Goal: Task Accomplishment & Management: Use online tool/utility

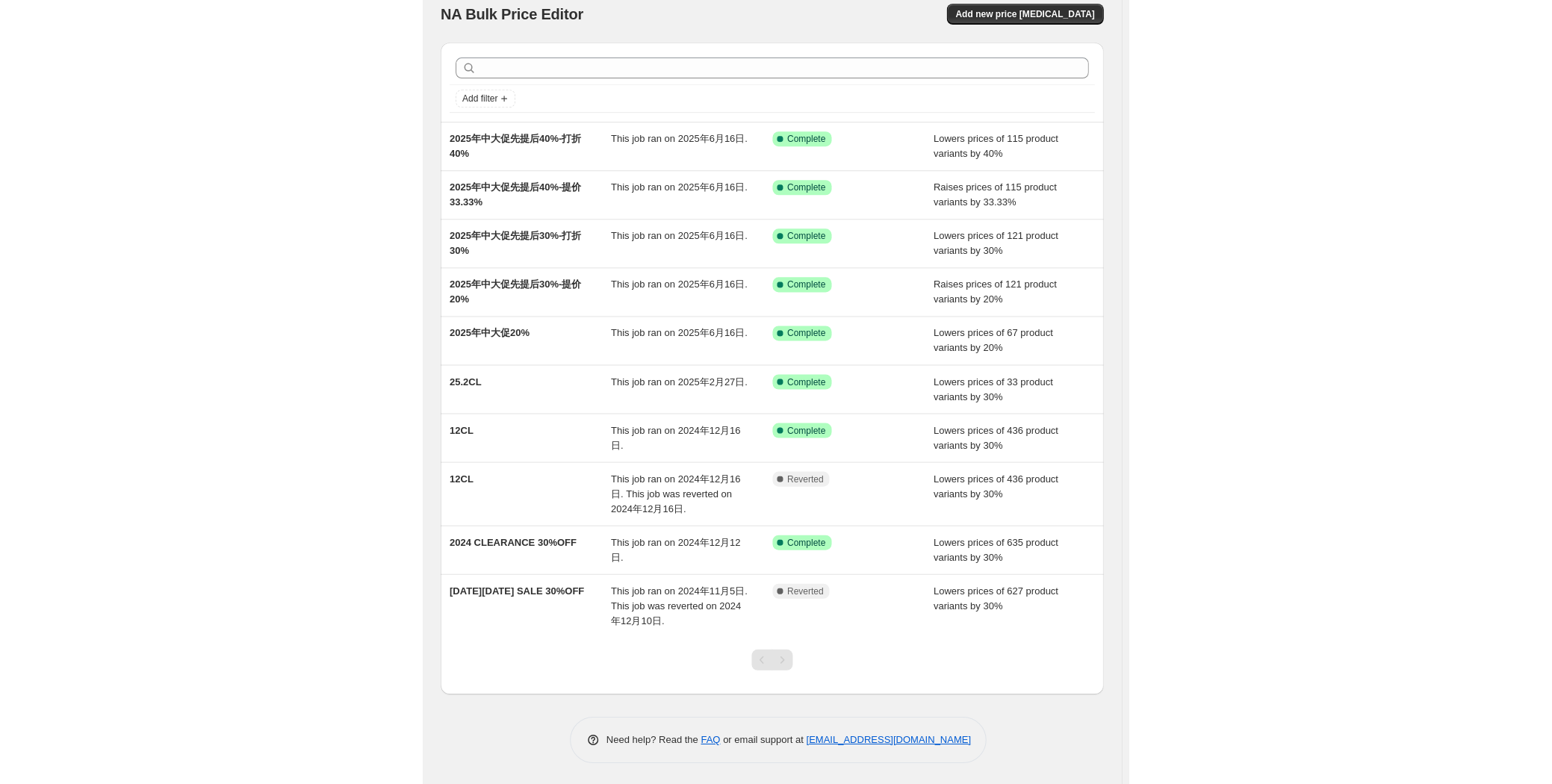
scroll to position [13, 0]
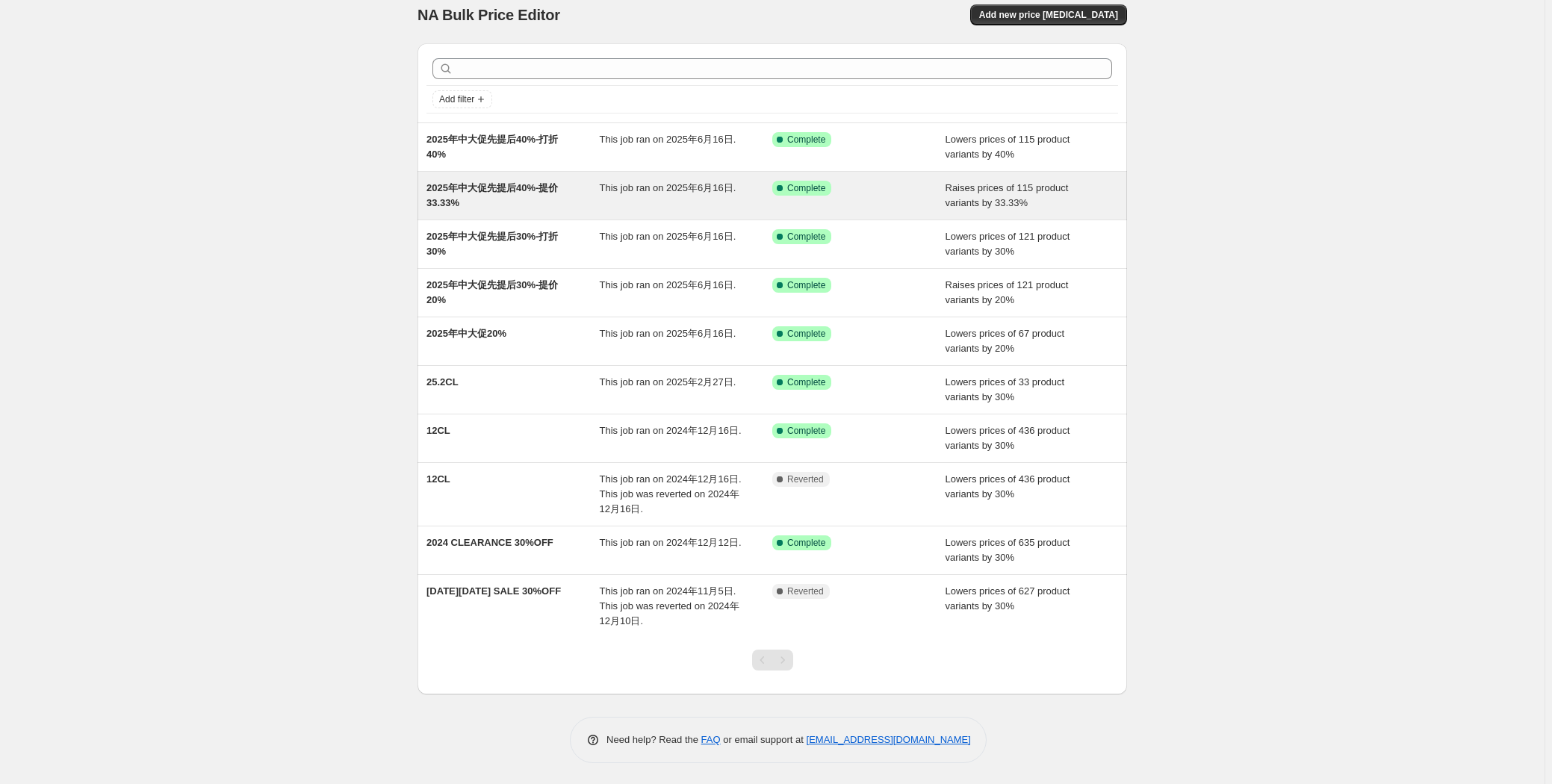
click at [535, 187] on span "2025年中大促先提后40%-提价33.33%" at bounding box center [492, 195] width 132 height 26
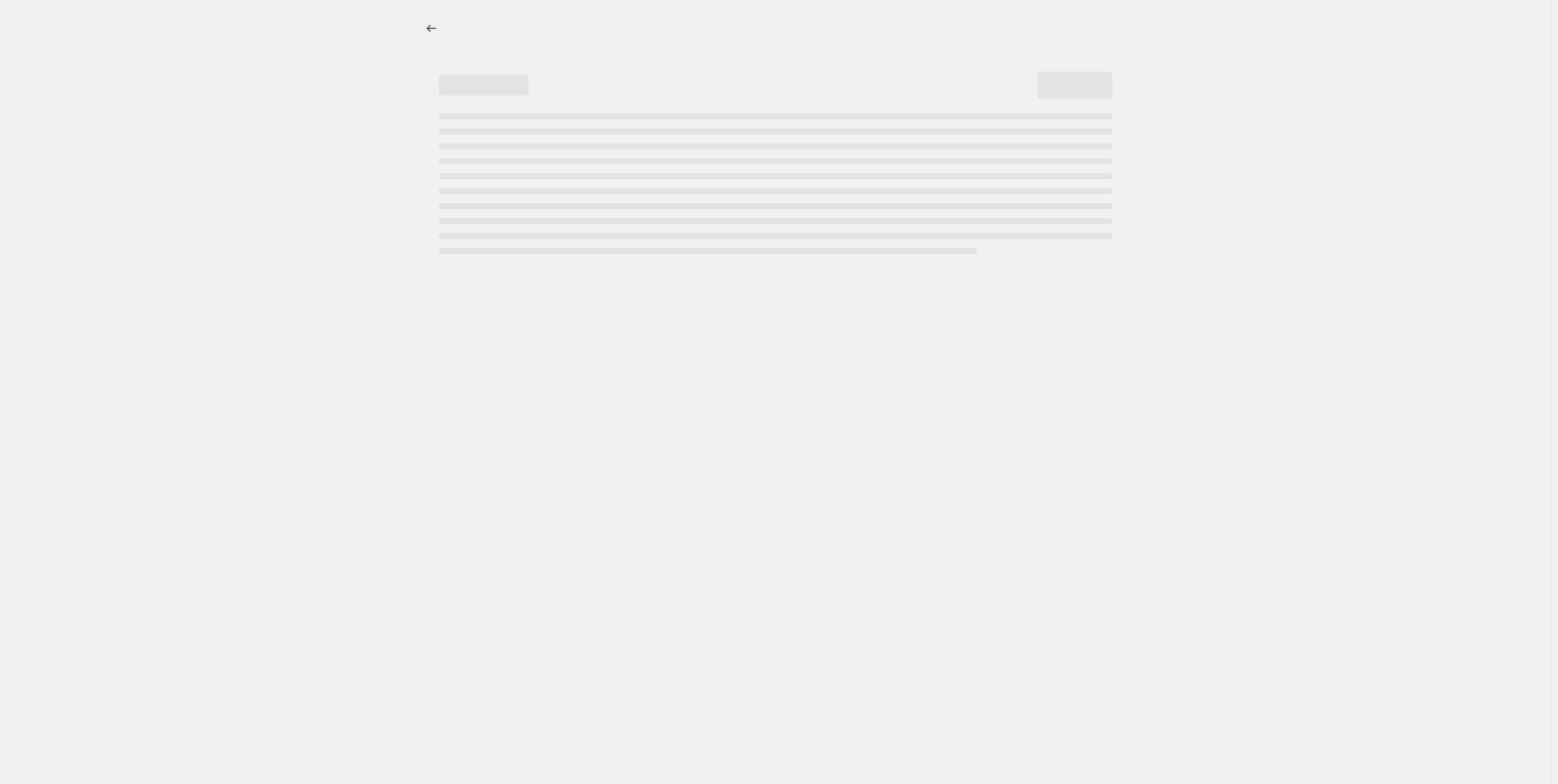
select select "percentage"
select select "remove"
select select "tag"
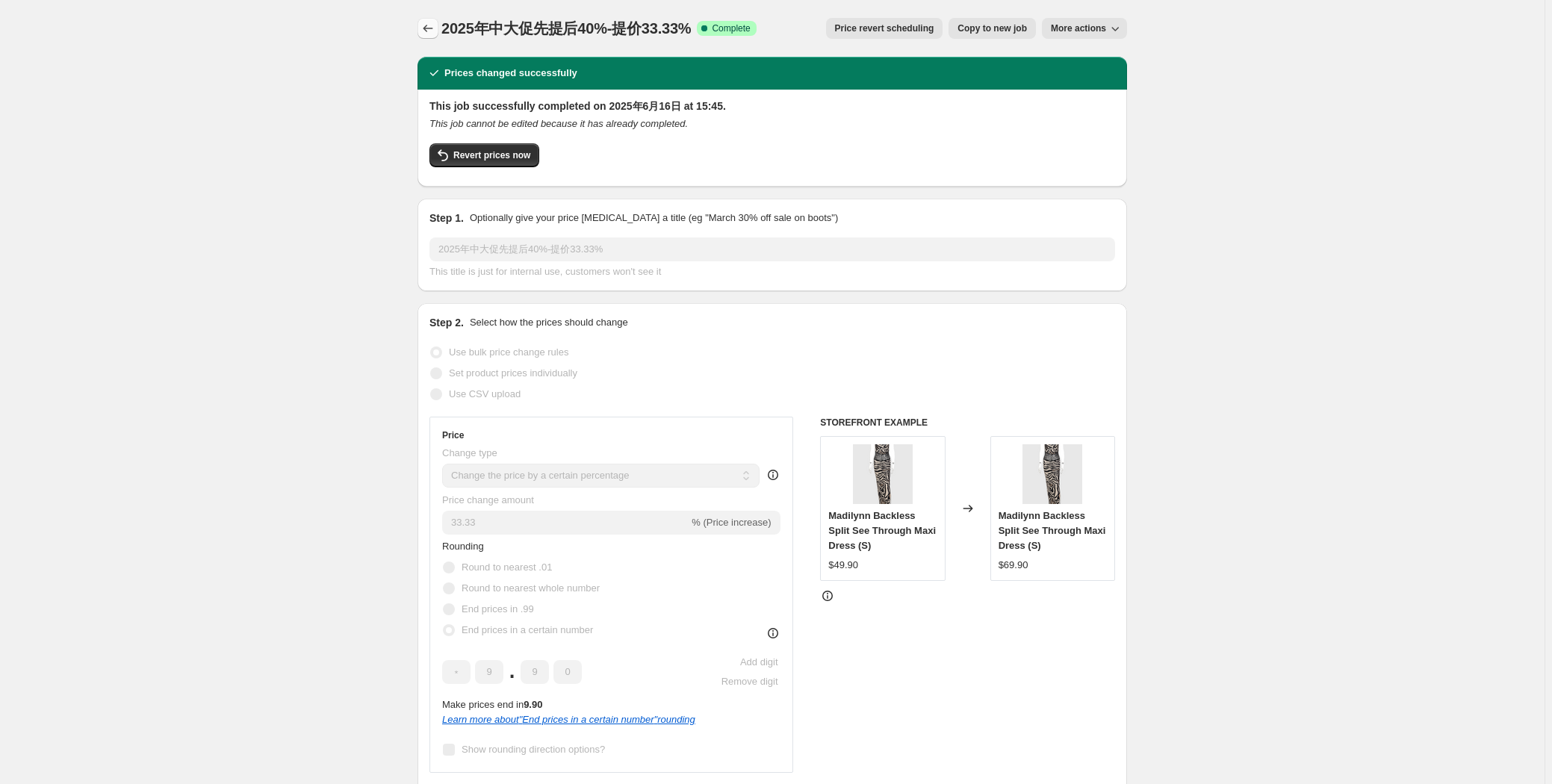
click at [426, 27] on icon "Price change jobs" at bounding box center [427, 28] width 15 height 15
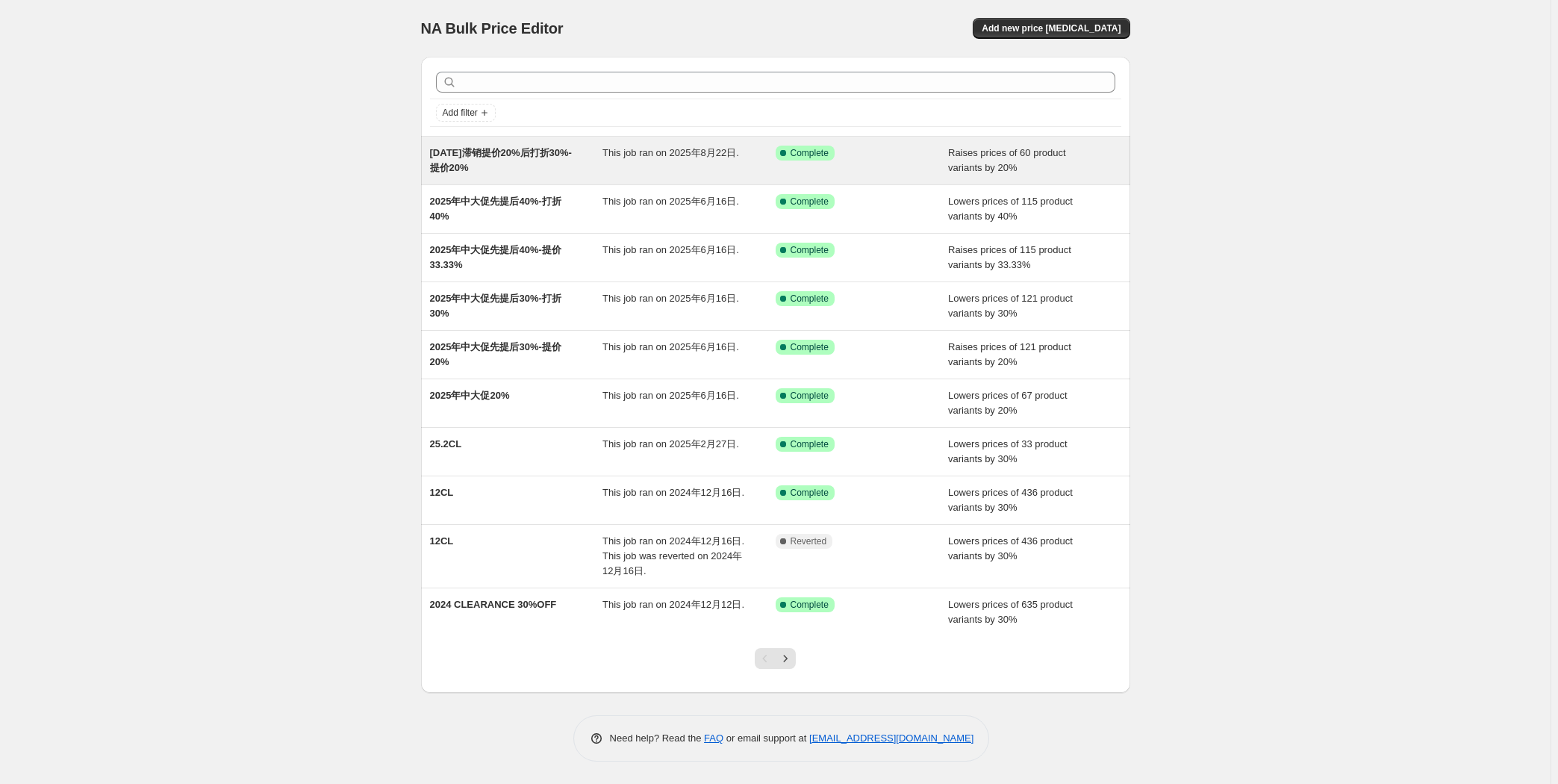
drag, startPoint x: 493, startPoint y: 163, endPoint x: 425, endPoint y: 154, distance: 68.6
click at [425, 154] on div "[DATE]滞销提价20%后打折30%-提价20% This job ran on [DATE]. Success Complete Complete Rai…" at bounding box center [776, 161] width 709 height 48
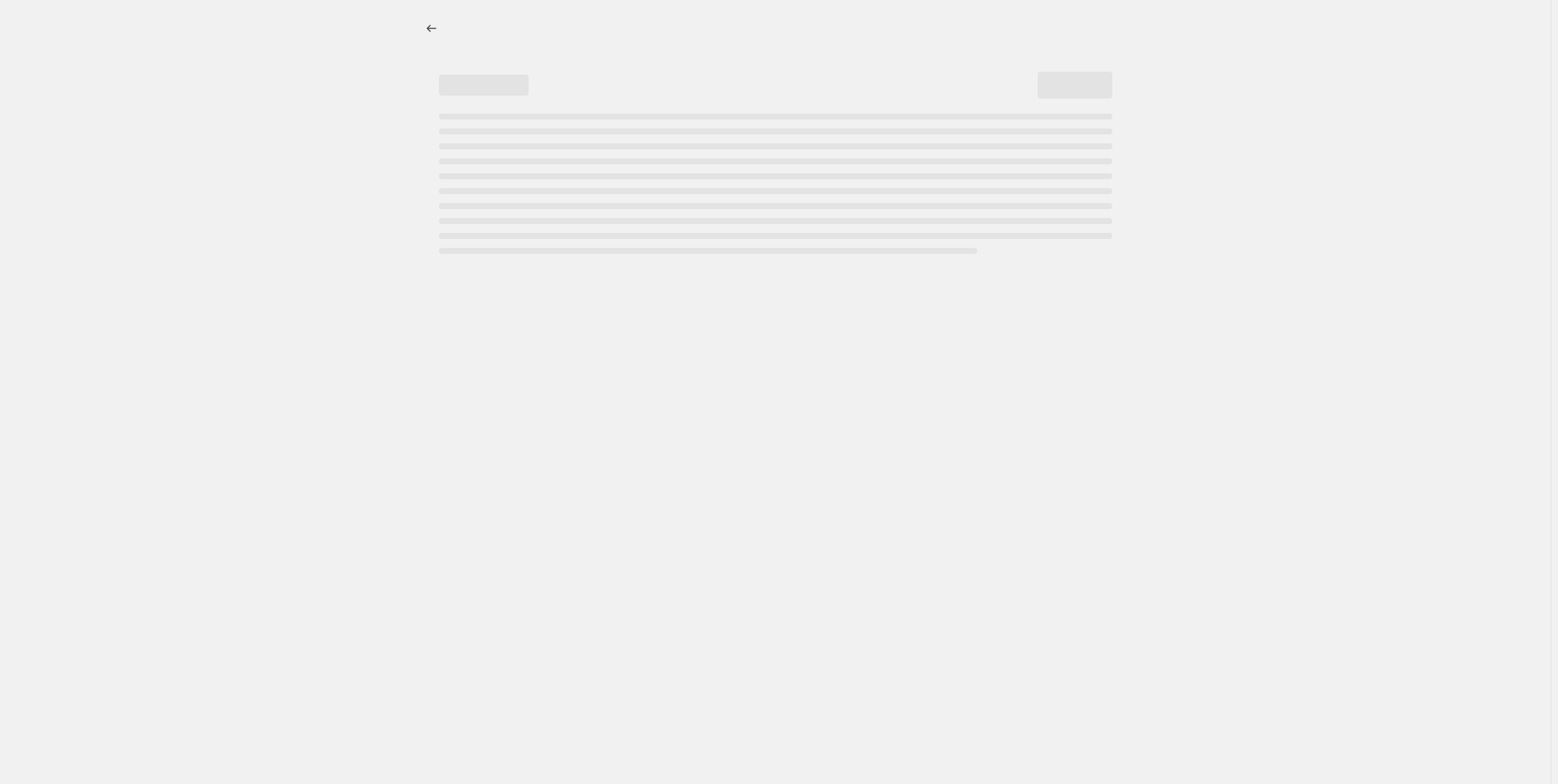
select select "percentage"
select select "remove"
select select "tag"
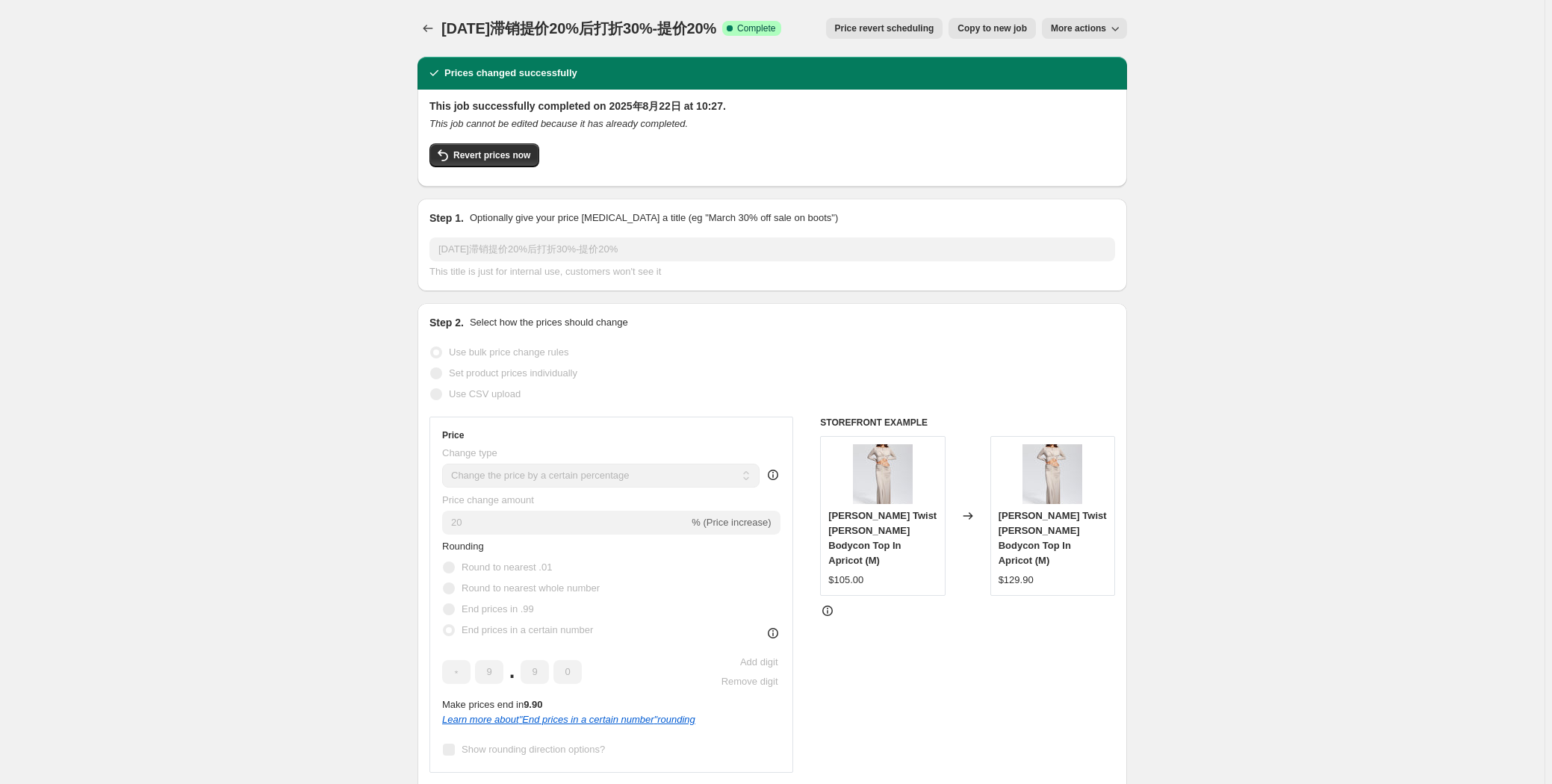
drag, startPoint x: 444, startPoint y: 27, endPoint x: 734, endPoint y: 20, distance: 290.1
click at [705, 20] on span "[DATE]滞销提价20%后打折30%-提价20%" at bounding box center [579, 28] width 275 height 16
copy span "[DATE]滞销提价20%后打折30%-提价20%"
click at [424, 21] on icon "Price change jobs" at bounding box center [427, 28] width 15 height 15
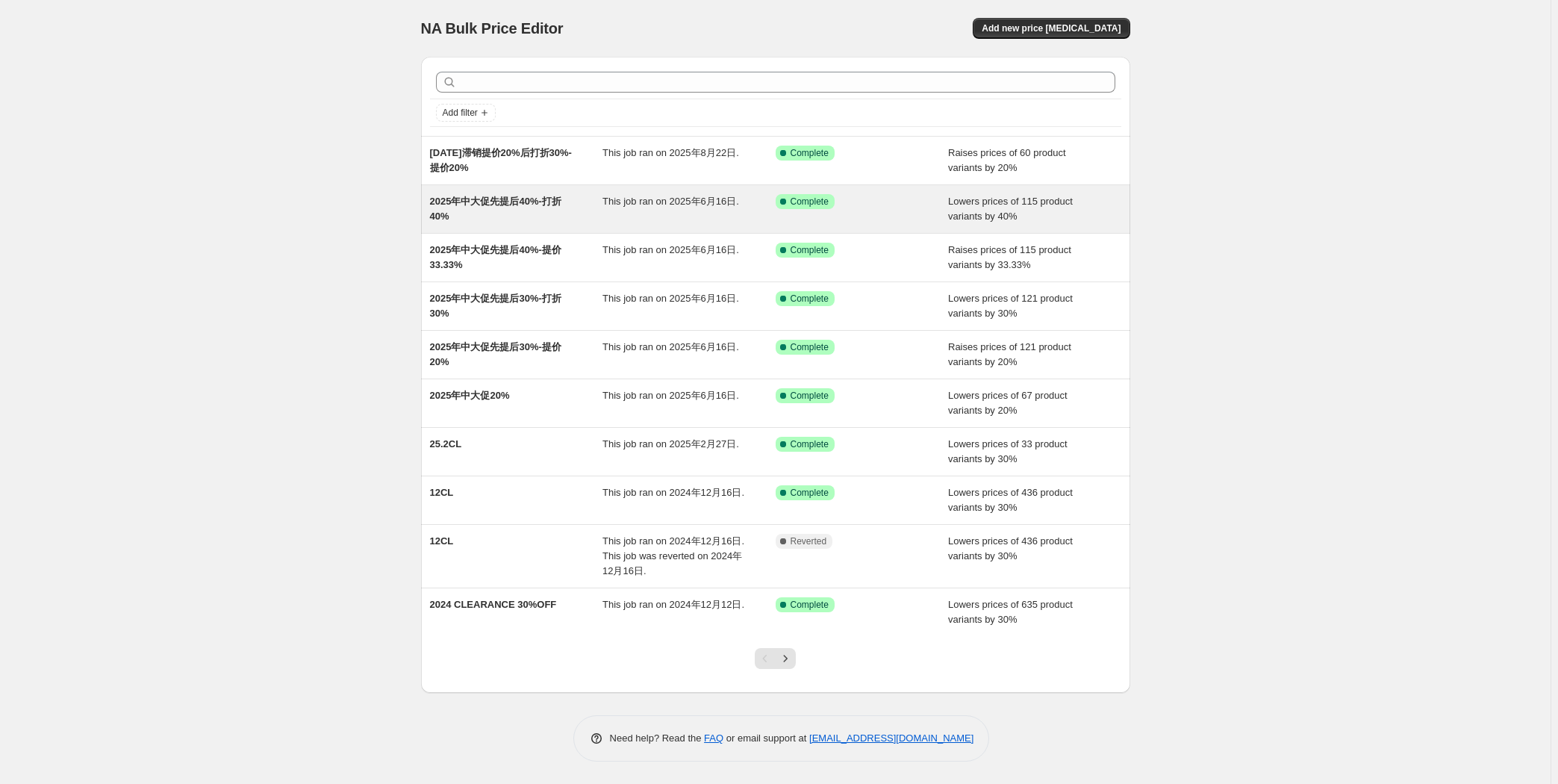
click at [504, 196] on span "2025年中大促先提后40%-打折40%" at bounding box center [495, 209] width 132 height 26
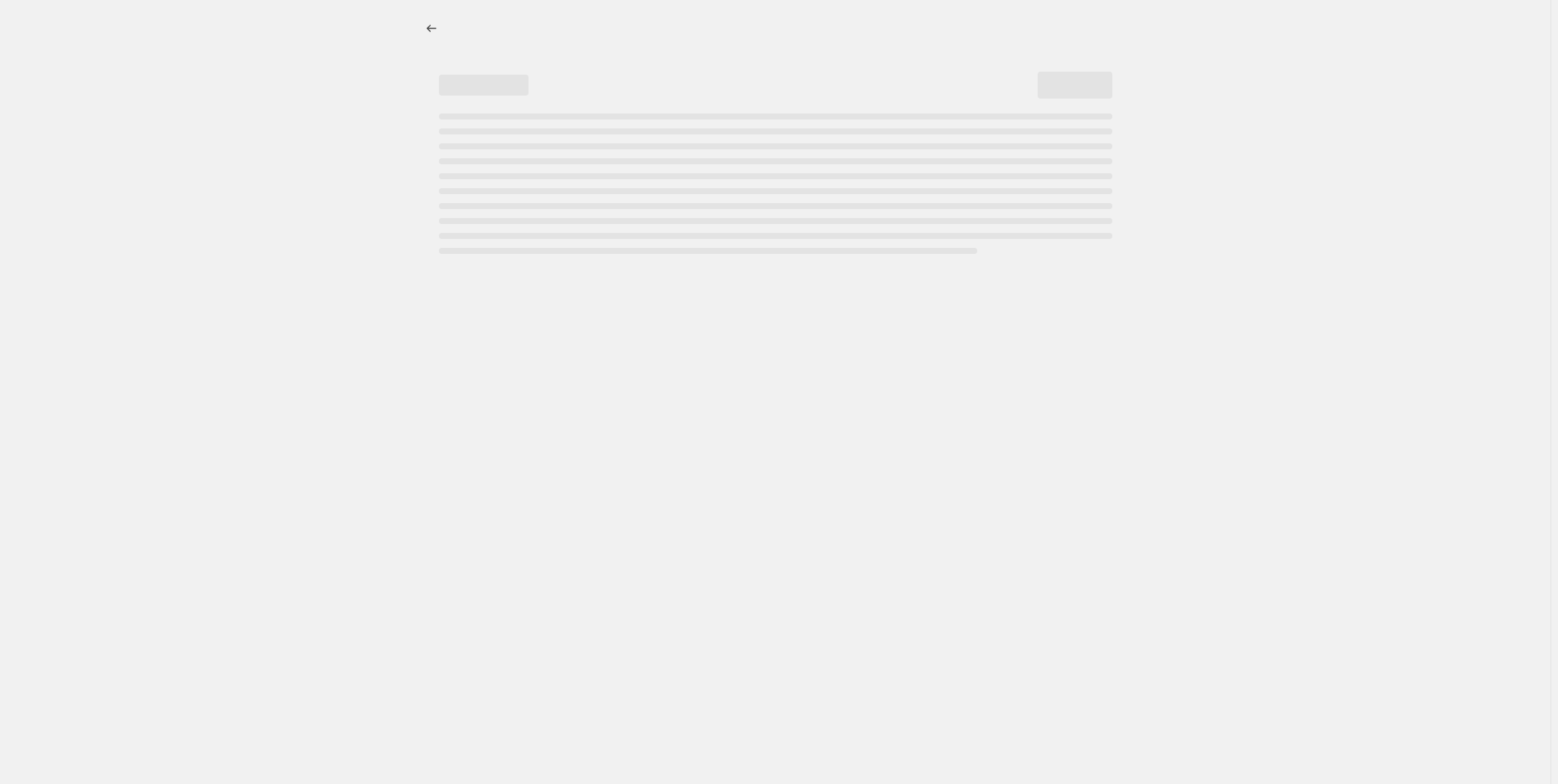
select select "percentage"
select select "tag"
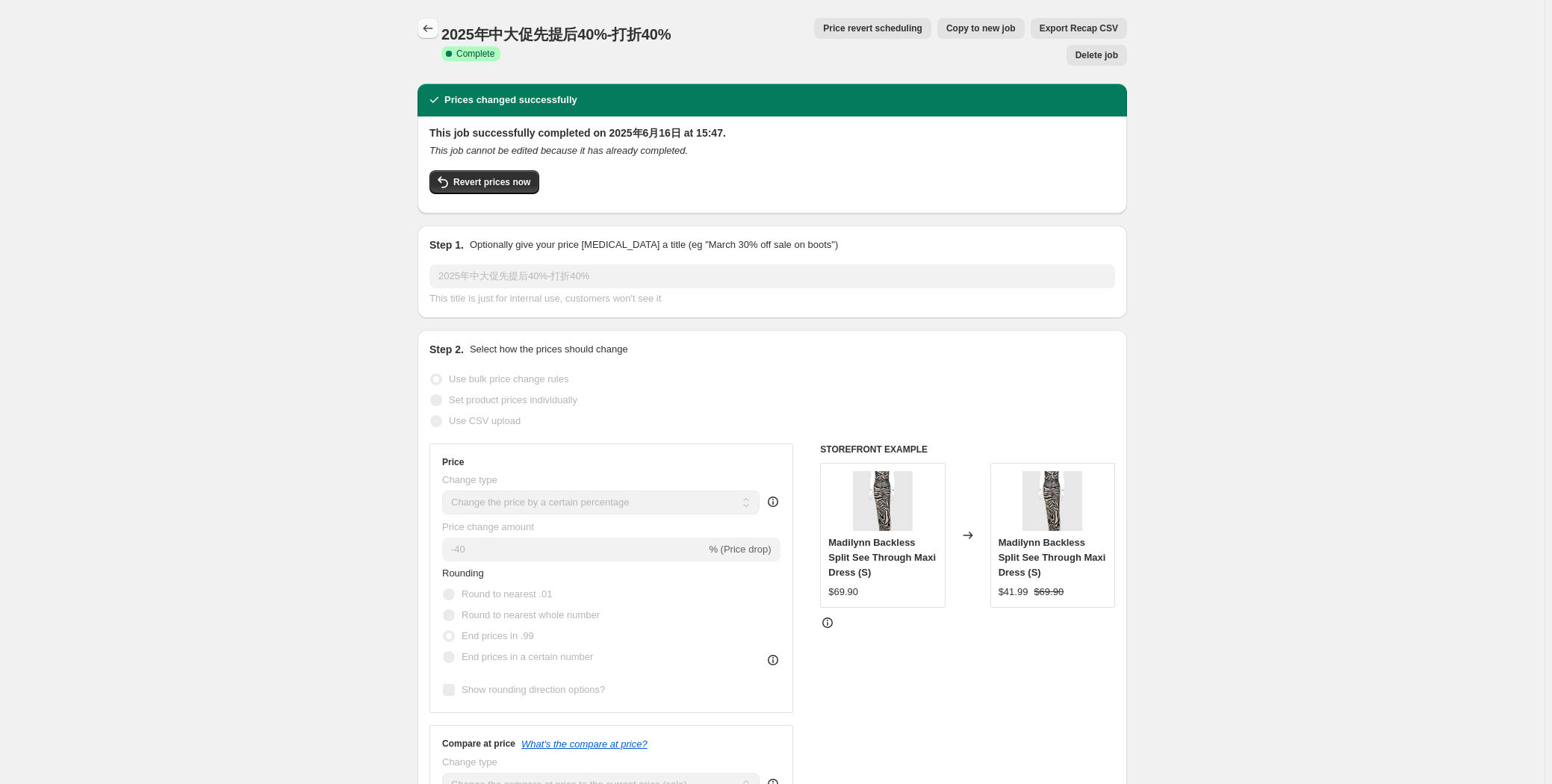
click at [428, 33] on icon "Price change jobs" at bounding box center [427, 28] width 15 height 15
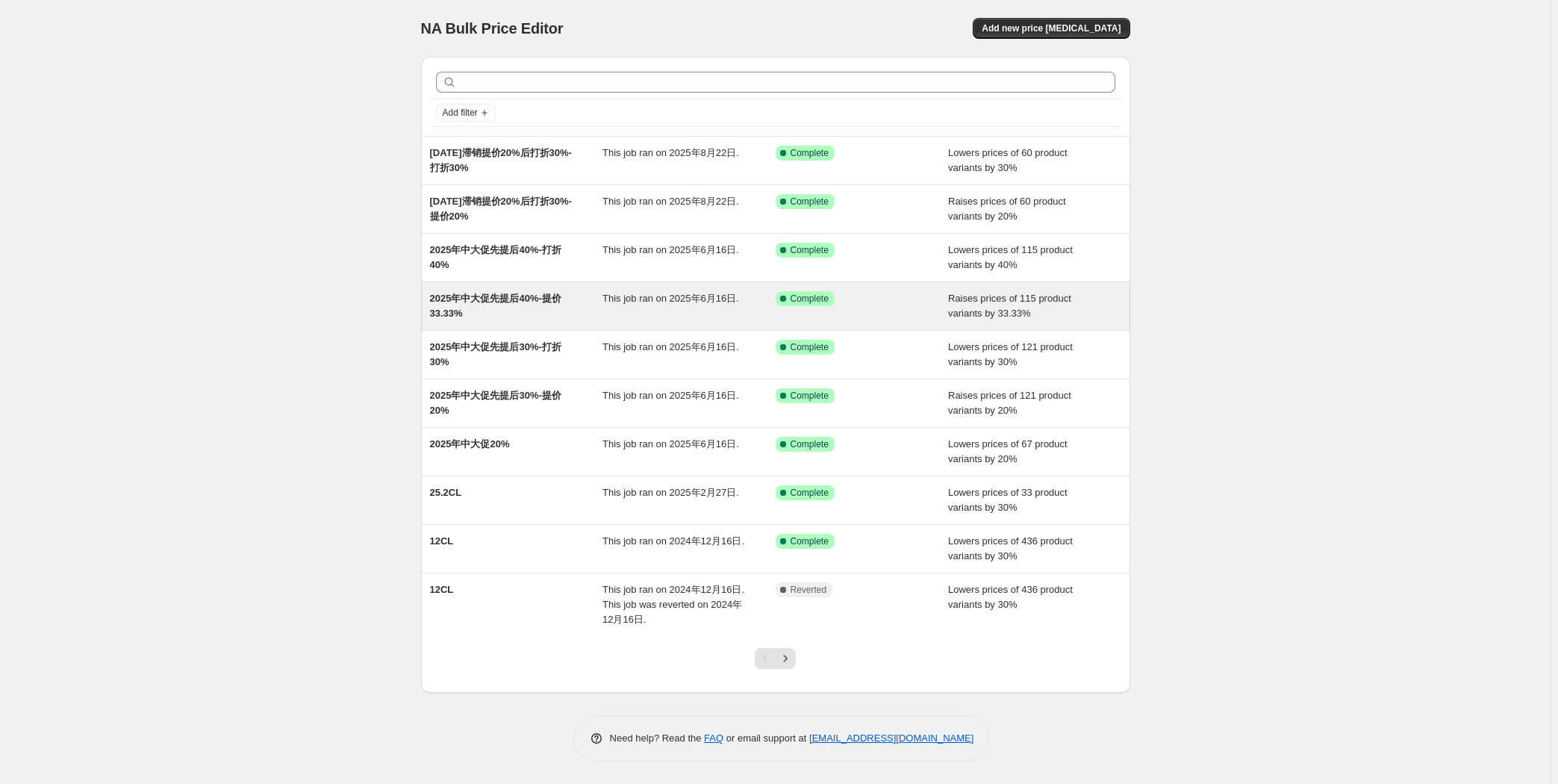
click at [523, 301] on span "2025年中大促先提后40%-提价33.33%" at bounding box center [495, 305] width 132 height 26
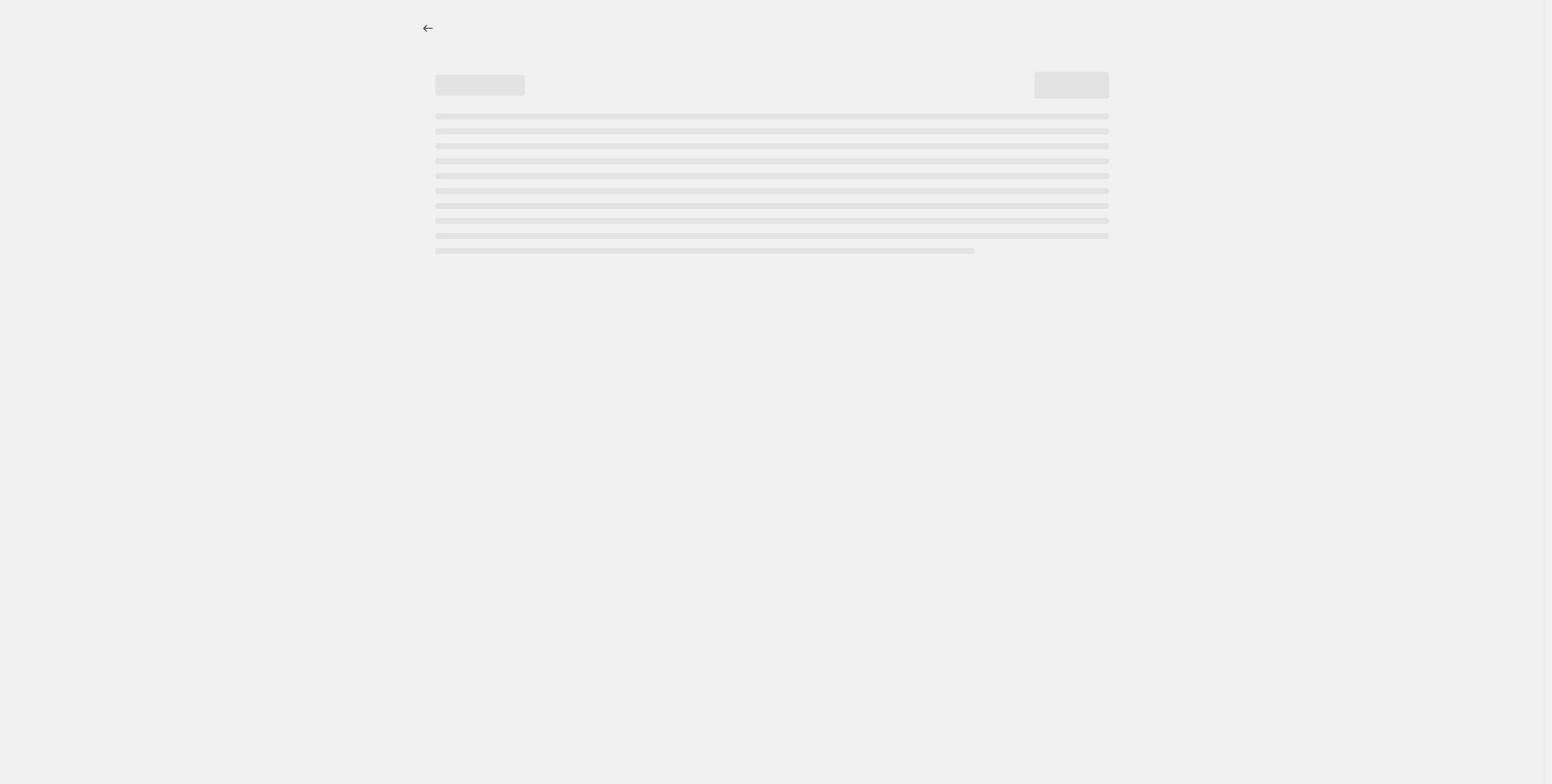
select select "percentage"
select select "remove"
select select "tag"
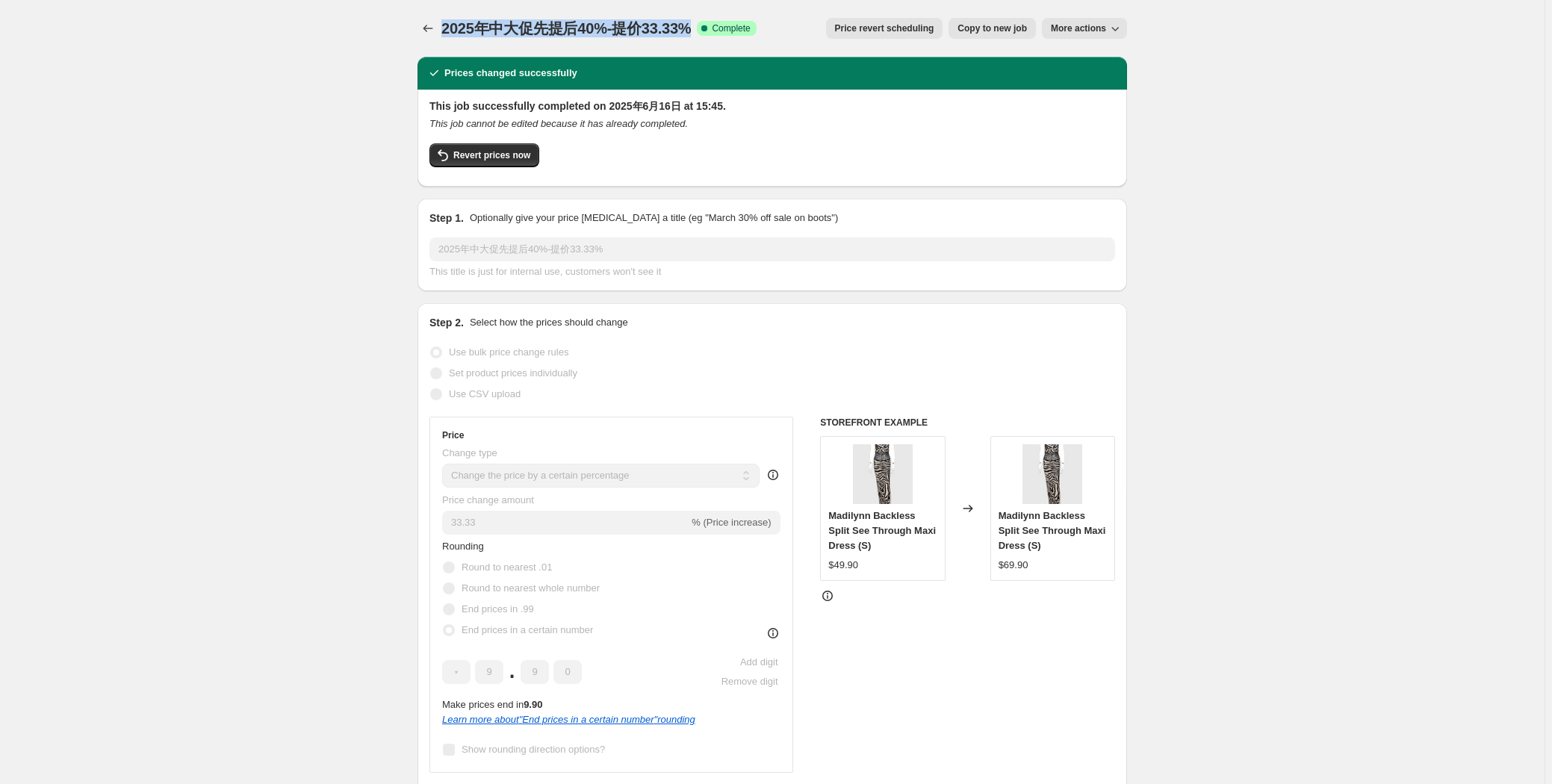
drag, startPoint x: 695, startPoint y: 25, endPoint x: 446, endPoint y: 26, distance: 249.0
click at [446, 26] on span "2025年中大促先提后40%-提价33.33%" at bounding box center [566, 28] width 249 height 16
copy span "2025年中大促先提后40%-提价33.33%"
click at [428, 24] on icon "Price change jobs" at bounding box center [427, 28] width 15 height 15
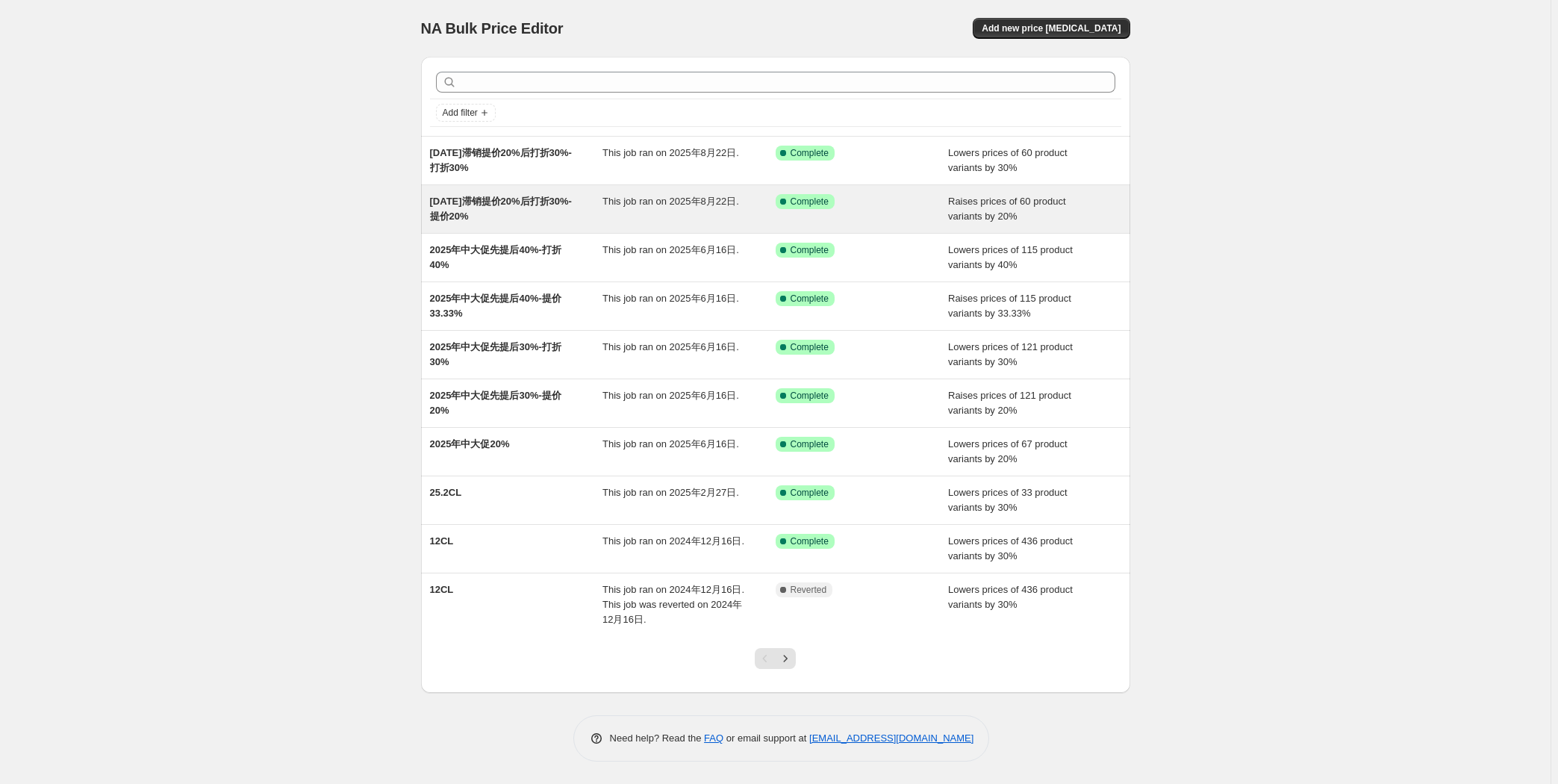
click at [510, 204] on span "[DATE]滞销提价20%后打折30%-提价20%" at bounding box center [501, 209] width 142 height 26
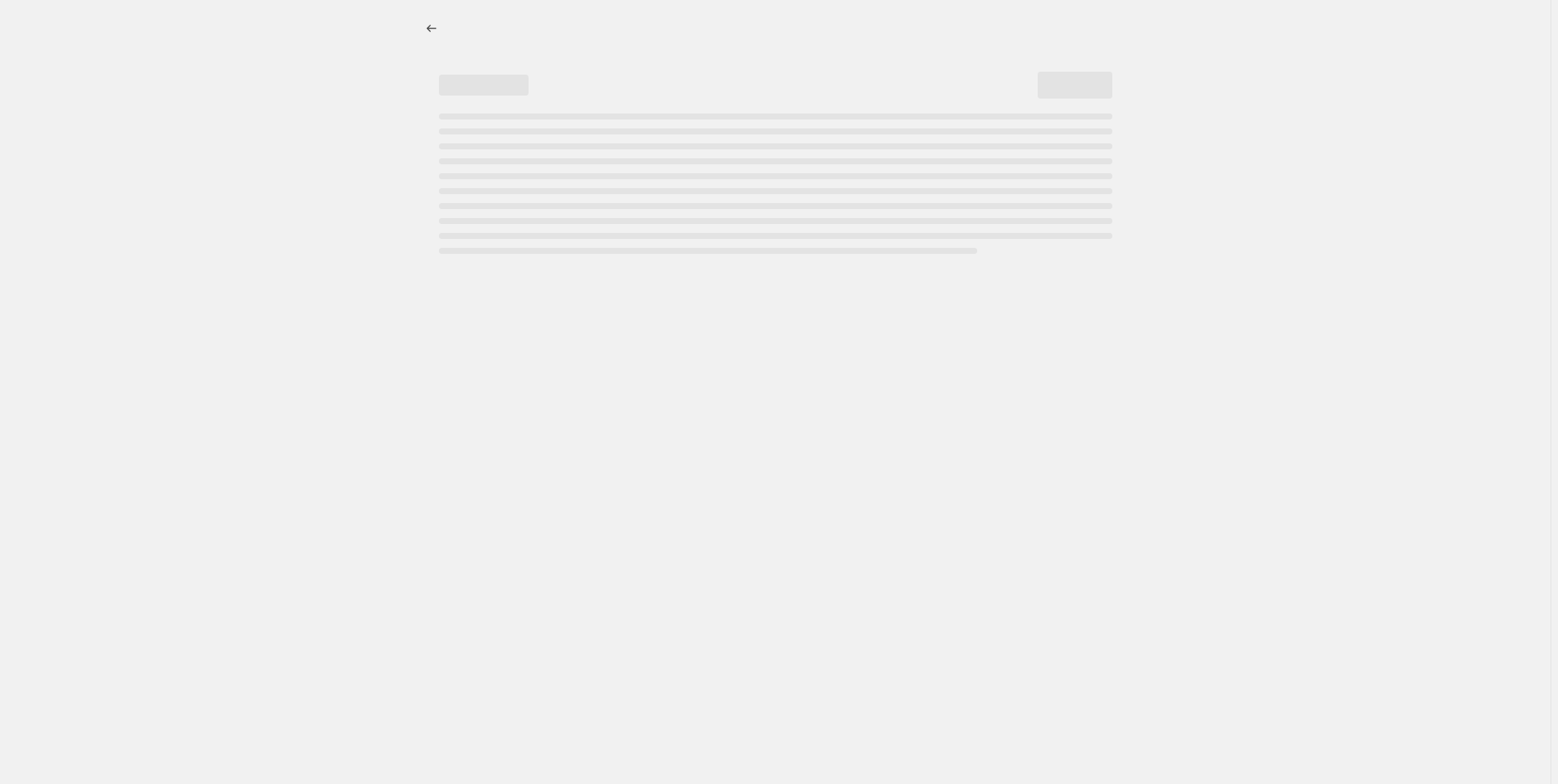
select select "percentage"
select select "remove"
select select "tag"
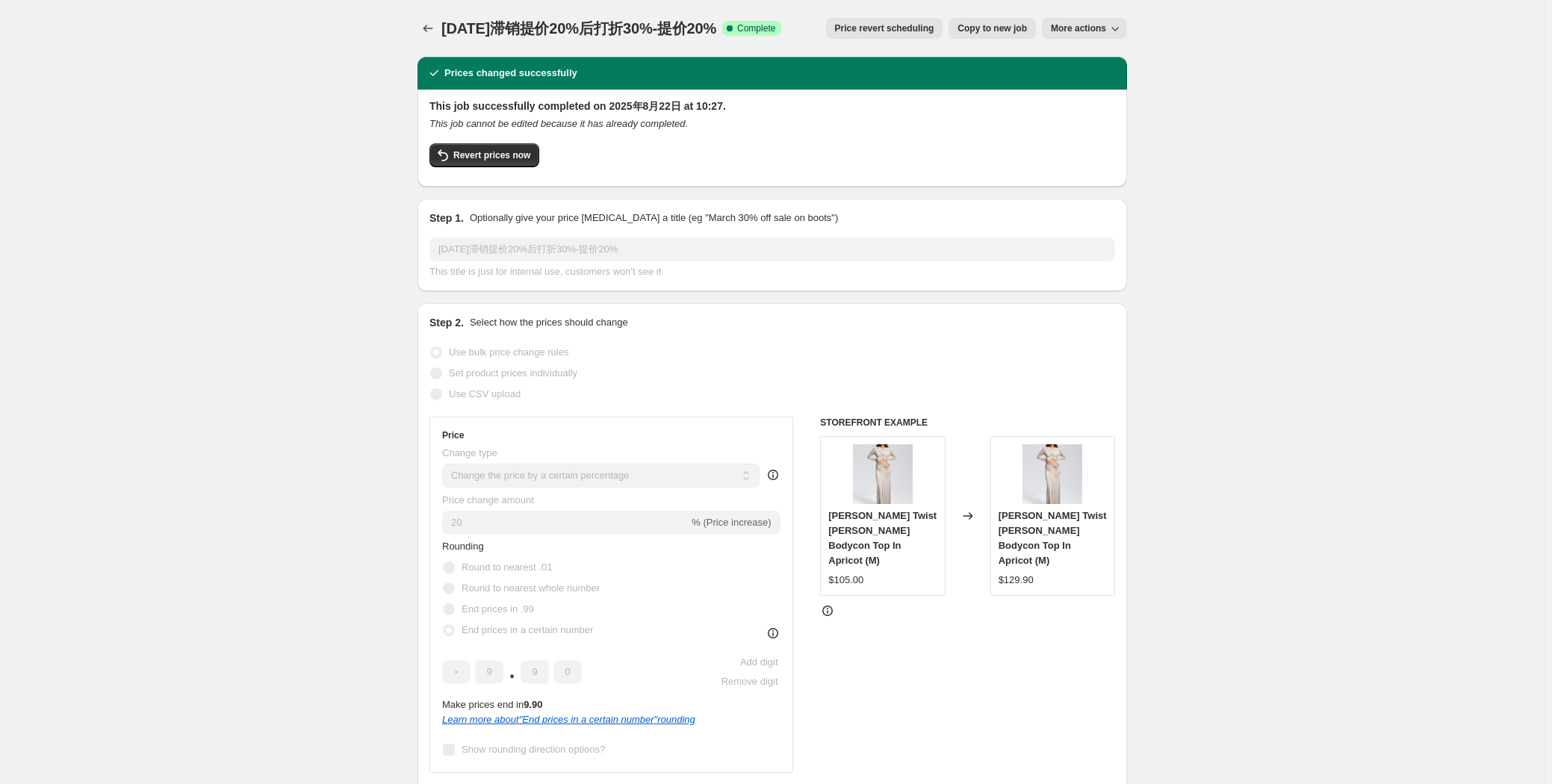
drag, startPoint x: 739, startPoint y: 27, endPoint x: 446, endPoint y: 25, distance: 293.0
click at [446, 25] on span "[DATE]滞销提价20%后打折30%-提价20%" at bounding box center [579, 28] width 275 height 16
copy span "[DATE]滞销提价20%后打折30%-提价20%"
click at [425, 22] on icon "Price change jobs" at bounding box center [427, 28] width 15 height 15
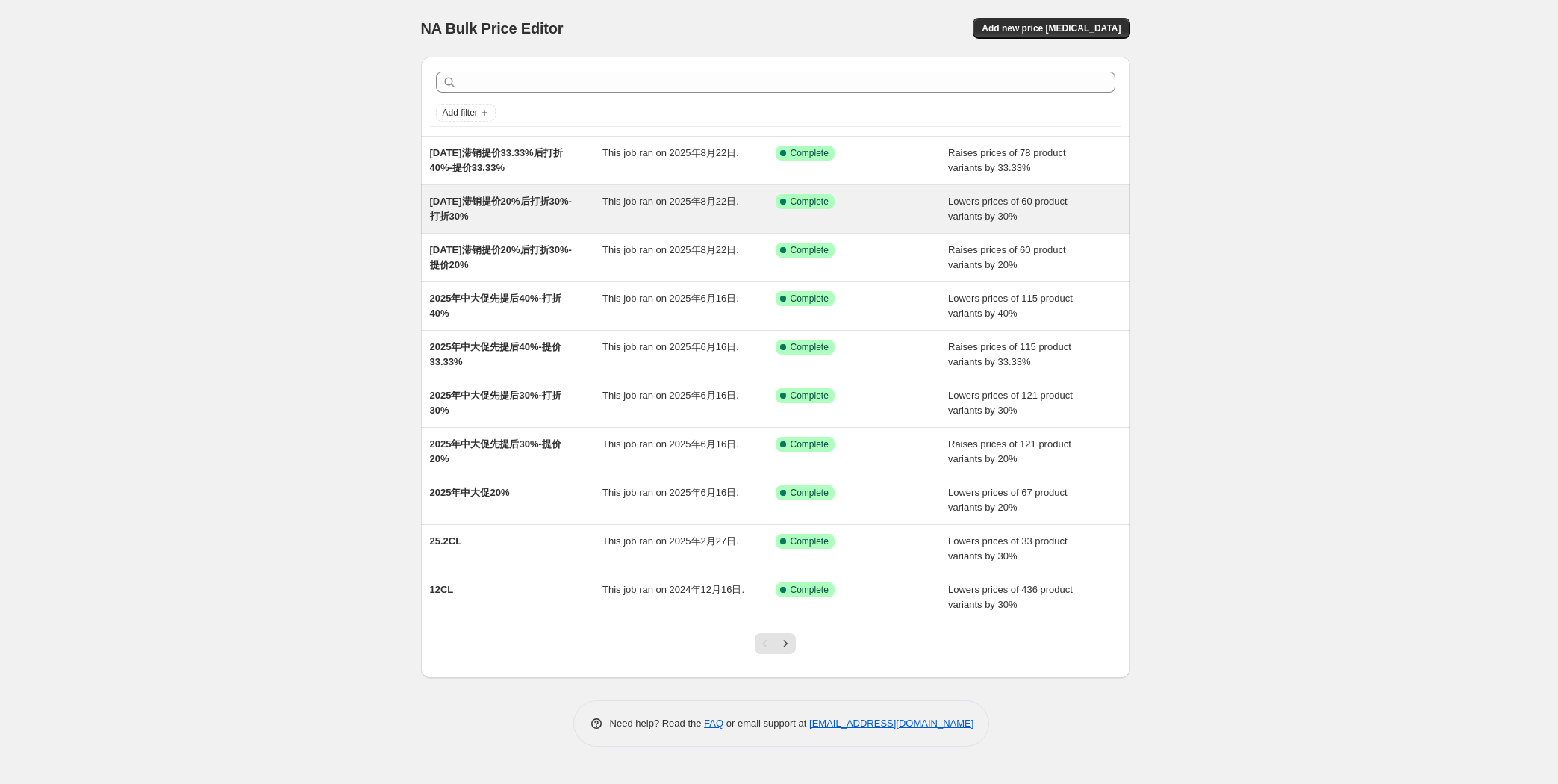
click at [538, 202] on span "[DATE]滞销提价20%后打折30%-打折30%" at bounding box center [501, 209] width 142 height 26
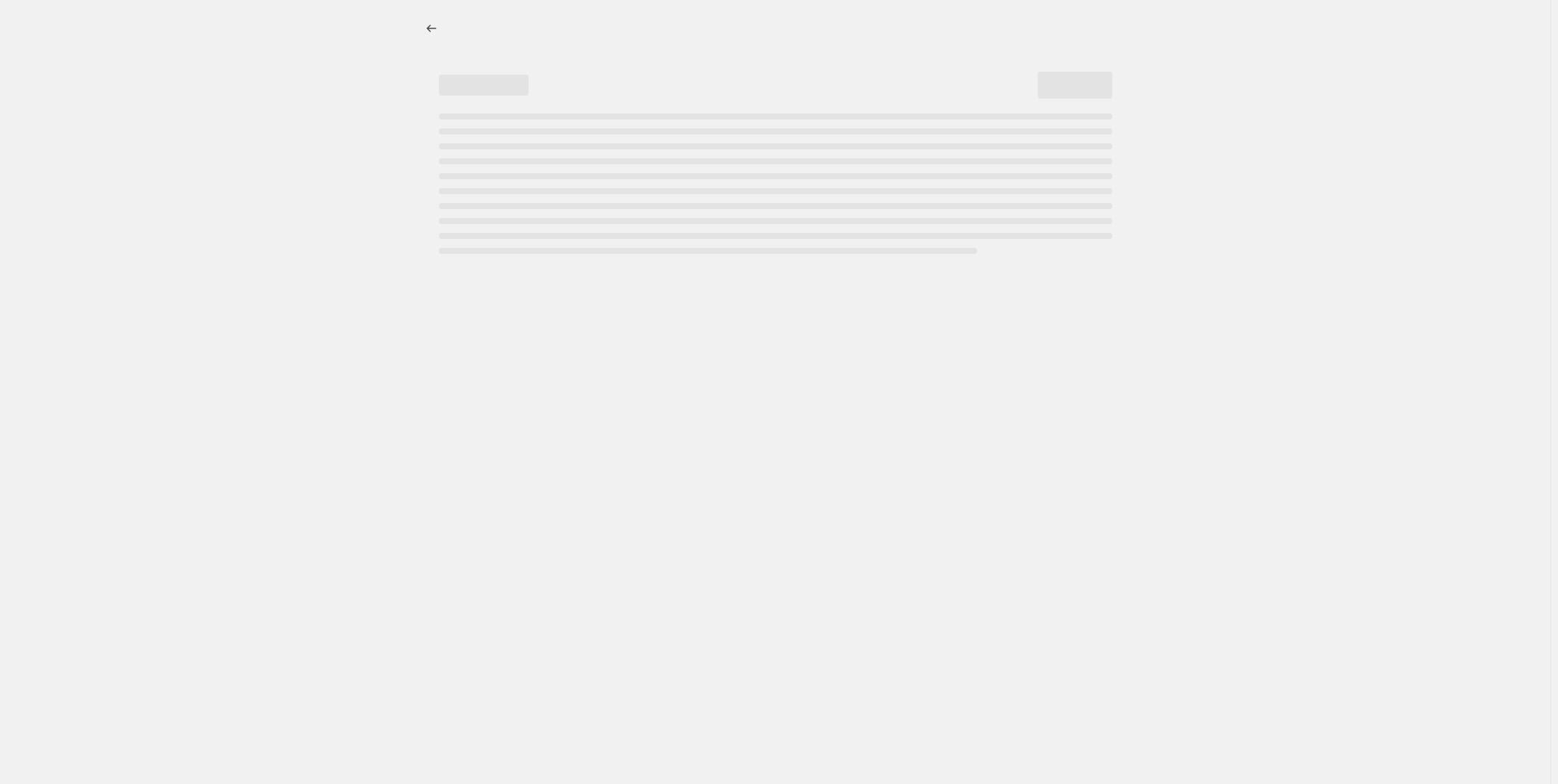
select select "percentage"
select select "tag"
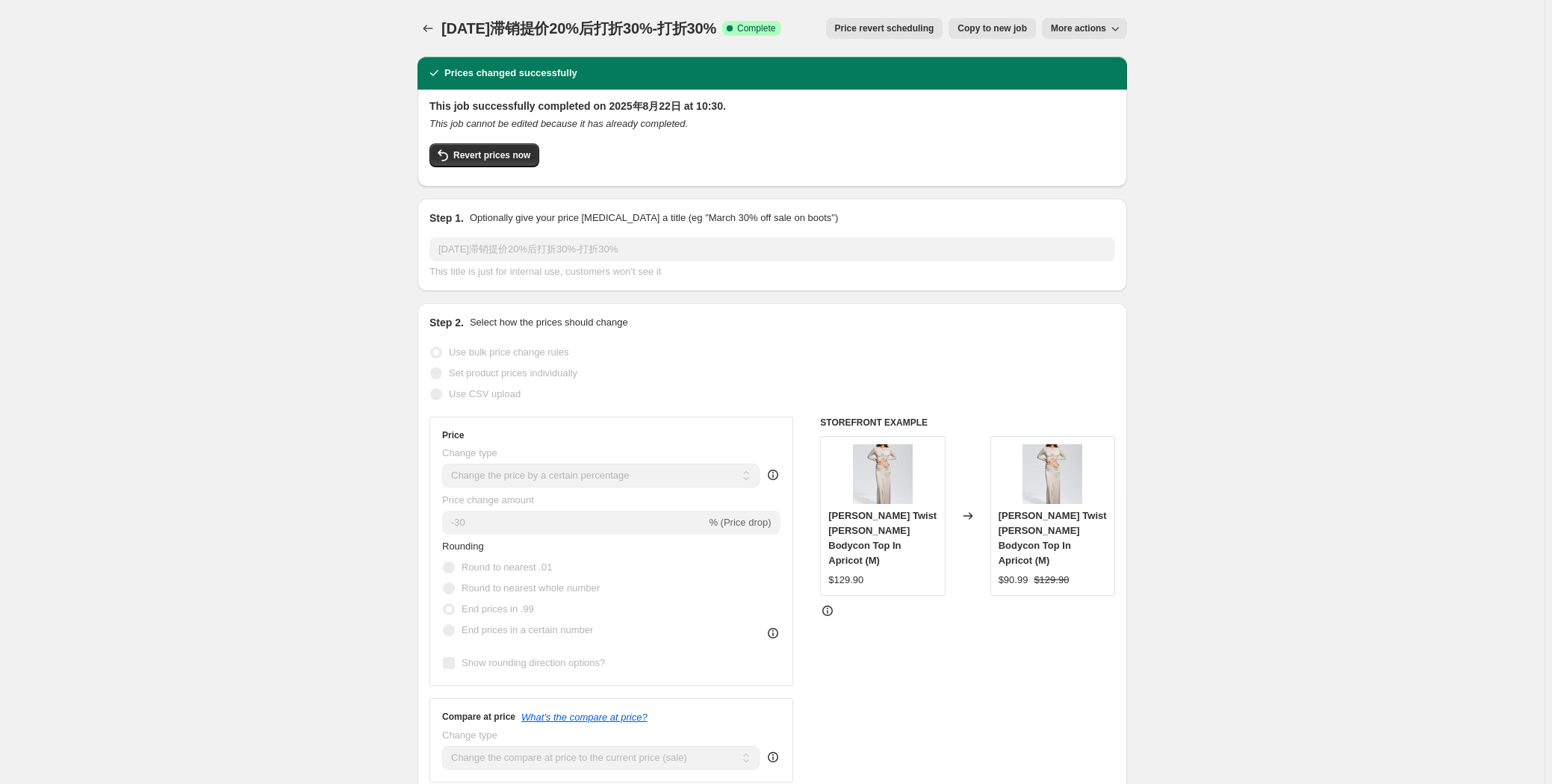
drag, startPoint x: 736, startPoint y: 26, endPoint x: 444, endPoint y: 28, distance: 292.0
click at [444, 28] on span "[DATE]滞销提价20%后打折30%-打折30%" at bounding box center [579, 28] width 275 height 16
copy span "[DATE]滞销提价20%后打折30%-打折30%"
click at [436, 28] on icon "Price change jobs" at bounding box center [427, 28] width 15 height 15
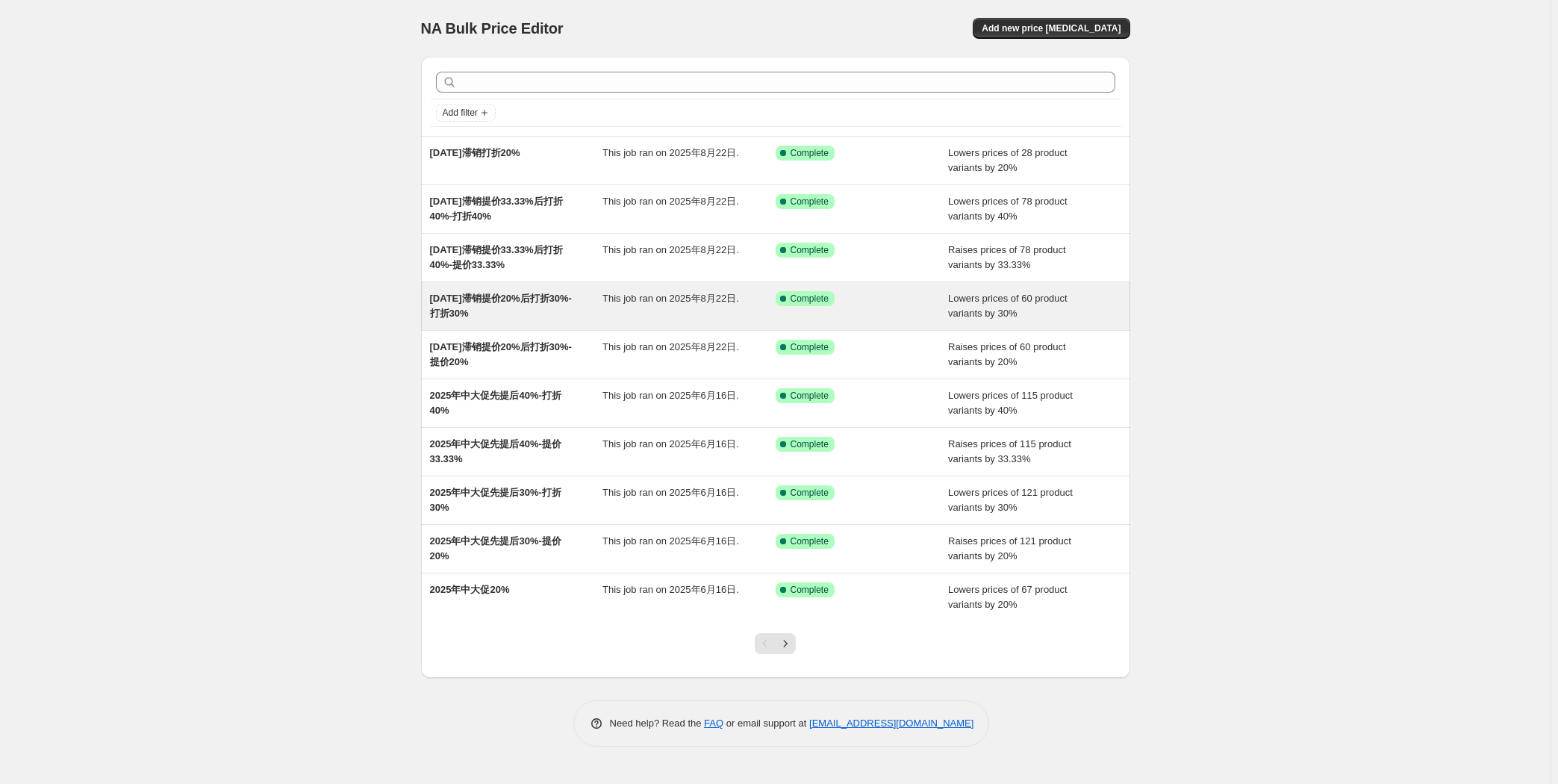
click at [544, 300] on span "[DATE]滞销提价20%后打折30%-打折30%" at bounding box center [501, 305] width 142 height 26
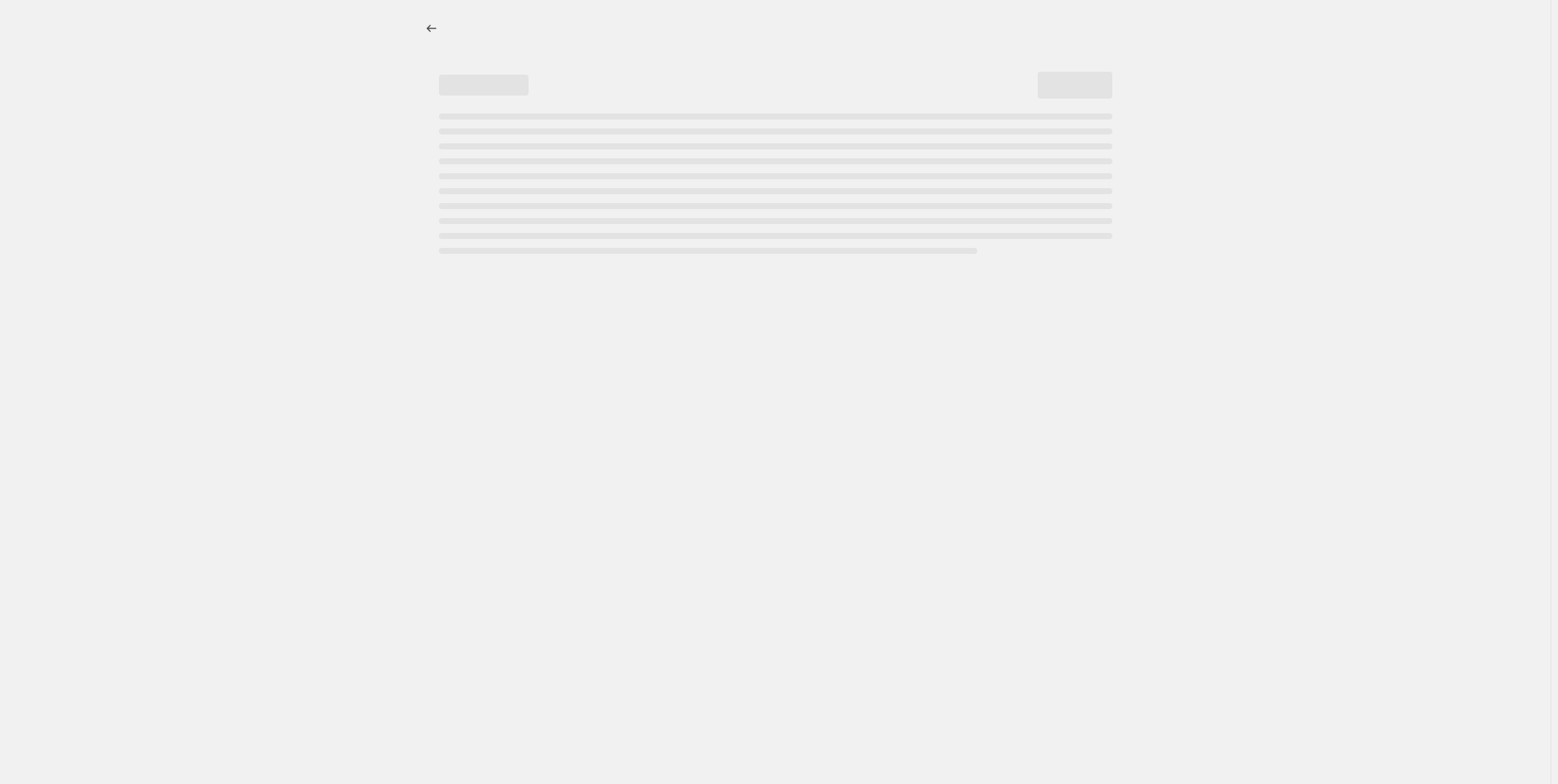
select select "percentage"
select select "tag"
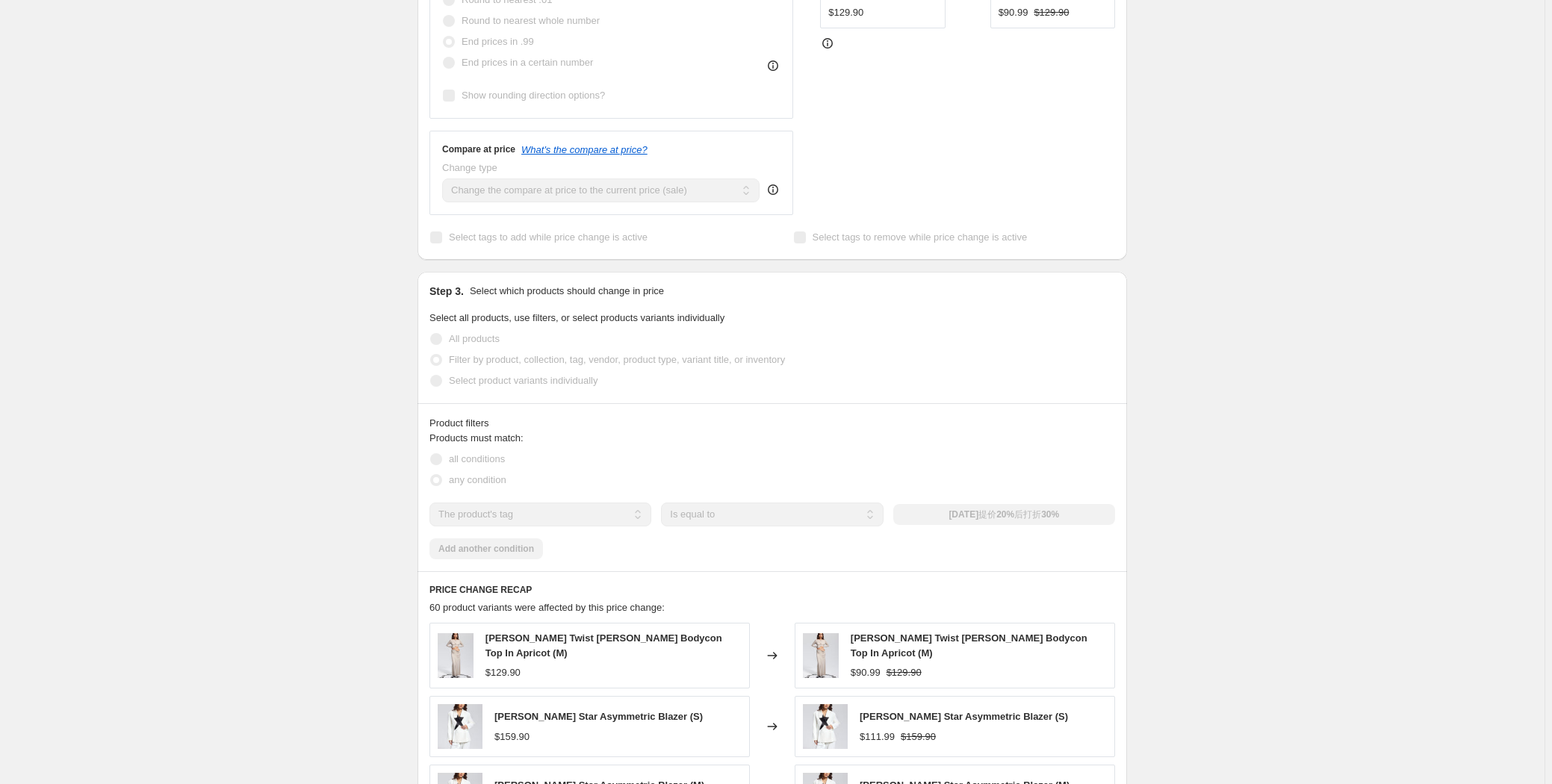
scroll to position [746, 0]
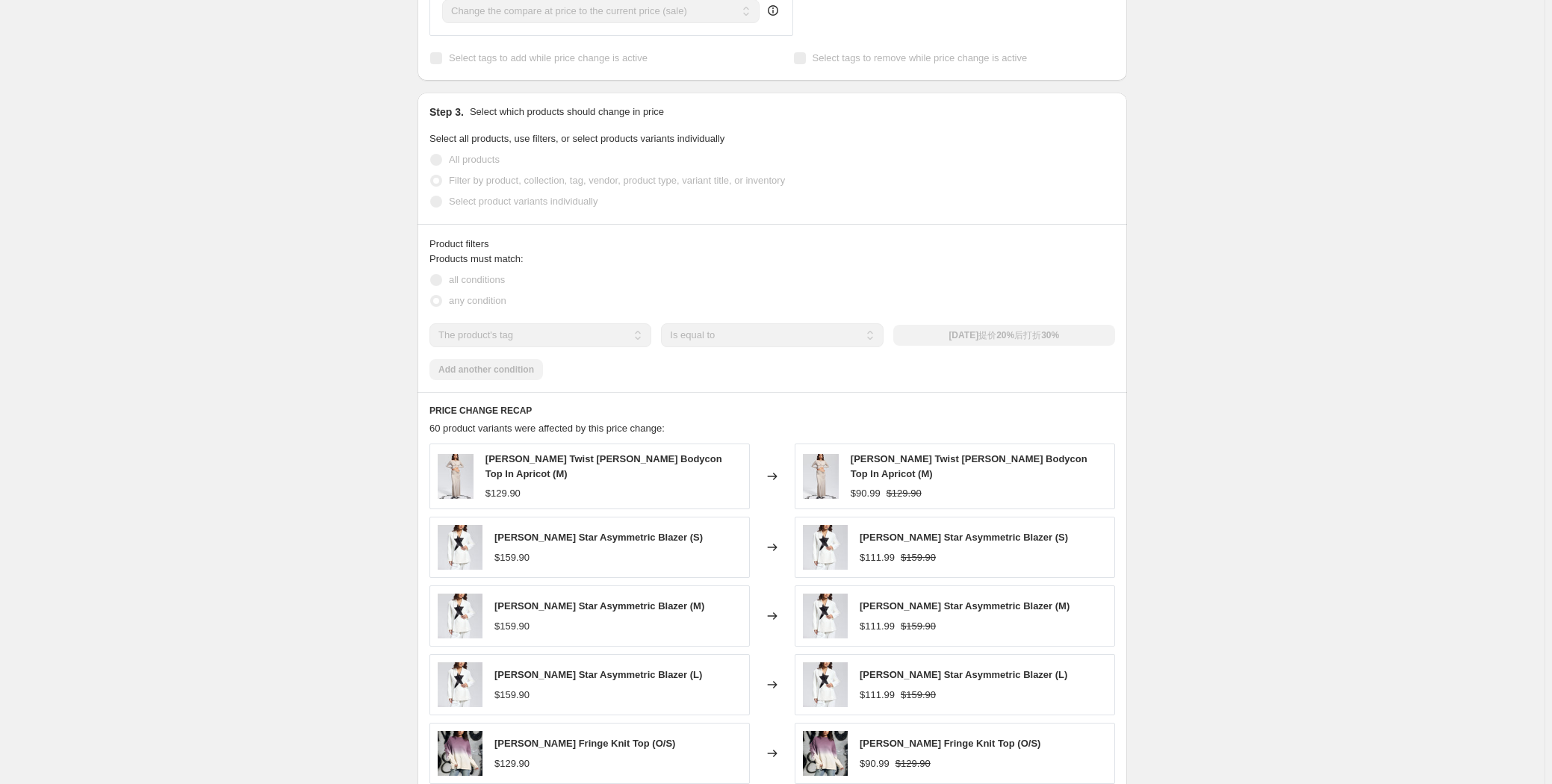
drag, startPoint x: 935, startPoint y: 335, endPoint x: 1083, endPoint y: 341, distance: 148.1
click at [705, 341] on div "[DATE]提价20%后打折30%" at bounding box center [1004, 335] width 222 height 21
click at [705, 338] on div "[DATE]提价20%后打折30%" at bounding box center [1004, 335] width 222 height 21
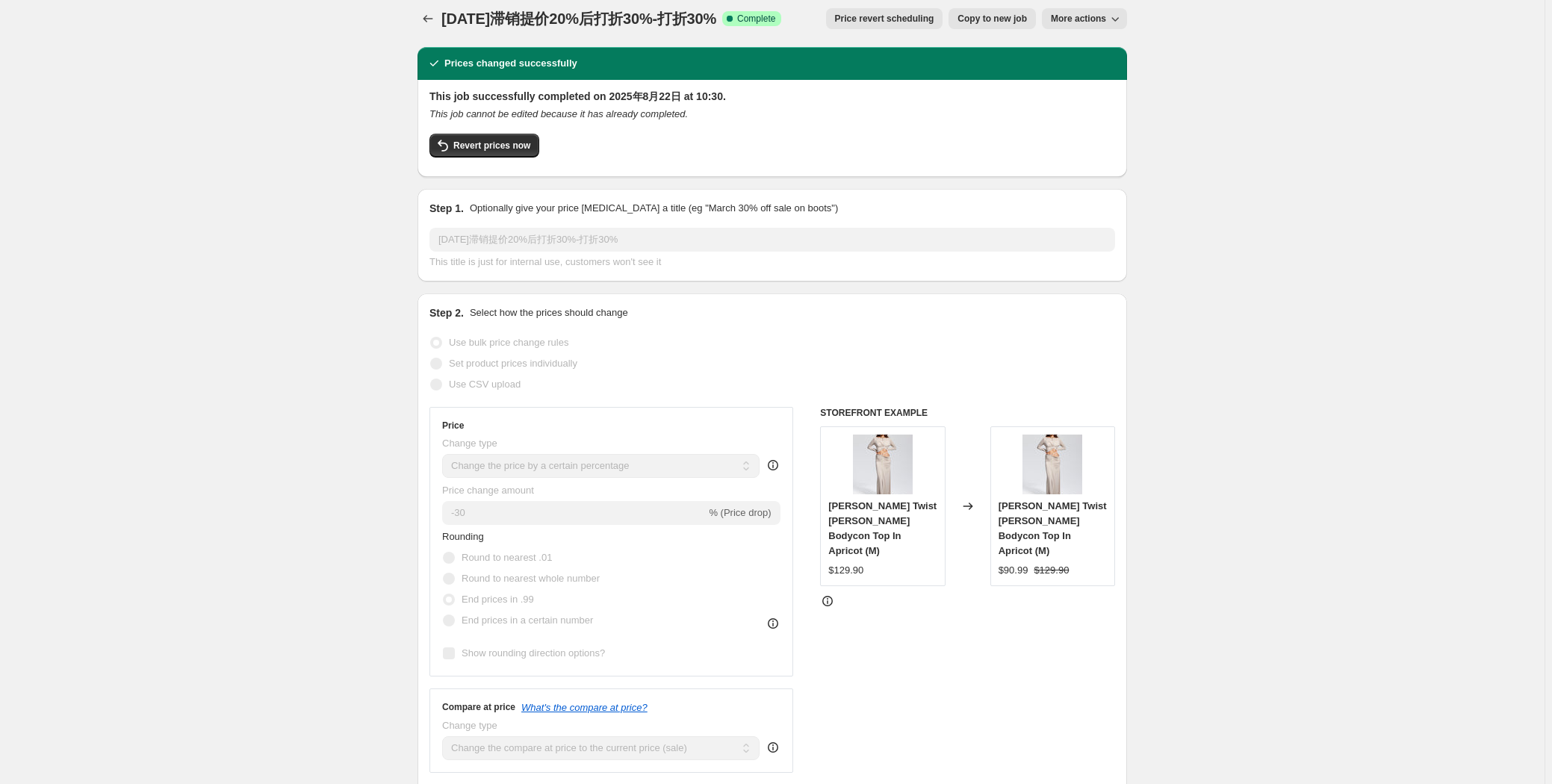
scroll to position [0, 0]
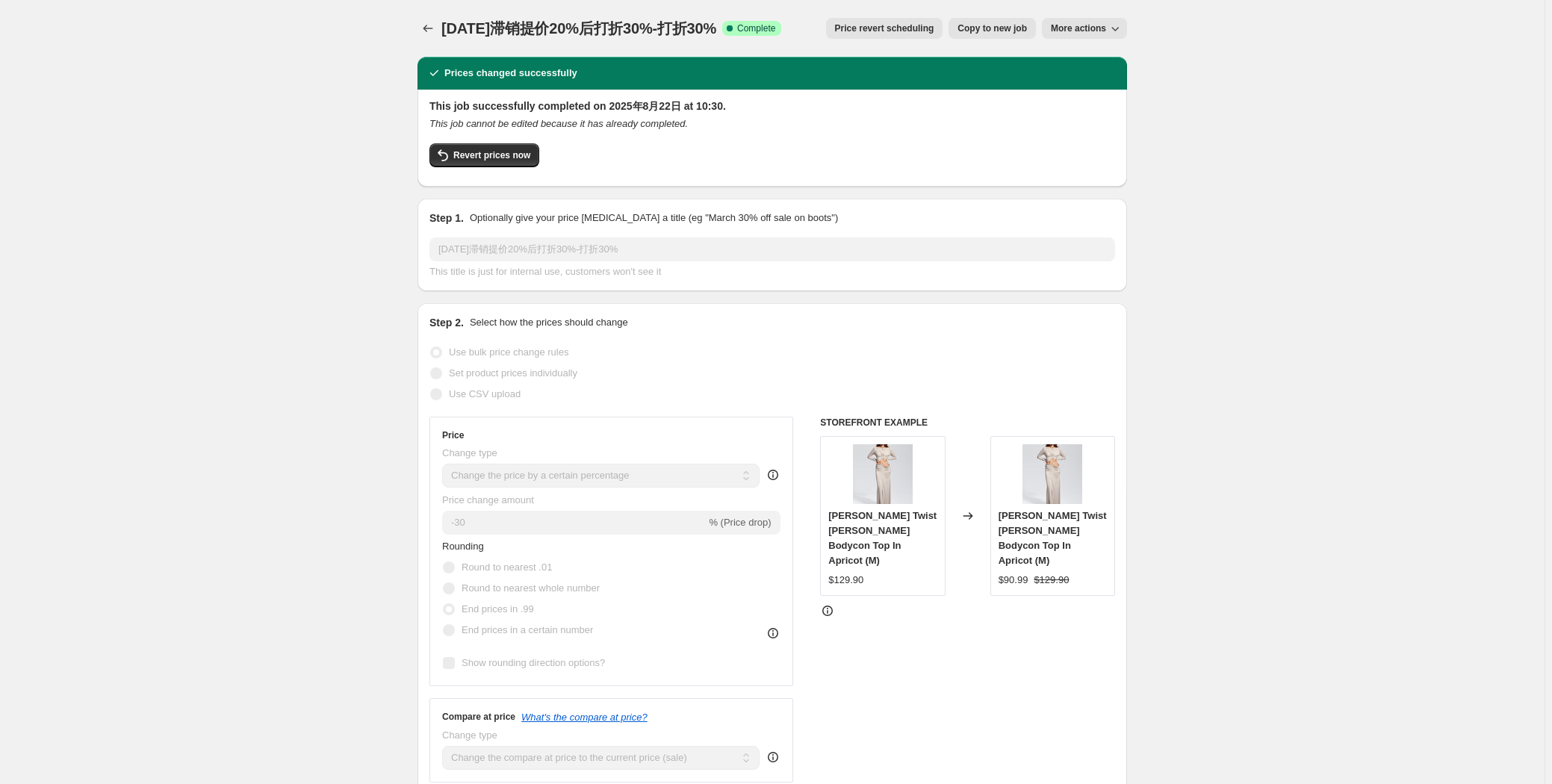
click at [705, 18] on button "More actions" at bounding box center [1084, 28] width 85 height 21
click at [705, 148] on div "Revert prices now" at bounding box center [772, 158] width 686 height 32
click at [435, 22] on icon "Price change jobs" at bounding box center [427, 28] width 15 height 15
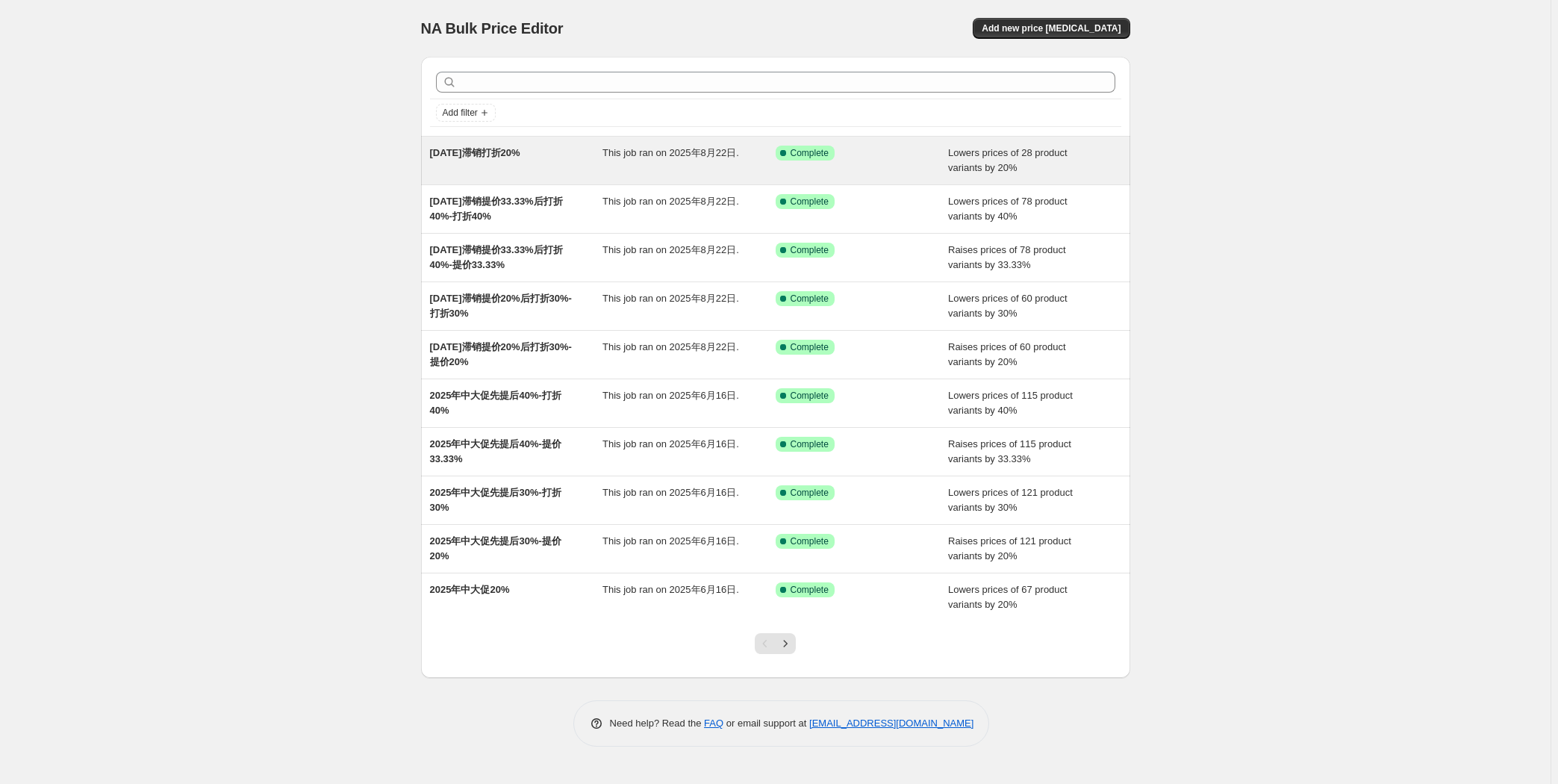
click at [504, 155] on span "[DATE]滞销打折20%" at bounding box center [475, 152] width 90 height 12
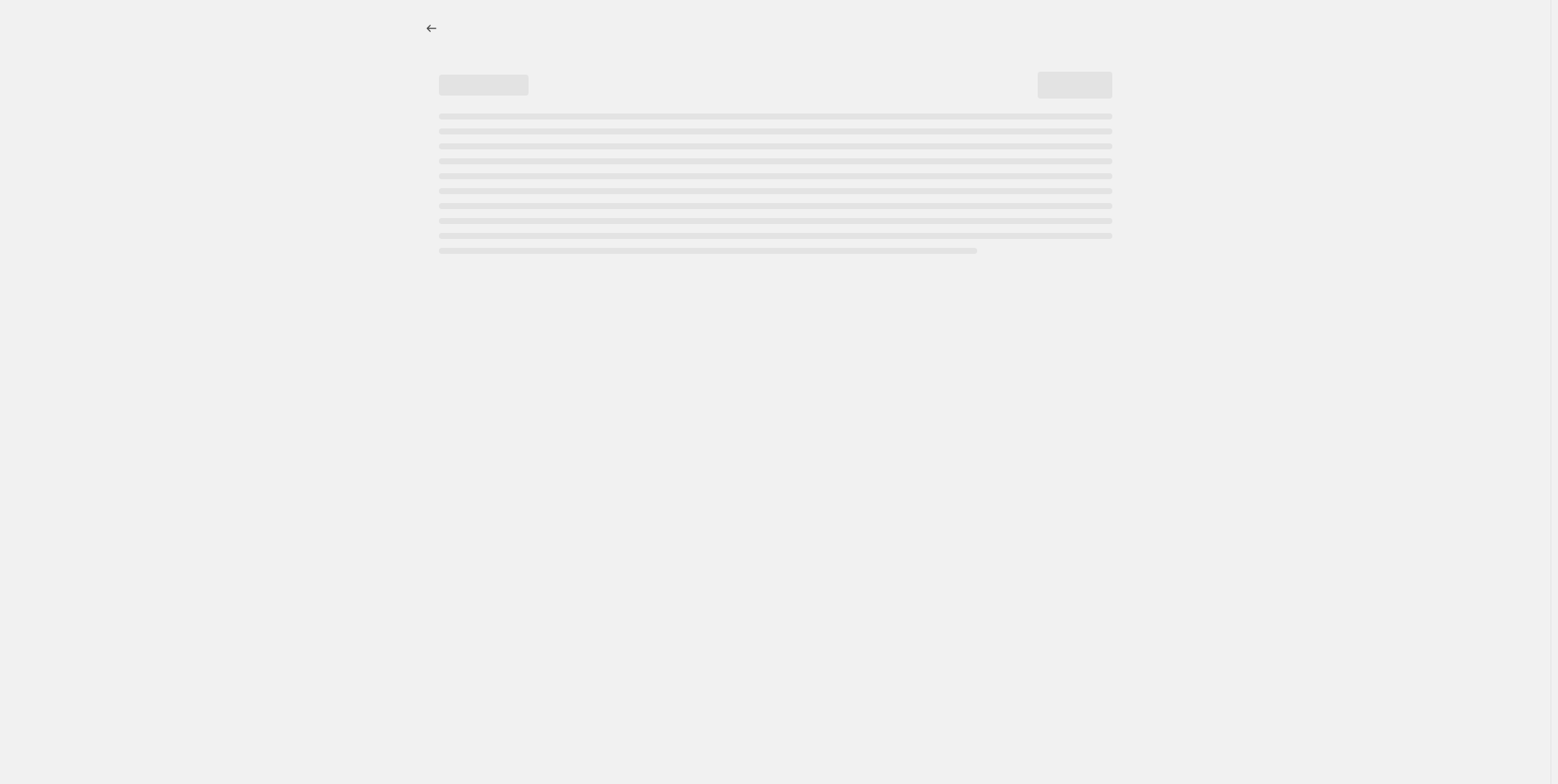
select select "percentage"
select select "tag"
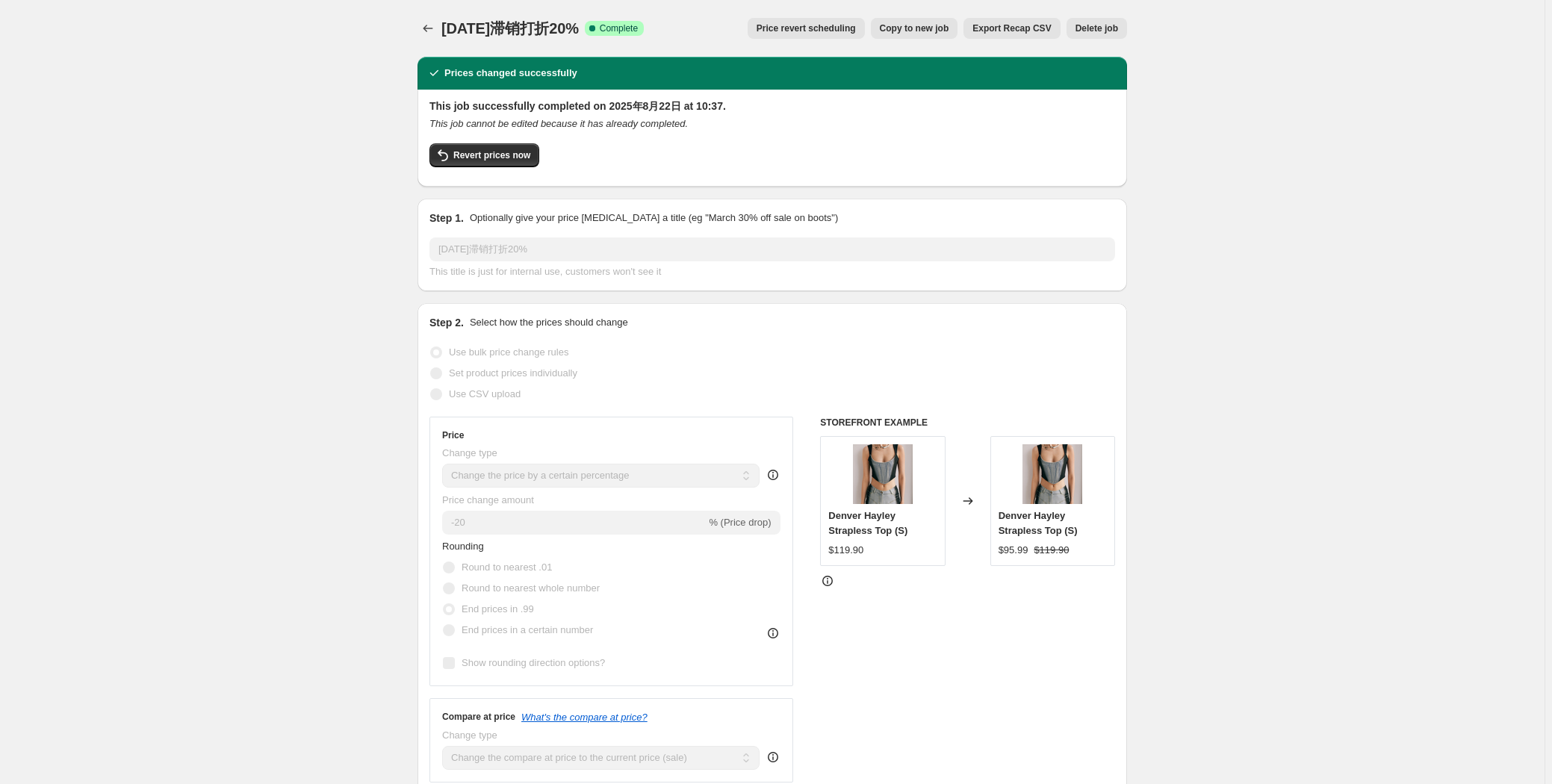
drag, startPoint x: 750, startPoint y: 30, endPoint x: 1313, endPoint y: -3, distance: 564.0
click at [705, 0] on html "Home Settings Plans Skip to content 2025.8.18滞销打折20%. This page is ready 2025.8…" at bounding box center [776, 392] width 1552 height 784
drag, startPoint x: 841, startPoint y: 32, endPoint x: 1150, endPoint y: 13, distance: 309.6
click at [705, 22] on span "Copy to new job" at bounding box center [914, 28] width 69 height 12
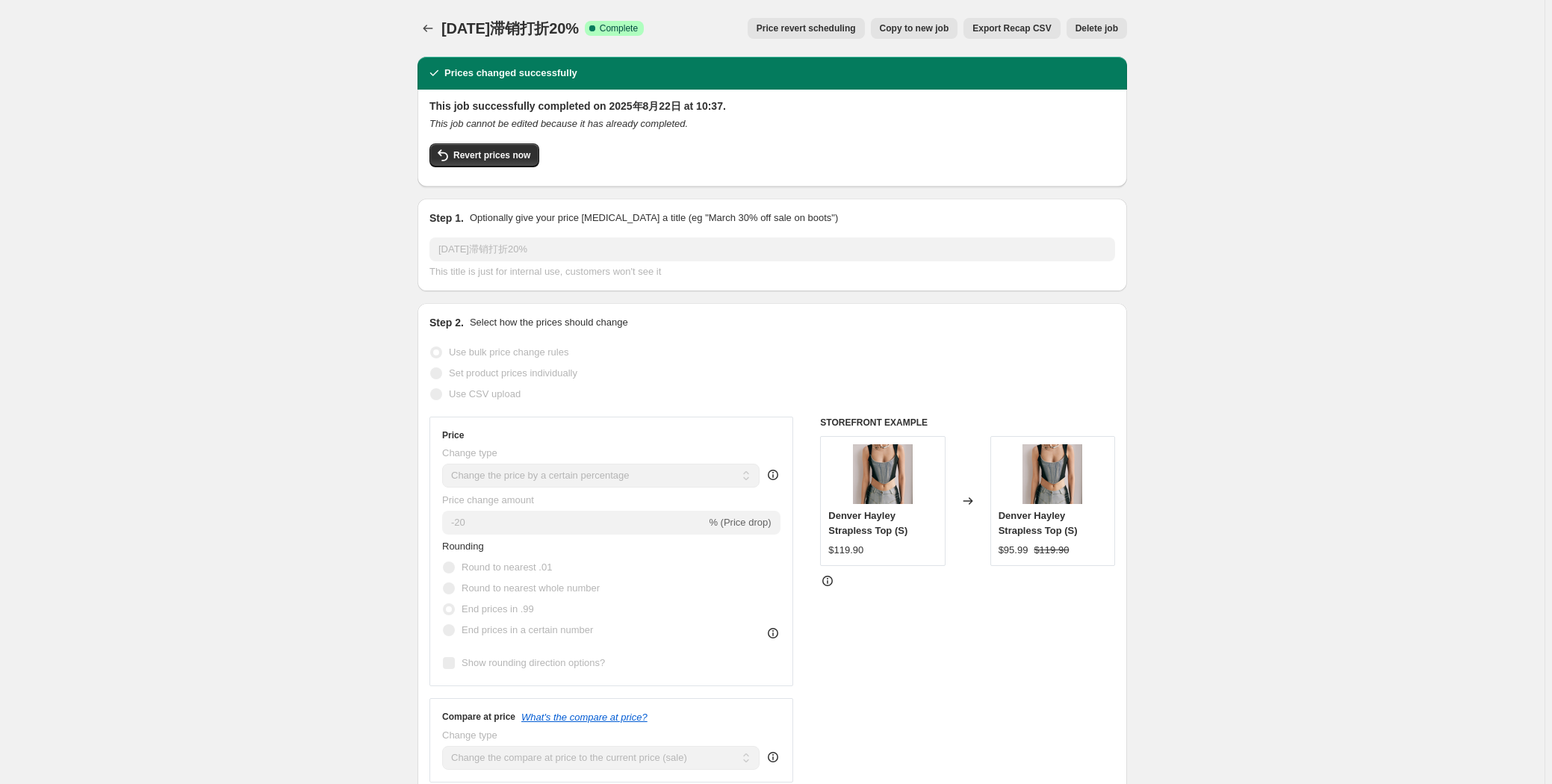
select select "percentage"
select select "tag"
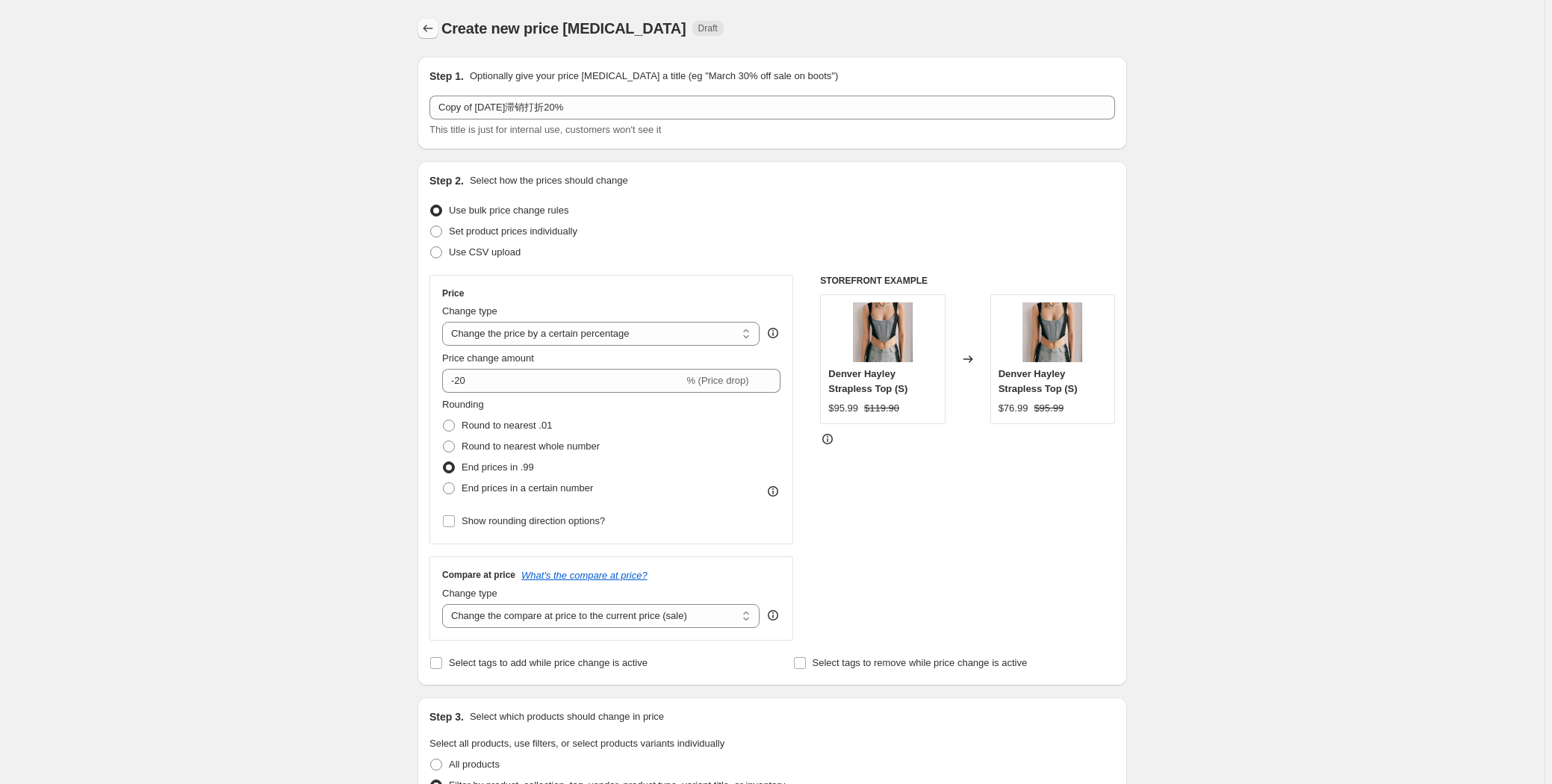
click at [431, 29] on icon "Price change jobs" at bounding box center [427, 28] width 15 height 15
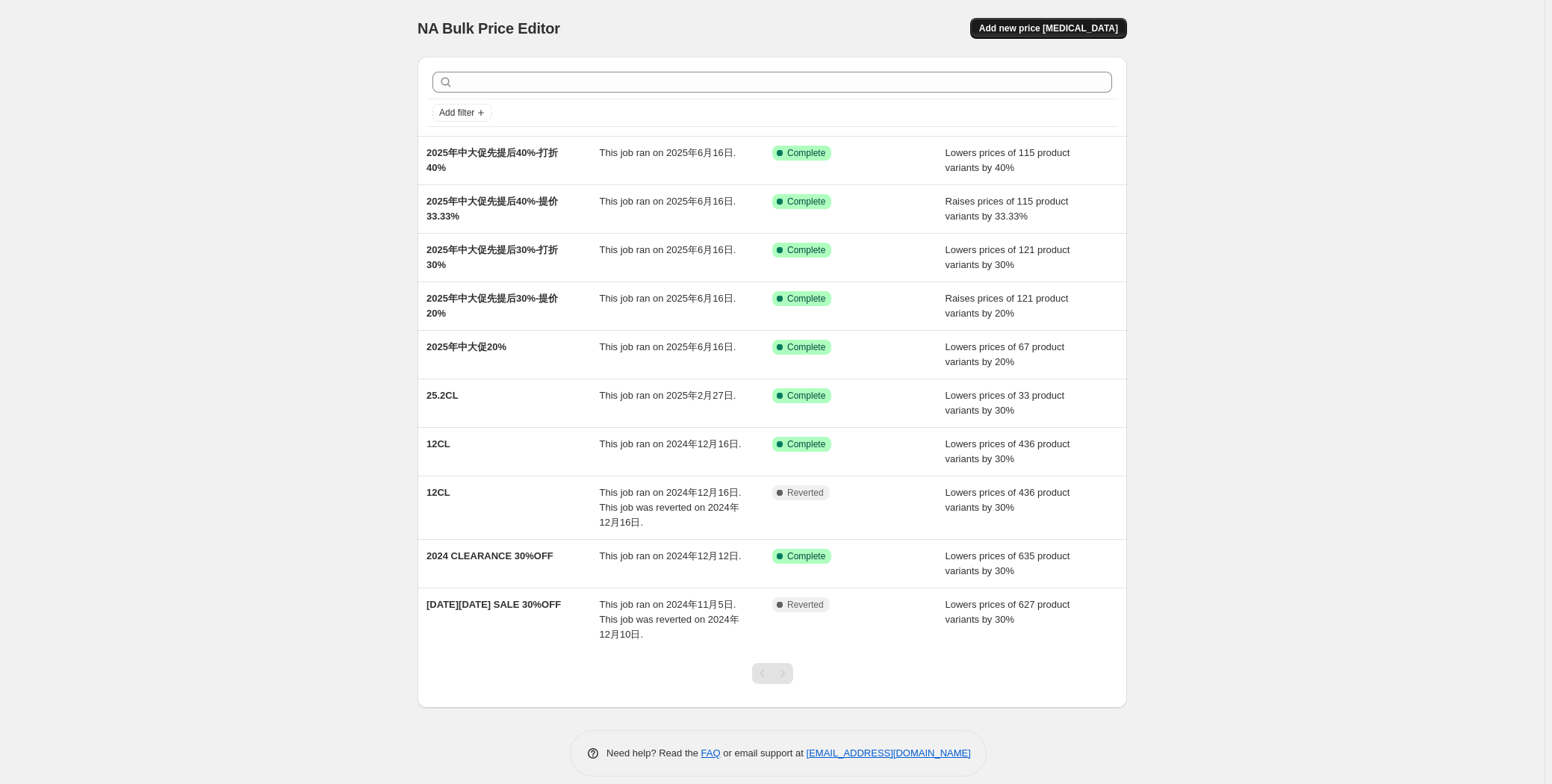
click at [1065, 25] on span "Add new price [MEDICAL_DATA]" at bounding box center [1048, 28] width 139 height 12
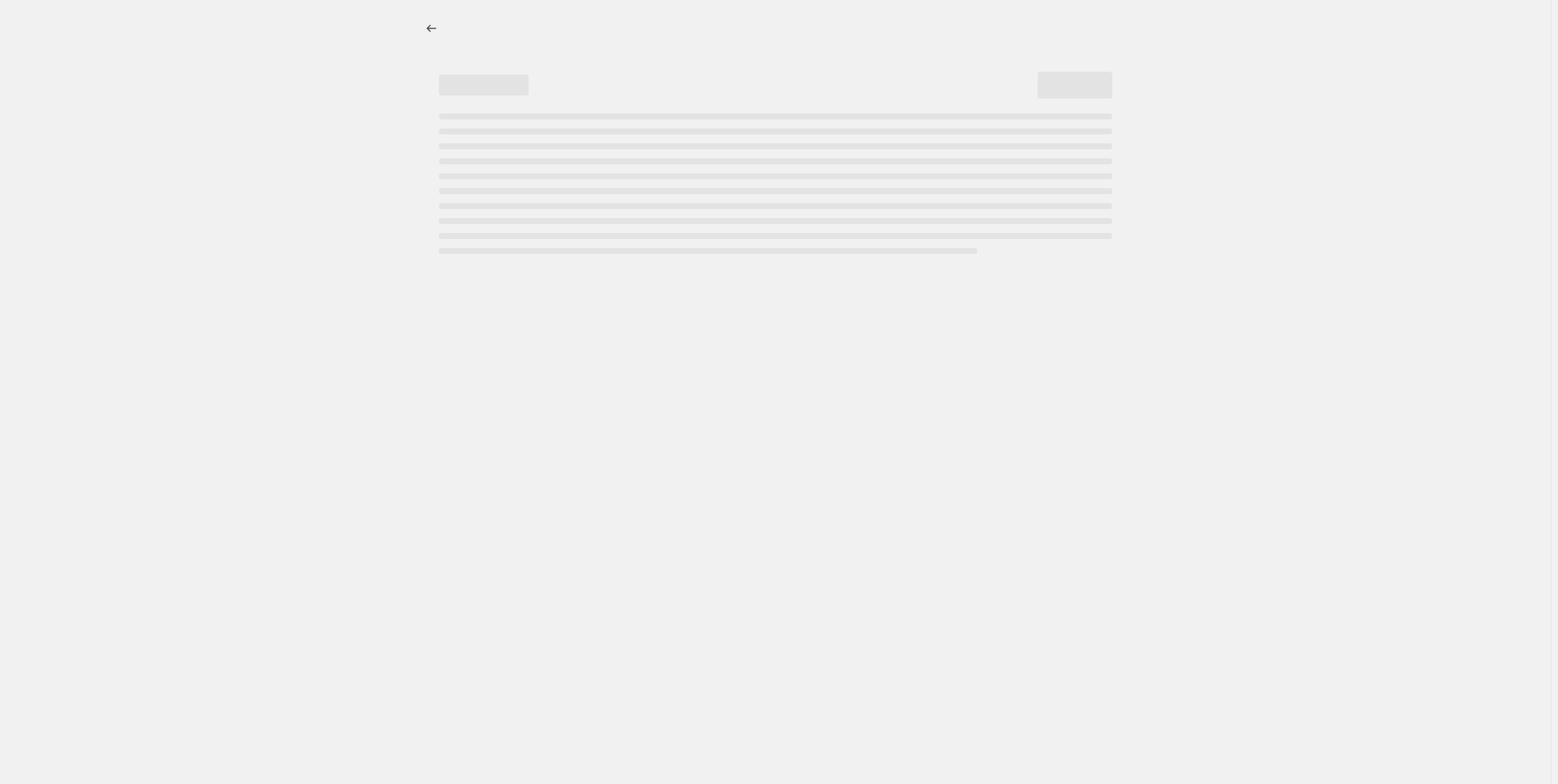
select select "percentage"
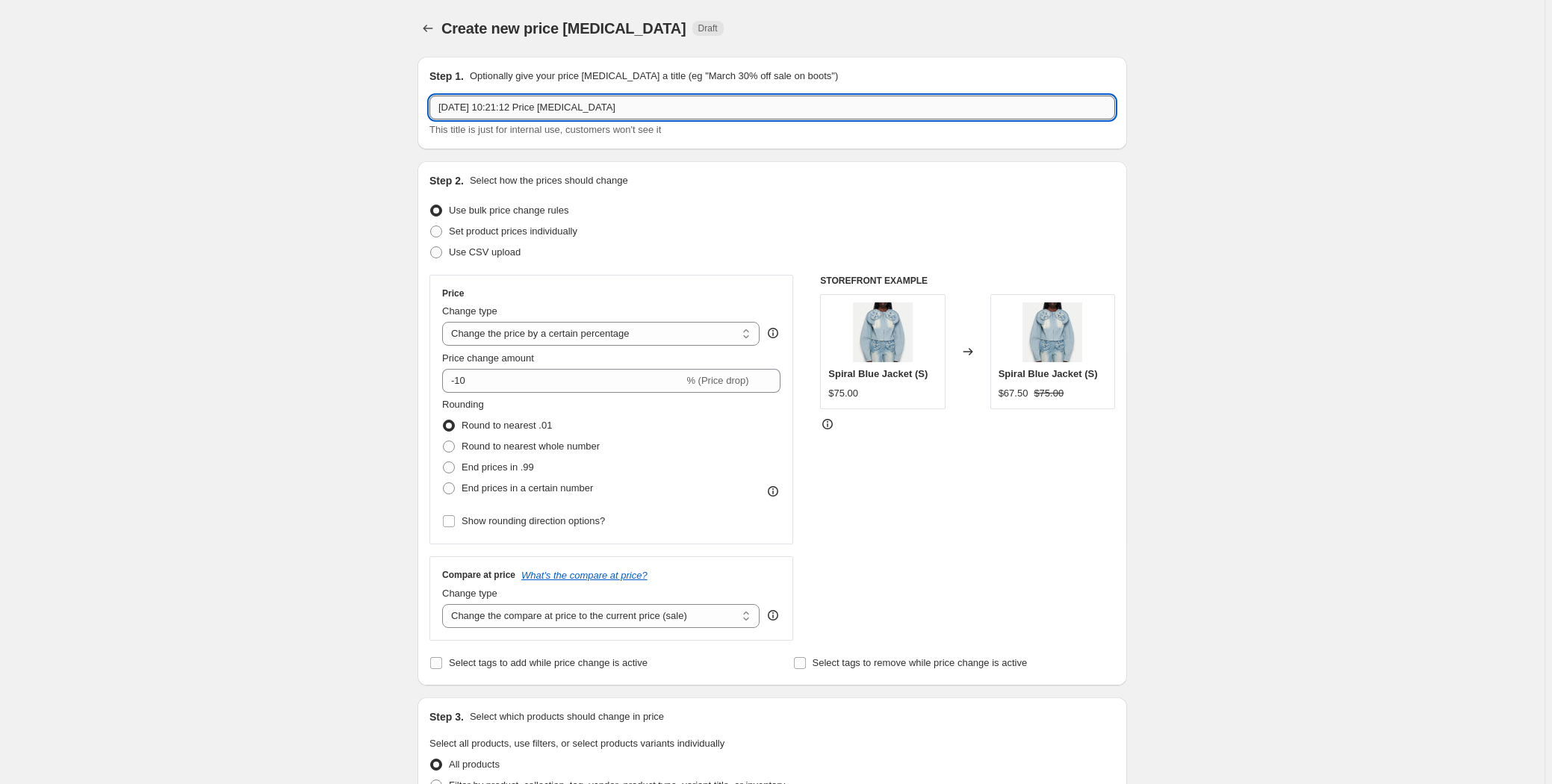
click at [572, 101] on input "[DATE] 10:21:12 Price [MEDICAL_DATA]" at bounding box center [772, 107] width 686 height 24
paste input "[DATE]提价20%后打折30%"
drag, startPoint x: 571, startPoint y: 103, endPoint x: 215, endPoint y: 103, distance: 356.0
click at [215, 103] on div "Create new price [MEDICAL_DATA]. This page is ready Create new price [MEDICAL_D…" at bounding box center [772, 746] width 1544 height 1493
drag, startPoint x: 567, startPoint y: 108, endPoint x: 896, endPoint y: 97, distance: 329.2
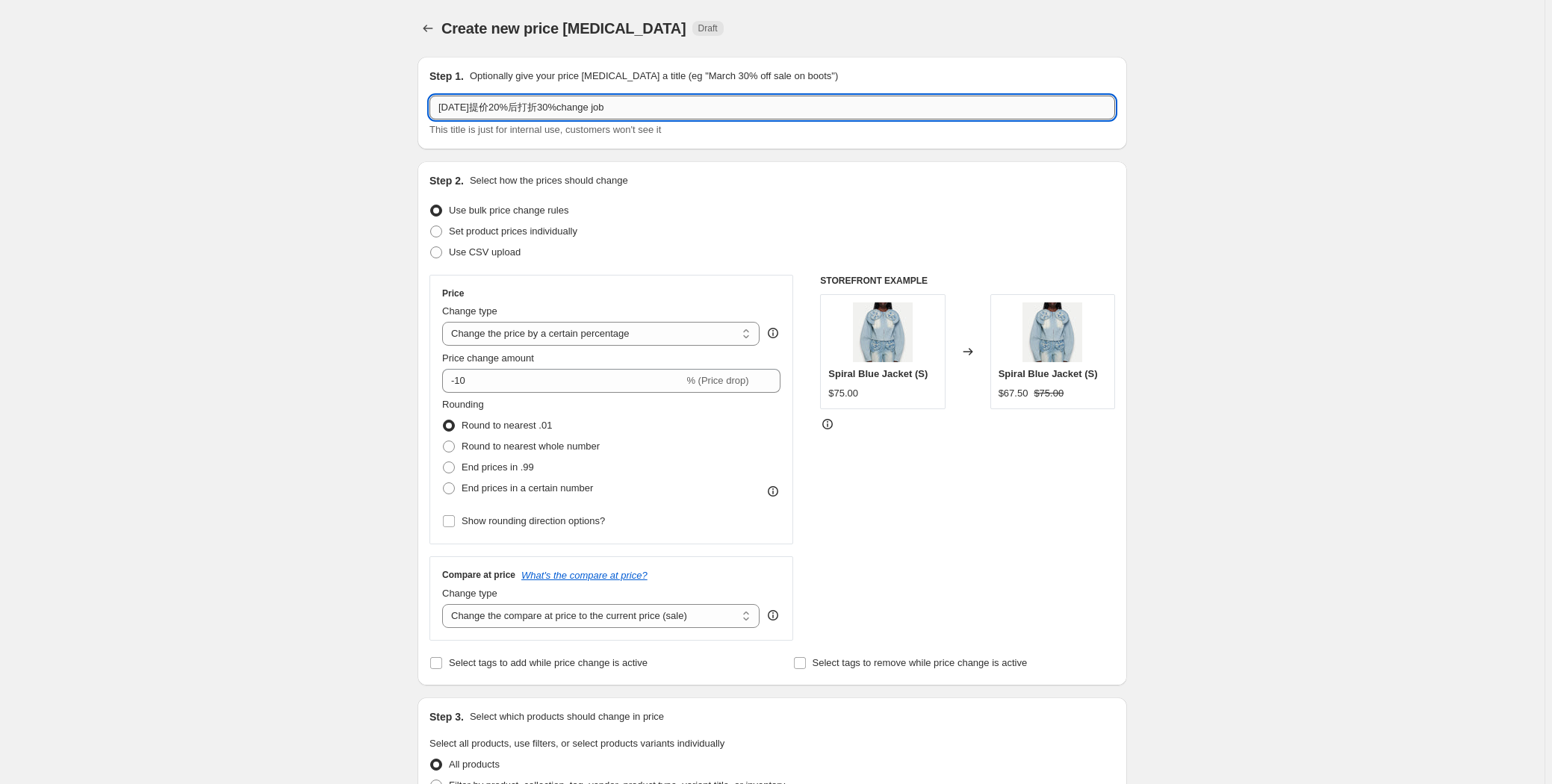
click at [896, 97] on input "[DATE]提价20%后打折30%change job" at bounding box center [772, 107] width 686 height 24
type input "[DATE]提价20%后打折30%"
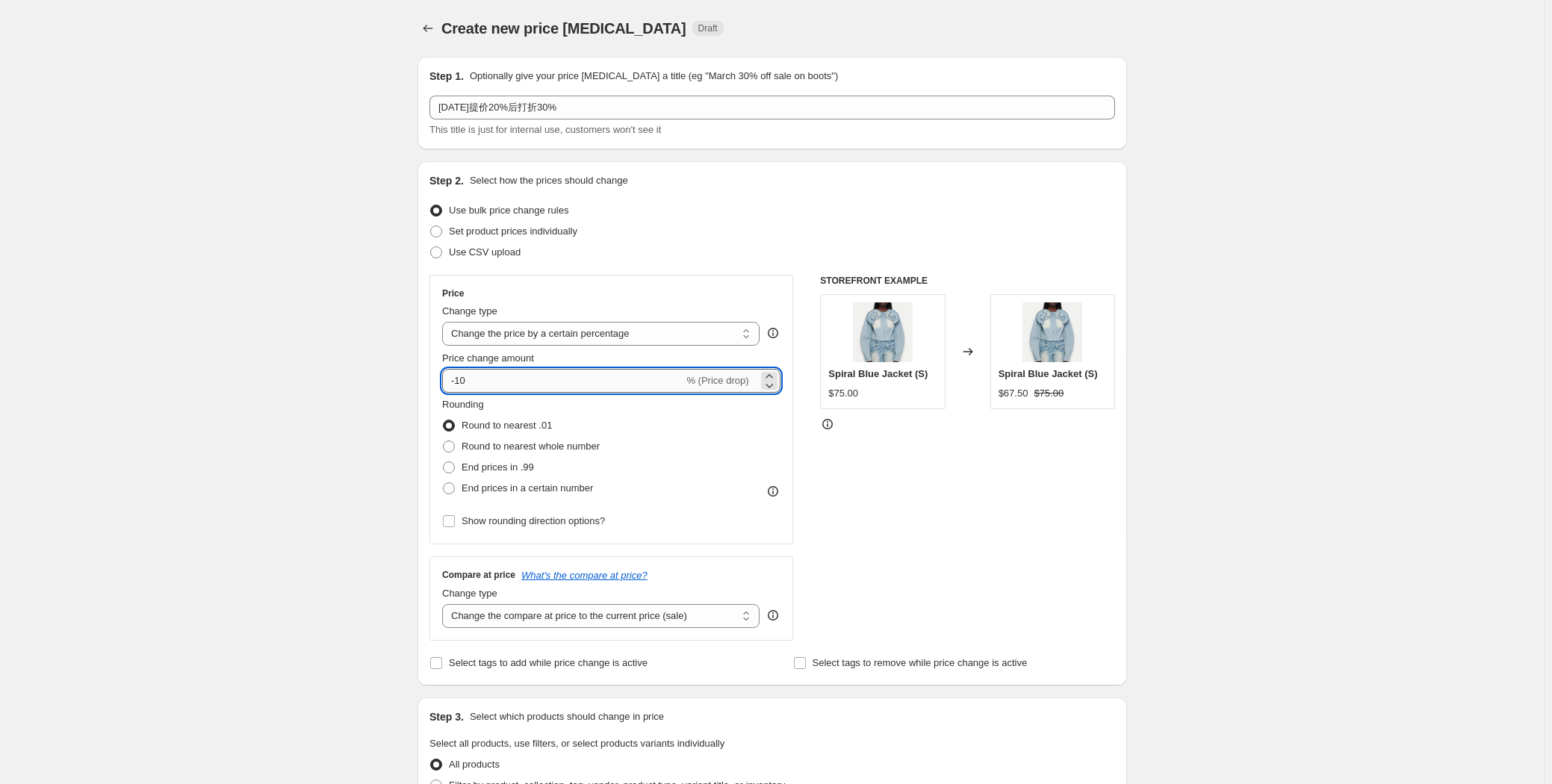
drag, startPoint x: 487, startPoint y: 388, endPoint x: 447, endPoint y: 378, distance: 41.2
click at [447, 378] on input "-10" at bounding box center [562, 380] width 241 height 24
type input "20"
click at [524, 493] on span "End prices in a certain number" at bounding box center [527, 488] width 132 height 12
click at [443, 483] on input "End prices in a certain number" at bounding box center [442, 482] width 1 height 1
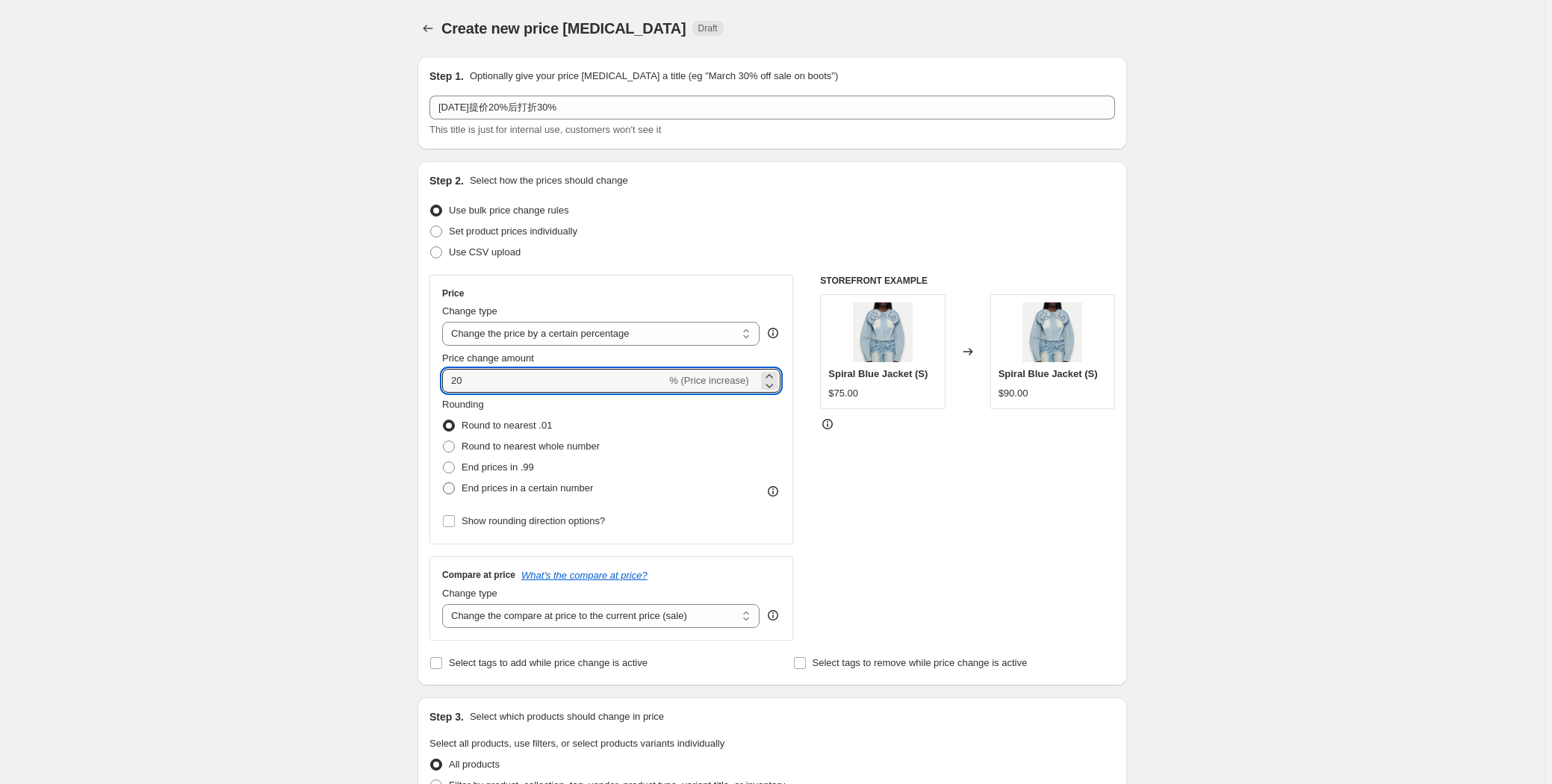
radio input "true"
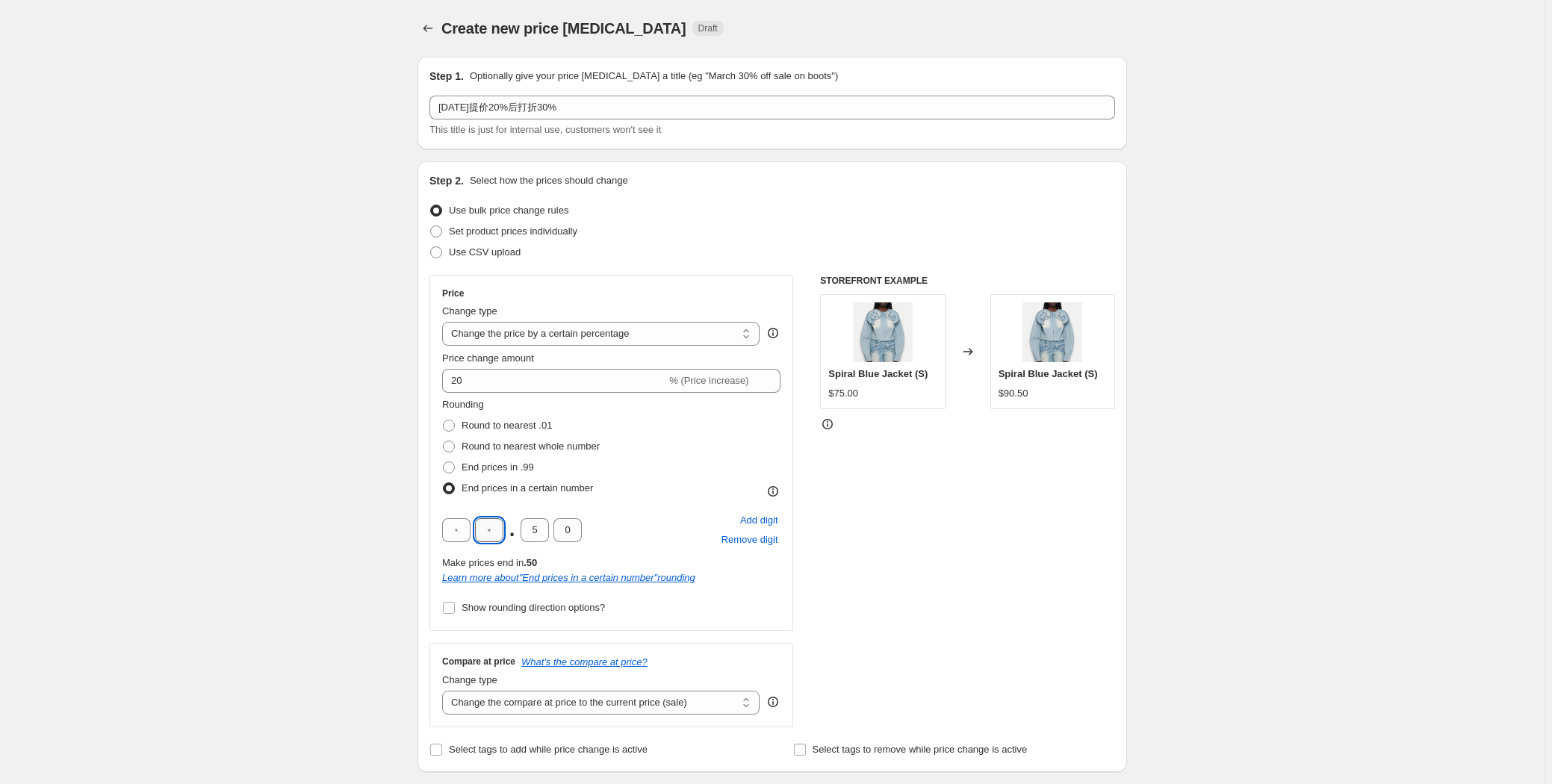
click at [496, 529] on input "text" at bounding box center [489, 530] width 28 height 24
type input "9"
drag, startPoint x: 542, startPoint y: 532, endPoint x: 532, endPoint y: 529, distance: 10.4
click at [532, 529] on input "5" at bounding box center [534, 530] width 28 height 24
type input "9"
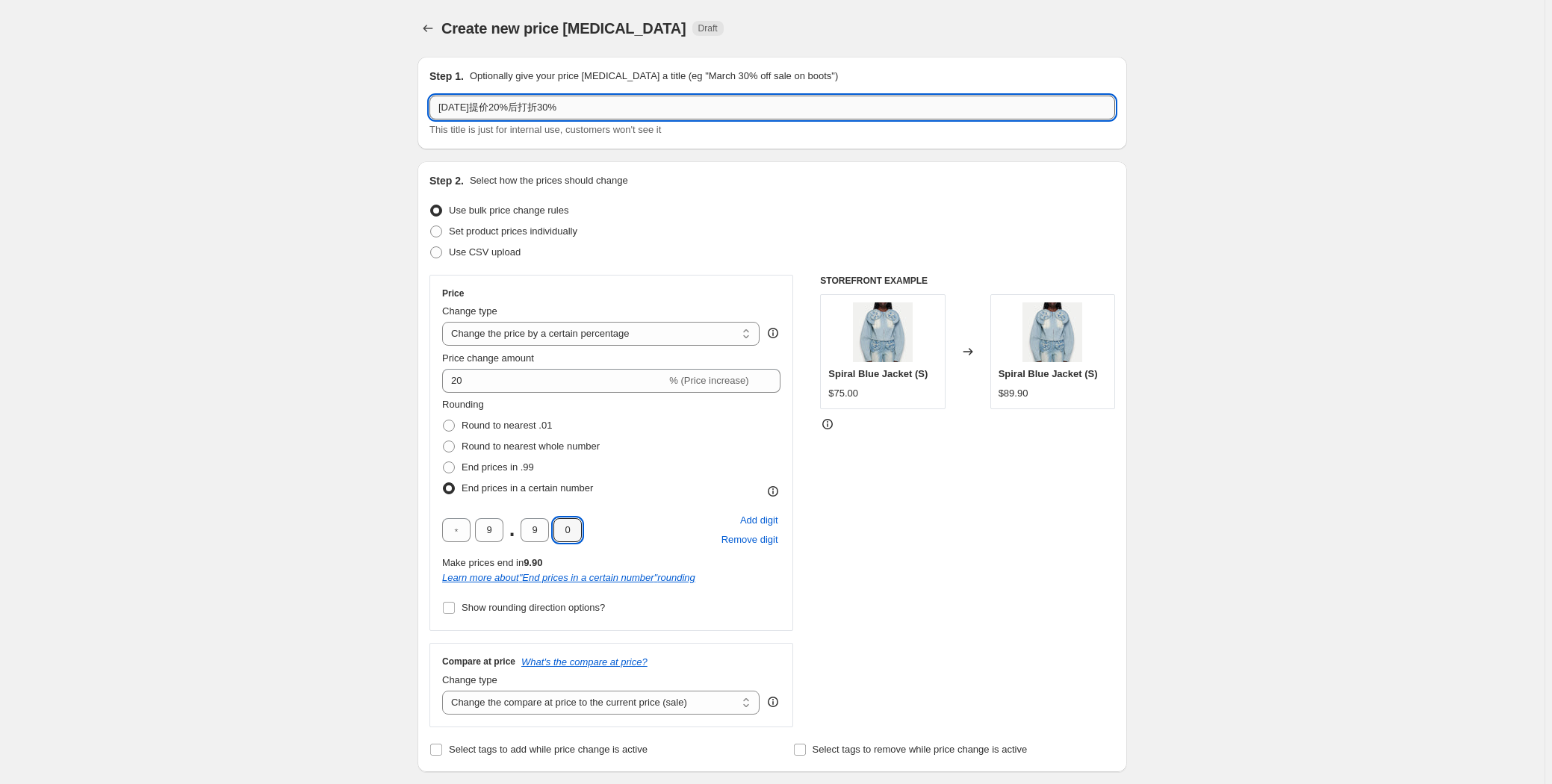
click at [485, 98] on input "[DATE]提价20%后打折30%" at bounding box center [772, 107] width 686 height 24
drag, startPoint x: 540, startPoint y: 108, endPoint x: 664, endPoint y: 110, distance: 124.0
click at [664, 110] on input "[DATE]滞销提价20%后打折30%" at bounding box center [772, 107] width 686 height 24
drag, startPoint x: 573, startPoint y: 111, endPoint x: 622, endPoint y: 102, distance: 49.8
click at [622, 102] on input "[DATE]滞销提价20%后打折30%" at bounding box center [772, 107] width 686 height 24
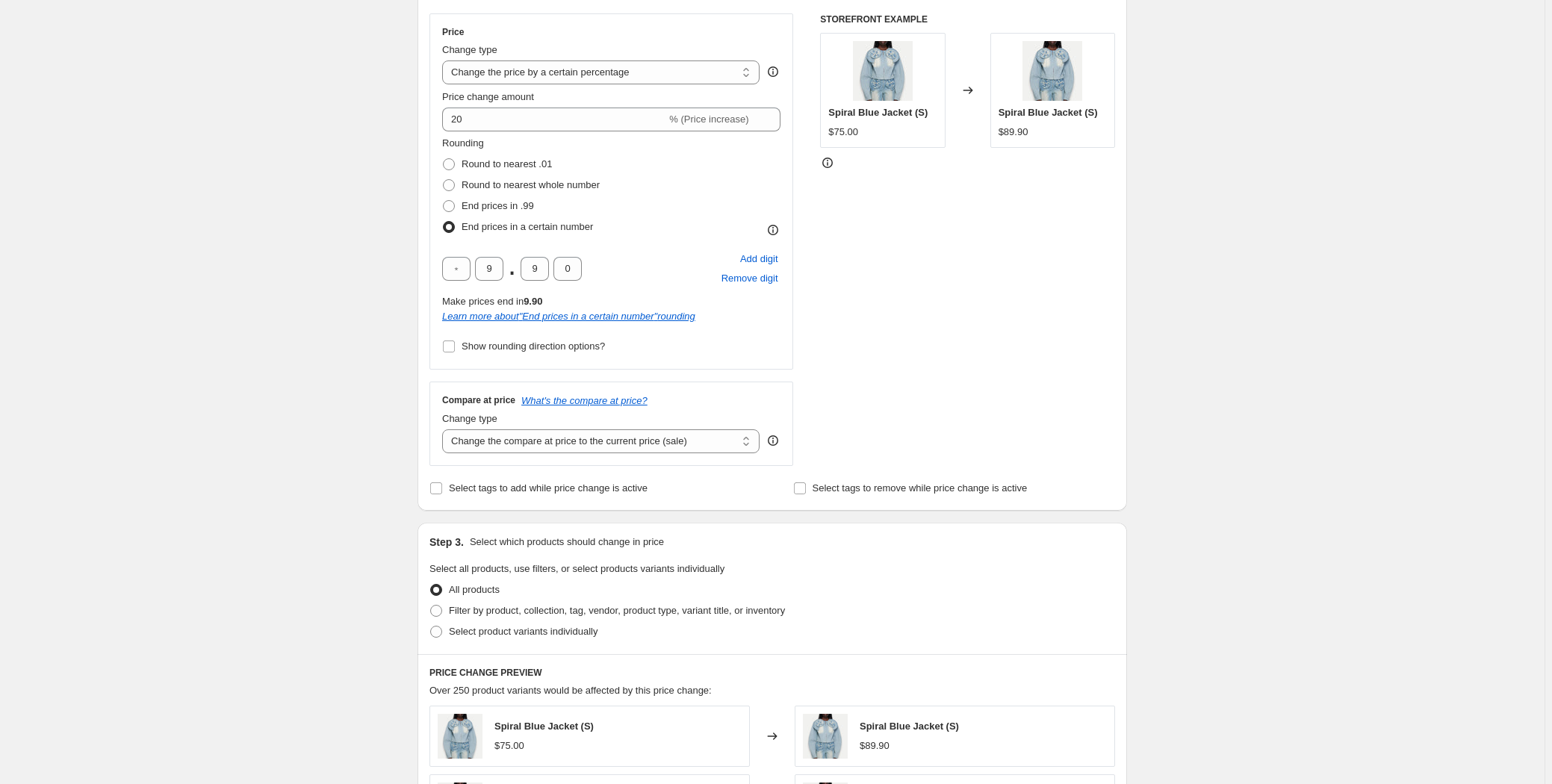
scroll to position [271, 0]
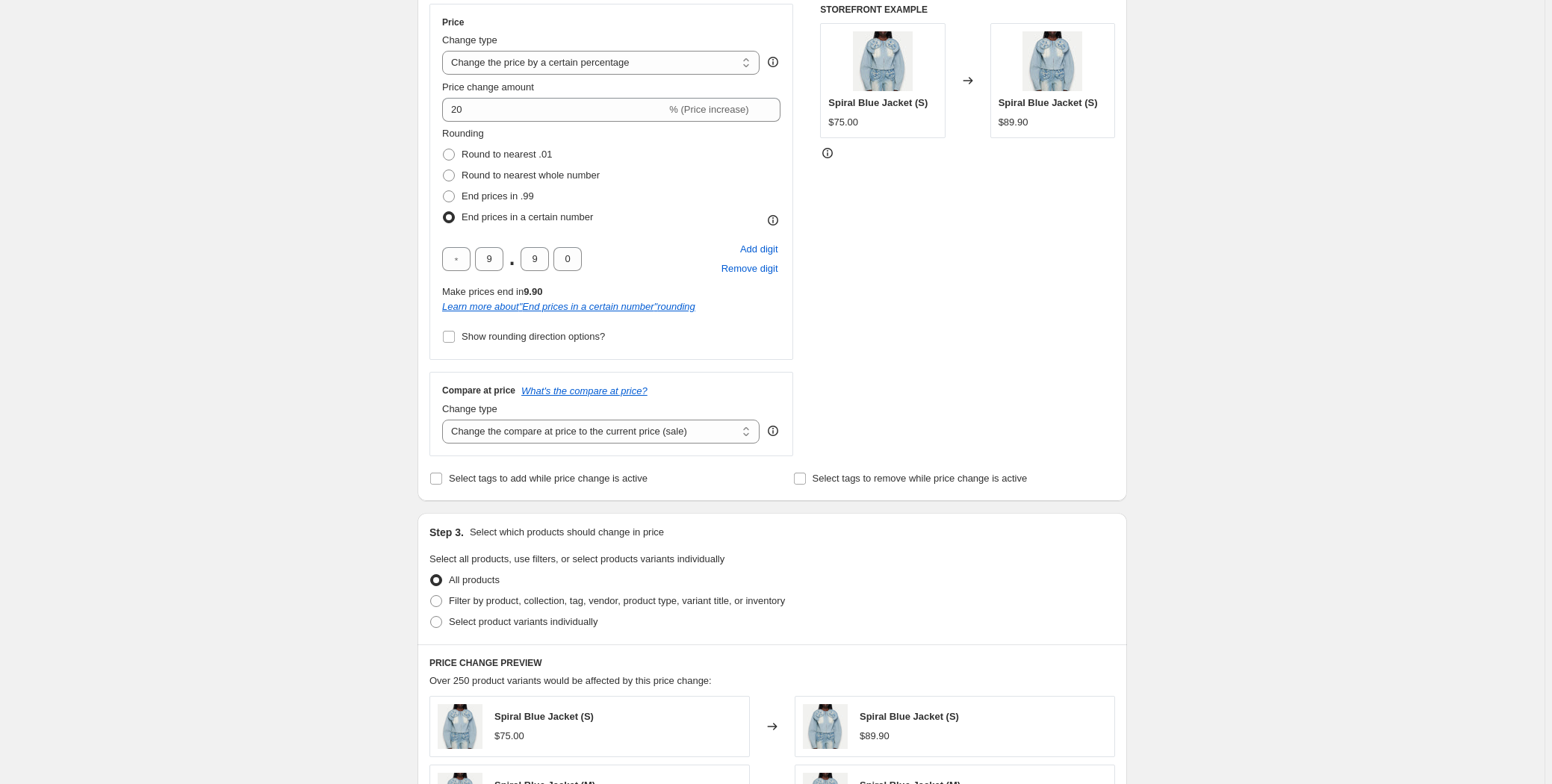
type input "[DATE]滞销提价20%后打折30%-提价20%"
click at [660, 431] on select "Change the compare at price to the current price (sale) Change the compare at p…" at bounding box center [601, 431] width 317 height 24
select select "remove"
click at [445, 419] on select "Change the compare at price to the current price (sale) Change the compare at p…" at bounding box center [601, 431] width 317 height 24
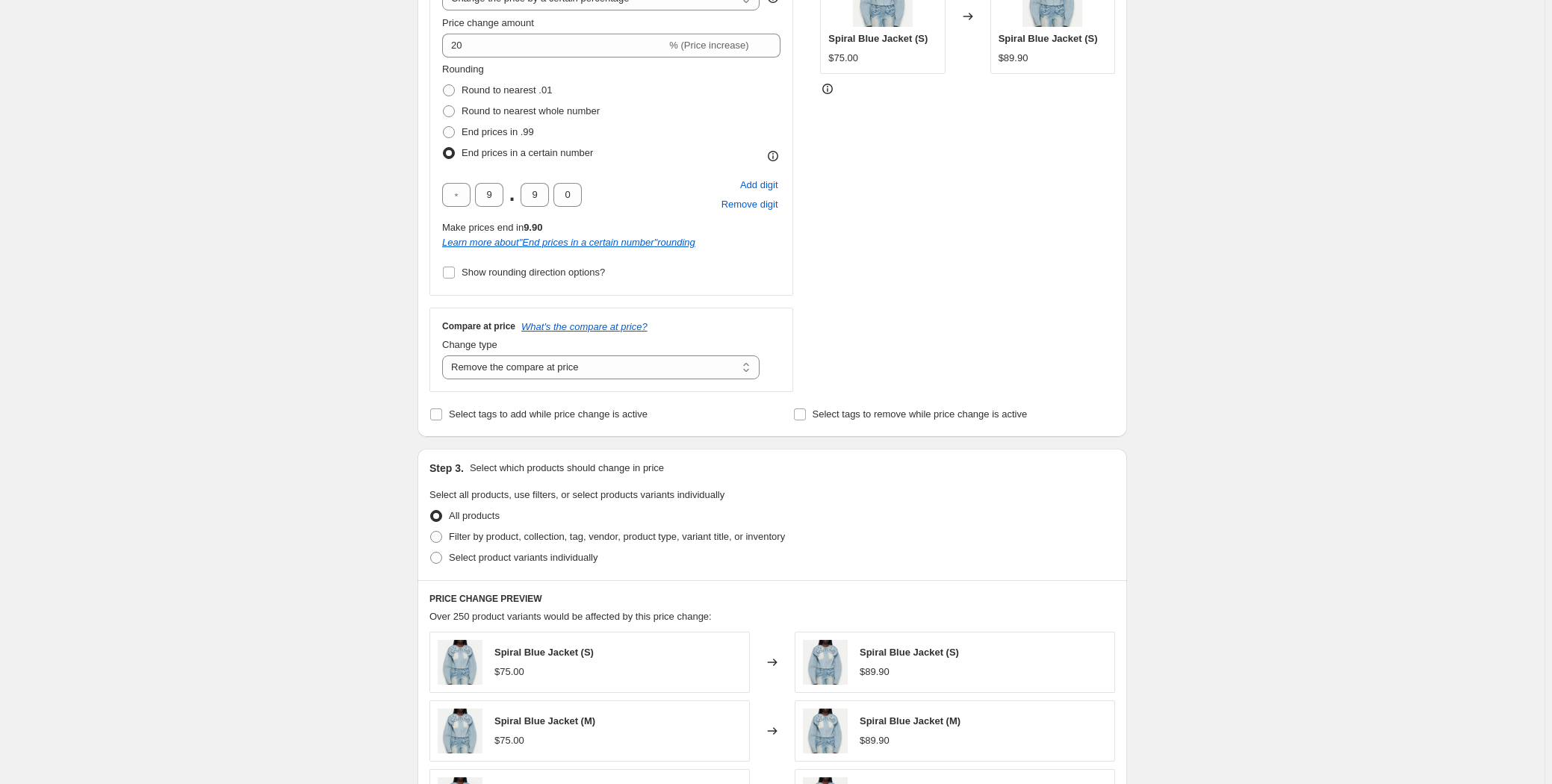
scroll to position [475, 0]
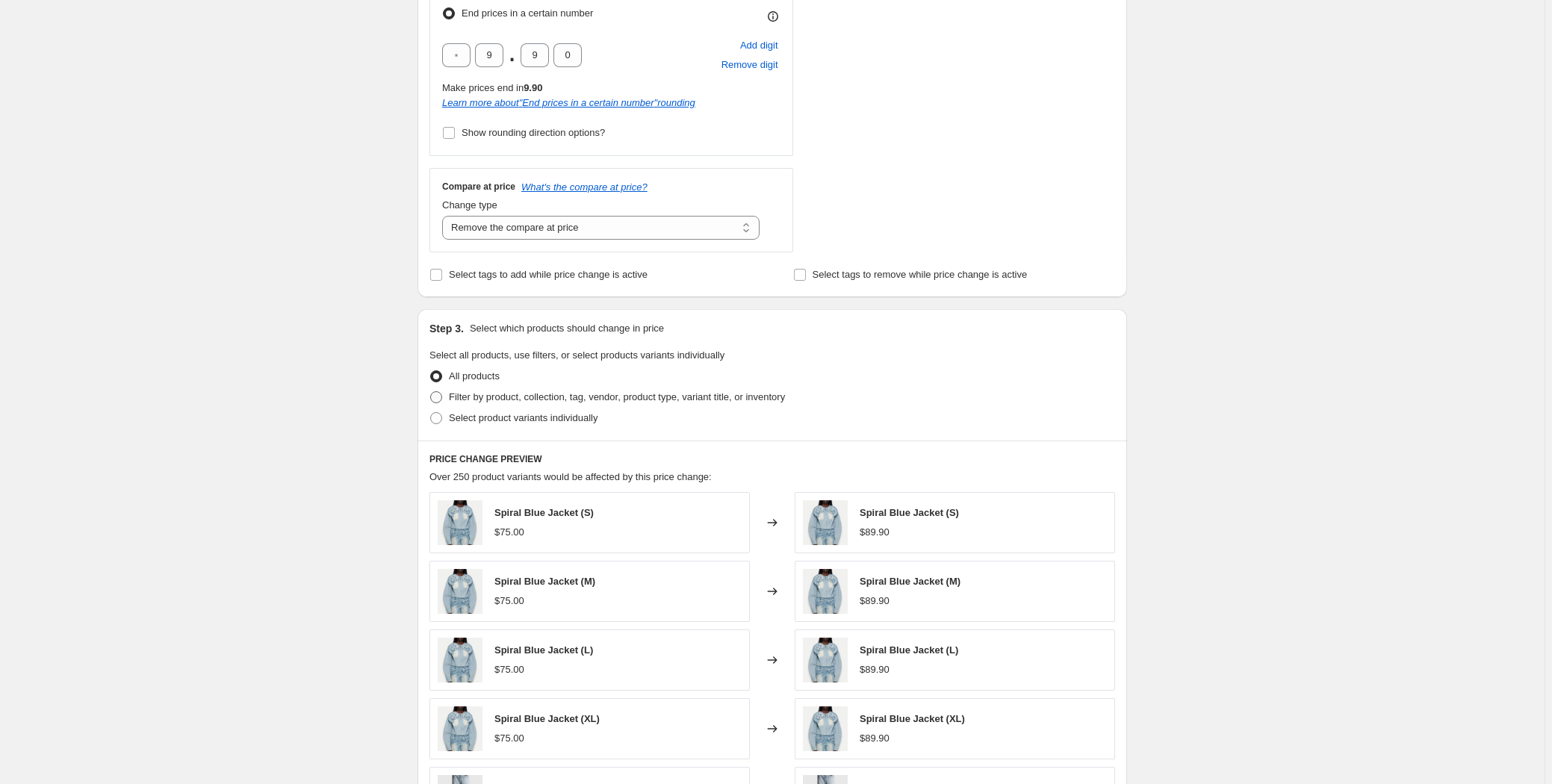
click at [496, 392] on span "Filter by product, collection, tag, vendor, product type, variant title, or inv…" at bounding box center [616, 397] width 336 height 12
click at [431, 392] on input "Filter by product, collection, tag, vendor, product type, variant title, or inv…" at bounding box center [430, 392] width 1 height 1
radio input "true"
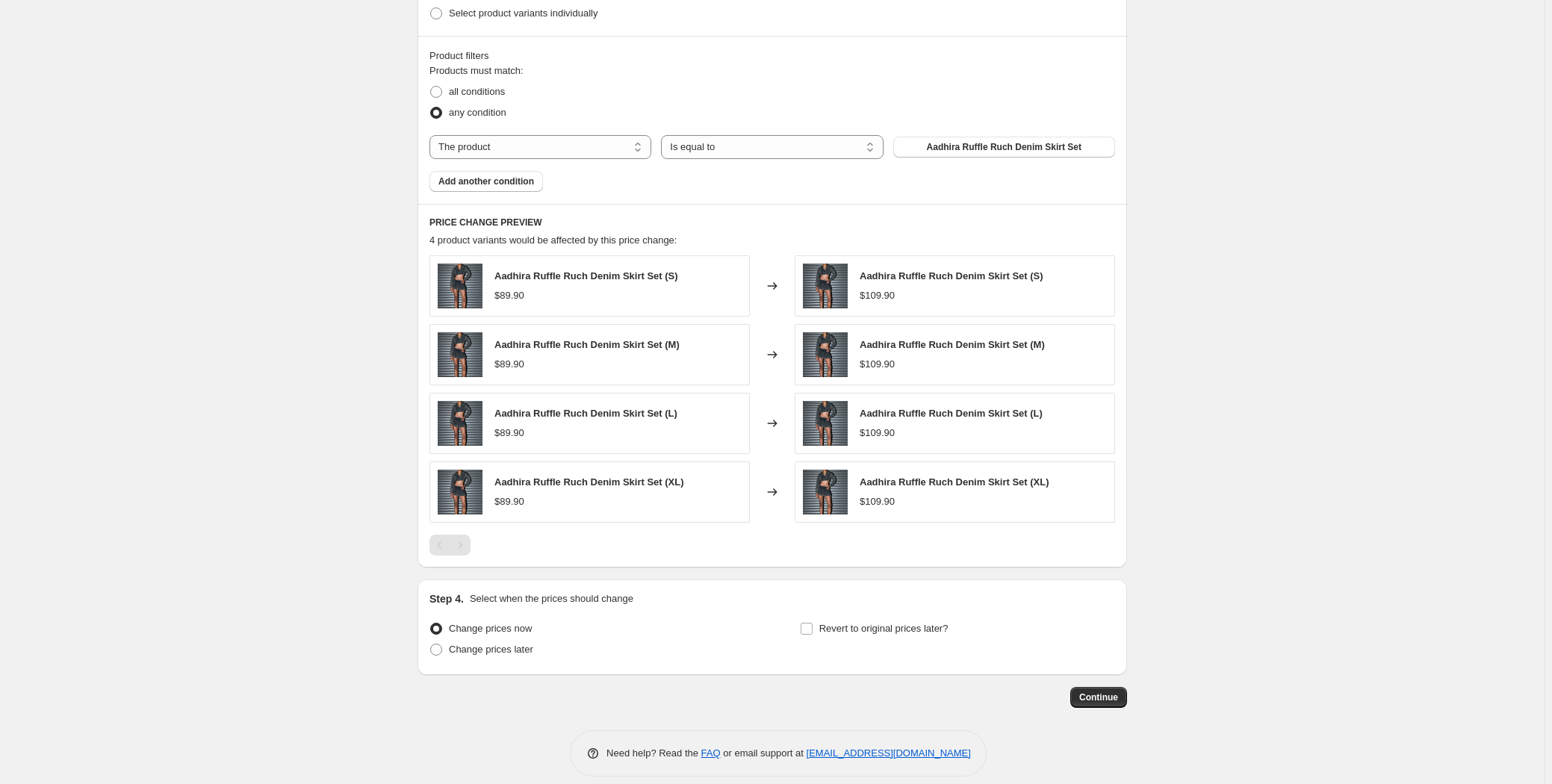
scroll to position [882, 0]
click at [538, 144] on select "The product The product's collection The product's tag The product's vendor The…" at bounding box center [540, 145] width 222 height 24
select select "tag"
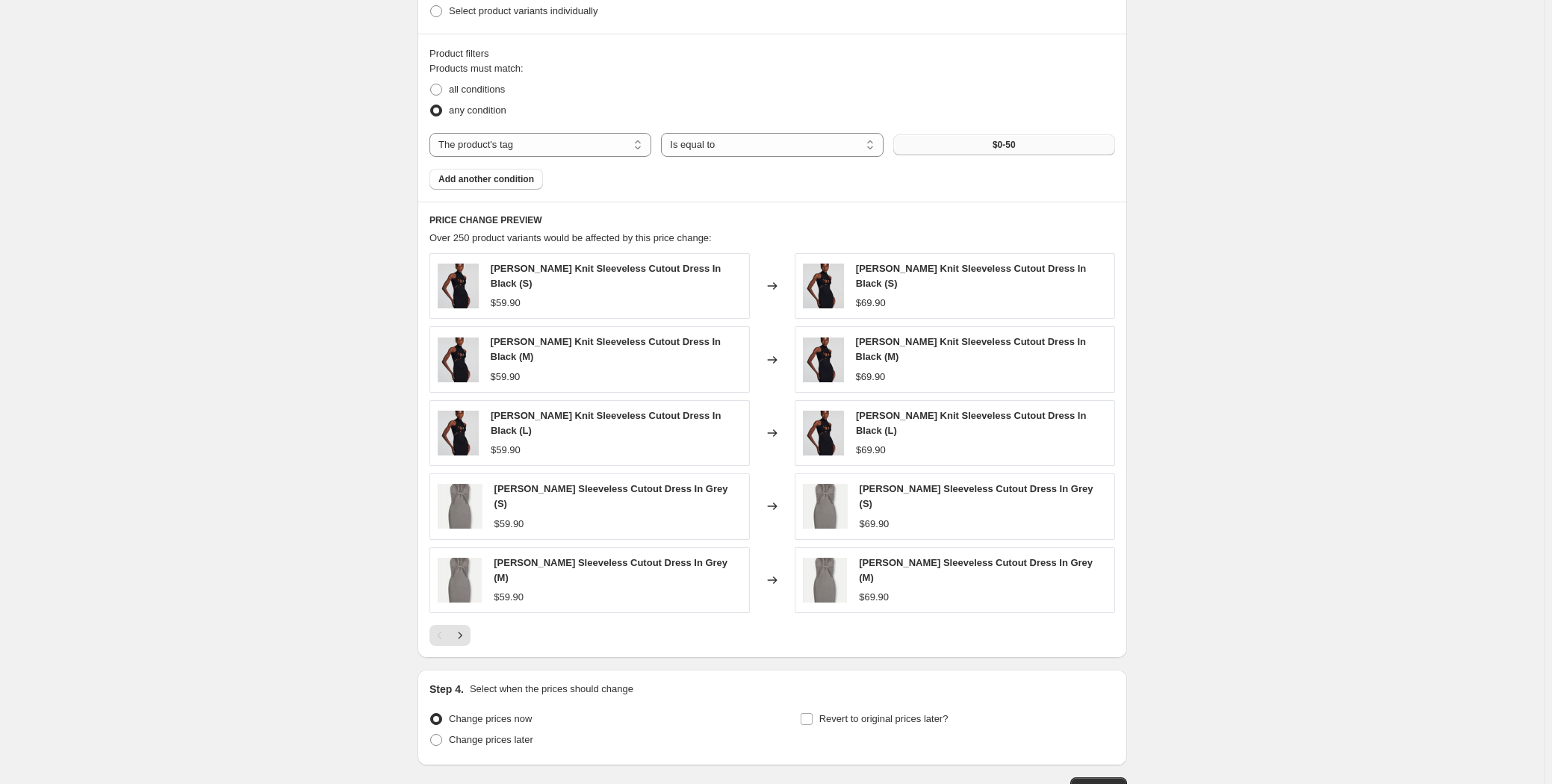
click at [993, 140] on button "$0-50" at bounding box center [1004, 145] width 222 height 21
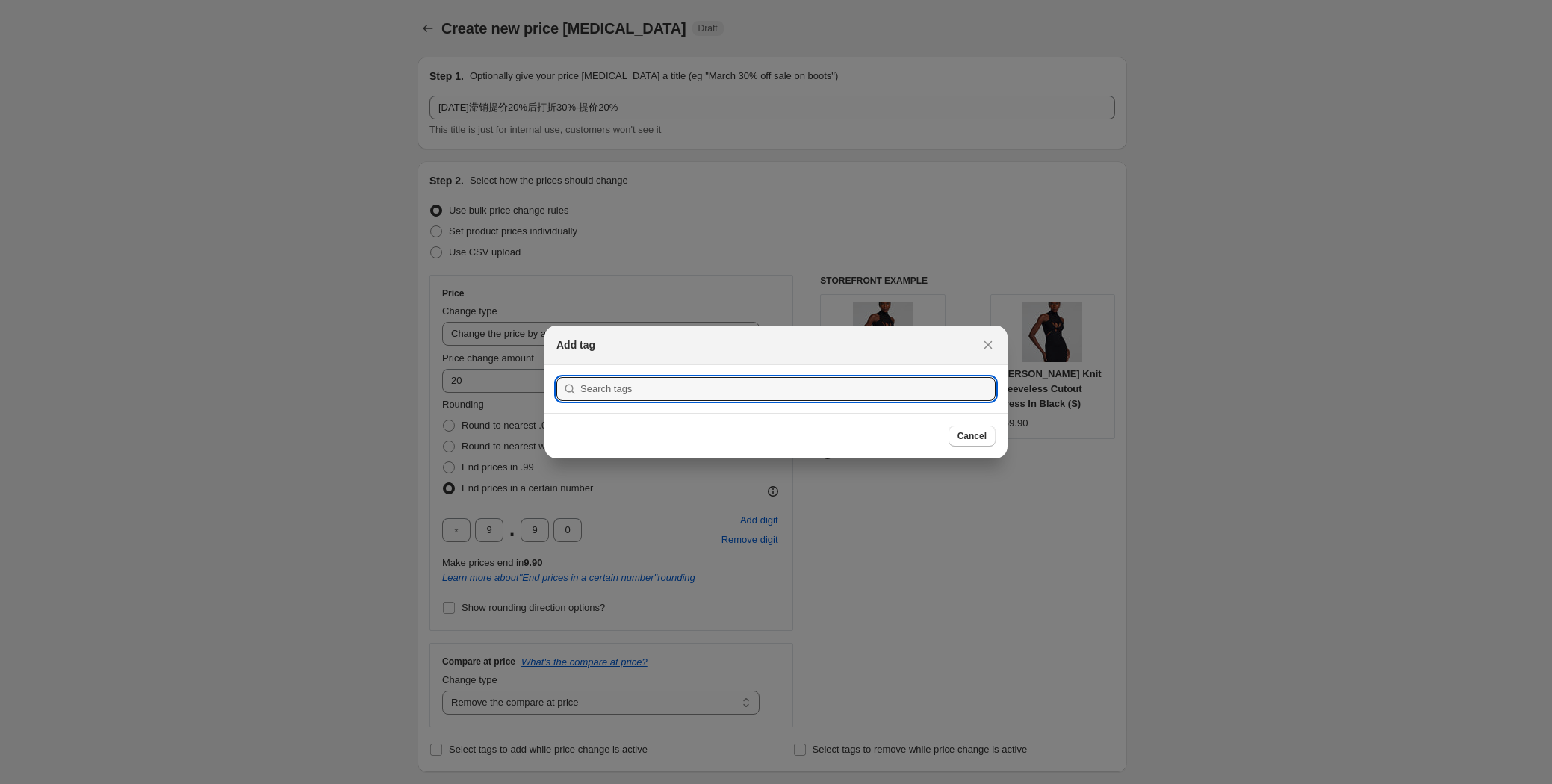
scroll to position [0, 0]
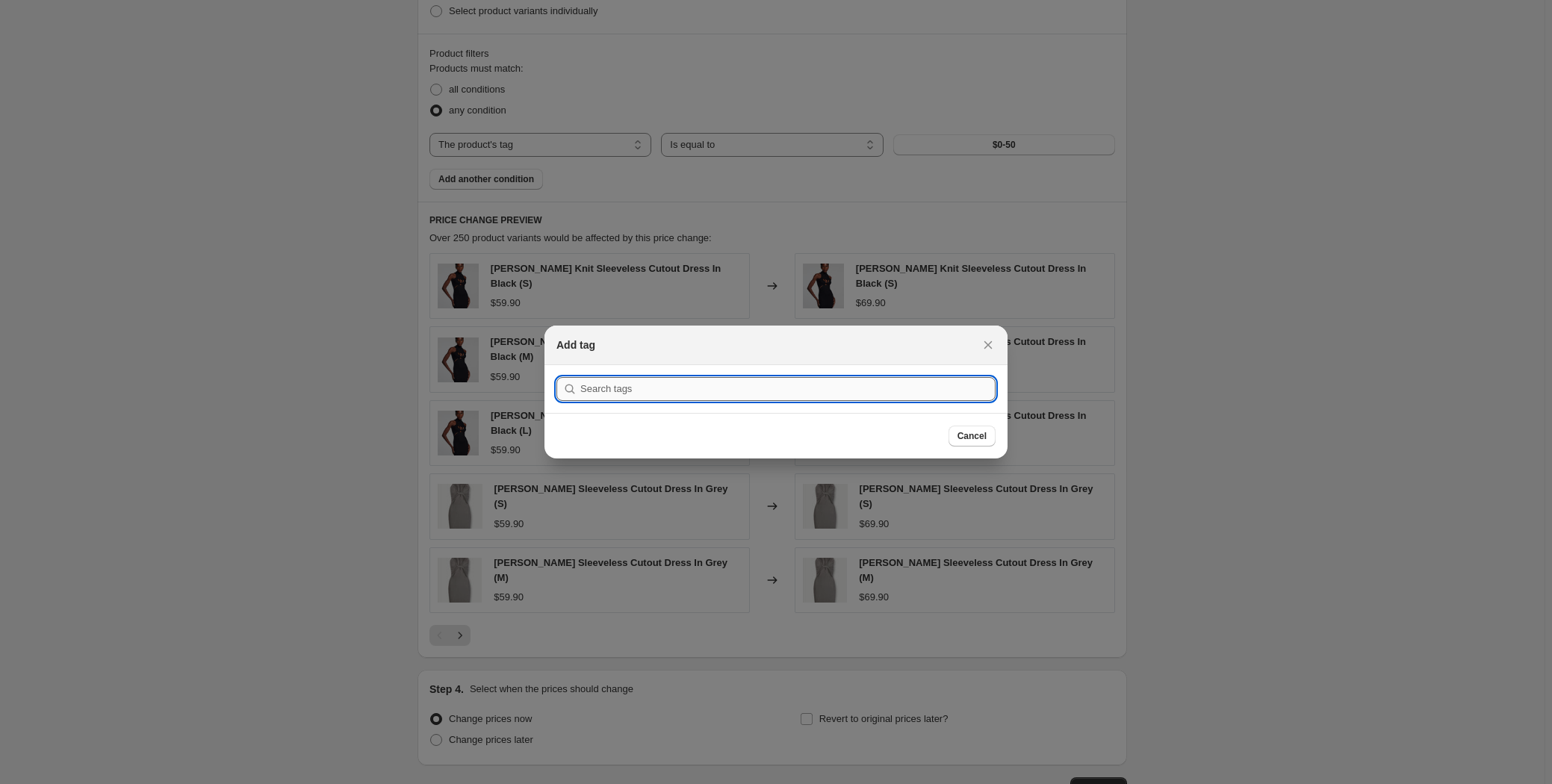
click at [605, 395] on input ":r2j:" at bounding box center [788, 389] width 416 height 24
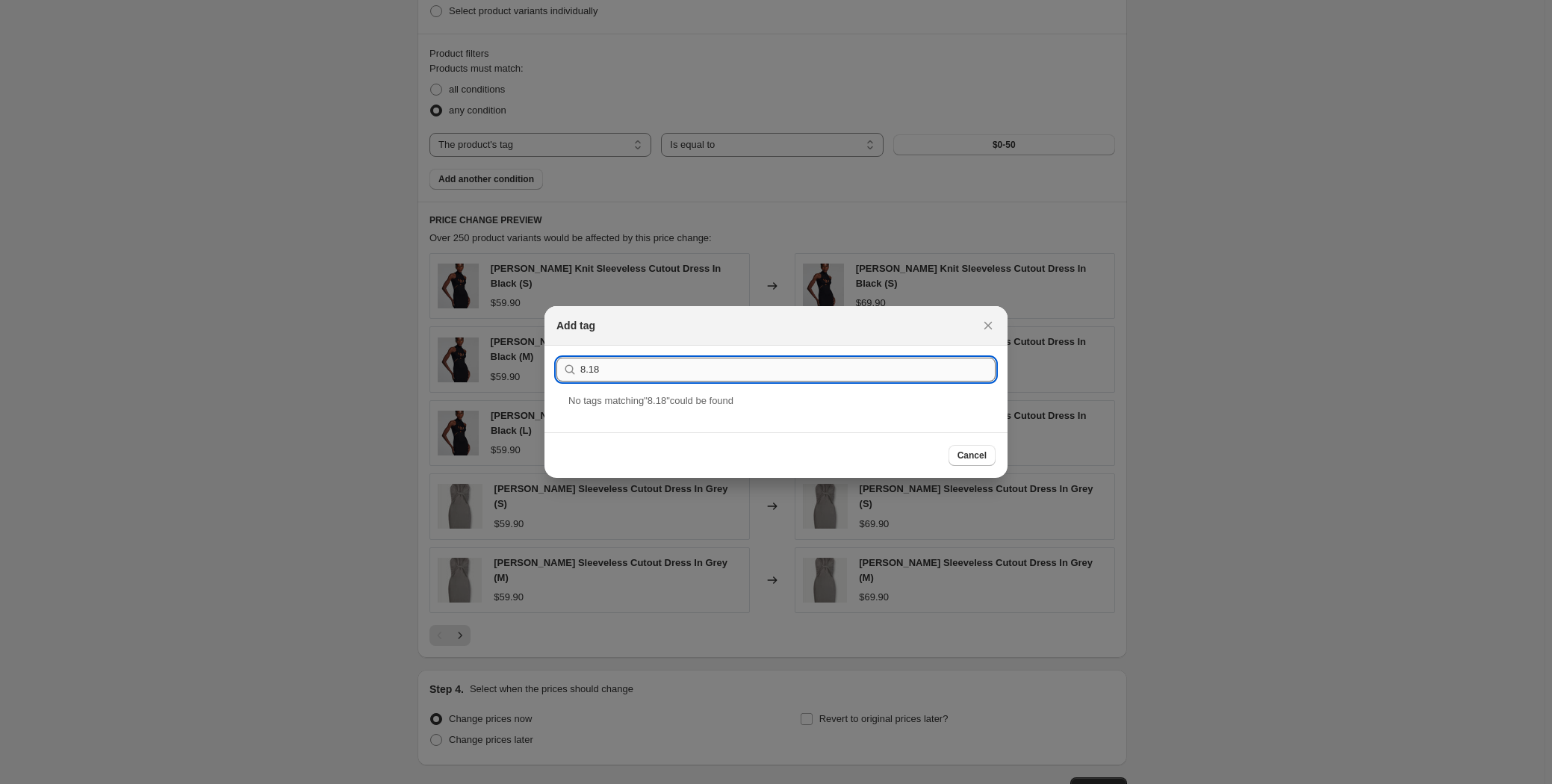
click at [609, 374] on input "8.18" at bounding box center [788, 369] width 416 height 24
type input "[DATE]提价20%后打折30%"
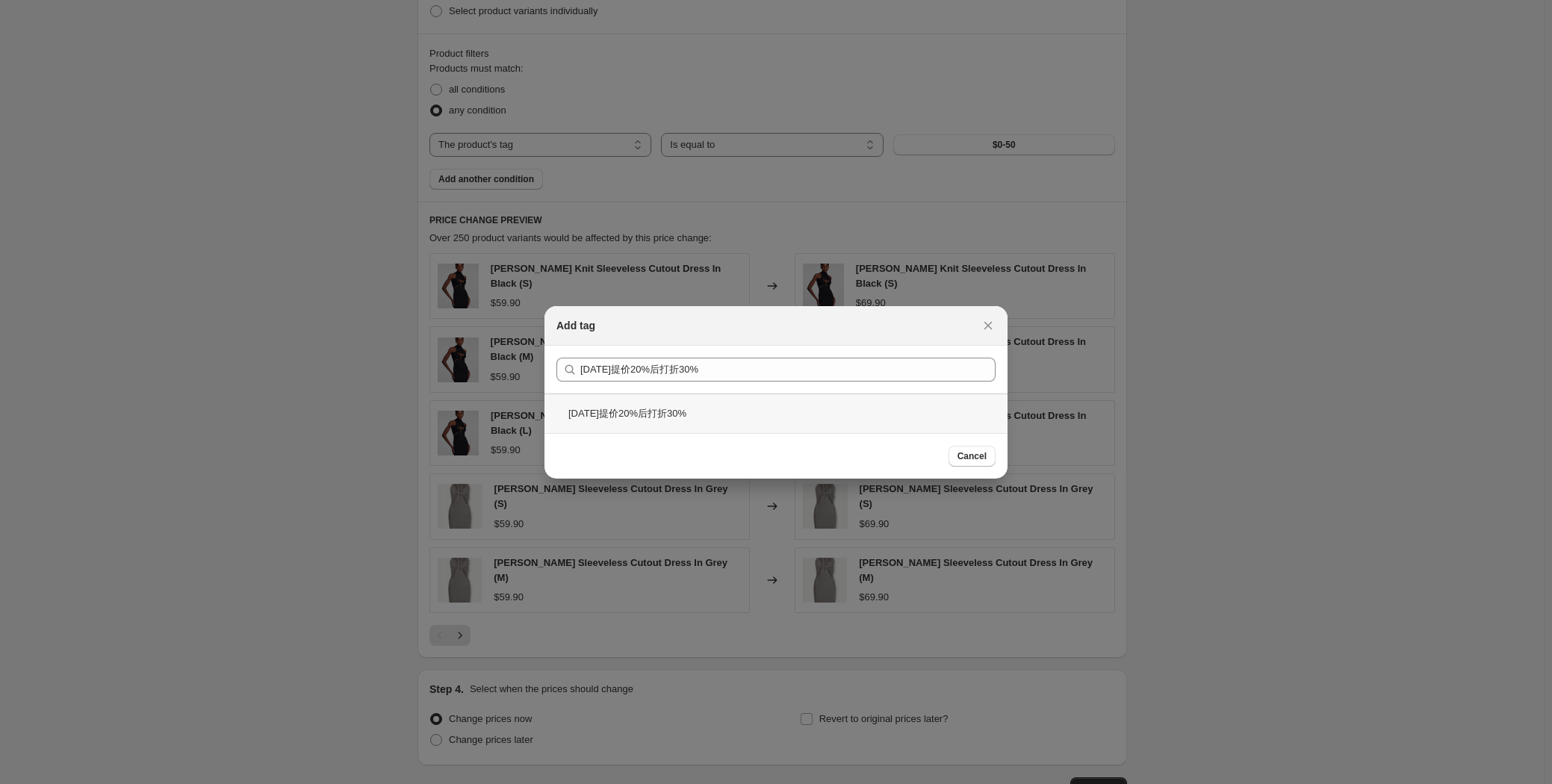
click at [650, 417] on div "[DATE]提价20%后打折30%" at bounding box center [776, 412] width 463 height 39
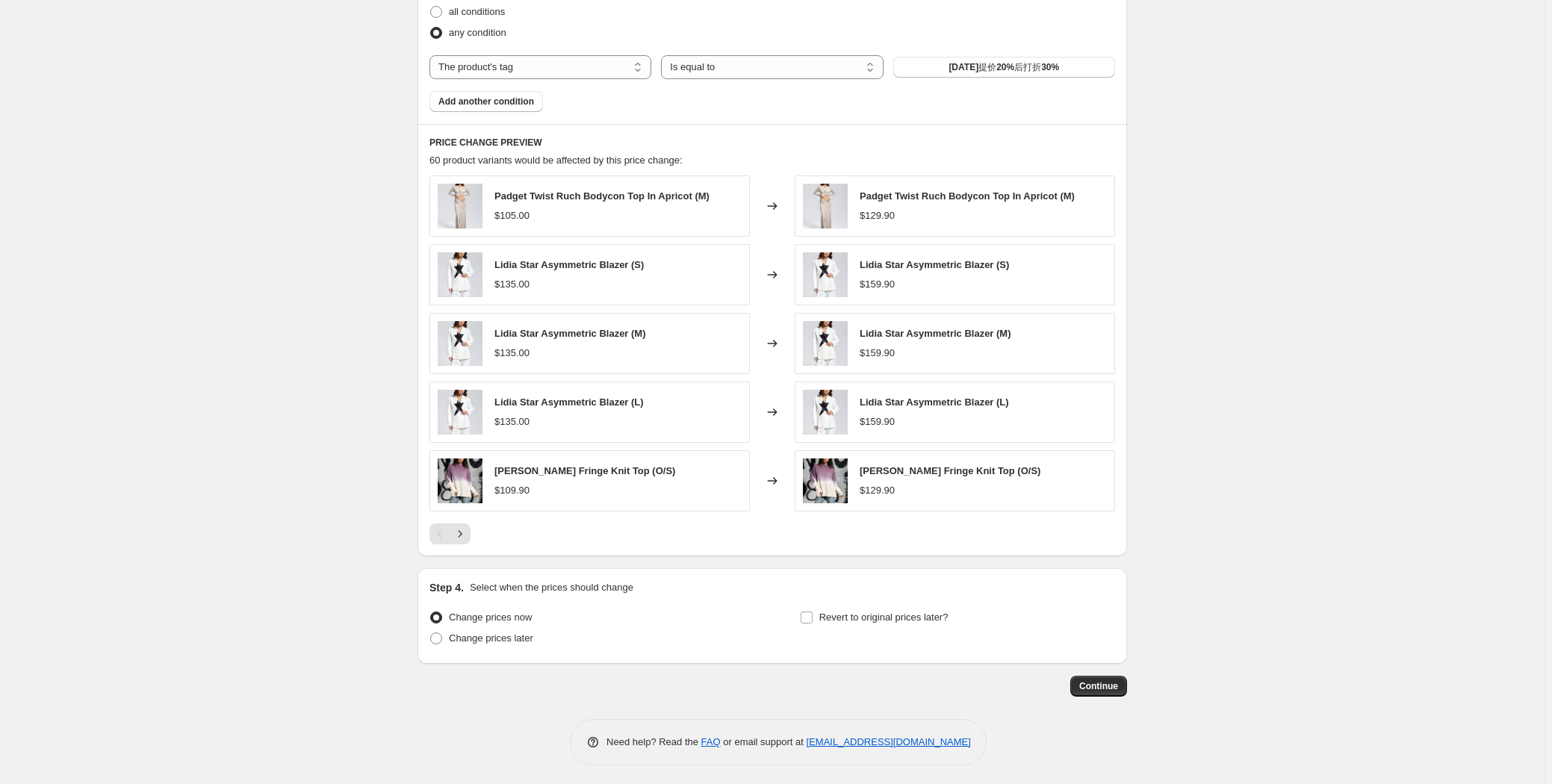
scroll to position [962, 0]
click at [1099, 682] on span "Continue" at bounding box center [1098, 683] width 38 height 12
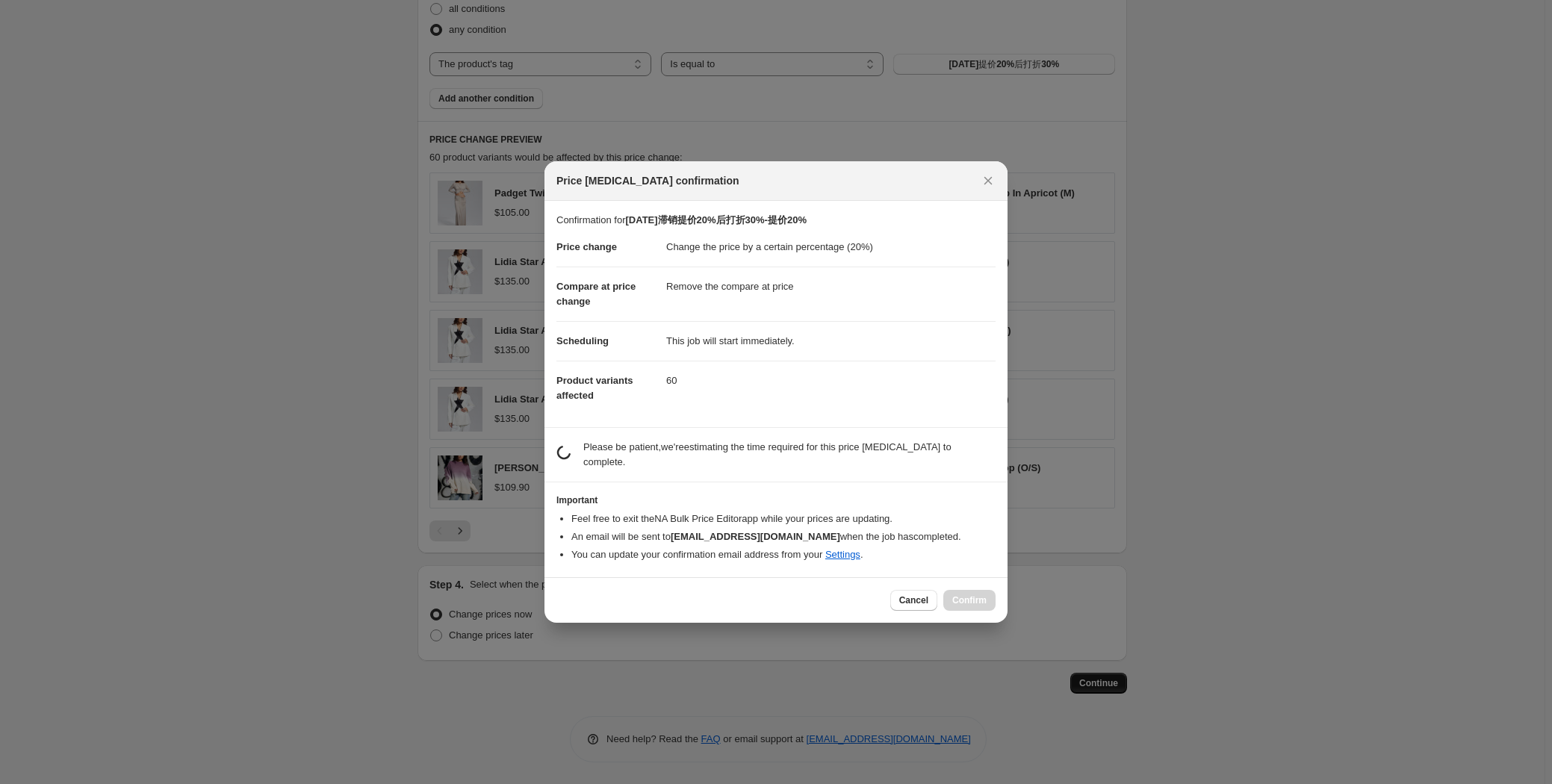
scroll to position [0, 0]
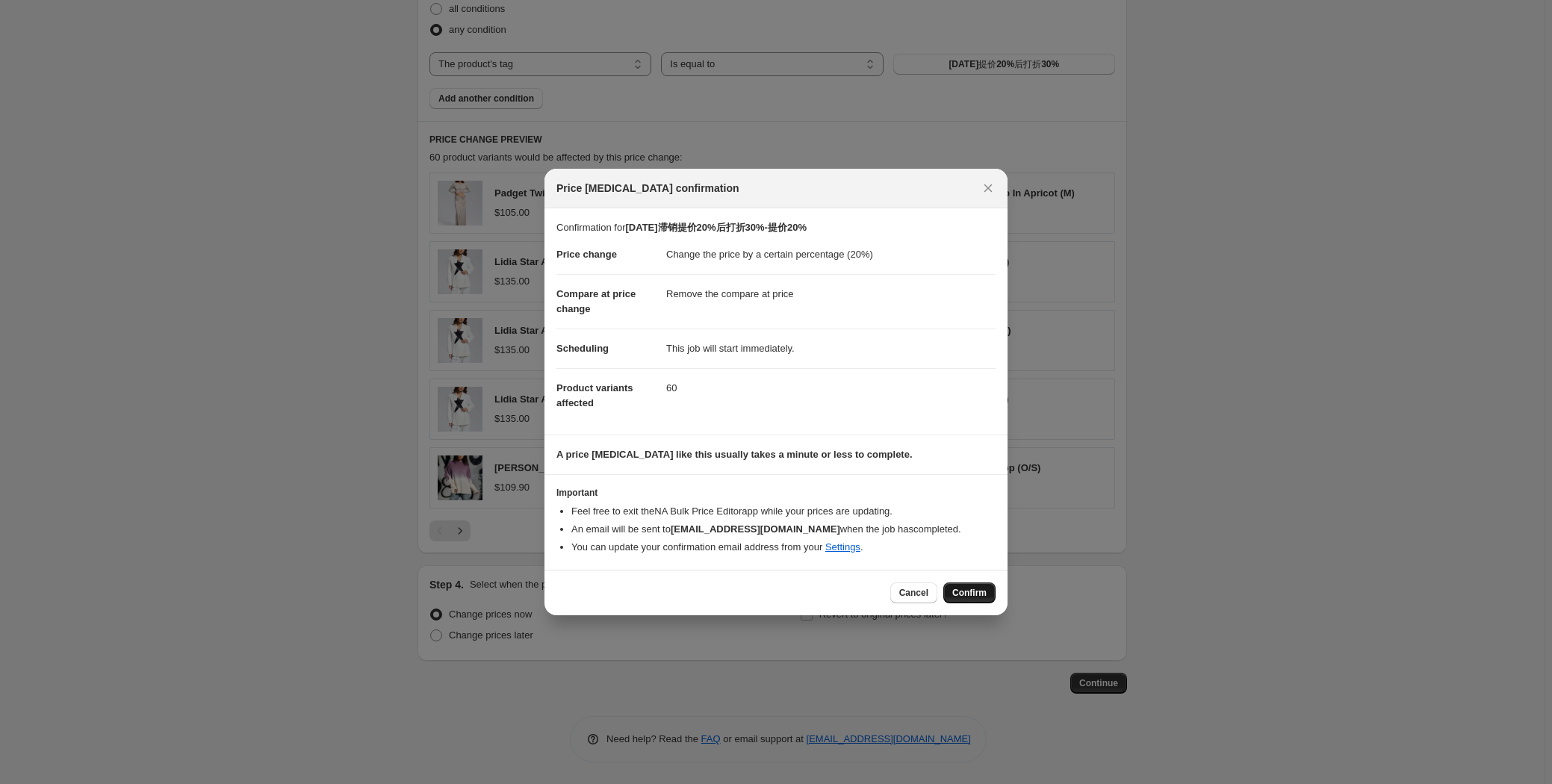
click at [958, 593] on span "Confirm" at bounding box center [969, 593] width 35 height 12
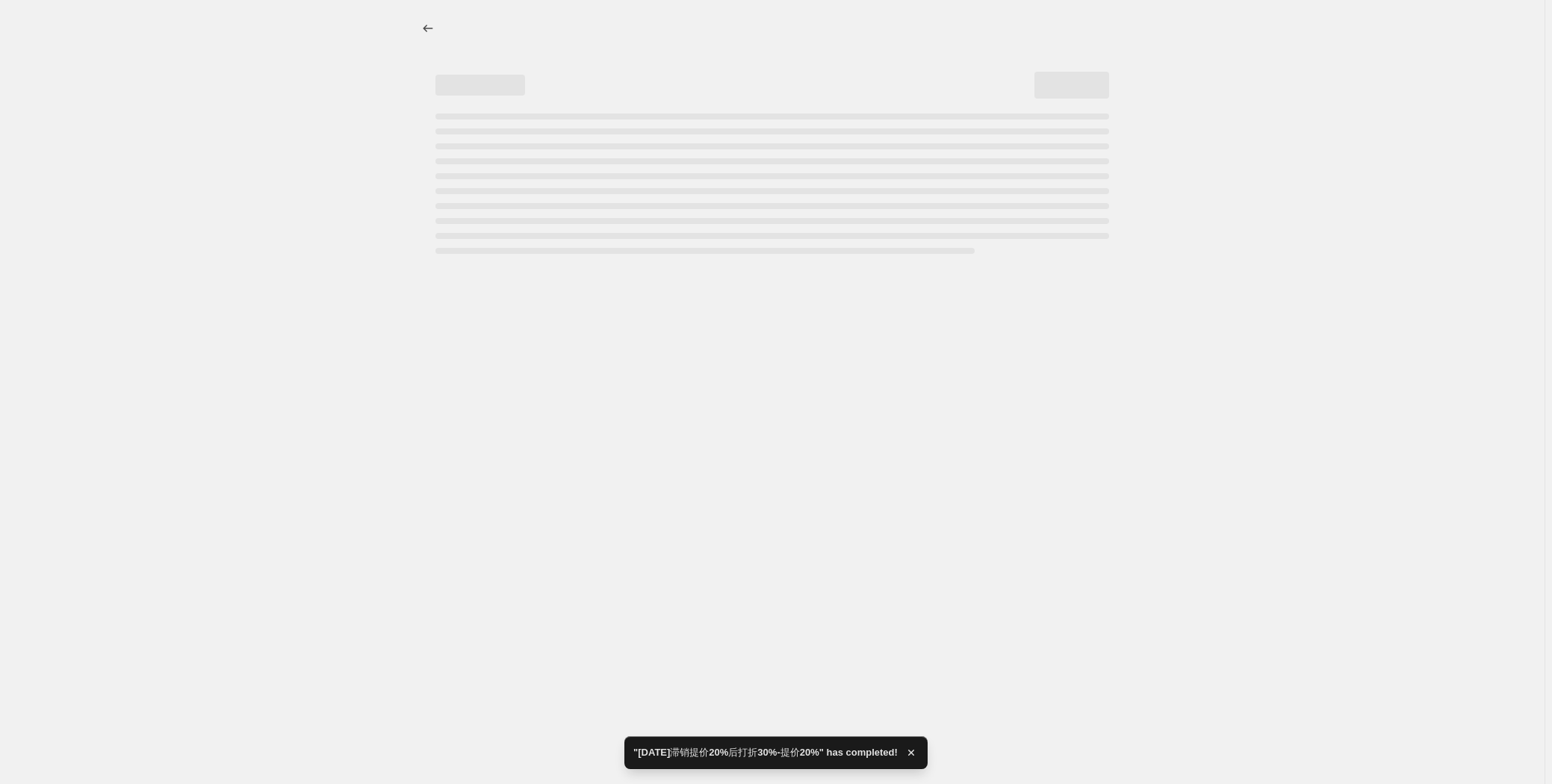
select select "percentage"
select select "remove"
select select "tag"
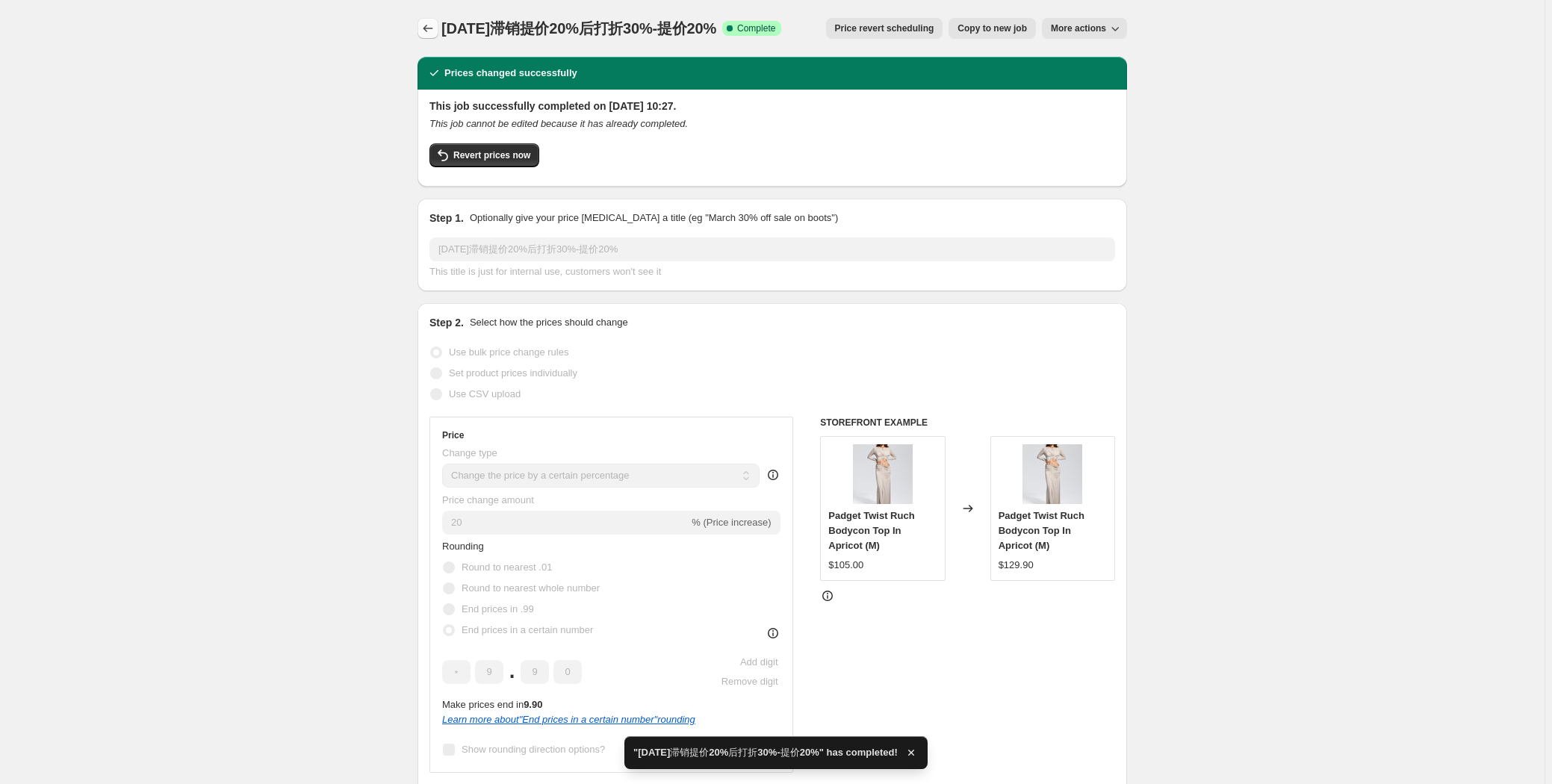
click at [432, 22] on icon "Price change jobs" at bounding box center [427, 28] width 15 height 15
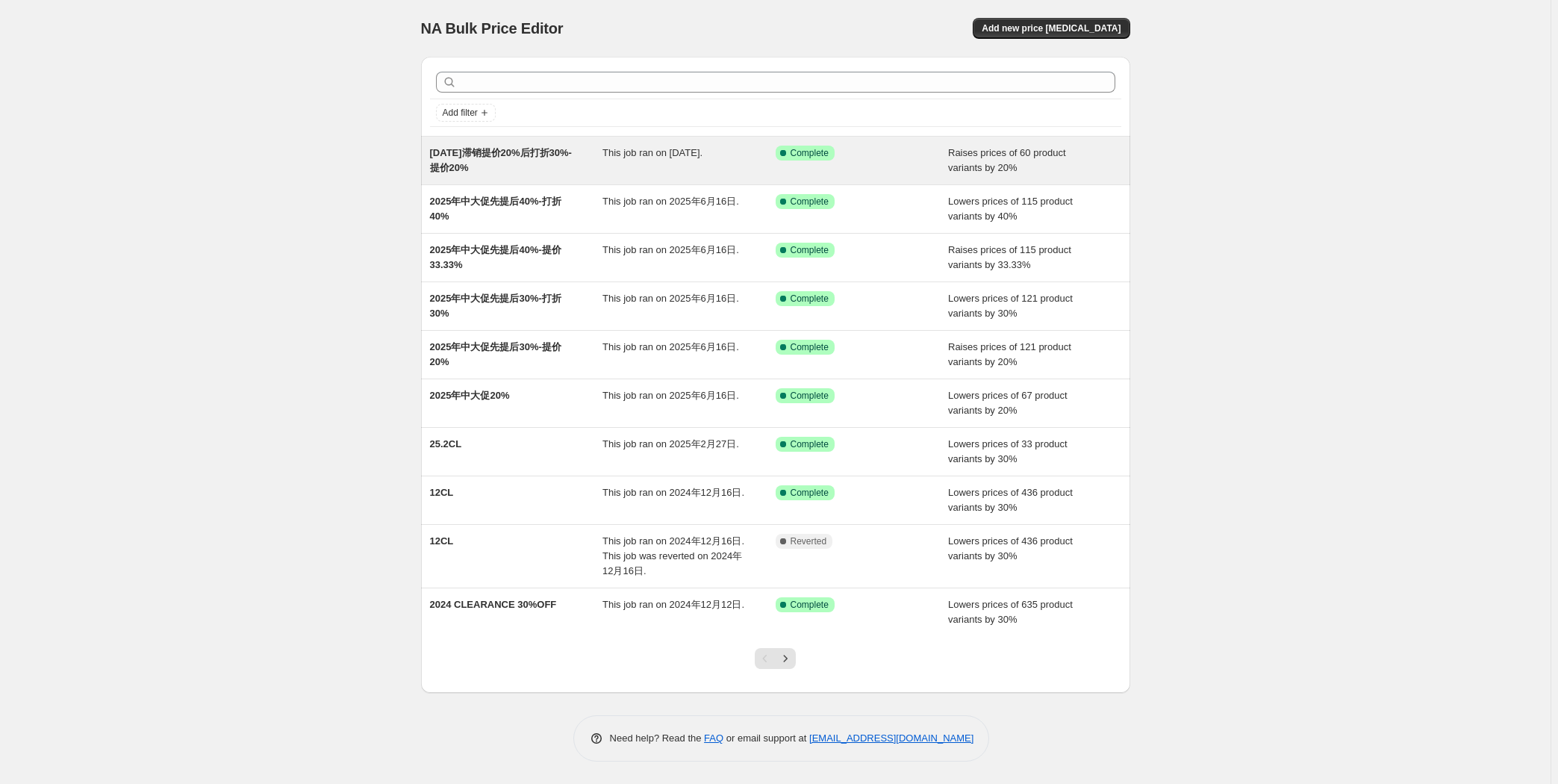
drag, startPoint x: 425, startPoint y: 148, endPoint x: 494, endPoint y: 164, distance: 70.8
click at [494, 164] on div "[DATE]滞销提价20%后打折30%-提价20% This job ran on [DATE]. Success Complete Complete Rai…" at bounding box center [776, 161] width 709 height 48
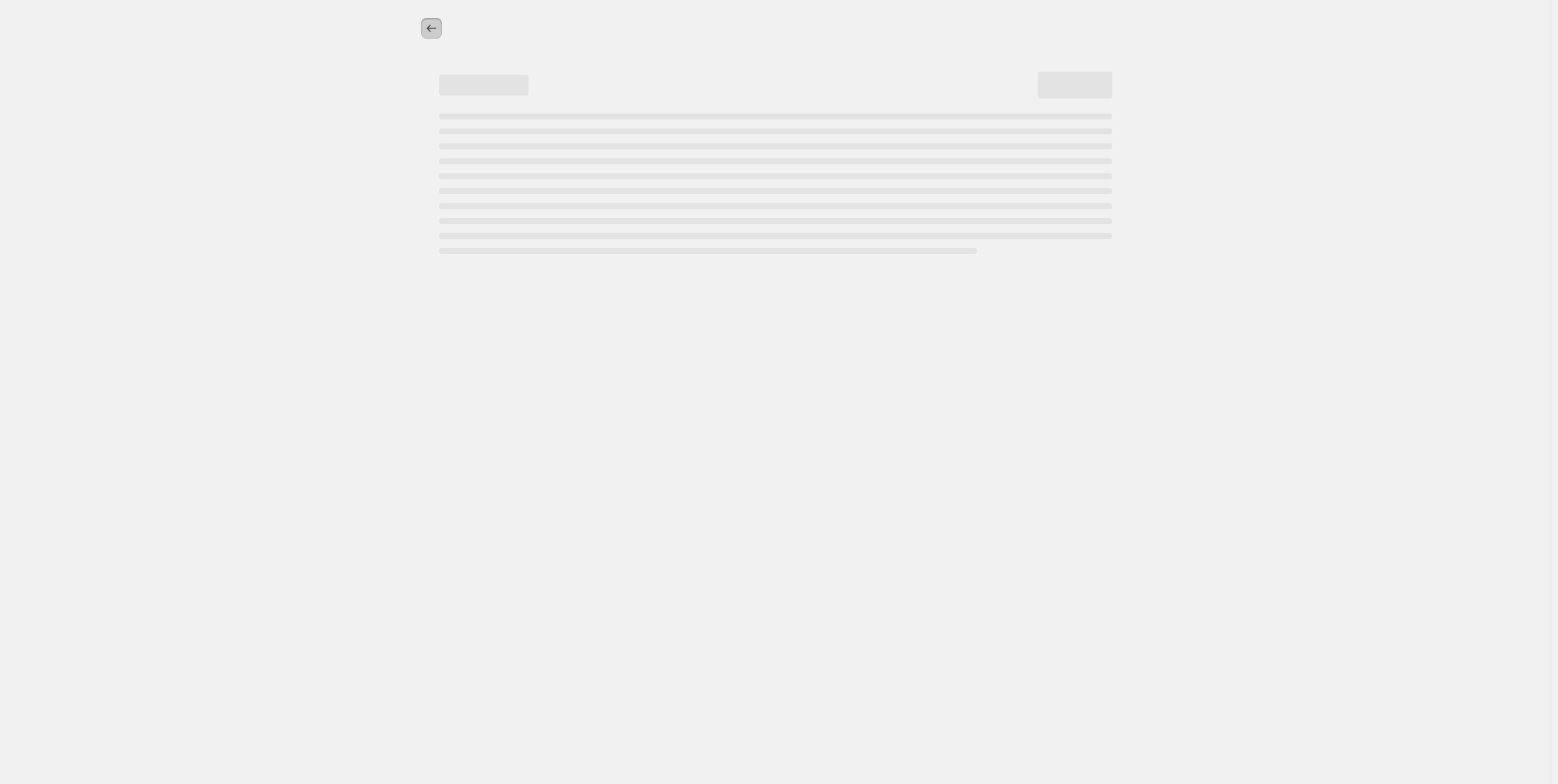
drag, startPoint x: 479, startPoint y: 168, endPoint x: 433, endPoint y: 28, distance: 147.4
click at [433, 28] on icon "Price change jobs" at bounding box center [431, 28] width 15 height 15
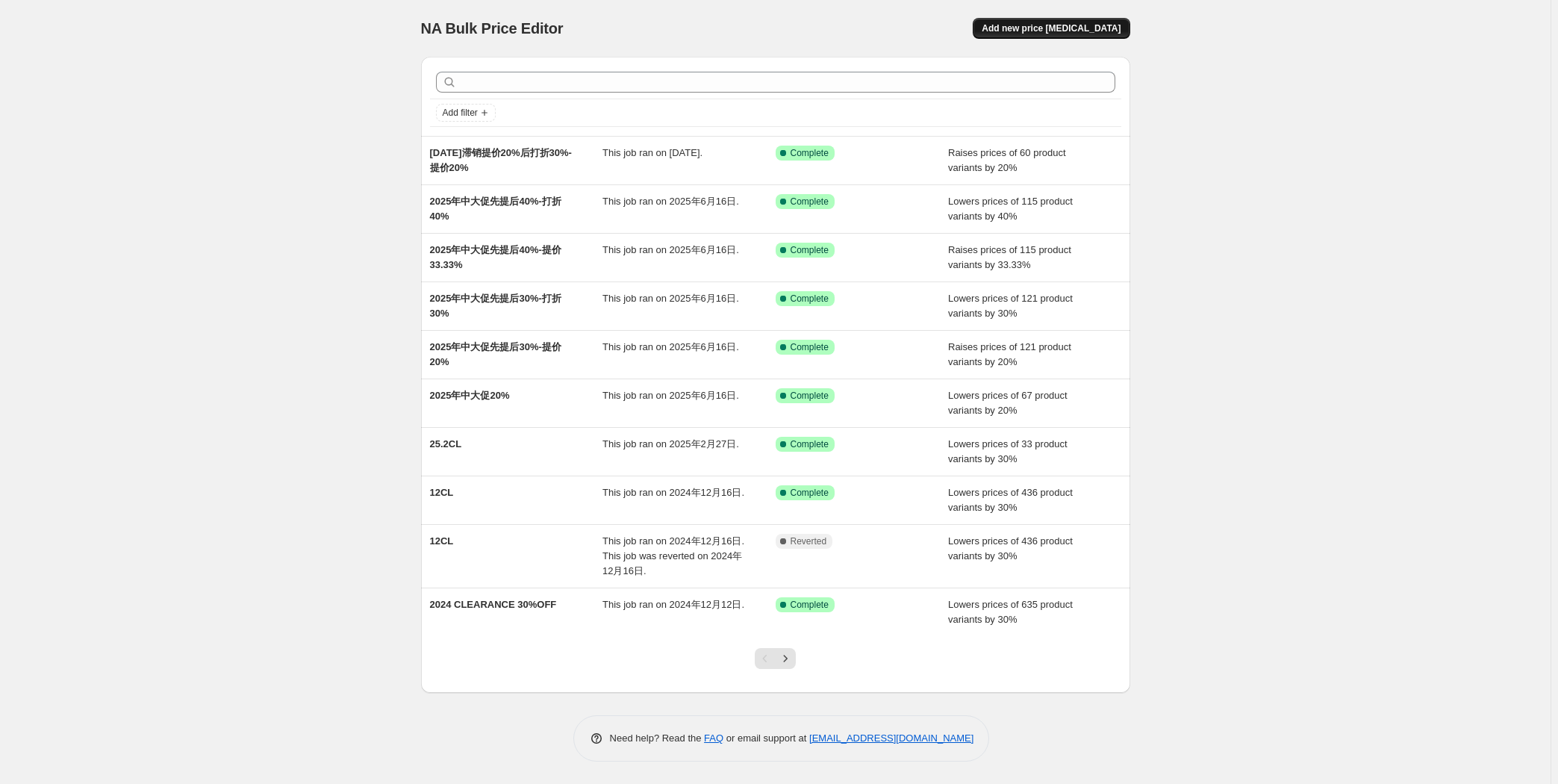
click at [1036, 28] on span "Add new price [MEDICAL_DATA]" at bounding box center [1051, 28] width 139 height 12
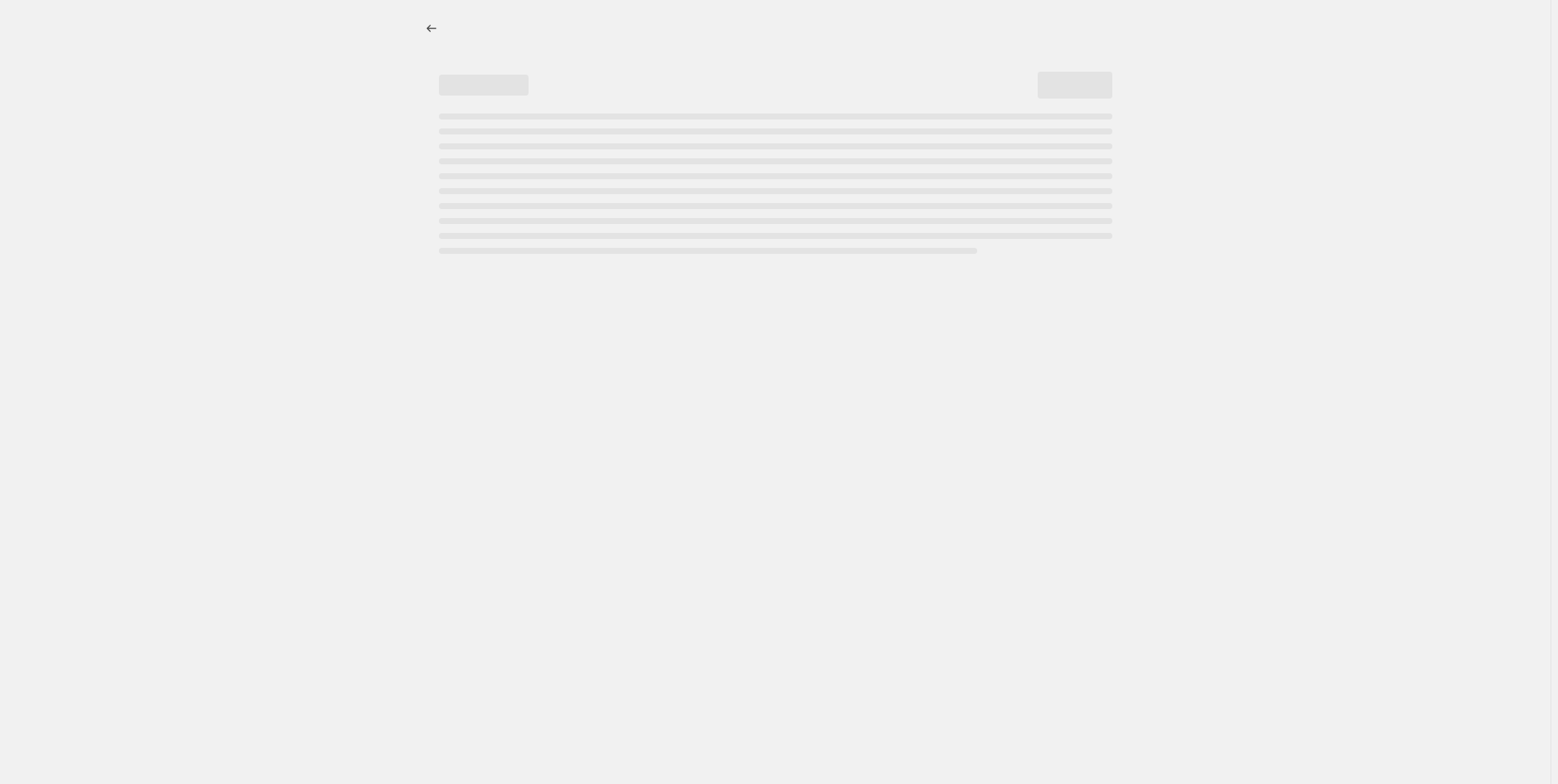
select select "percentage"
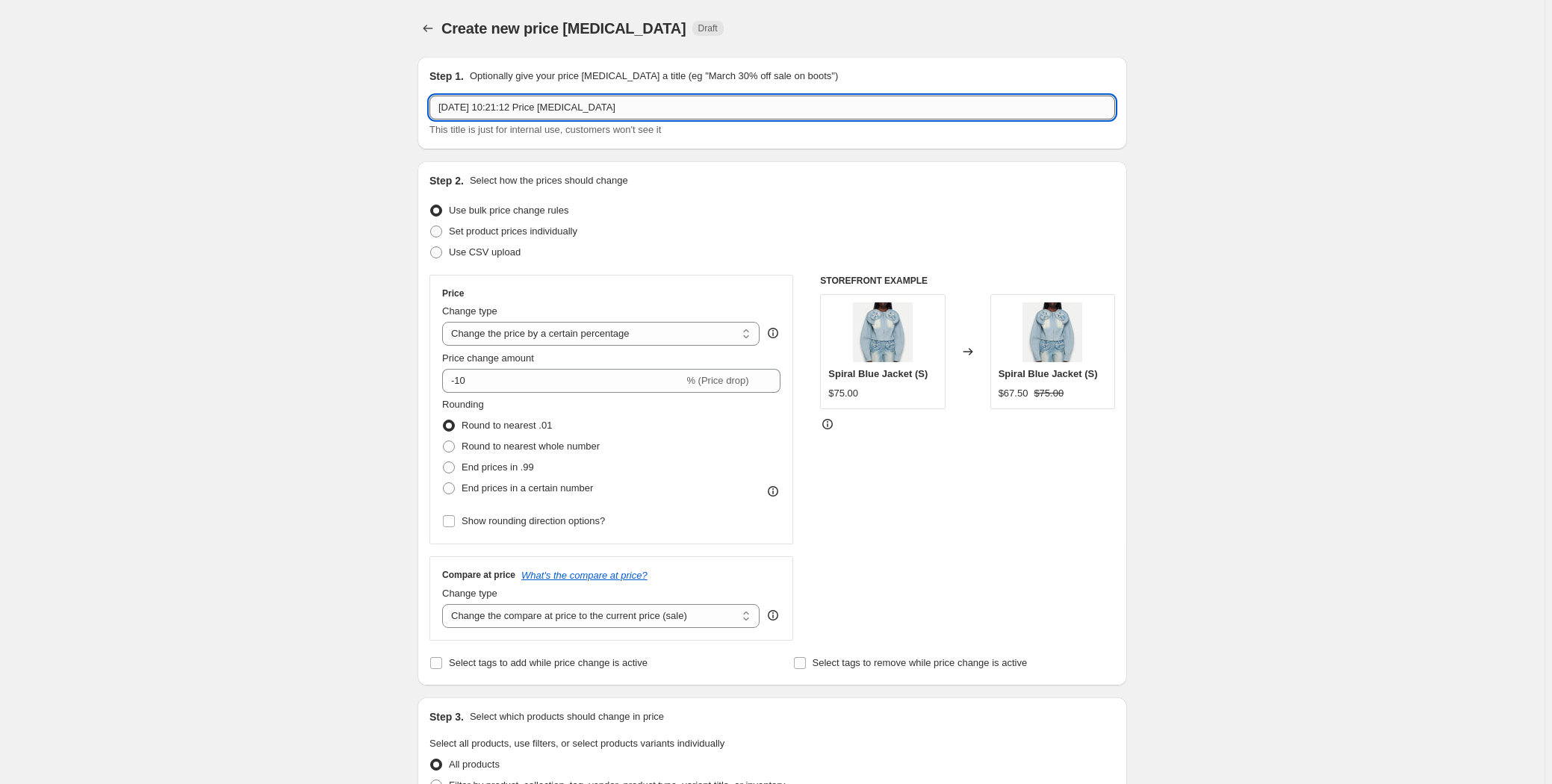
click at [560, 110] on input "[DATE] 10:21:12 Price [MEDICAL_DATA]" at bounding box center [772, 107] width 686 height 24
drag, startPoint x: 560, startPoint y: 110, endPoint x: 643, endPoint y: 102, distance: 83.4
click at [643, 102] on input "[DATE] 10:21:12 Price [MEDICAL_DATA]" at bounding box center [772, 107] width 686 height 24
click at [643, 101] on input "[DATE] 10:21:12 Price [MEDICAL_DATA]" at bounding box center [772, 107] width 686 height 24
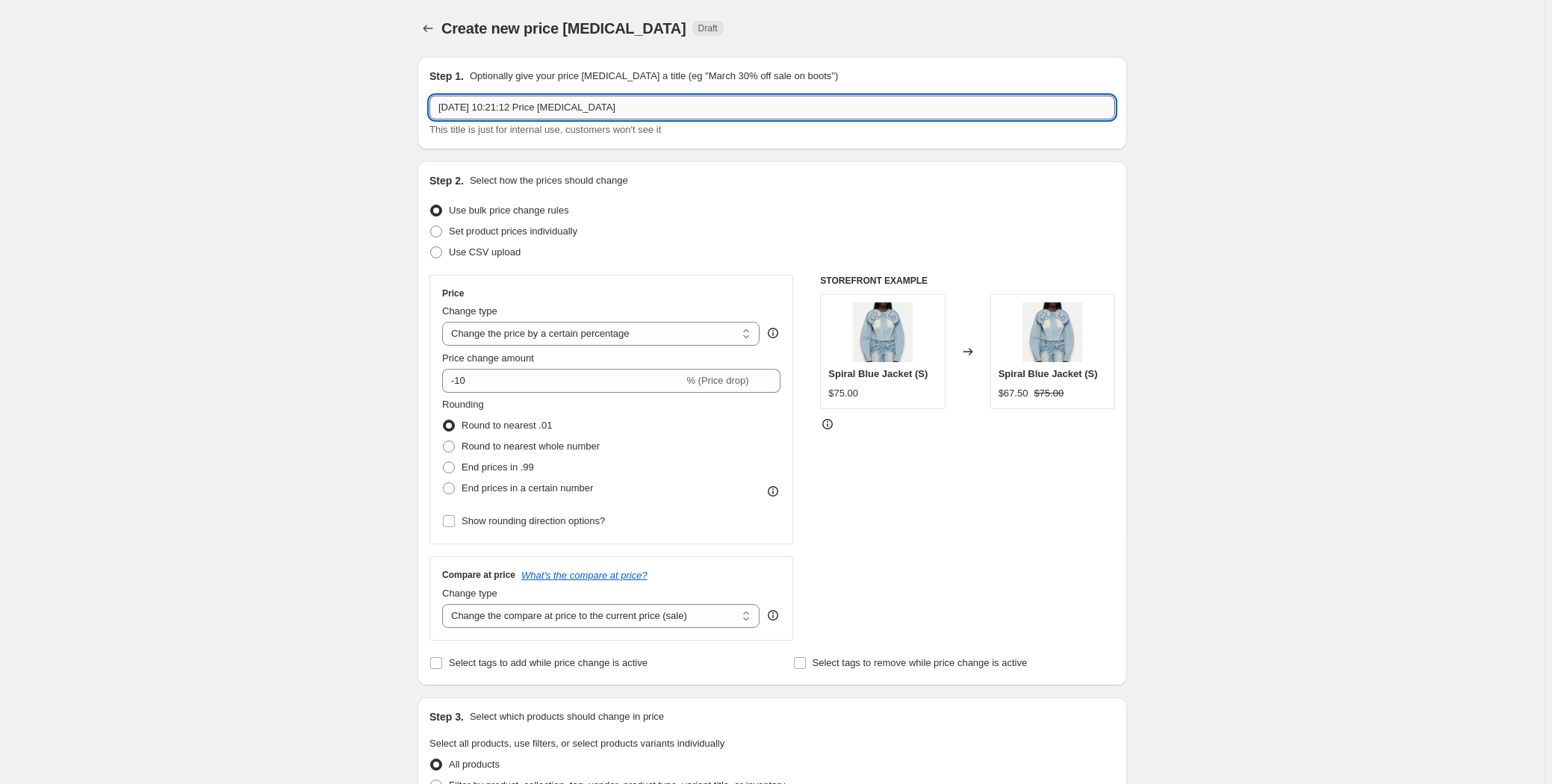
click at [643, 101] on input "[DATE] 10:21:12 Price [MEDICAL_DATA]" at bounding box center [772, 107] width 686 height 24
paste input ".8.18滞销提价20%后打折30%-提价20%"
drag, startPoint x: 592, startPoint y: 103, endPoint x: 713, endPoint y: 105, distance: 121.0
click at [713, 105] on input "[DATE]滞销提价20%后打折30%-提价20%" at bounding box center [772, 107] width 686 height 24
type input "[DATE]滞销提价20%后打折30%-打折30%"
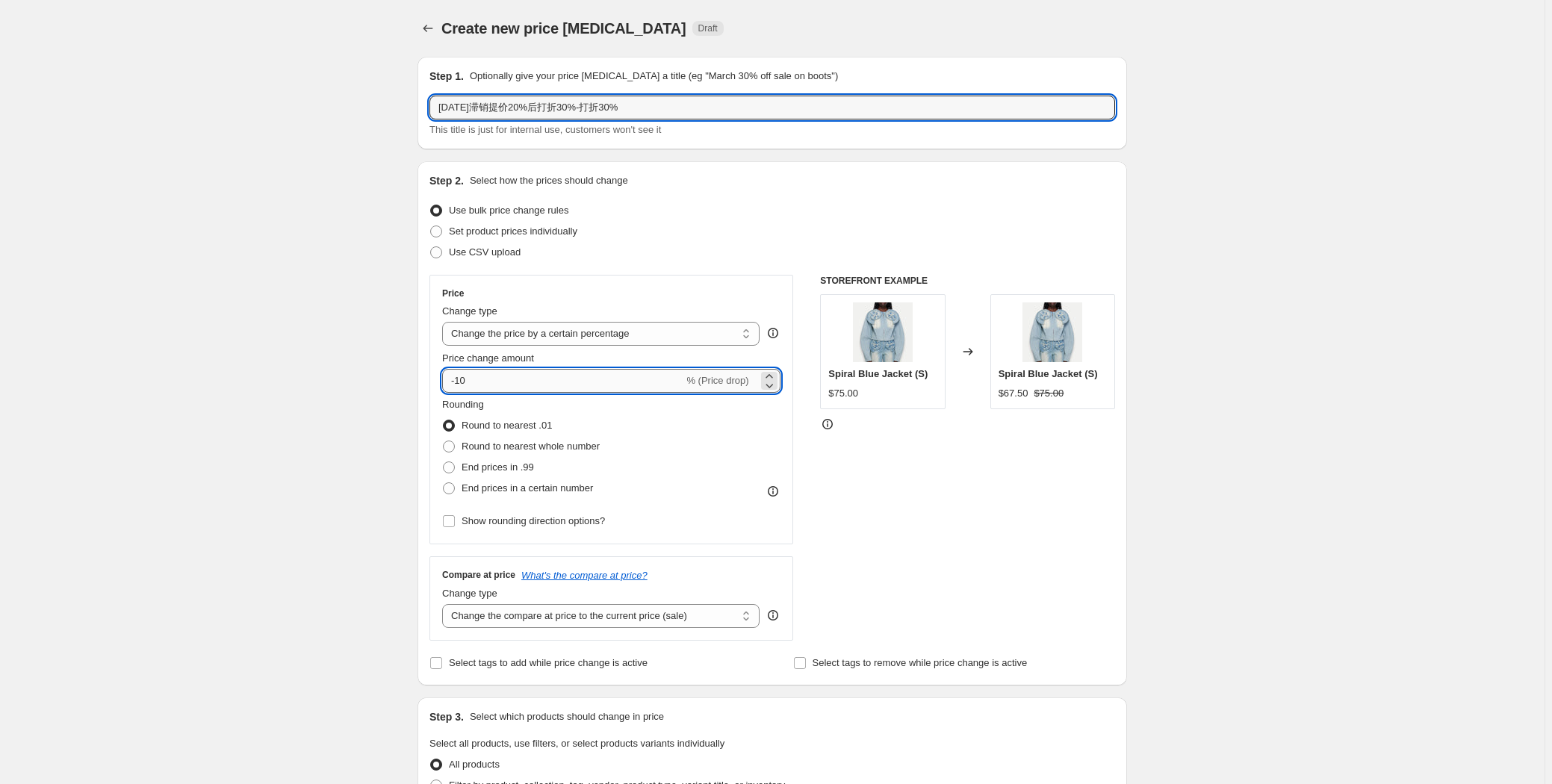
click at [476, 377] on input "-10" at bounding box center [562, 380] width 241 height 24
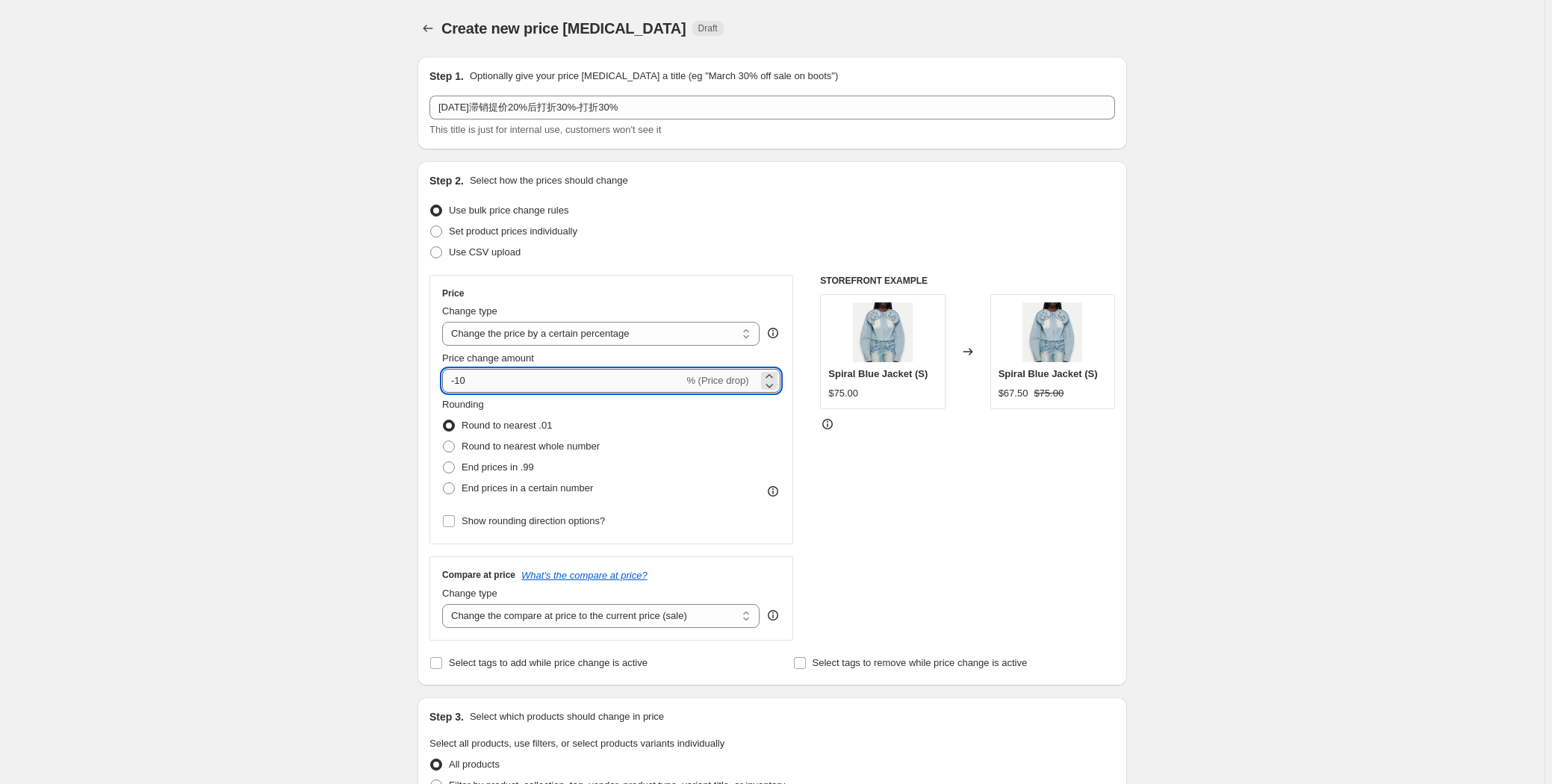
type input "-1"
type input "-30"
click at [522, 462] on span "End prices in .99" at bounding box center [498, 467] width 72 height 12
click at [443, 462] on input "End prices in .99" at bounding box center [442, 462] width 1 height 1
radio input "true"
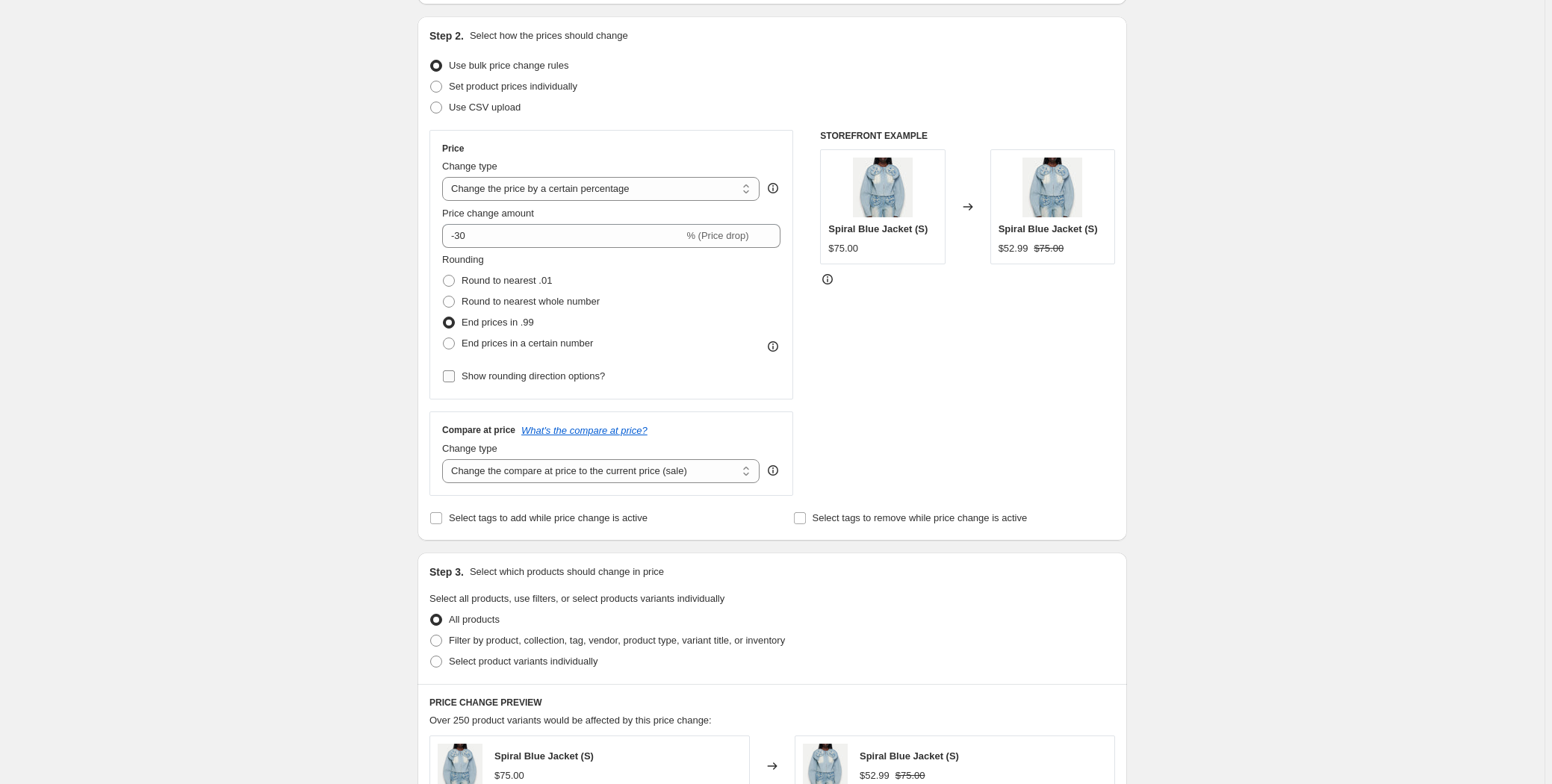
scroll to position [339, 0]
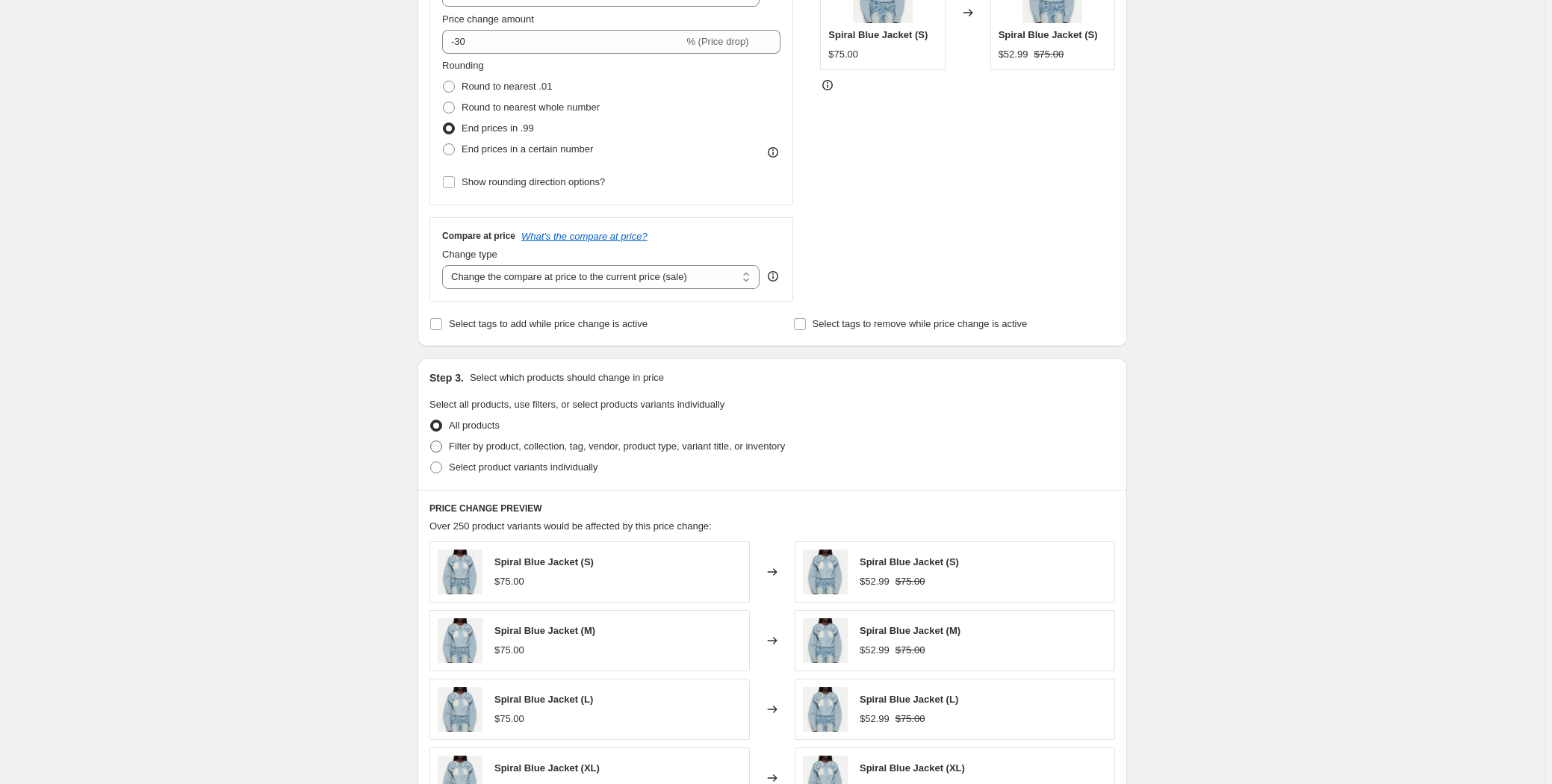
click at [473, 444] on span "Filter by product, collection, tag, vendor, product type, variant title, or inv…" at bounding box center [616, 446] width 336 height 12
click at [431, 442] on input "Filter by product, collection, tag, vendor, product type, variant title, or inv…" at bounding box center [430, 441] width 1 height 1
radio input "true"
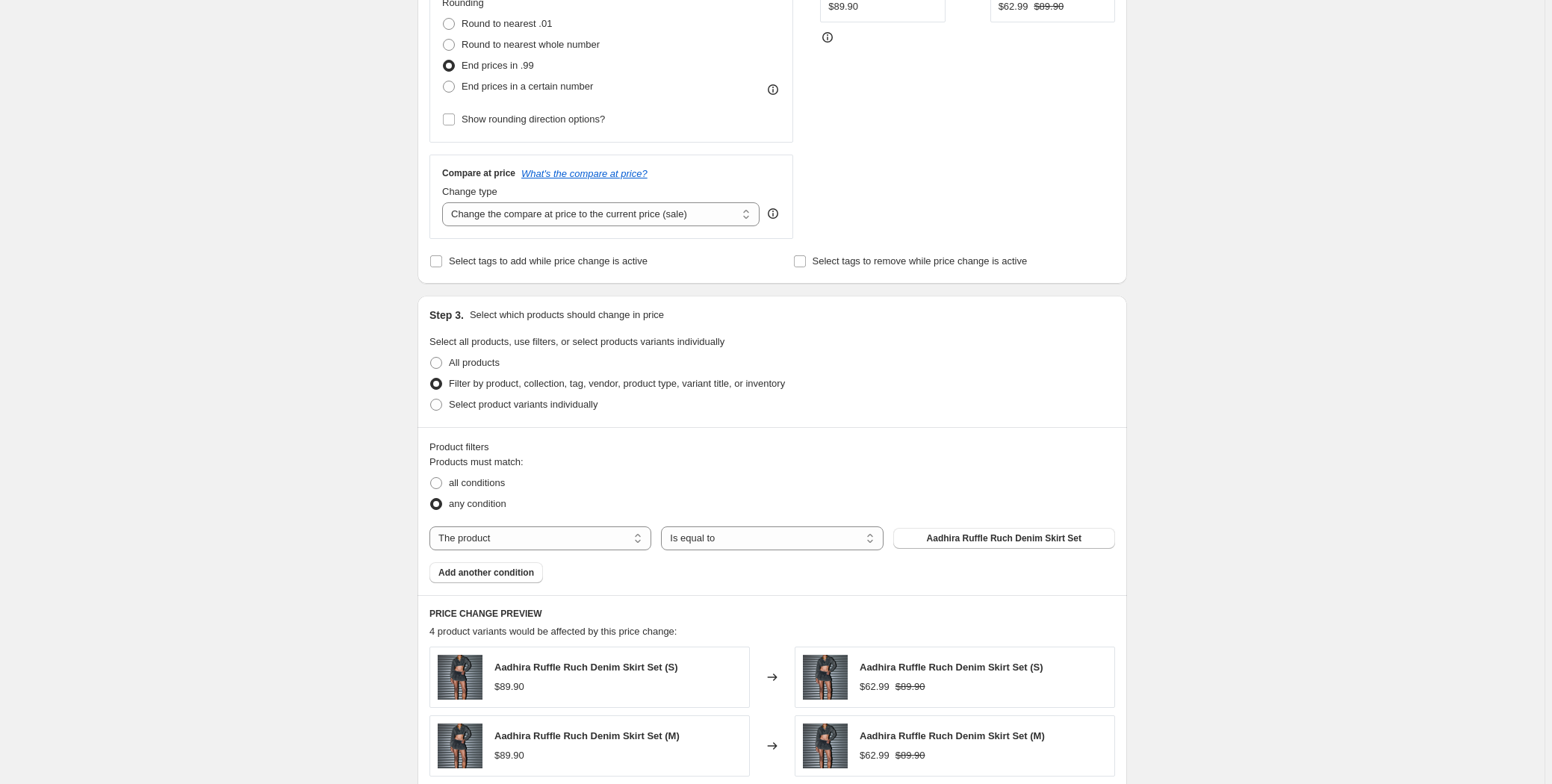
scroll to position [475, 0]
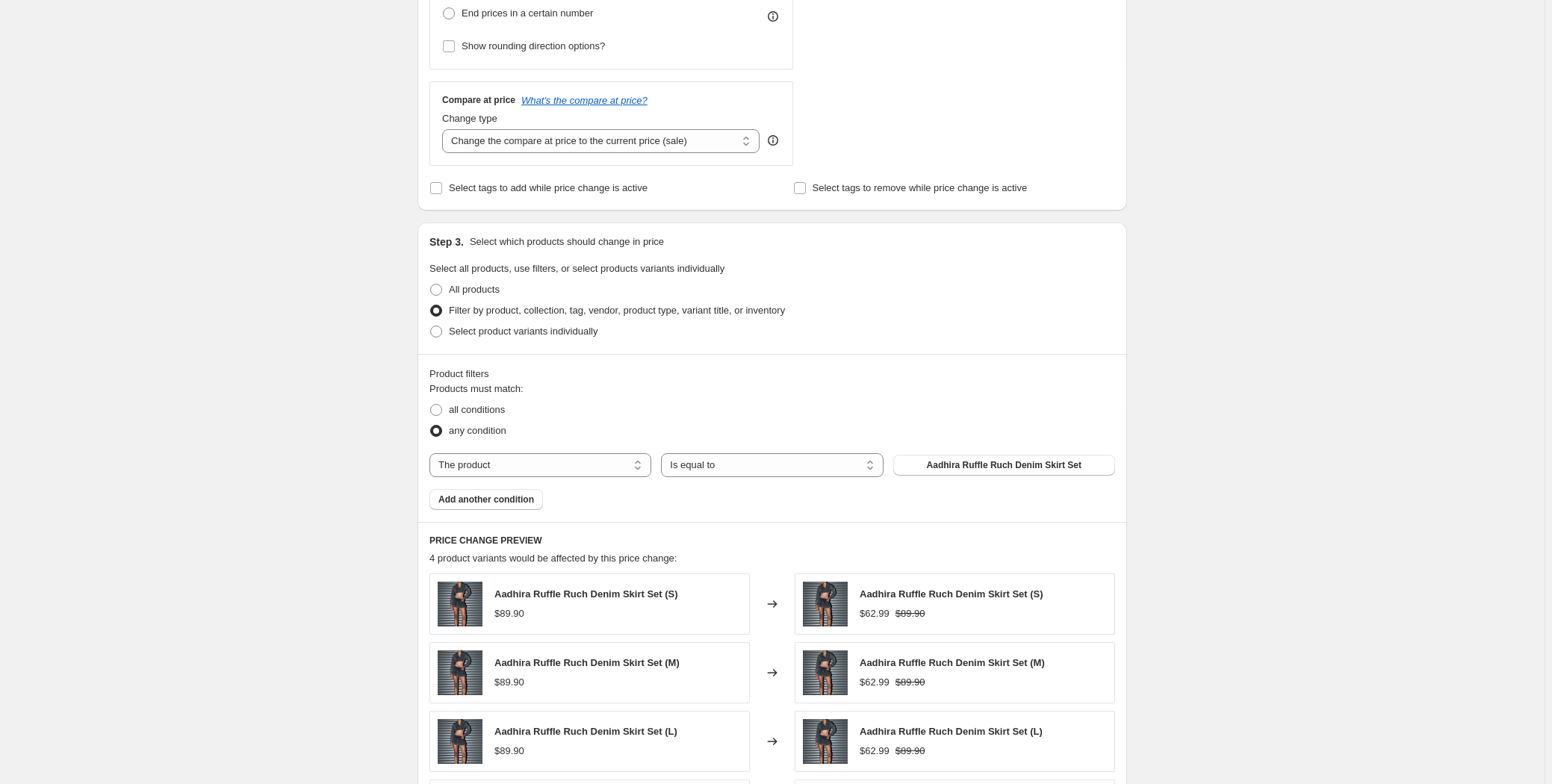
click at [579, 447] on div "Products must match: all conditions any condition The product The product's col…" at bounding box center [772, 445] width 686 height 128
click at [539, 476] on select "The product The product's collection The product's tag The product's vendor The…" at bounding box center [540, 465] width 222 height 24
select select "tag"
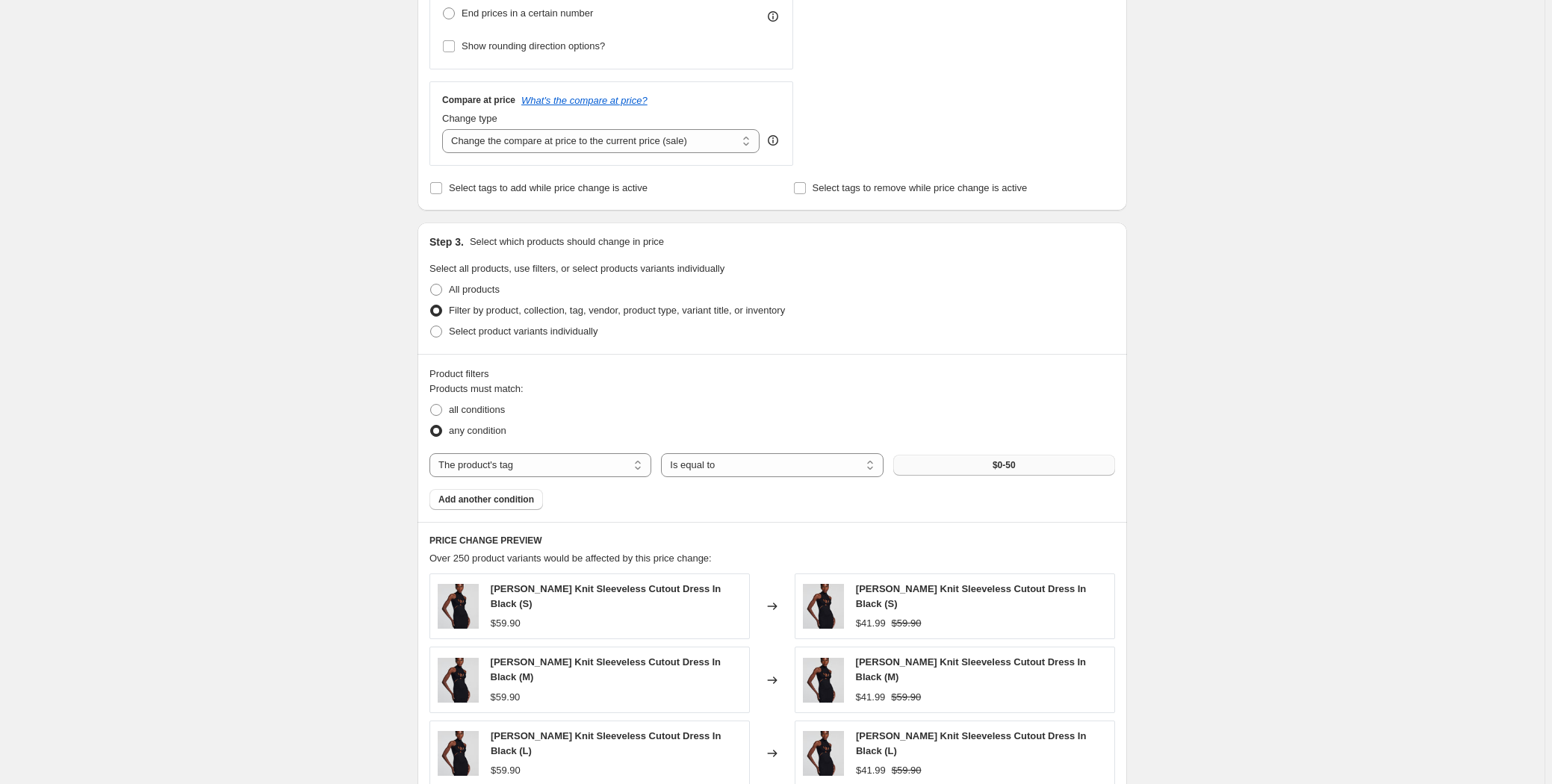
click at [963, 468] on button "$0-50" at bounding box center [1004, 465] width 222 height 21
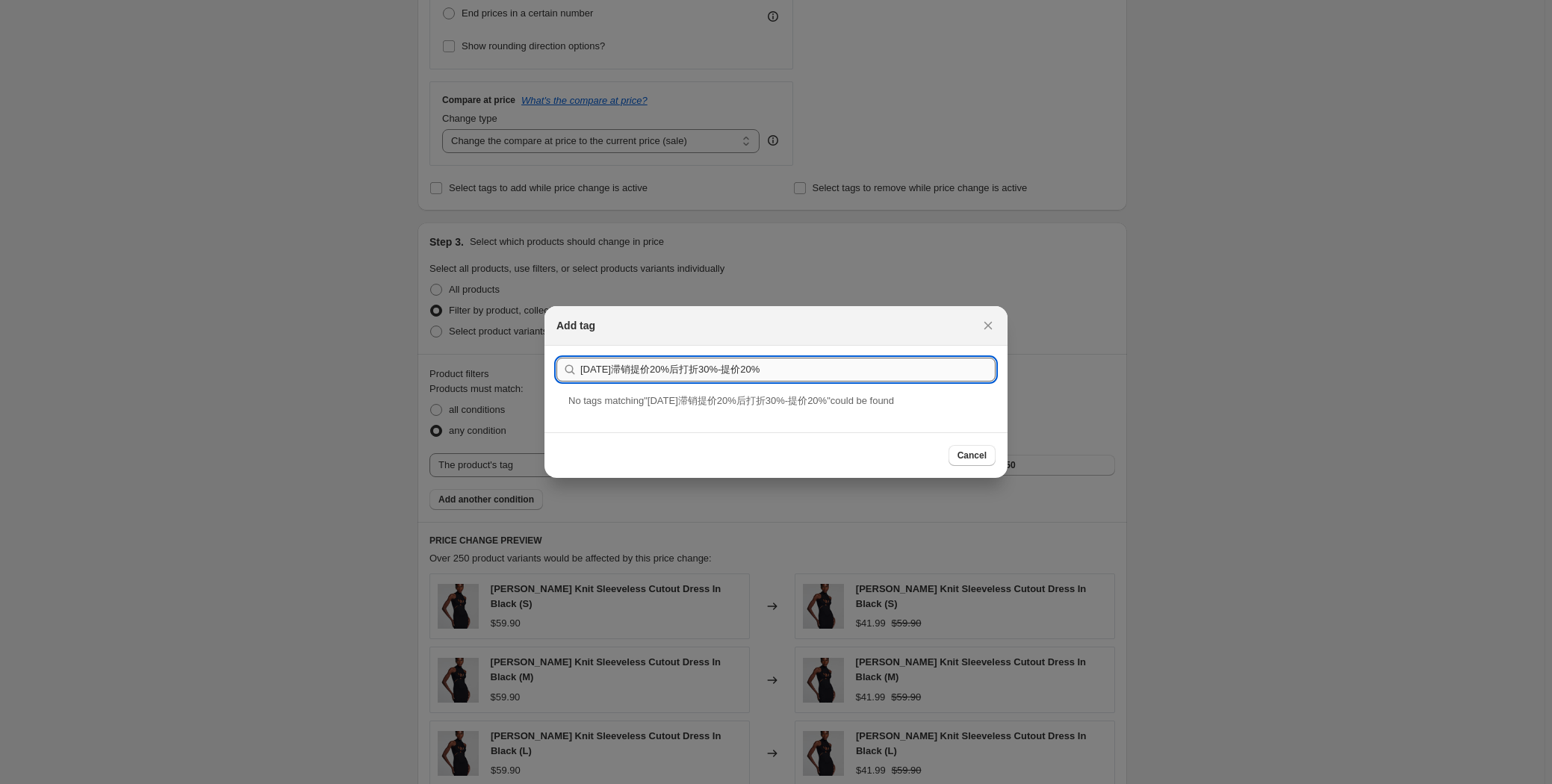
click at [642, 367] on input "[DATE]滞销提价20%后打折30%-提价20%" at bounding box center [788, 369] width 416 height 24
drag, startPoint x: 703, startPoint y: 365, endPoint x: 816, endPoint y: 368, distance: 113.0
click at [816, 368] on input "[DATE]提价20%后打折30%-提价20%" at bounding box center [788, 369] width 416 height 24
type input "[DATE]提价20%后打折30%"
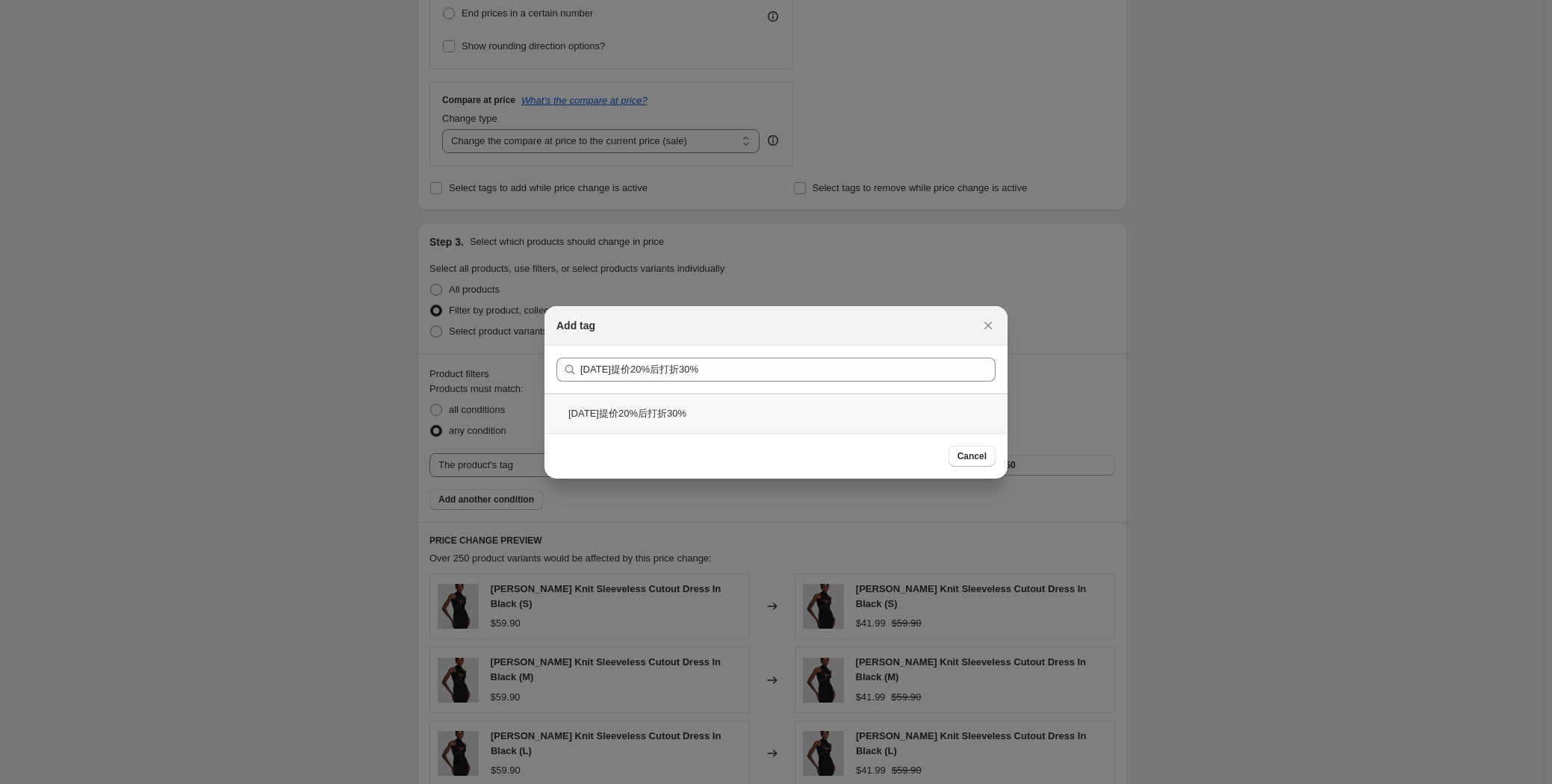
click at [658, 415] on div "[DATE]提价20%后打折30%" at bounding box center [776, 412] width 463 height 39
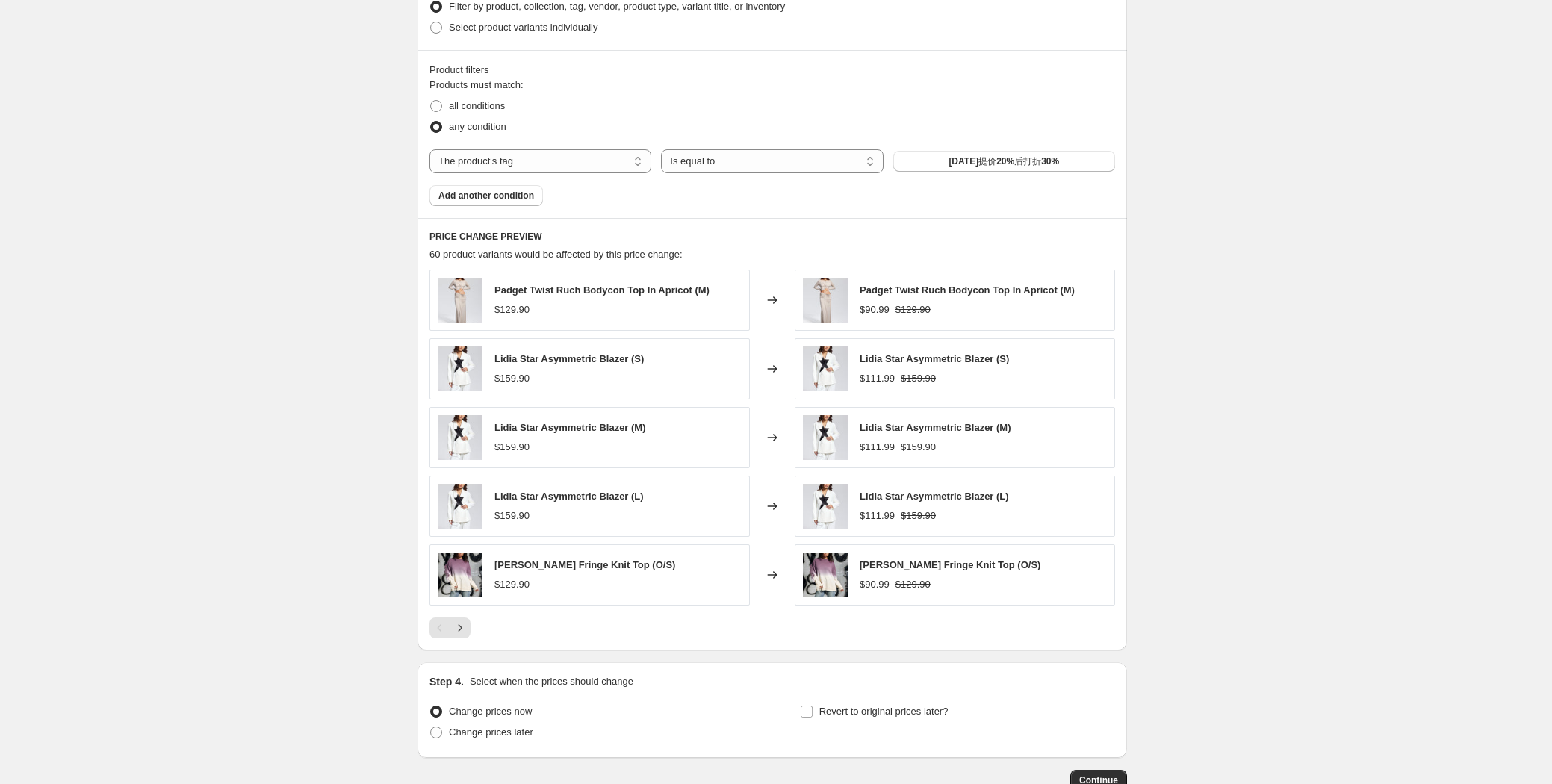
scroll to position [875, 0]
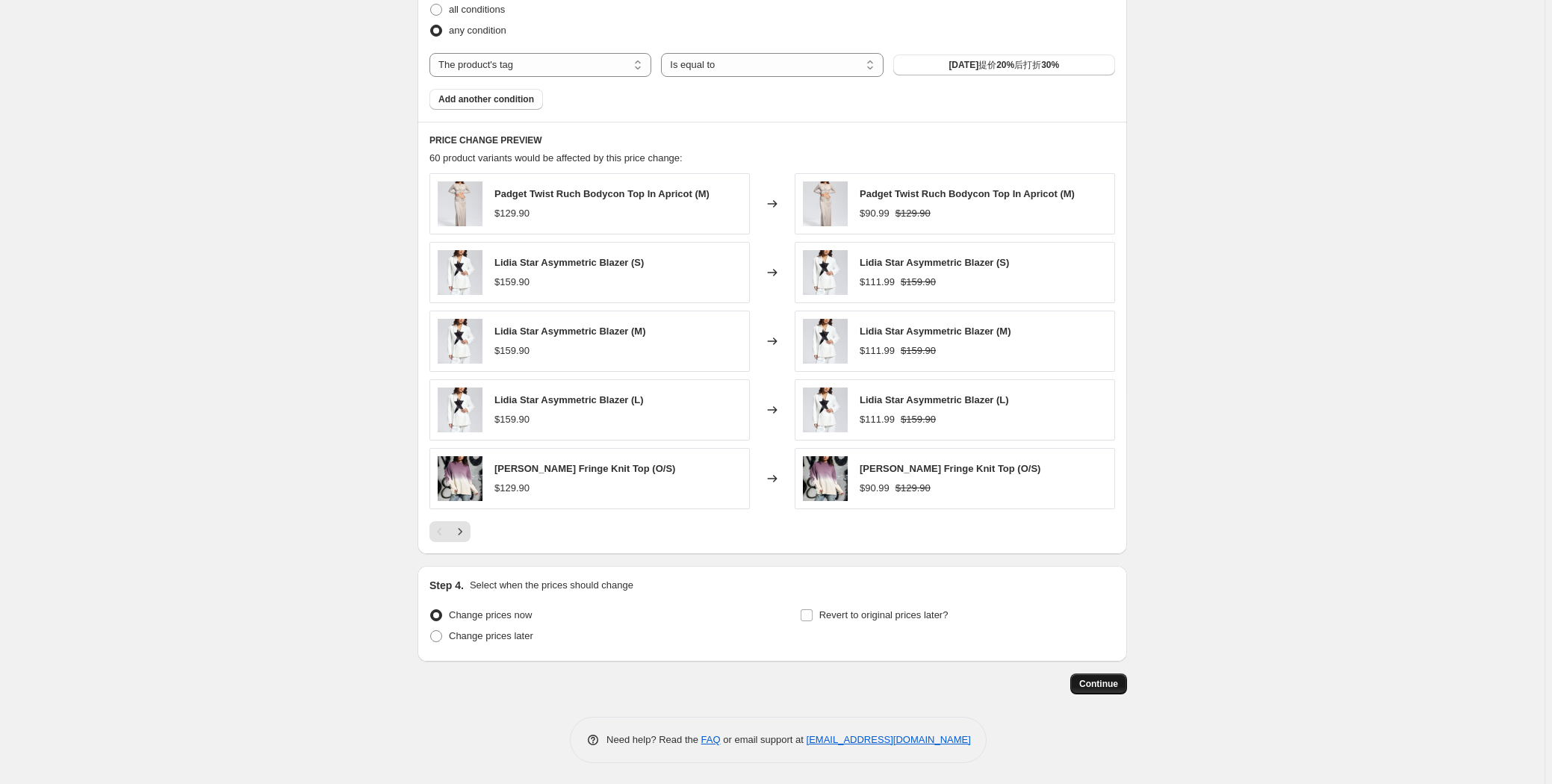
click at [1113, 673] on button "Continue" at bounding box center [1099, 683] width 57 height 21
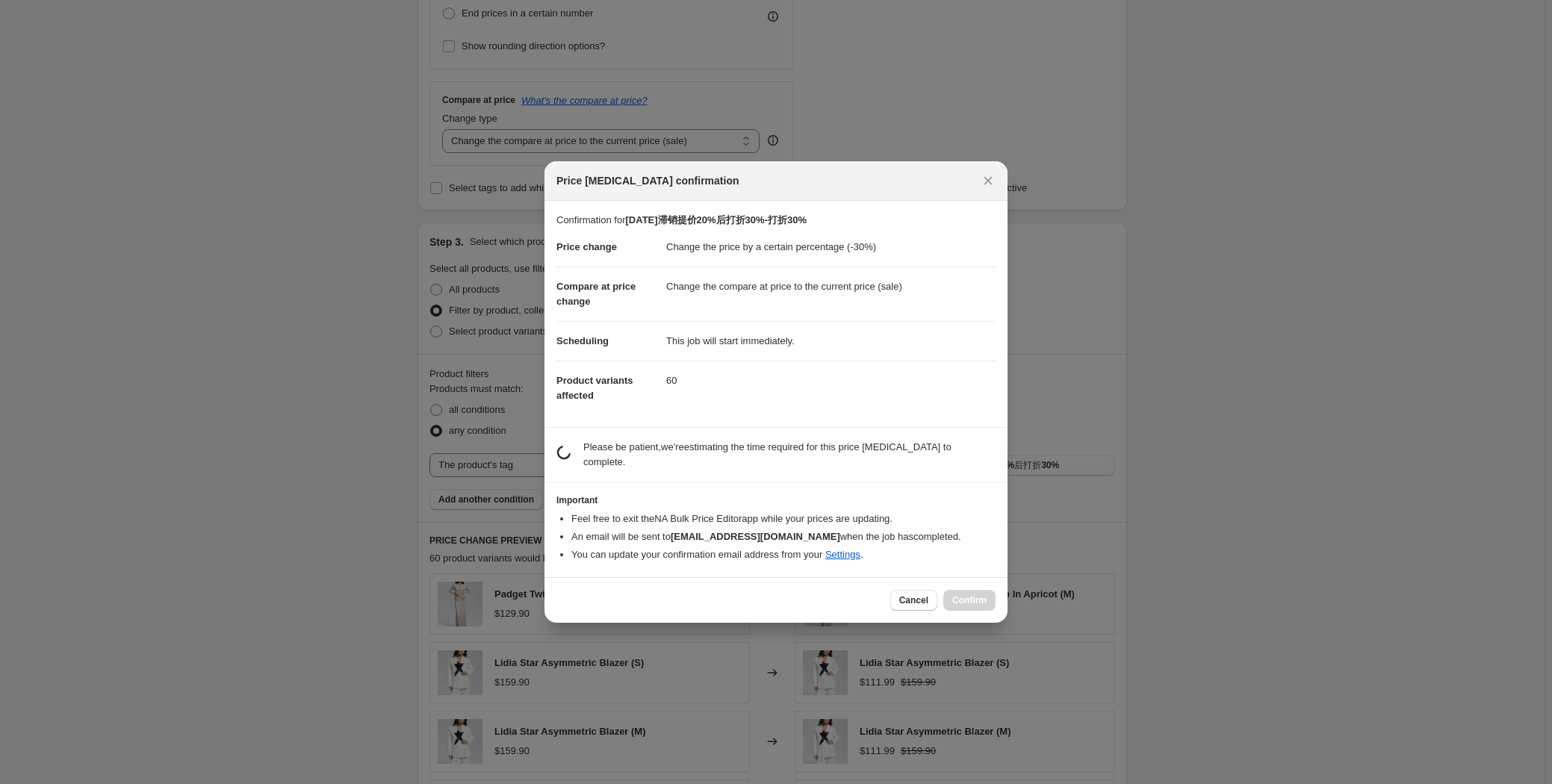
scroll to position [0, 0]
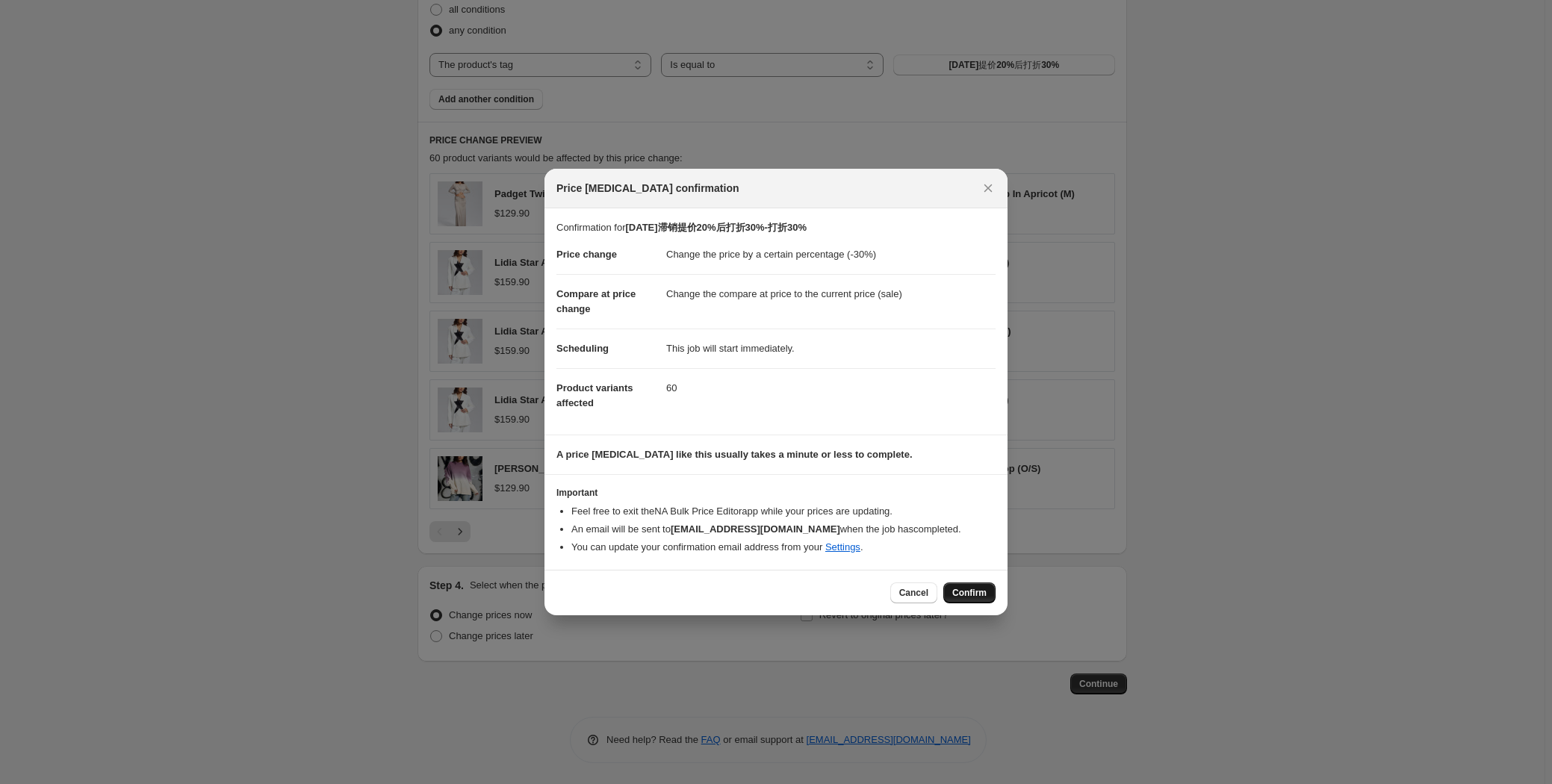
click at [965, 589] on span "Confirm" at bounding box center [969, 593] width 35 height 12
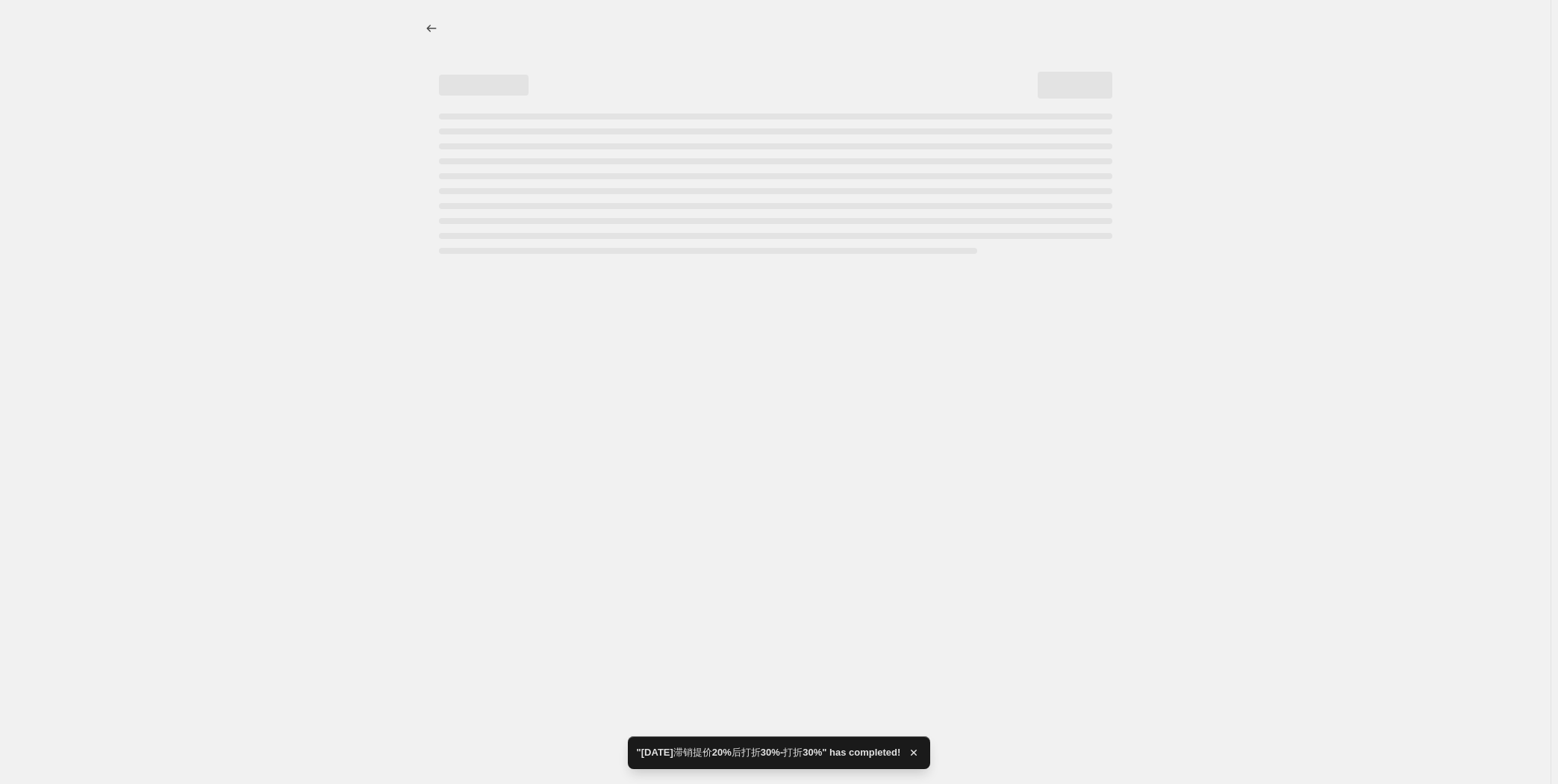
select select "percentage"
select select "tag"
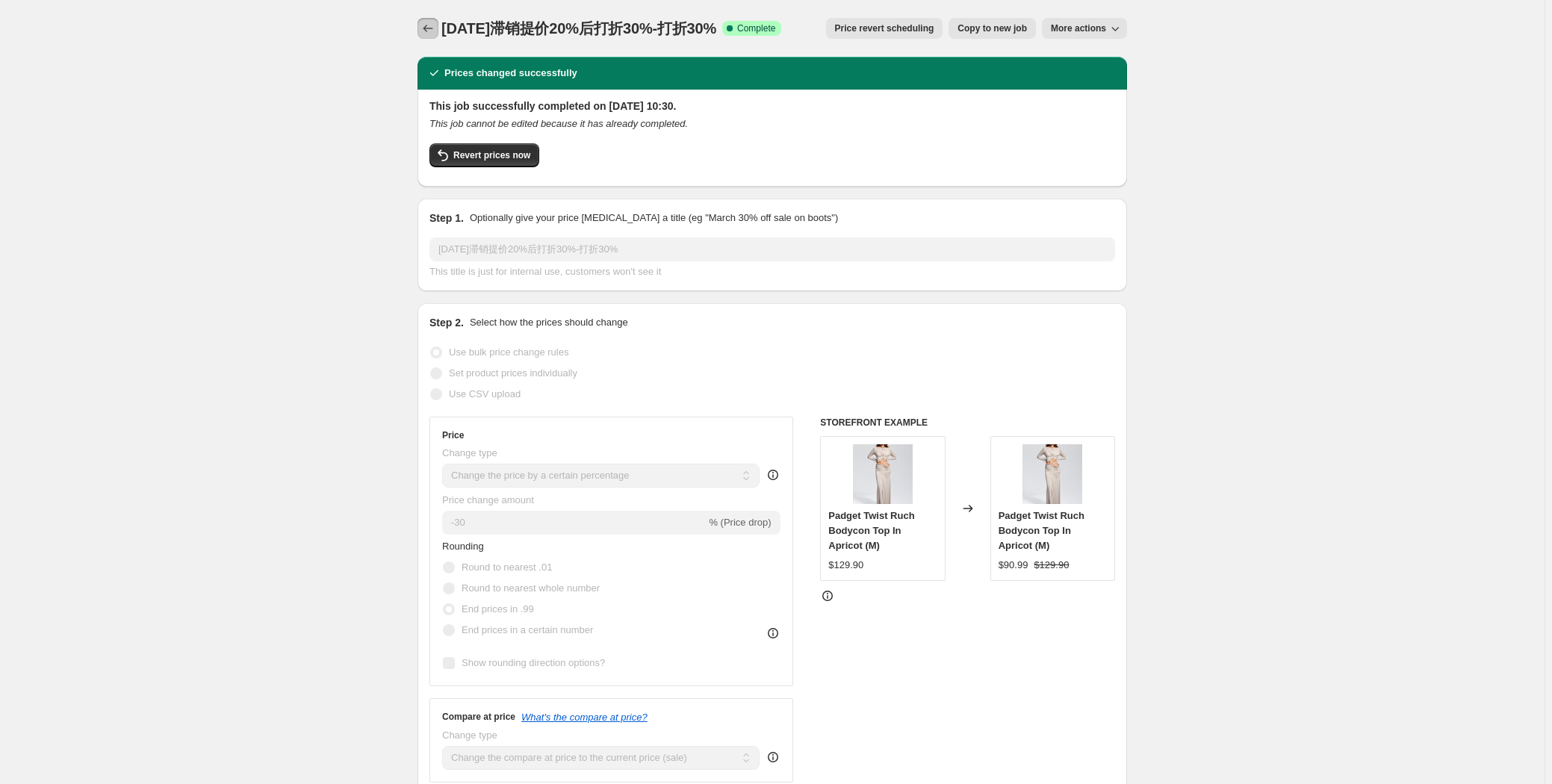
click at [429, 32] on icon "Price change jobs" at bounding box center [427, 28] width 15 height 15
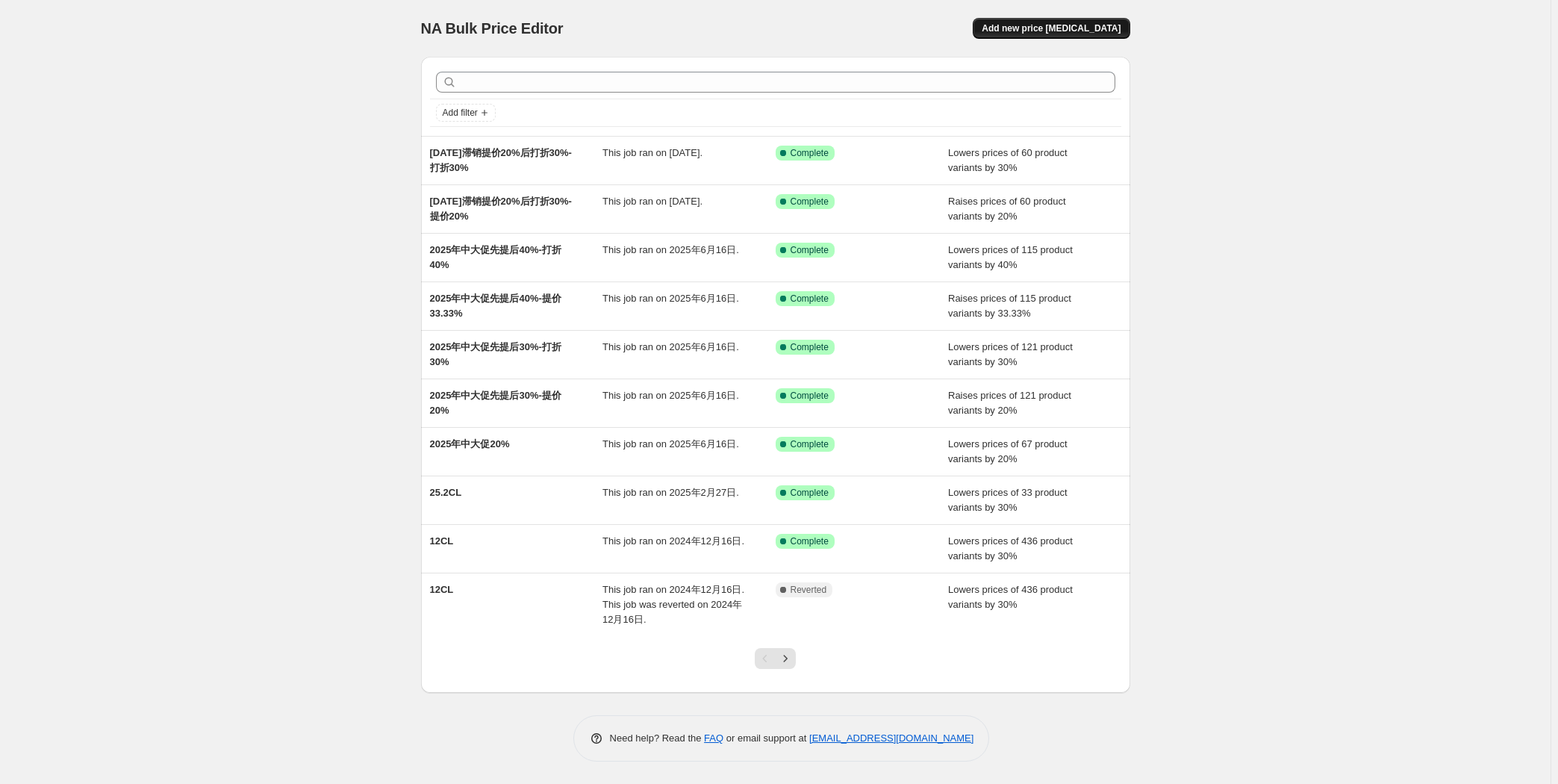
click at [1093, 29] on span "Add new price [MEDICAL_DATA]" at bounding box center [1051, 28] width 139 height 12
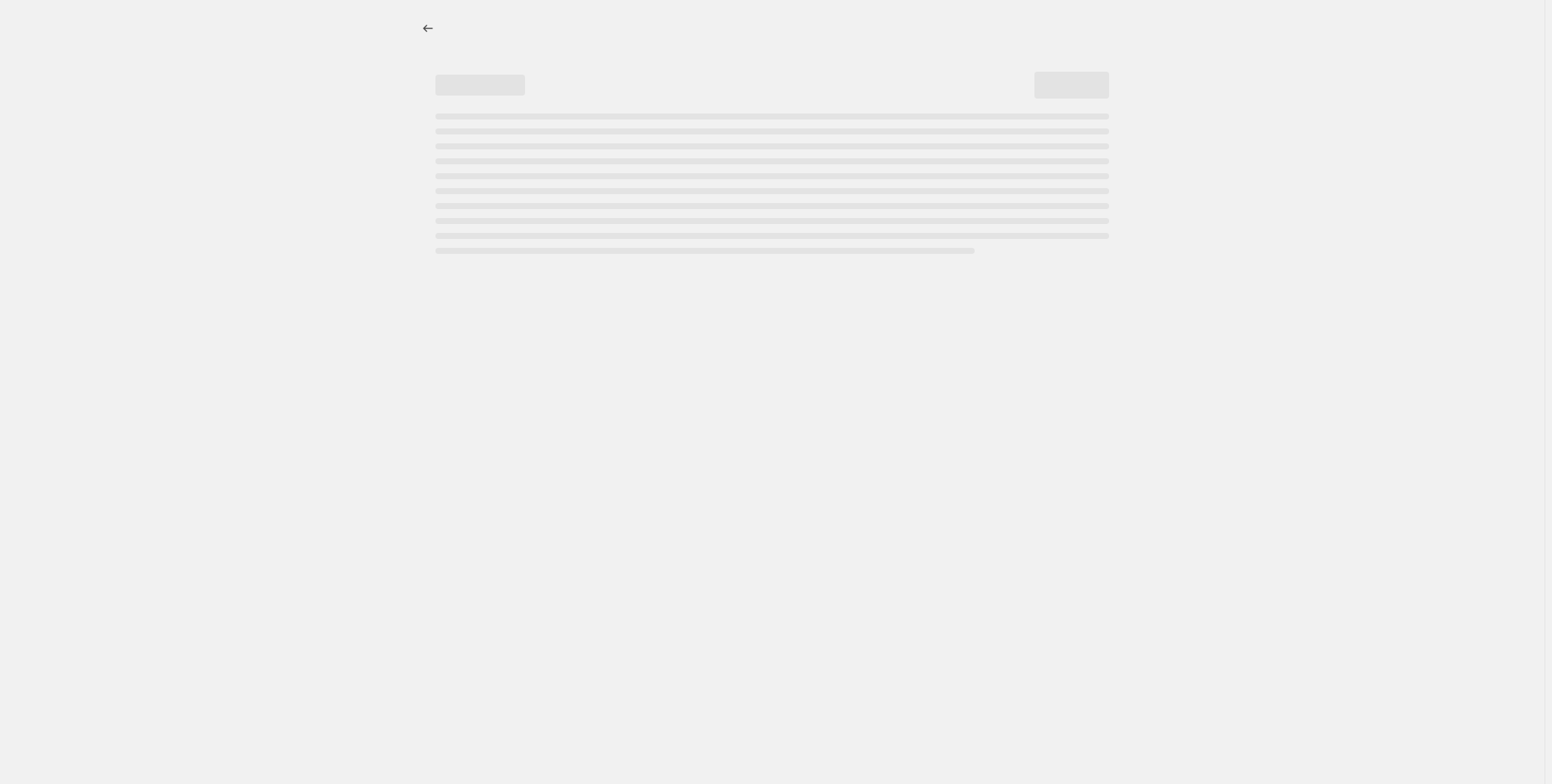
select select "percentage"
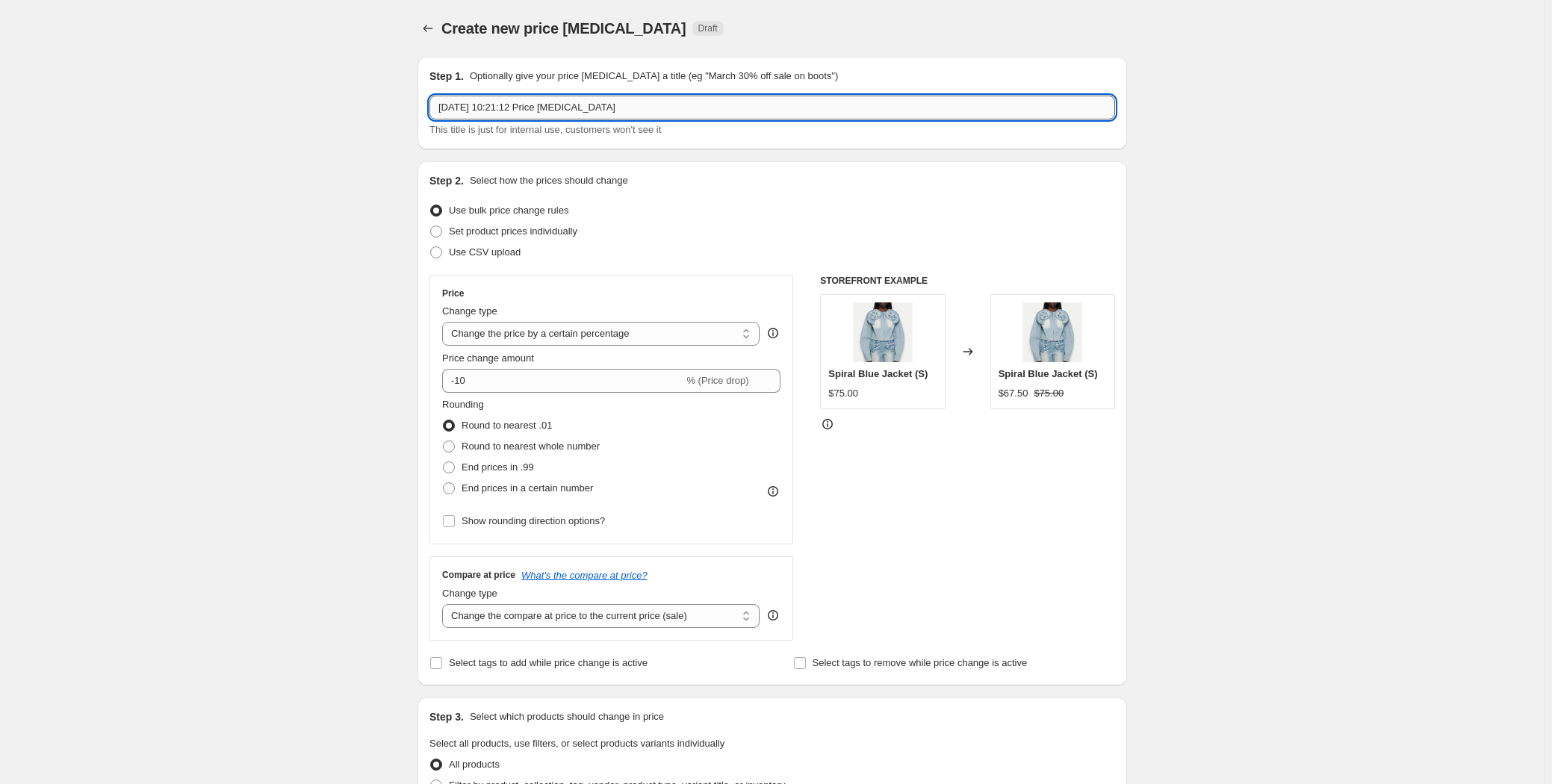
click at [673, 109] on input "[DATE] 10:21:12 Price [MEDICAL_DATA]" at bounding box center [772, 107] width 686 height 24
paste input "中大促先提后40%-提价33.33%"
click at [647, 105] on input "2025年中大促先提后40%-提价33.33%" at bounding box center [772, 107] width 686 height 24
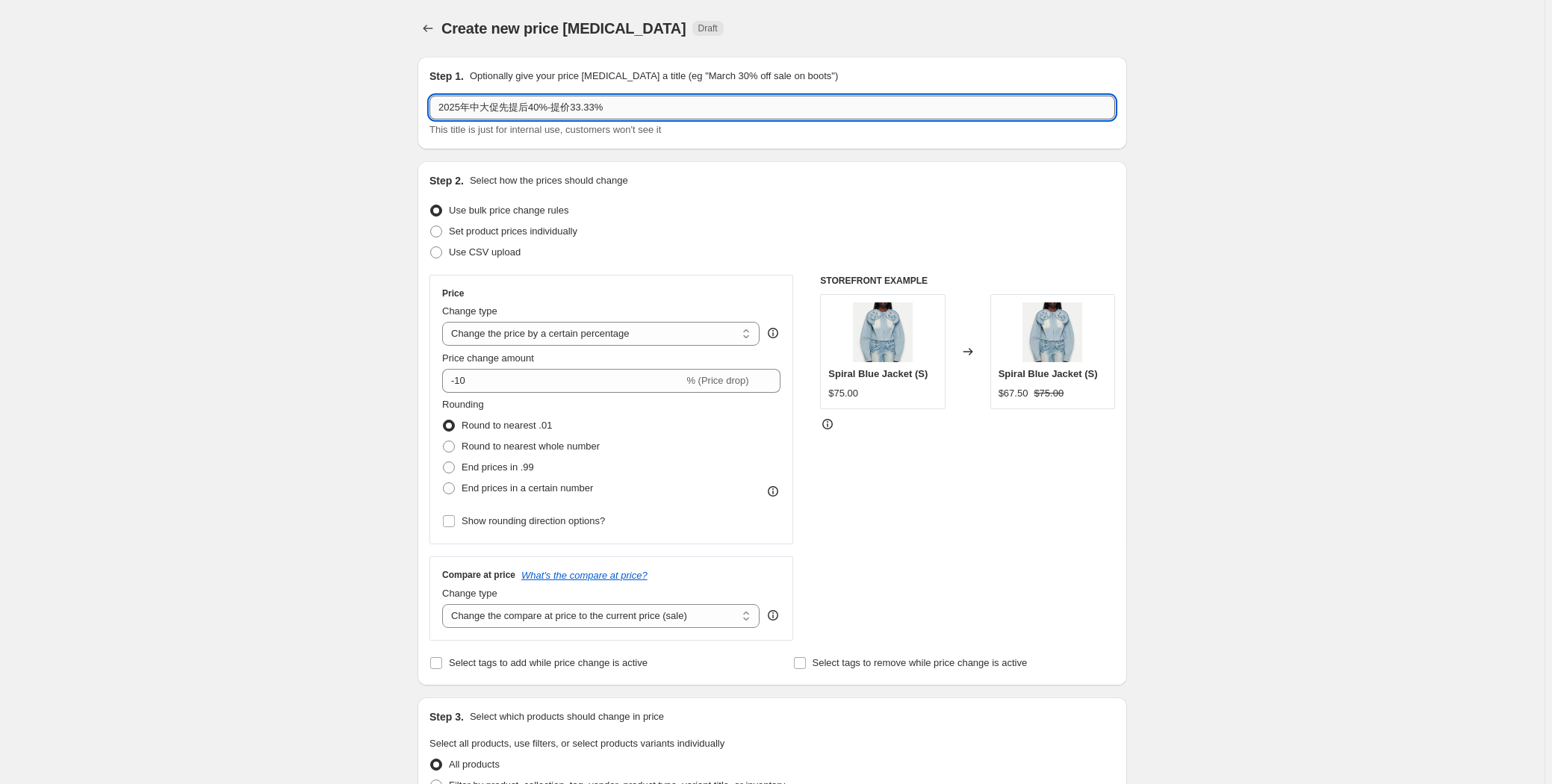
click at [647, 105] on input "2025年中大促先提后40%-提价33.33%" at bounding box center [772, 107] width 686 height 24
paste input ".8.18滞销提价20%后打折30%-提价20"
drag, startPoint x: 505, startPoint y: 102, endPoint x: 588, endPoint y: 102, distance: 83.0
click at [588, 102] on input "[DATE]滞销提价20%后打折30%-提价20%" at bounding box center [772, 107] width 686 height 24
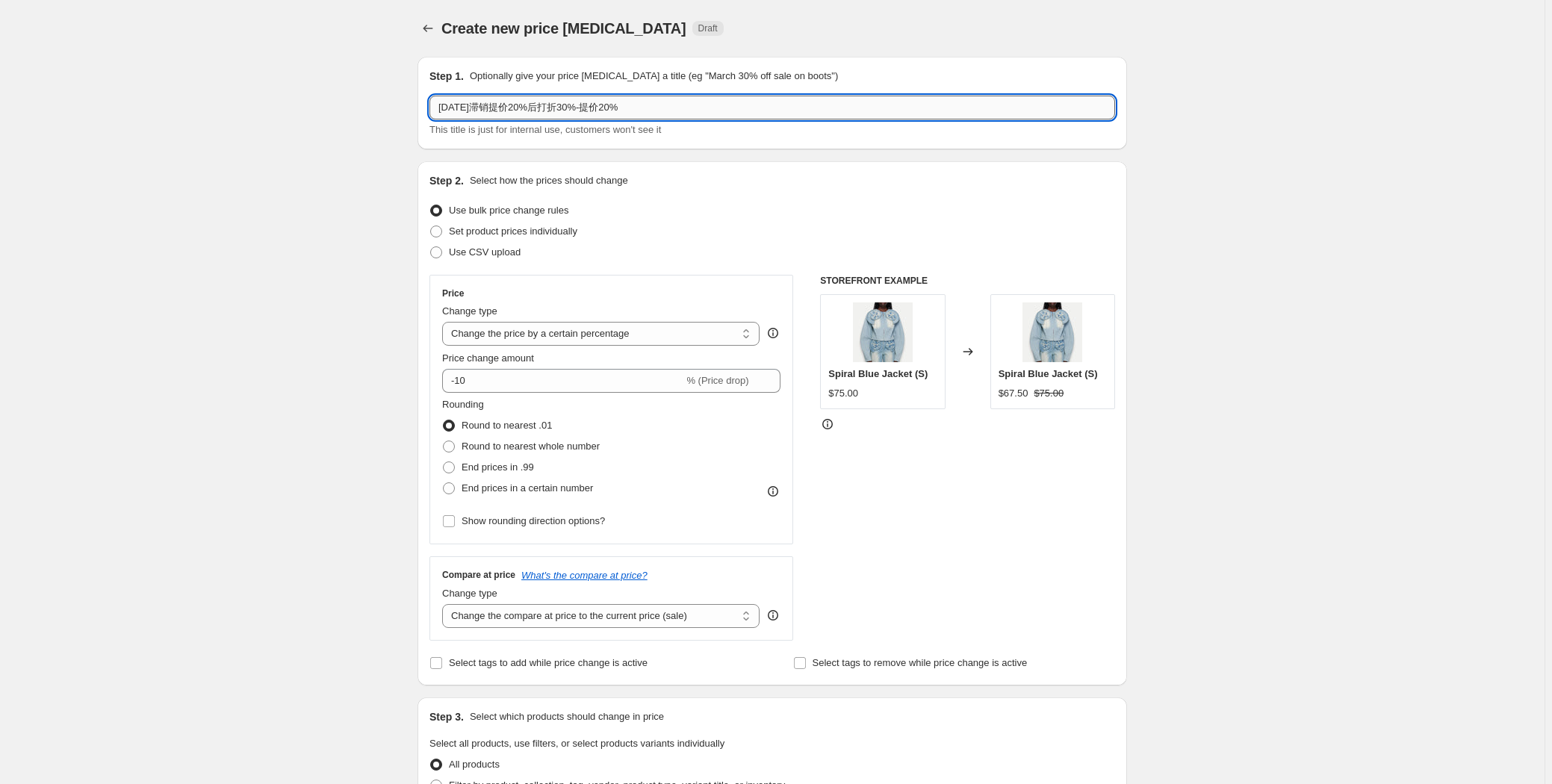
paste input "33.33%后打折4"
drag, startPoint x: 624, startPoint y: 109, endPoint x: 639, endPoint y: 100, distance: 17.5
click at [639, 100] on input "[DATE]滞销提价33.33%后打折40%-提价20%" at bounding box center [772, 107] width 686 height 24
type input "[DATE]滞销提价33.33%后打折40%-提价33.33%"
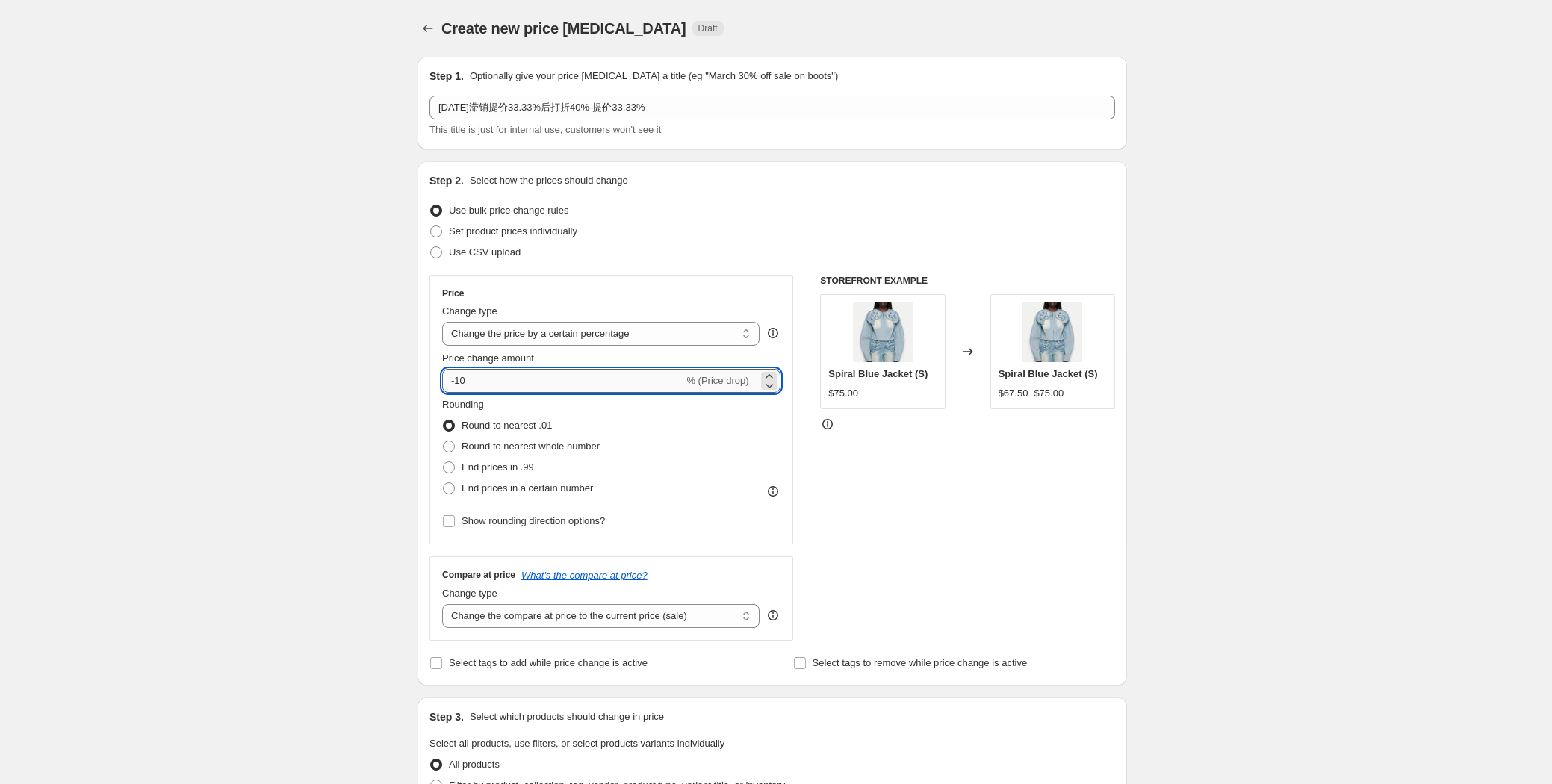
drag, startPoint x: 493, startPoint y: 375, endPoint x: 445, endPoint y: 375, distance: 48.0
click at [445, 375] on input "-10" at bounding box center [562, 380] width 241 height 24
type input "33.33"
click at [526, 482] on span "End prices in a certain number" at bounding box center [527, 488] width 132 height 12
click at [443, 482] on input "End prices in a certain number" at bounding box center [442, 482] width 1 height 1
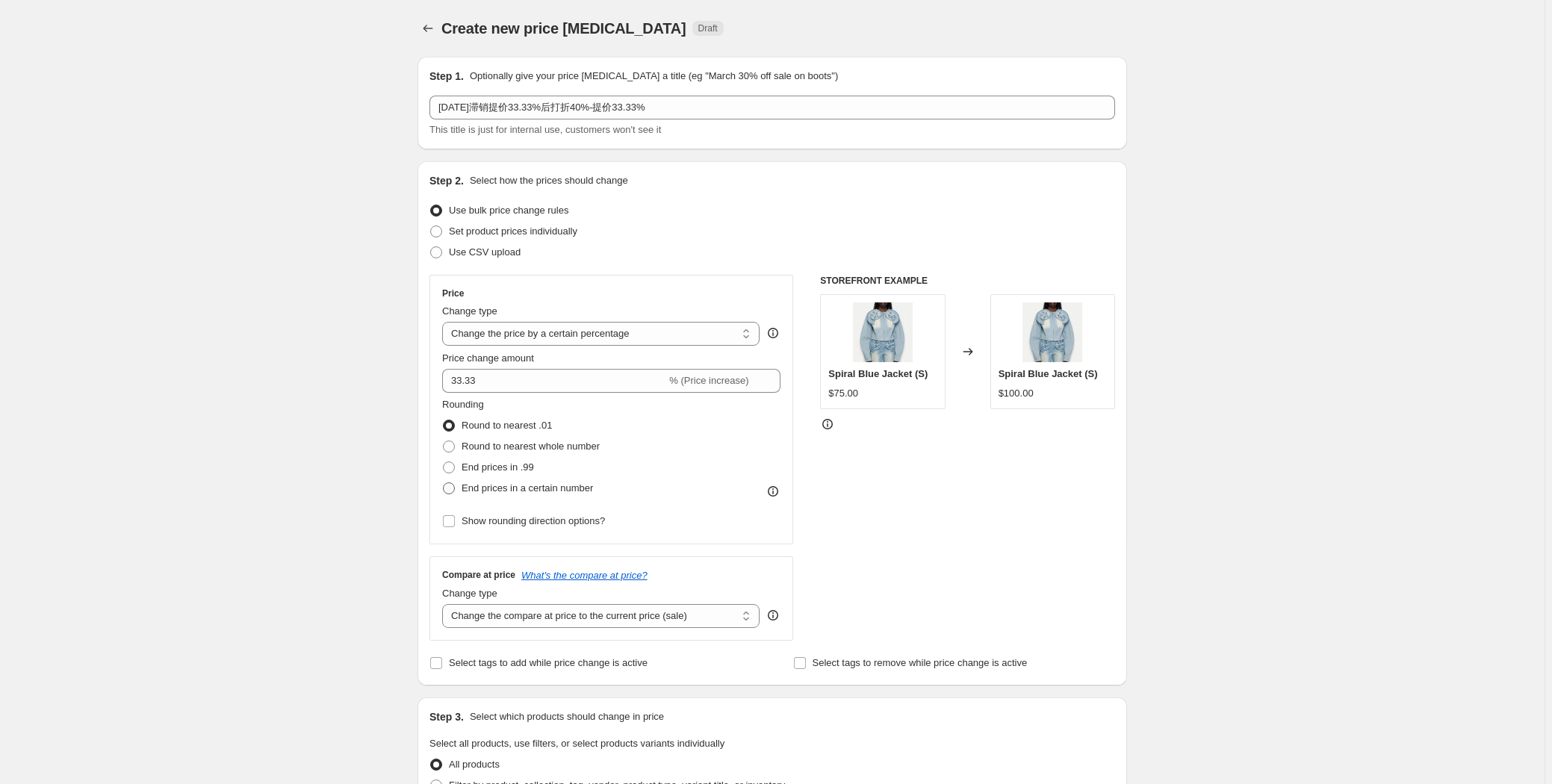
radio input "true"
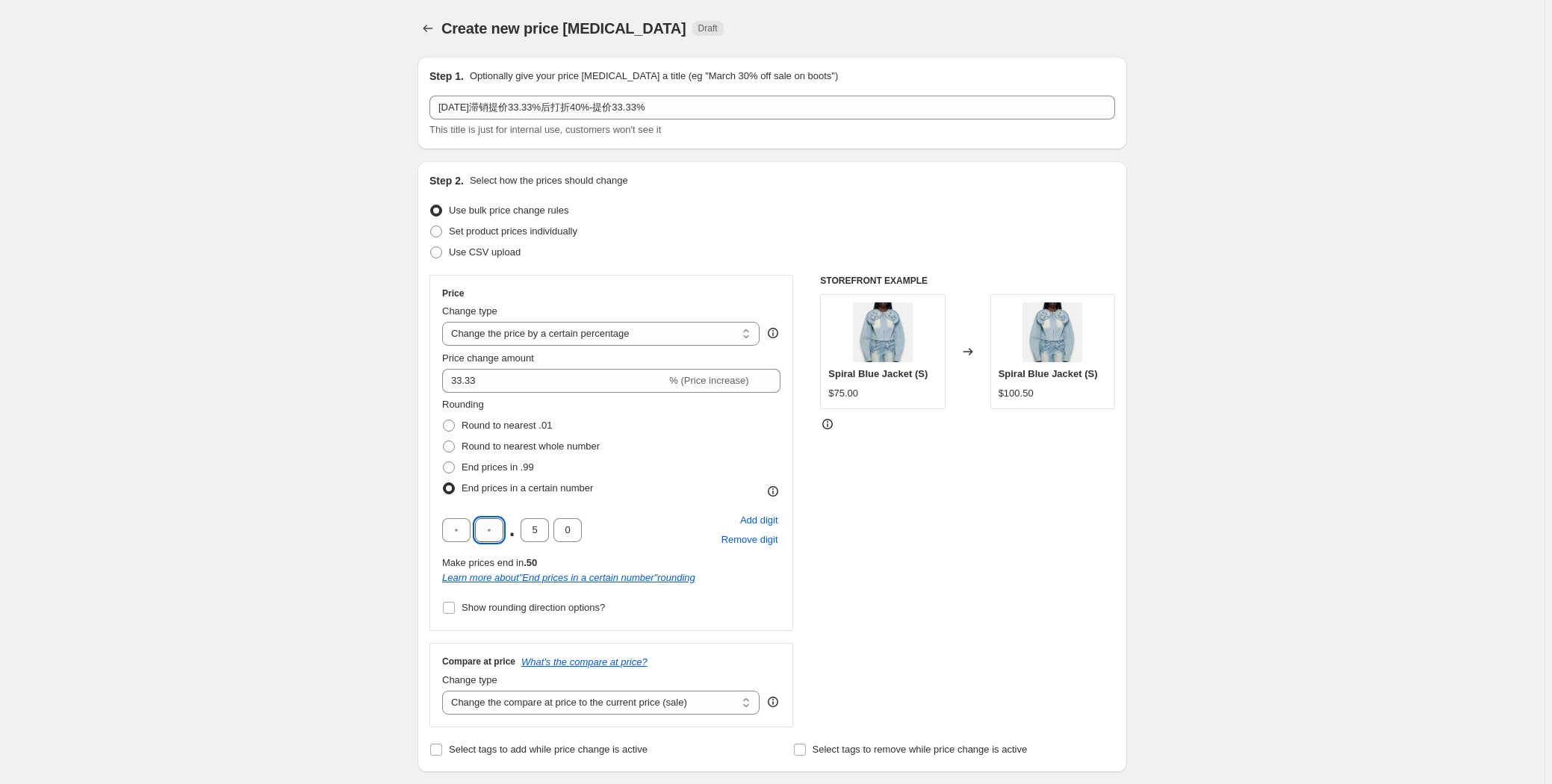
click at [493, 521] on input "text" at bounding box center [489, 530] width 28 height 24
type input "9"
click at [532, 525] on input "5" at bounding box center [534, 530] width 28 height 24
type input "9"
click at [872, 484] on div "STOREFRONT EXAMPLE Spiral Blue Jacket (S) $75.00 Changed to Spiral Blue Jacket …" at bounding box center [967, 501] width 295 height 452
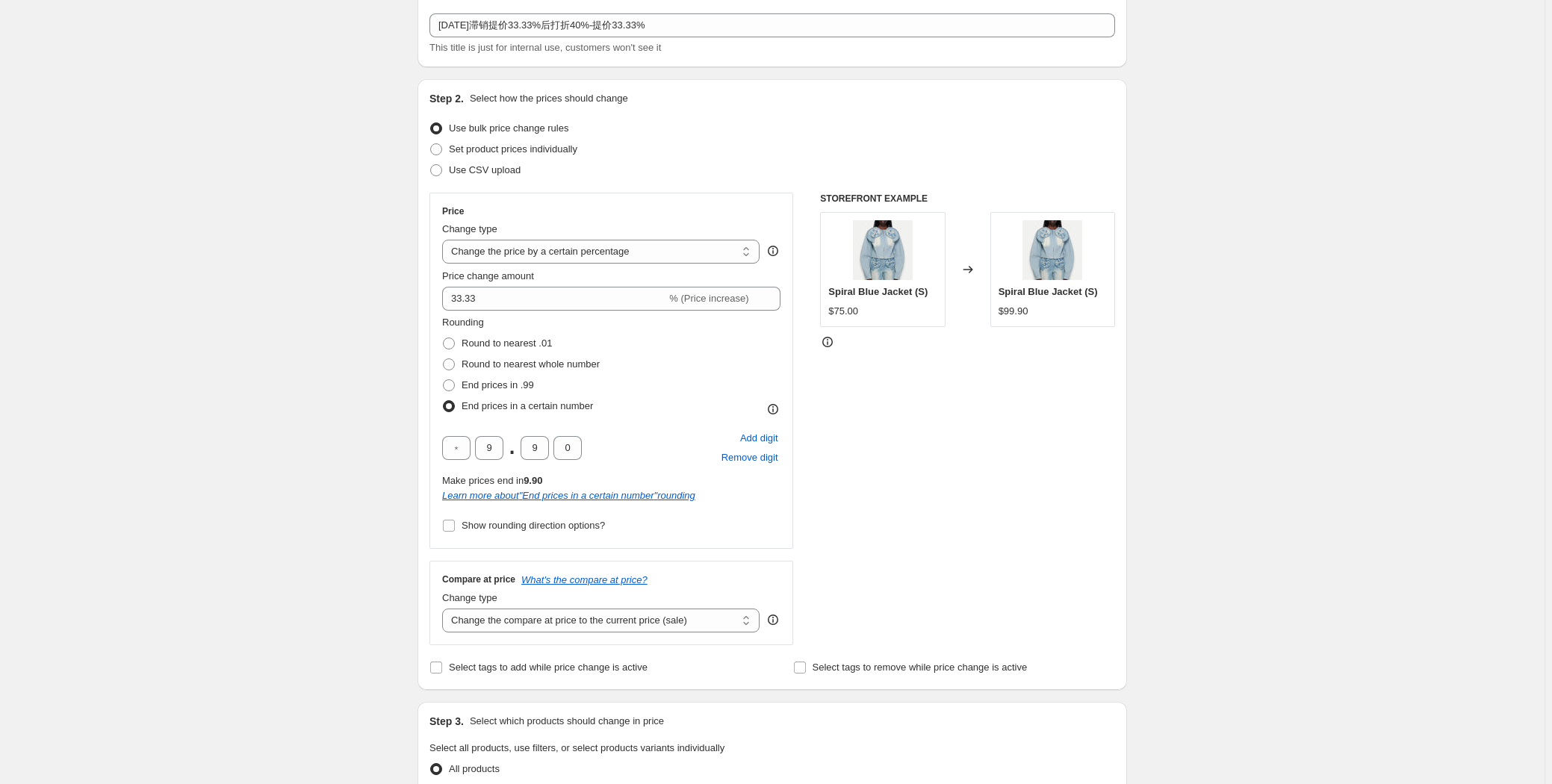
scroll to position [203, 0]
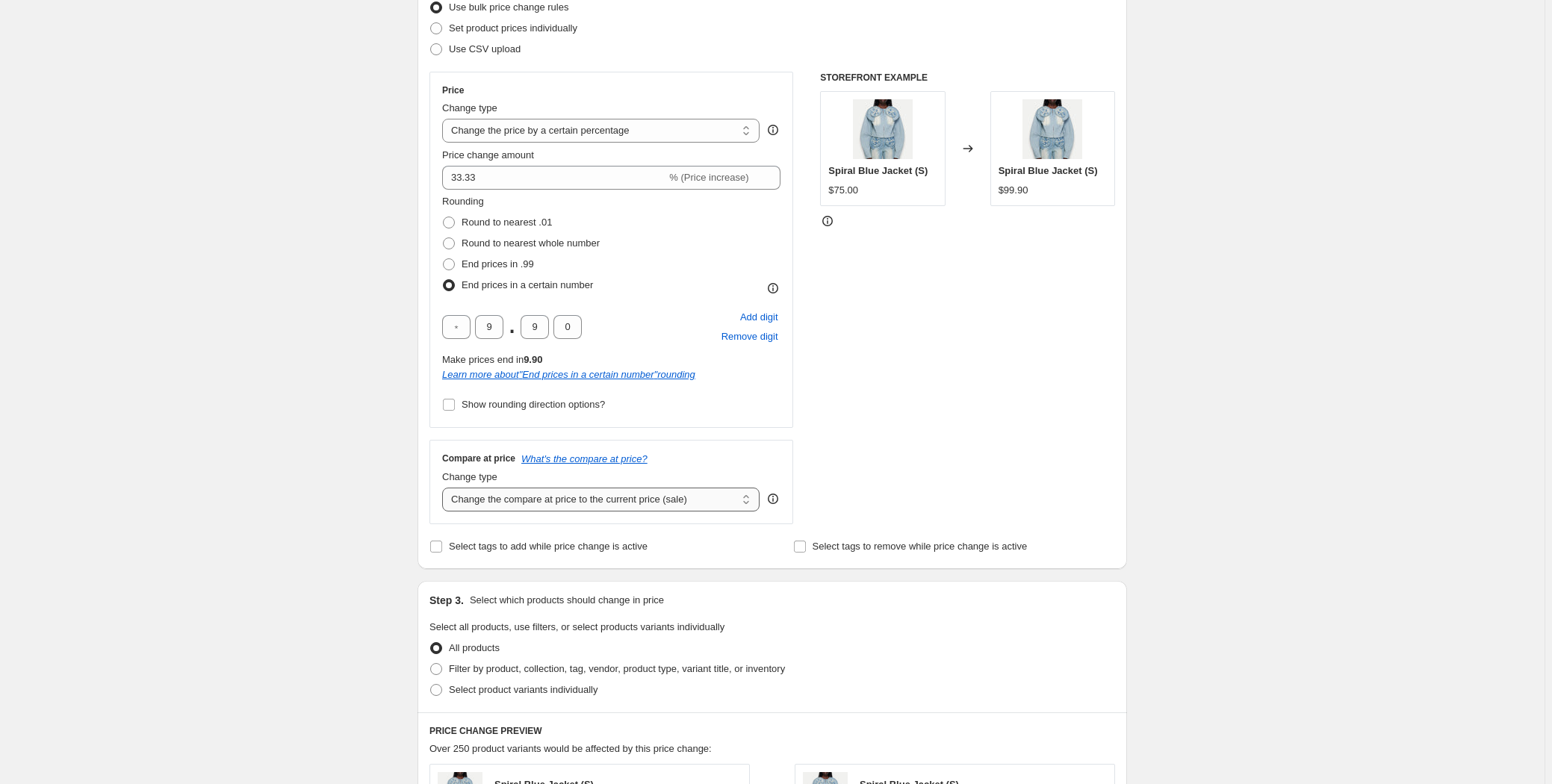
click at [619, 502] on select "Change the compare at price to the current price (sale) Change the compare at p…" at bounding box center [601, 499] width 317 height 24
select select "remove"
click at [445, 488] on select "Change the compare at price to the current price (sale) Change the compare at p…" at bounding box center [601, 499] width 317 height 24
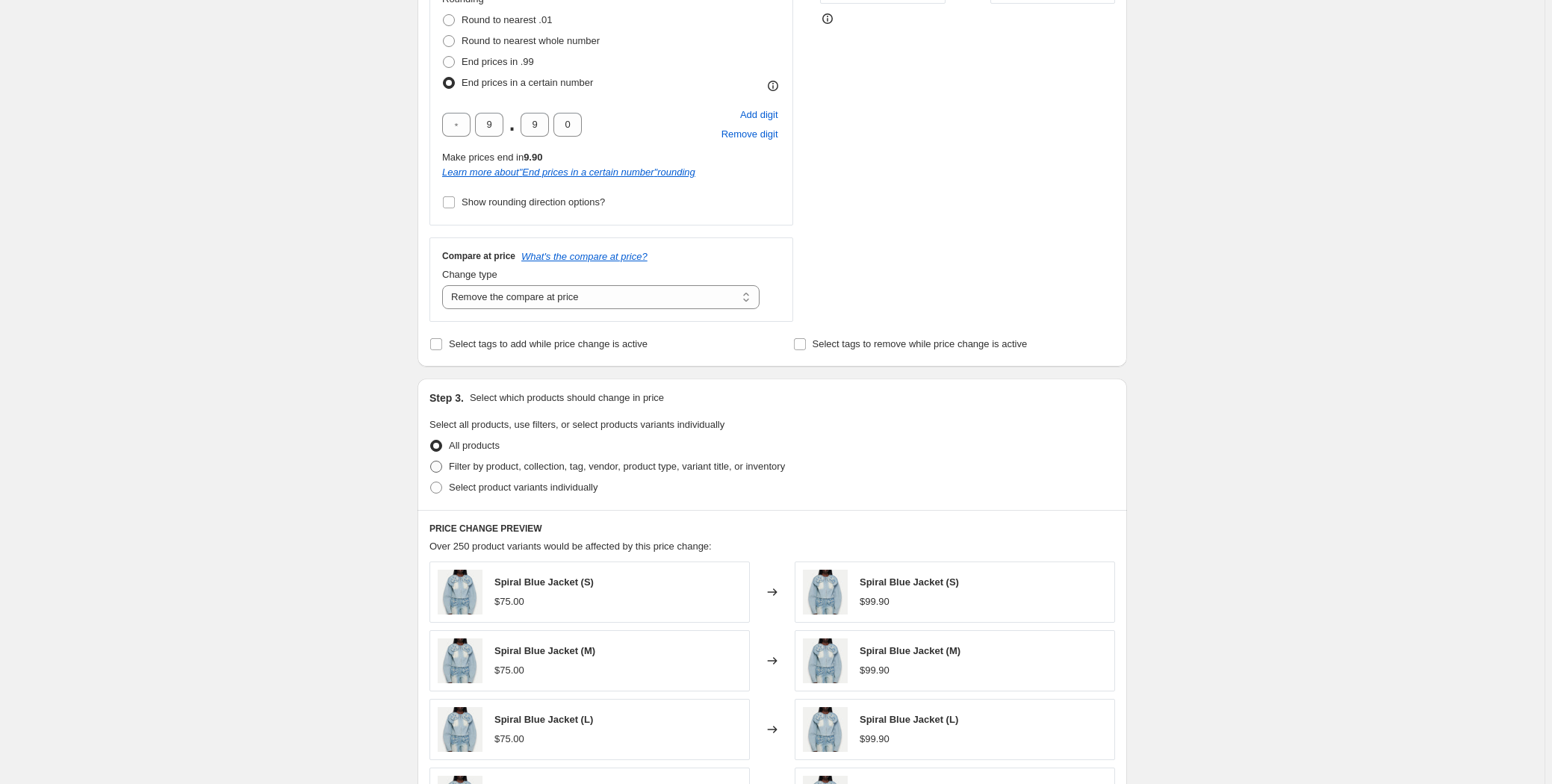
scroll to position [407, 0]
click at [563, 462] on span "Filter by product, collection, tag, vendor, product type, variant title, or inv…" at bounding box center [616, 465] width 336 height 12
click at [431, 460] on input "Filter by product, collection, tag, vendor, product type, variant title, or inv…" at bounding box center [430, 459] width 1 height 1
radio input "true"
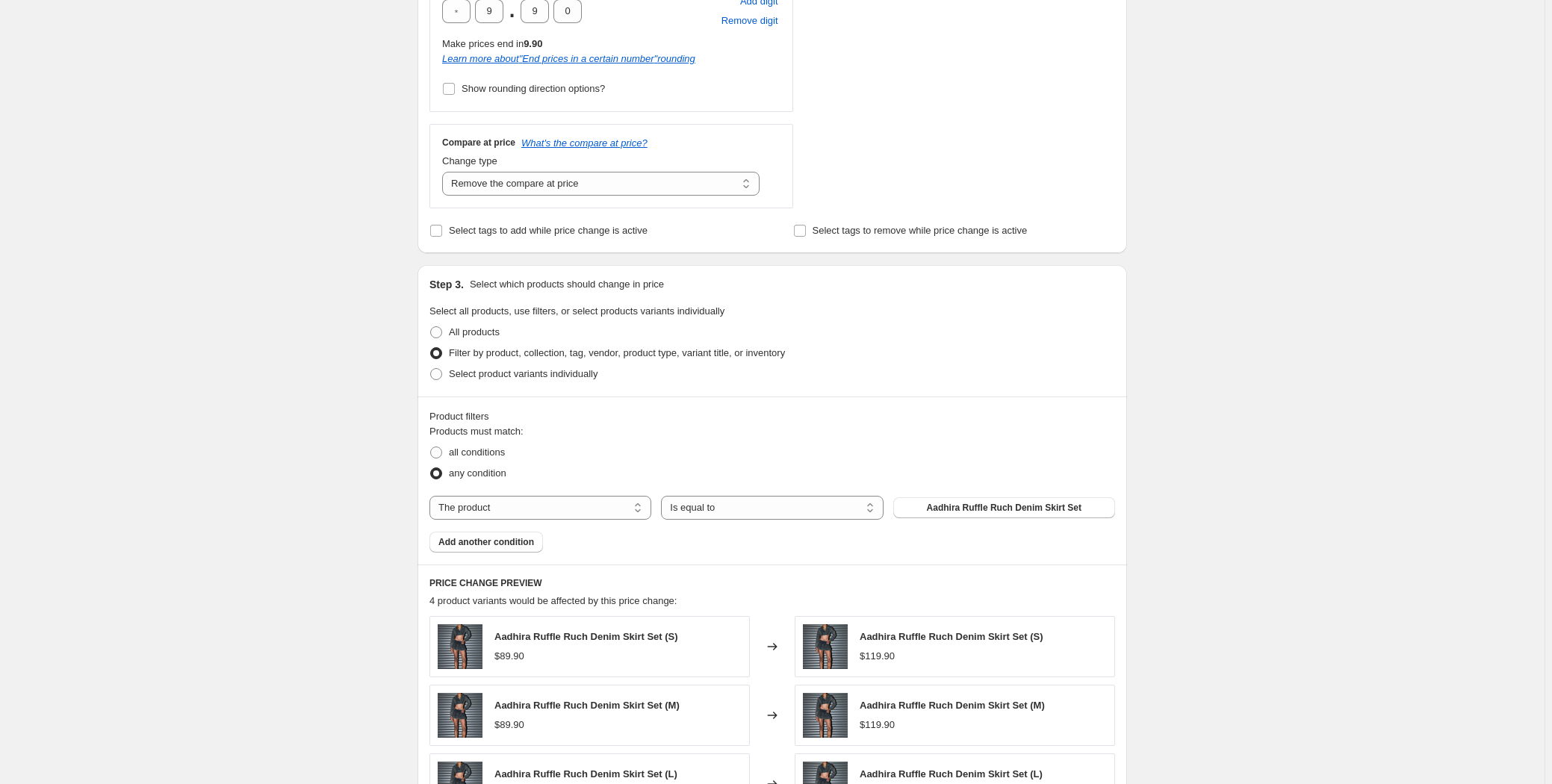
scroll to position [543, 0]
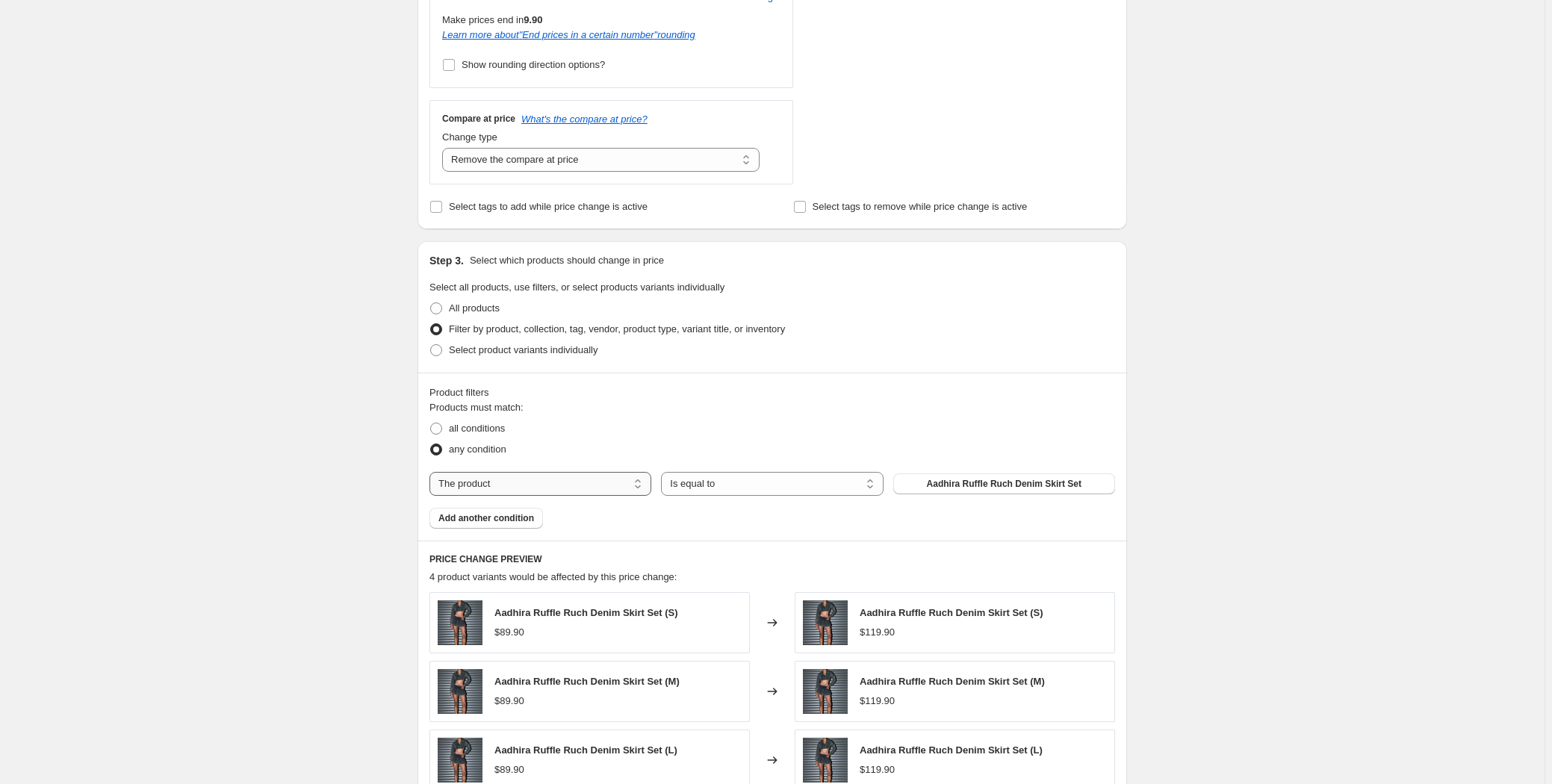
click at [595, 485] on select "The product The product's collection The product's tag The product's vendor The…" at bounding box center [540, 483] width 222 height 24
select select "tag"
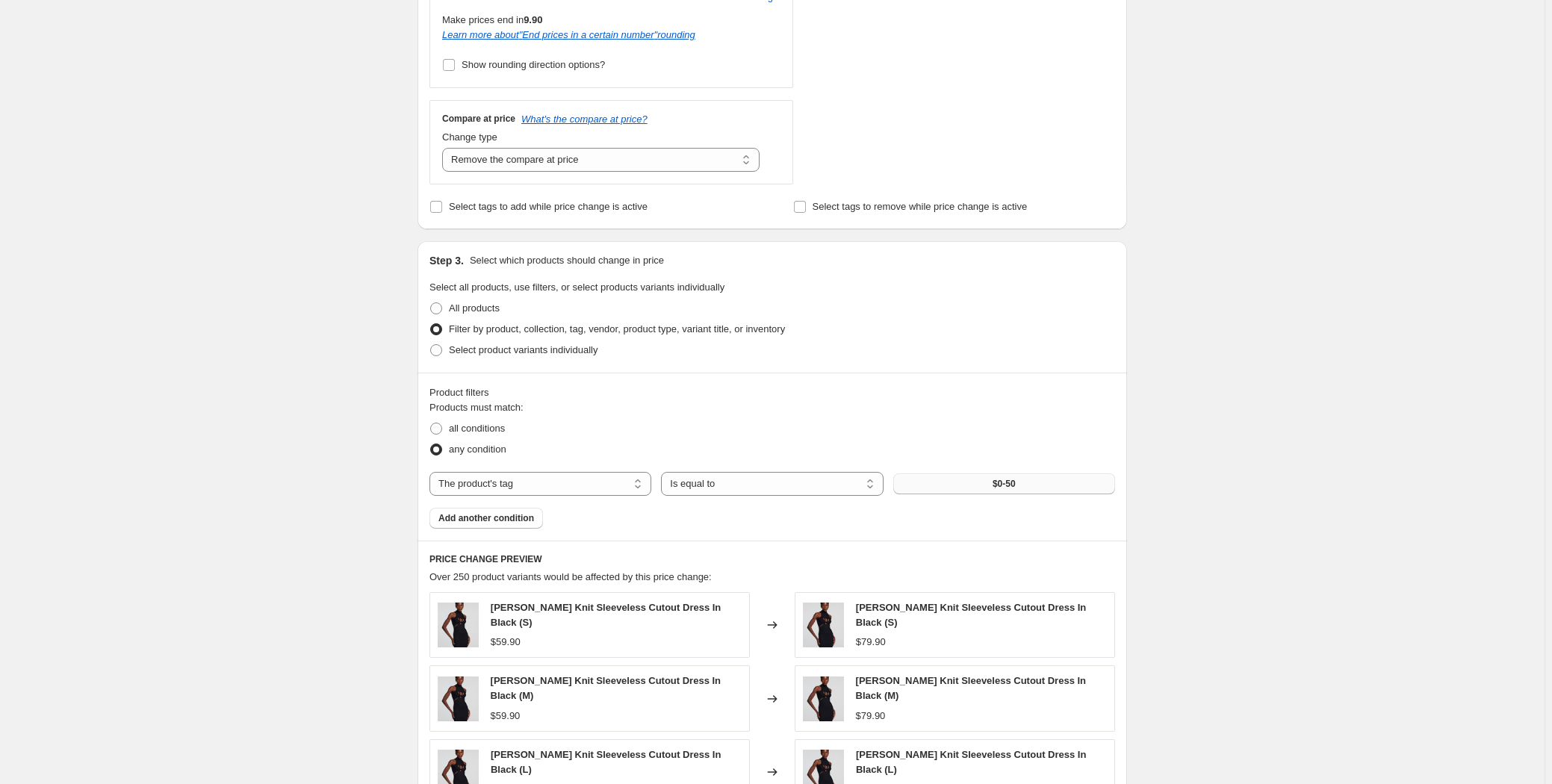
click at [961, 484] on button "$0-50" at bounding box center [1004, 483] width 222 height 21
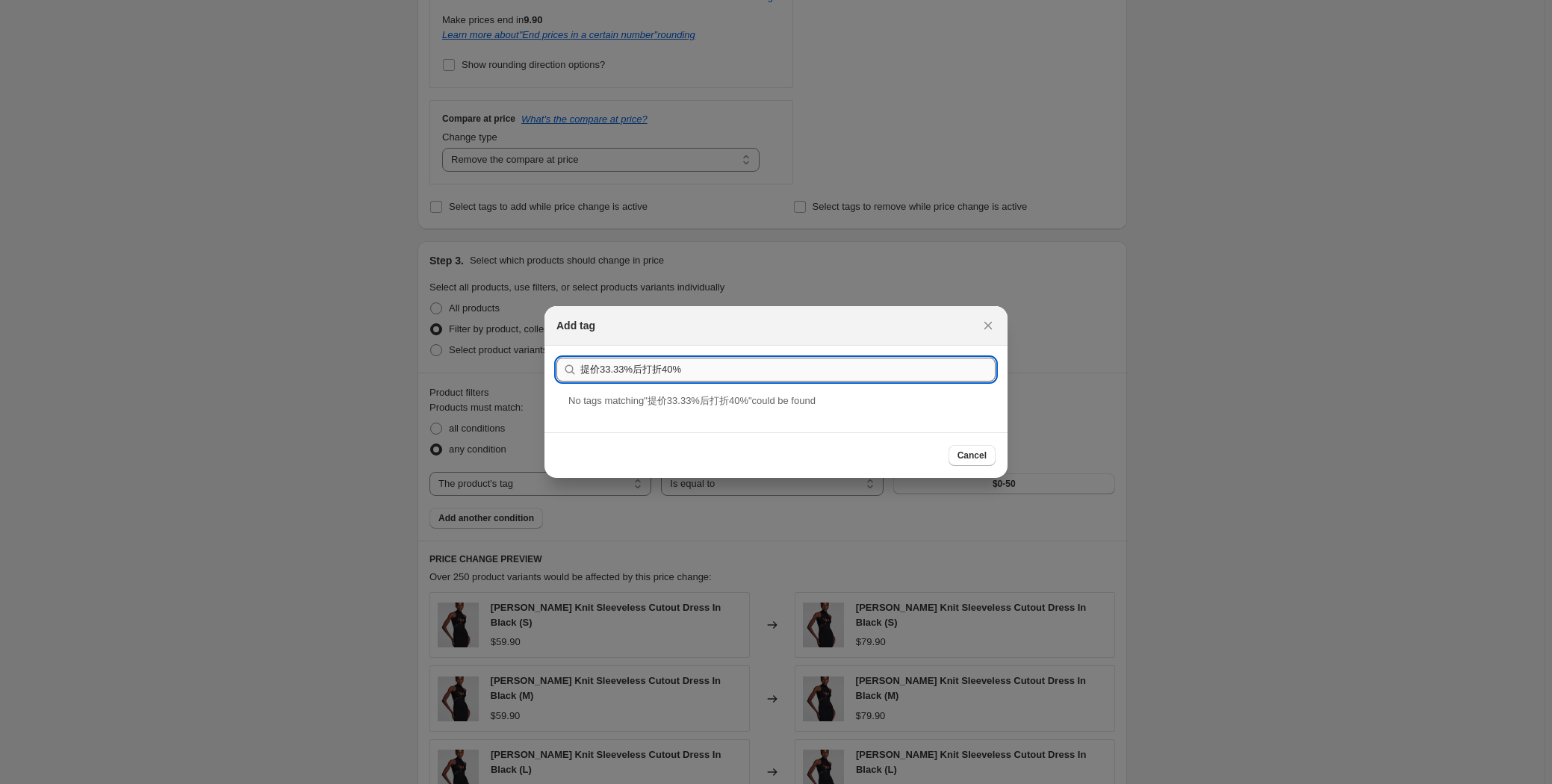
click at [582, 369] on input "提价33.33%后打折40%" at bounding box center [788, 369] width 416 height 24
drag, startPoint x: 611, startPoint y: 328, endPoint x: 686, endPoint y: 365, distance: 83.6
click at [612, 328] on div "Add tag" at bounding box center [763, 325] width 412 height 15
click at [691, 370] on input "提价33.33%后打折40%" at bounding box center [788, 369] width 416 height 24
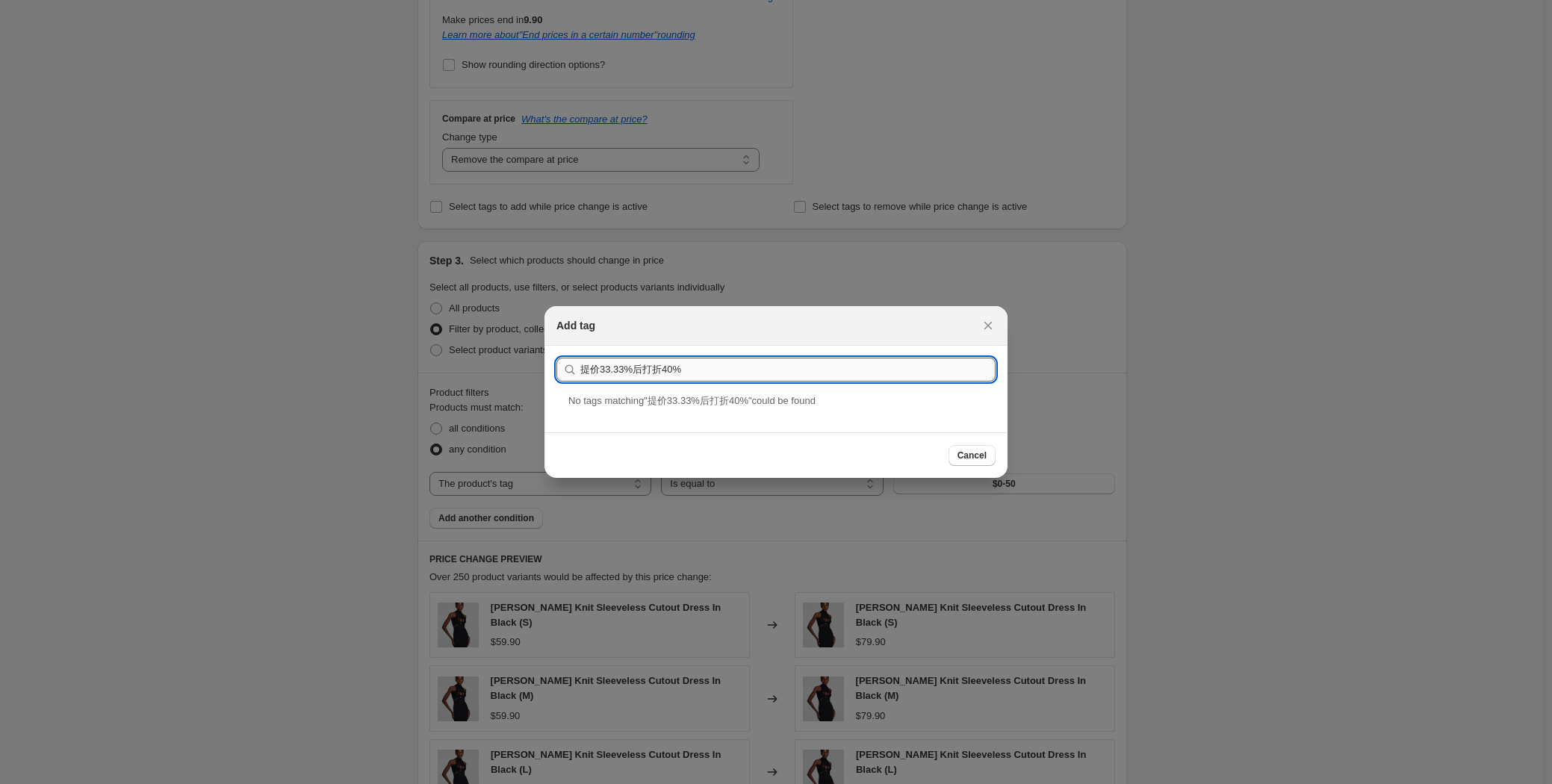
click at [691, 370] on input "提价33.33%后打折40%" at bounding box center [788, 369] width 416 height 24
paste input "[DATE]"
type input "[DATE]提价33.33%后打折40%"
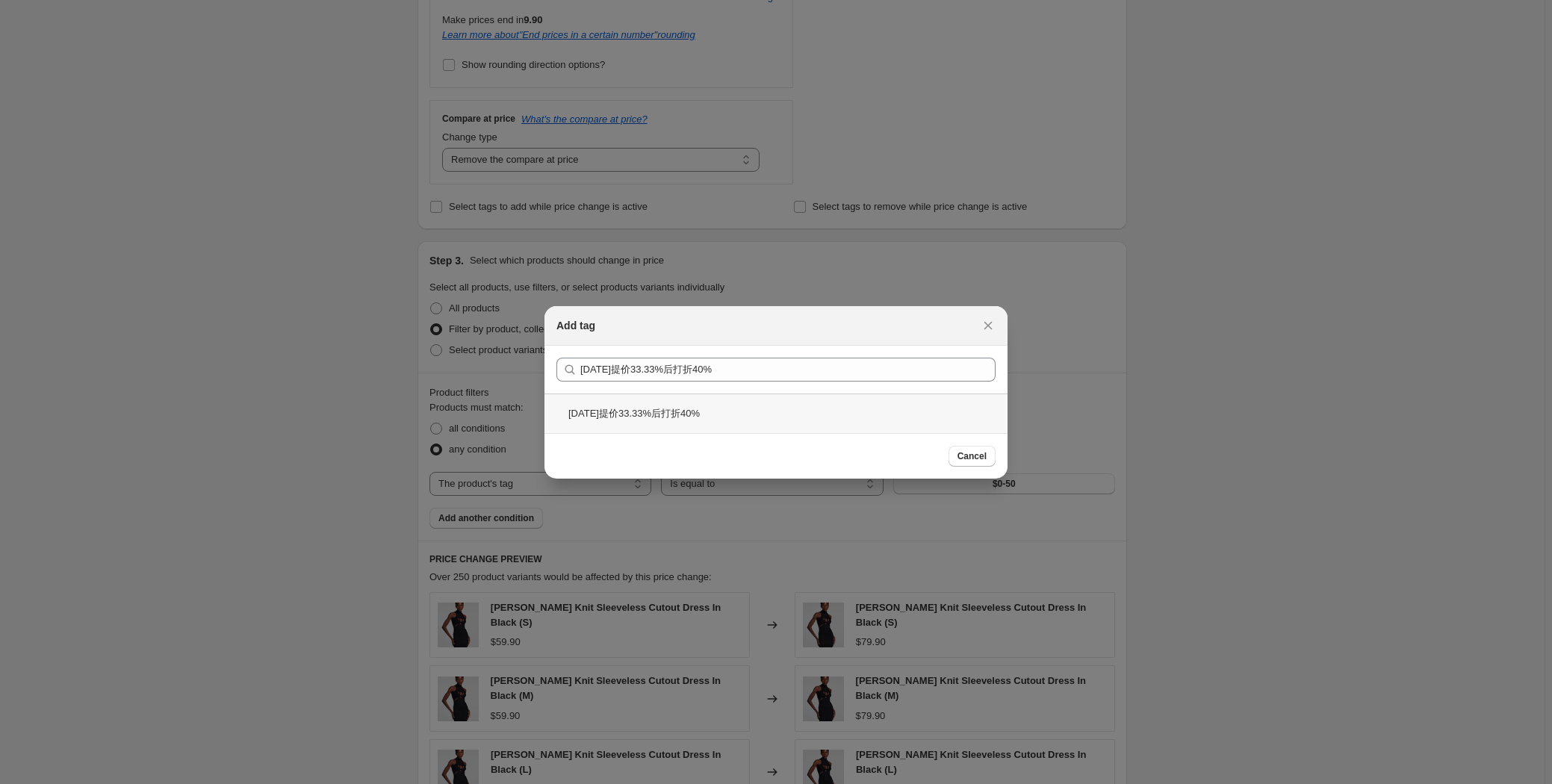
click at [706, 417] on div "[DATE]提价33.33%后打折40%" at bounding box center [776, 412] width 463 height 39
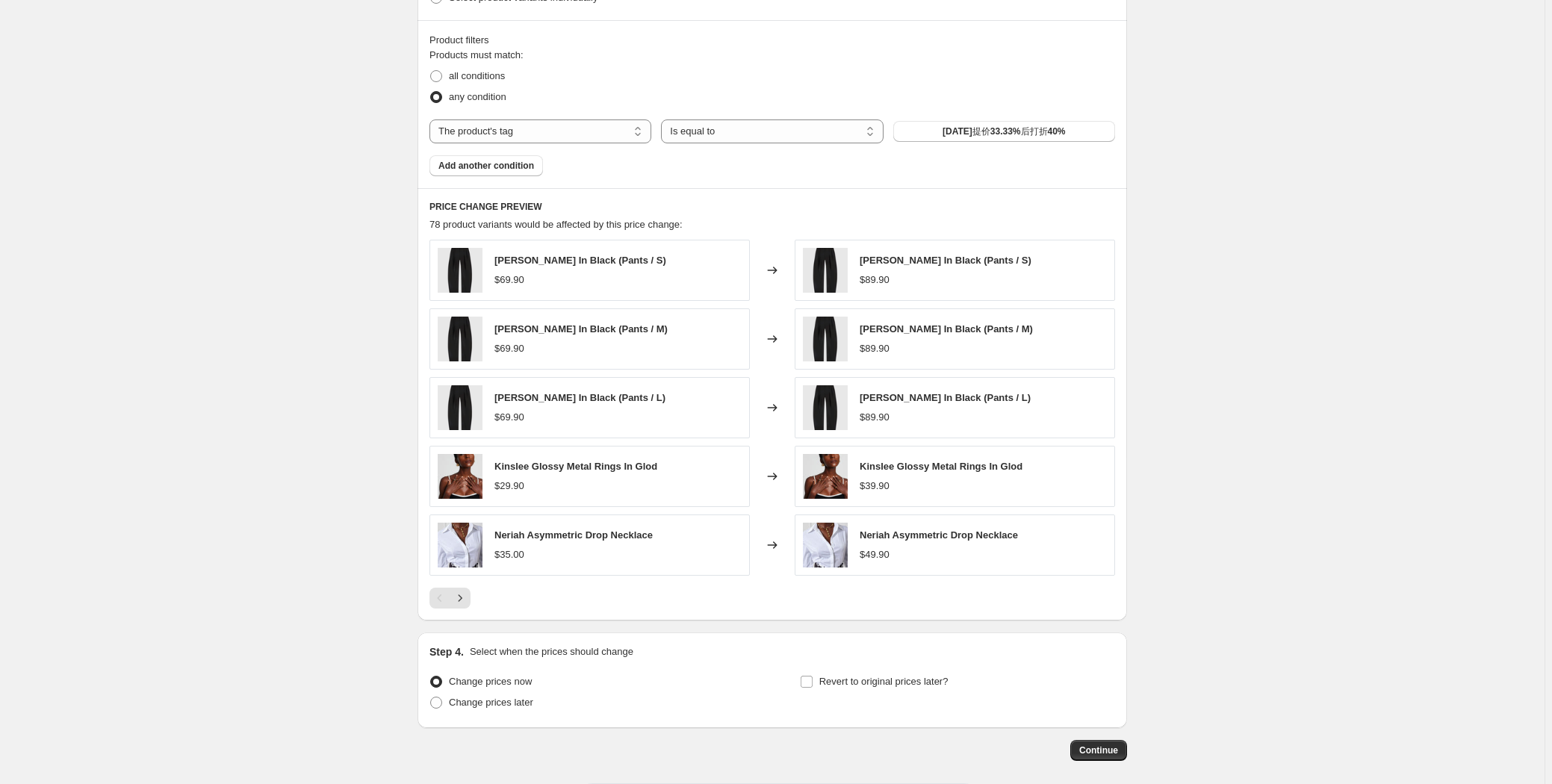
scroll to position [962, 0]
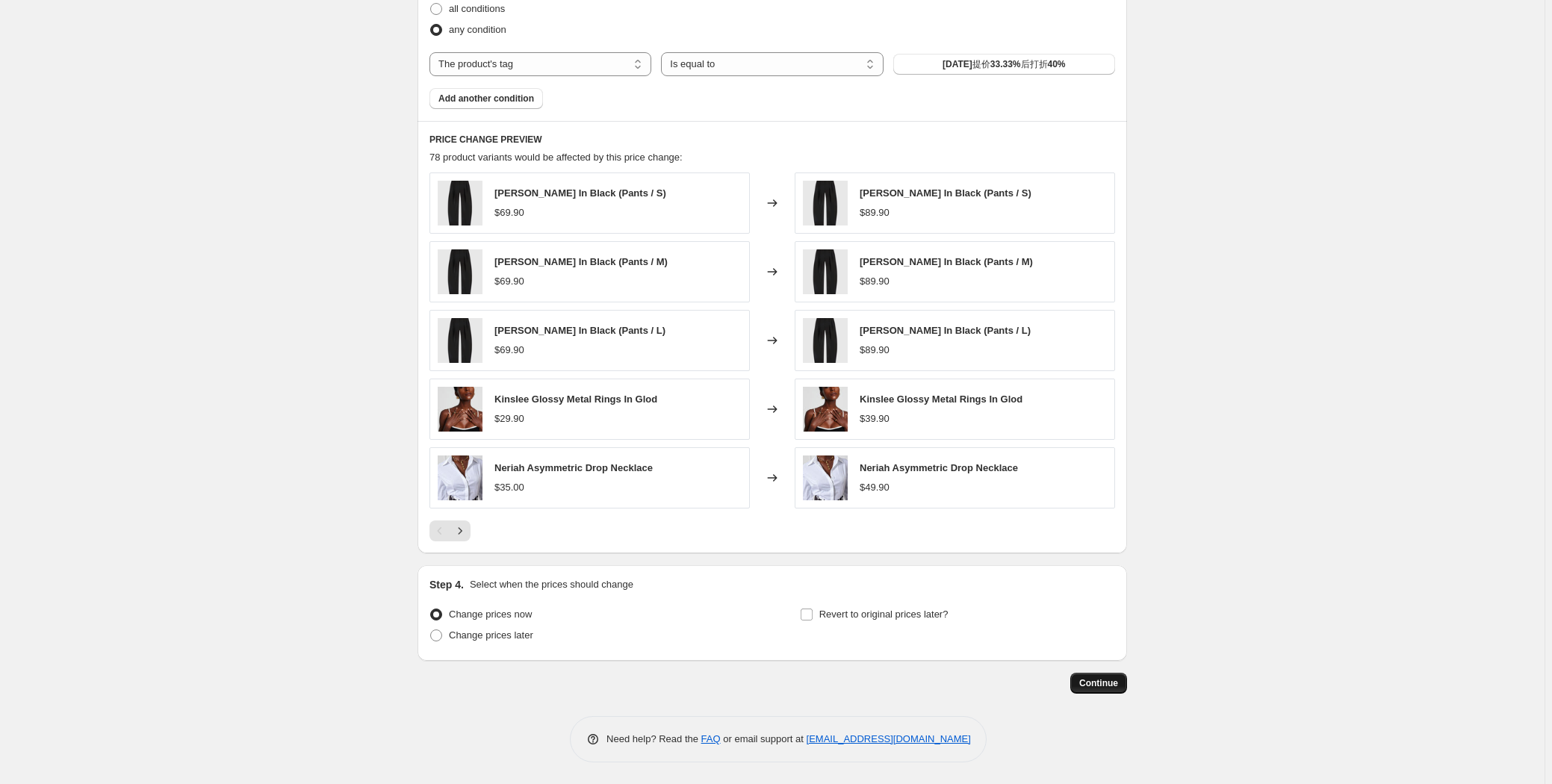
click at [1096, 687] on span "Continue" at bounding box center [1098, 683] width 38 height 12
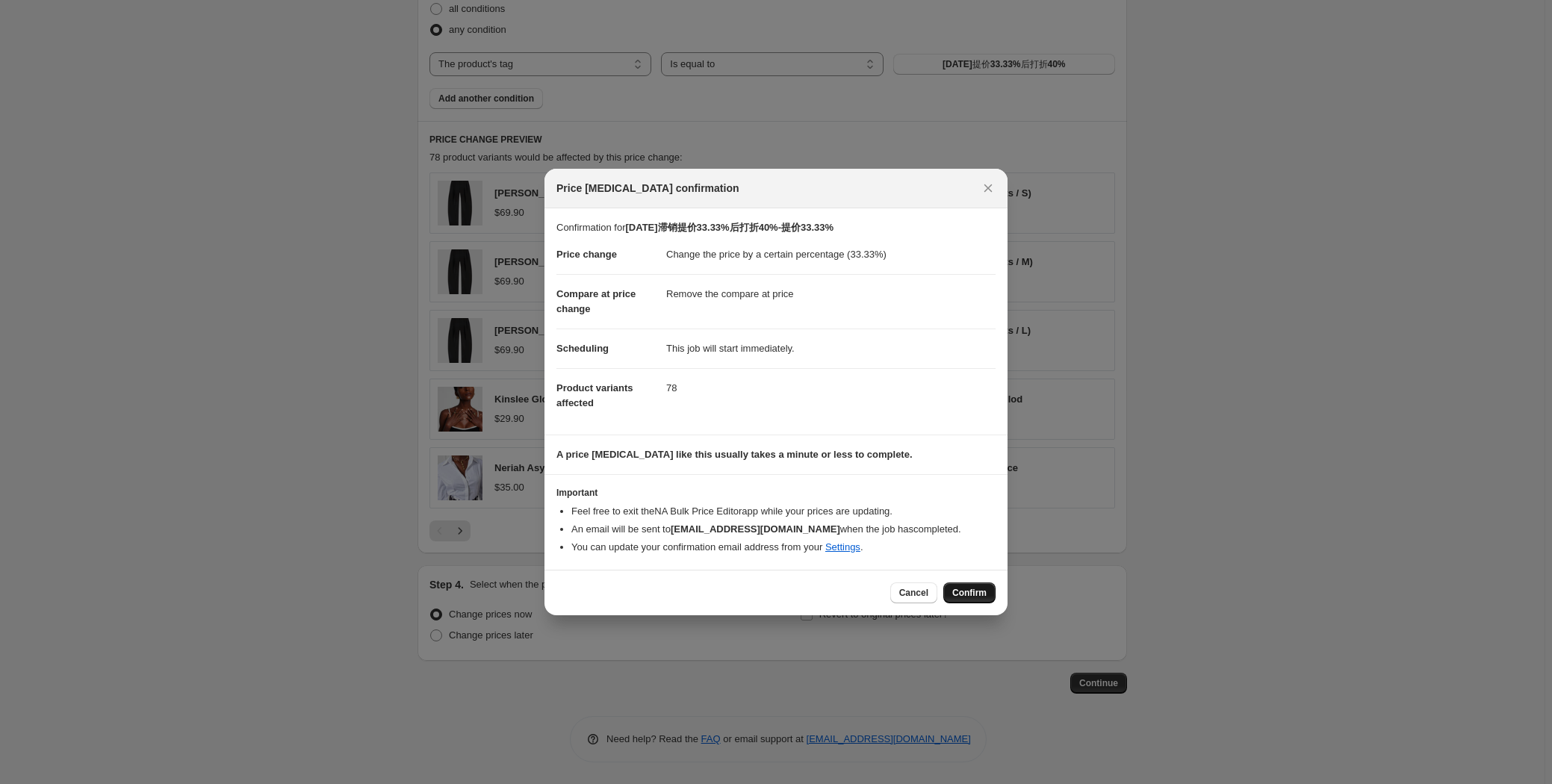
click at [953, 592] on span "Confirm" at bounding box center [969, 593] width 35 height 12
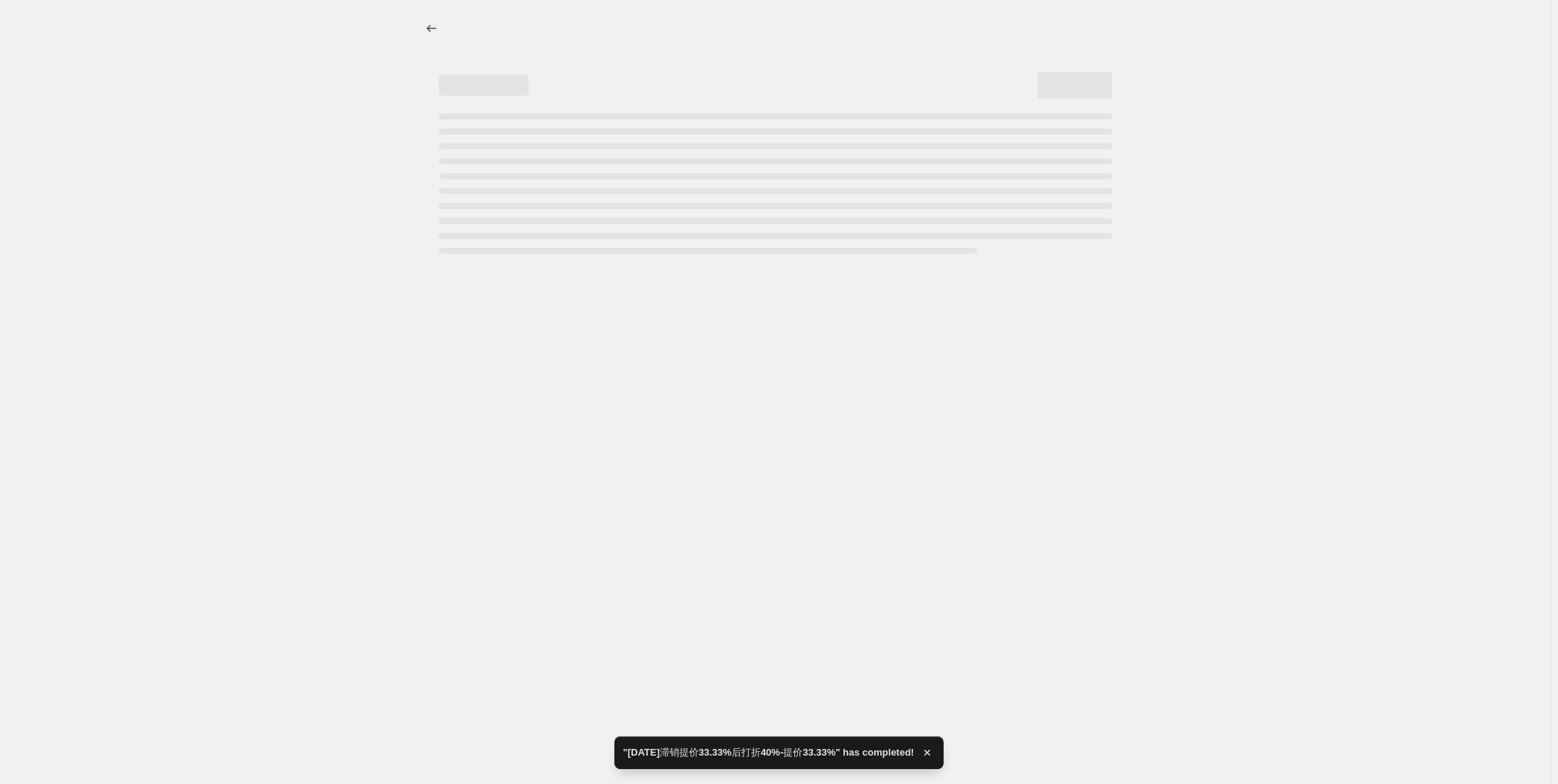
select select "percentage"
select select "remove"
select select "tag"
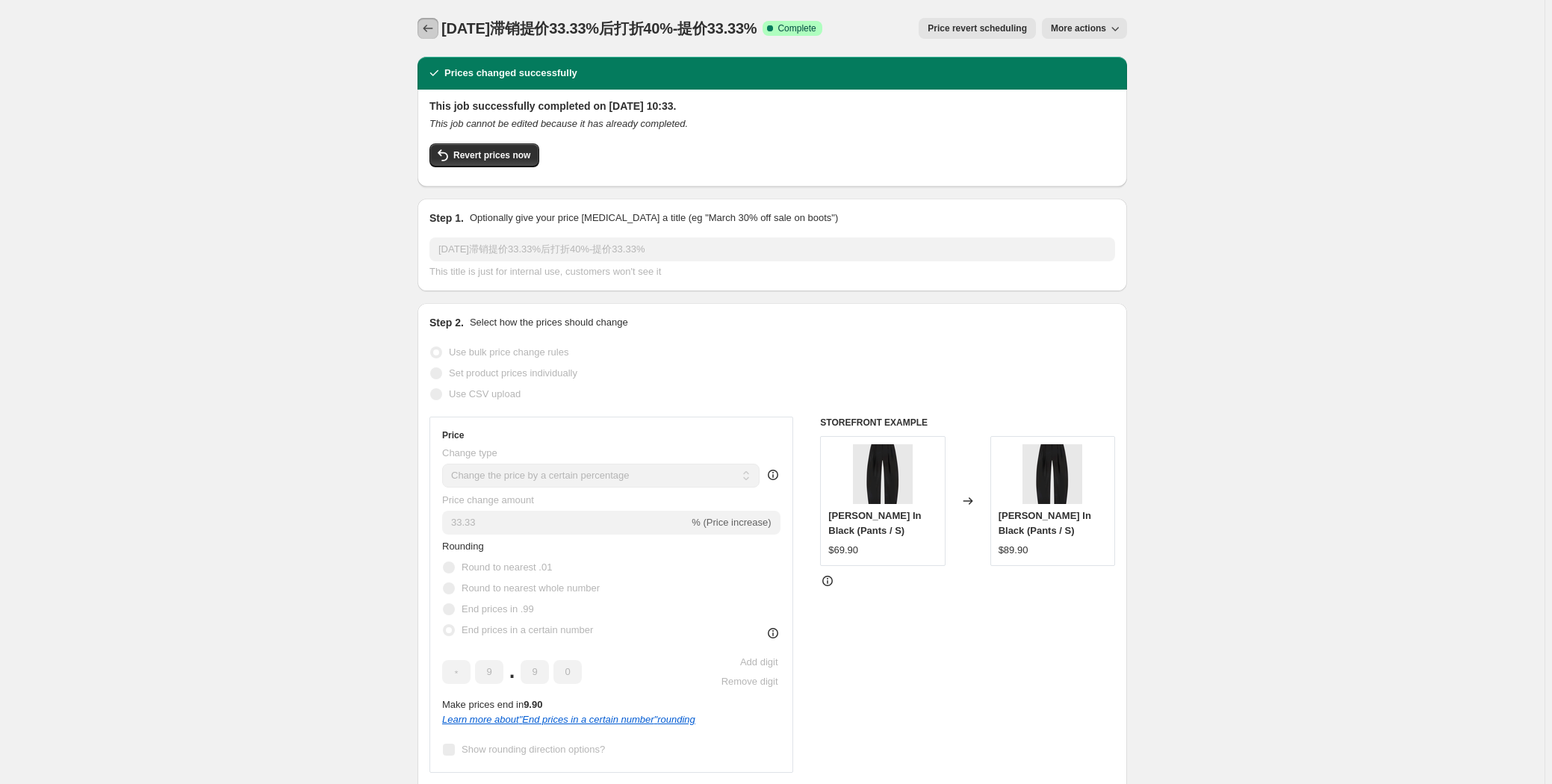
click at [432, 25] on icon "Price change jobs" at bounding box center [427, 28] width 15 height 15
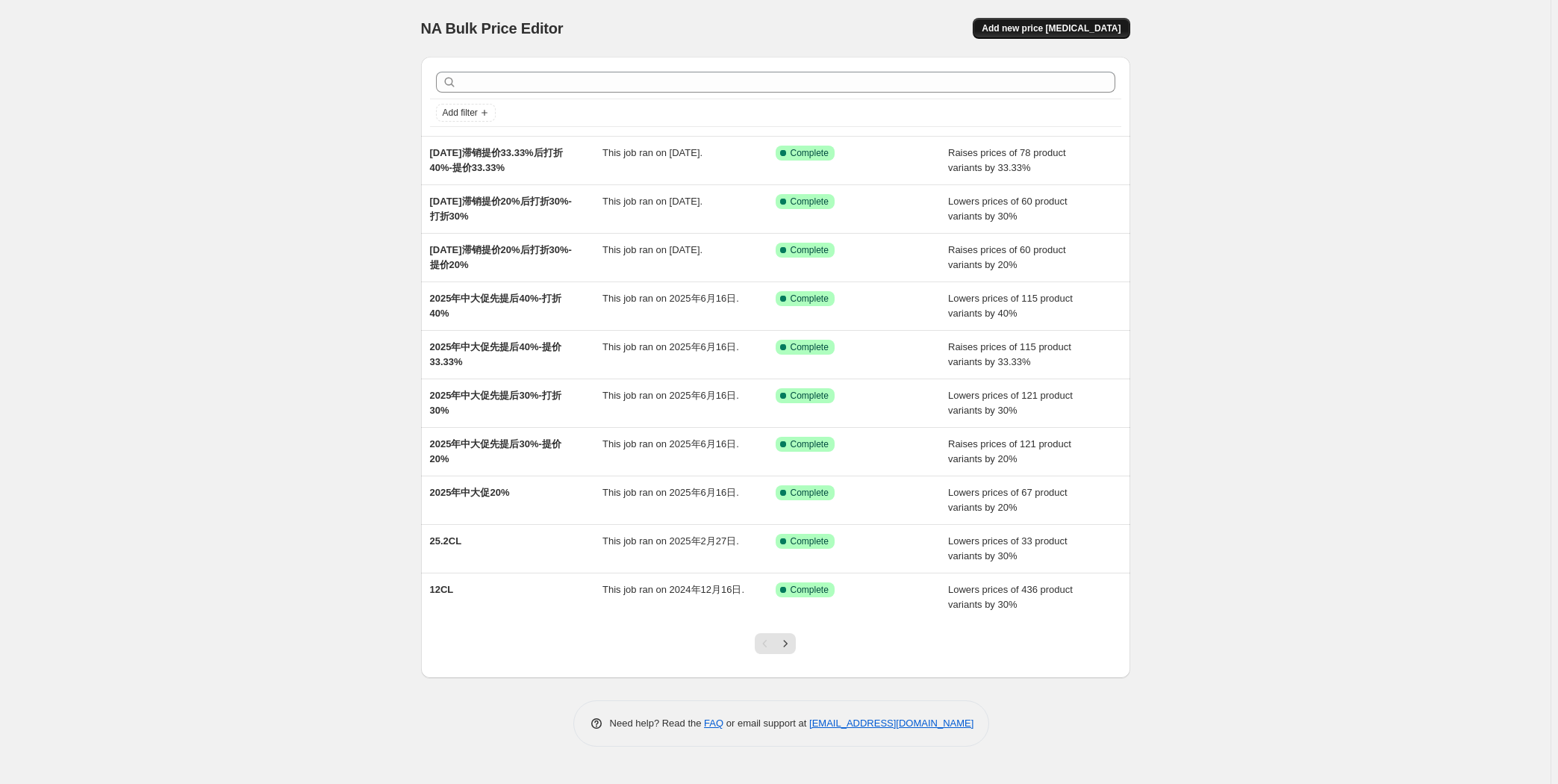
click at [1046, 29] on span "Add new price [MEDICAL_DATA]" at bounding box center [1051, 28] width 139 height 12
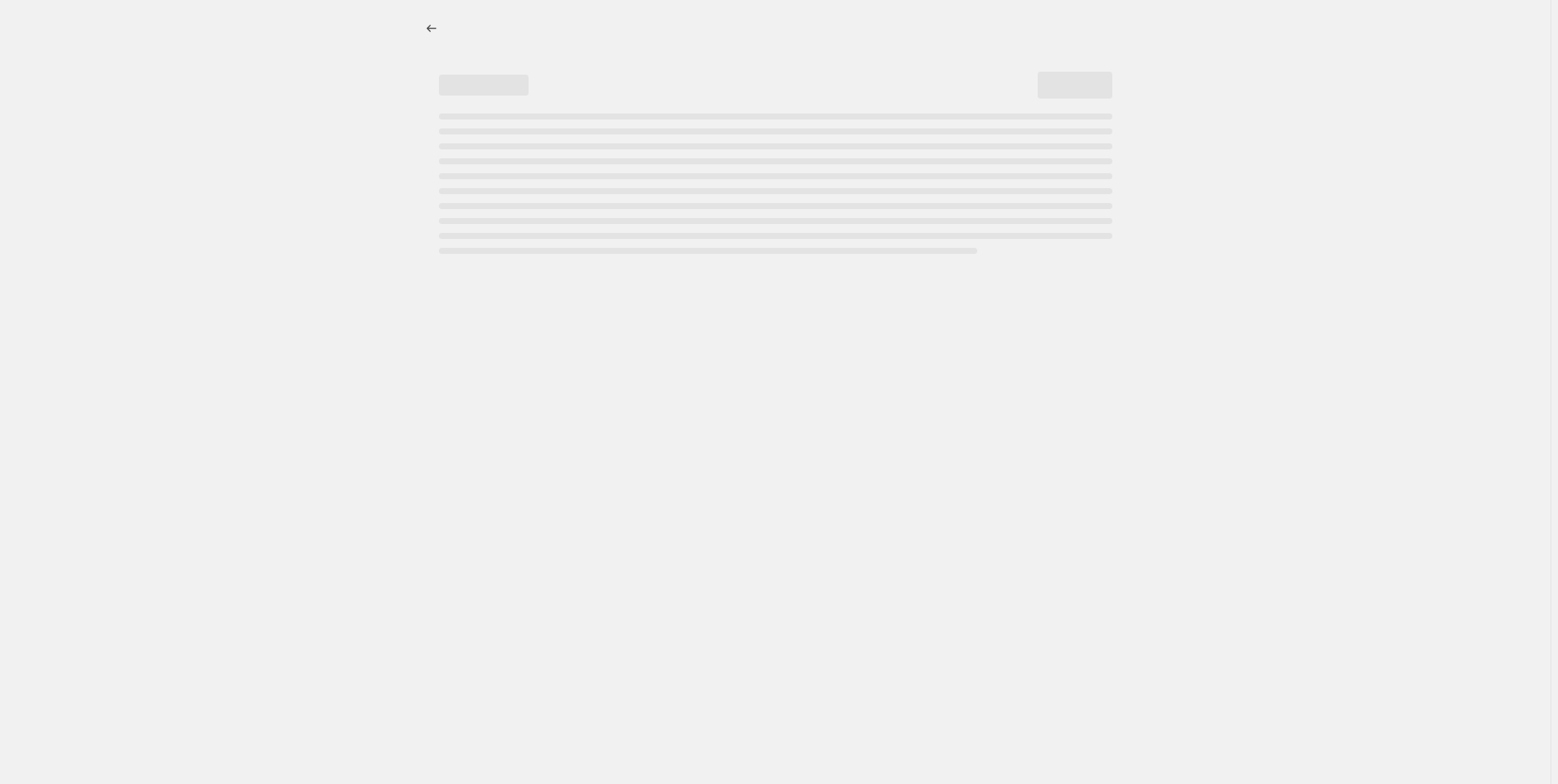
select select "percentage"
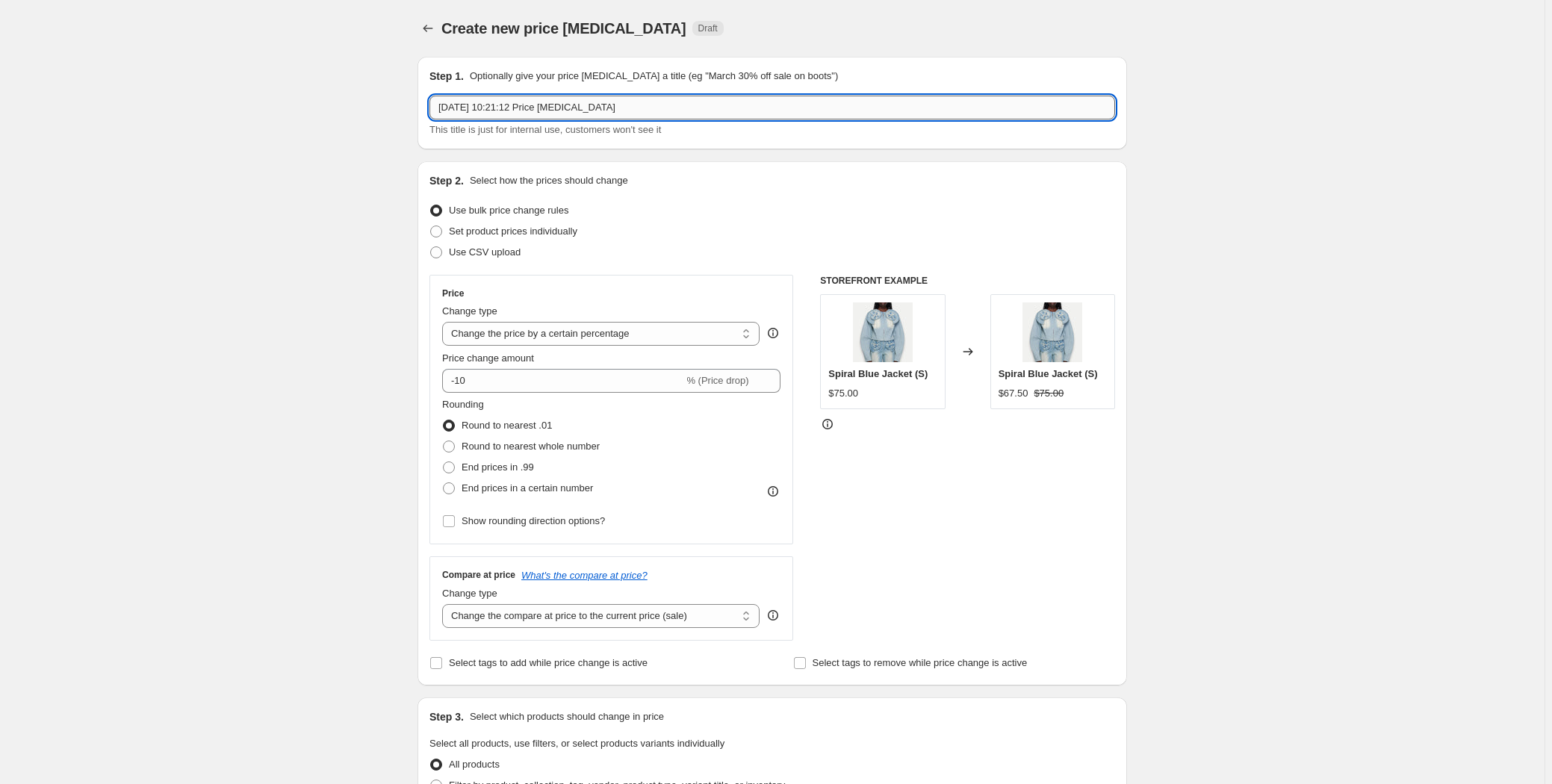
click at [663, 107] on input "[DATE] 10:21:12 Price [MEDICAL_DATA]" at bounding box center [772, 107] width 686 height 24
paste input ".8.18滞销提价20%后打折30%-打折30%"
click at [512, 111] on input "[DATE]滞销提价20%后打折30%-打折30%" at bounding box center [772, 107] width 686 height 24
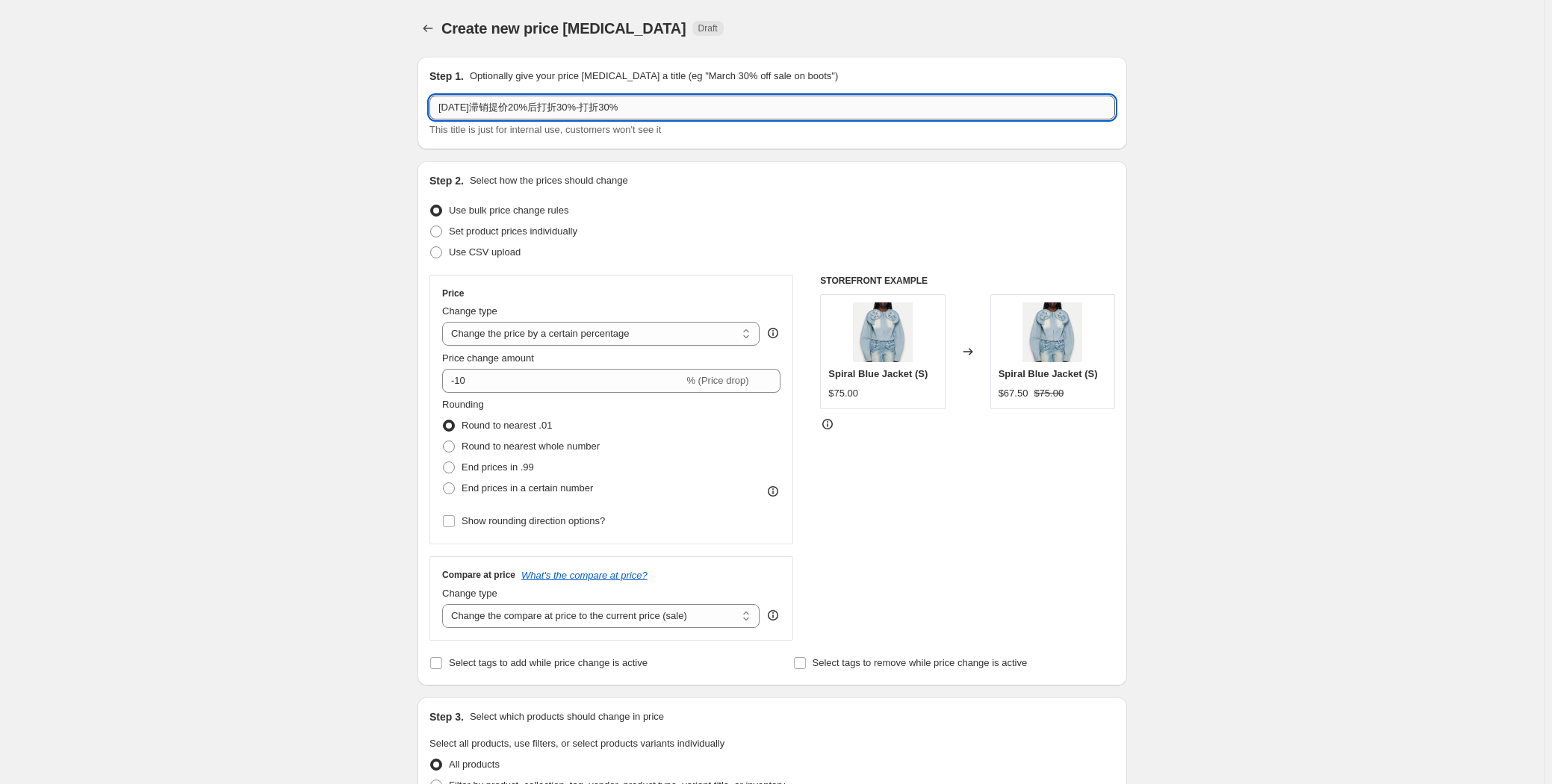
click at [519, 106] on input "[DATE]滞销提价20%后打折30%-打折30%" at bounding box center [772, 107] width 686 height 24
drag, startPoint x: 504, startPoint y: 109, endPoint x: 585, endPoint y: 99, distance: 81.6
click at [585, 99] on input "[DATE]滞销提价20%后打折30%-打折30%" at bounding box center [772, 107] width 686 height 24
paste input "[DATE]提价33.33%后打折4"
drag, startPoint x: 501, startPoint y: 106, endPoint x: 545, endPoint y: 109, distance: 44.1
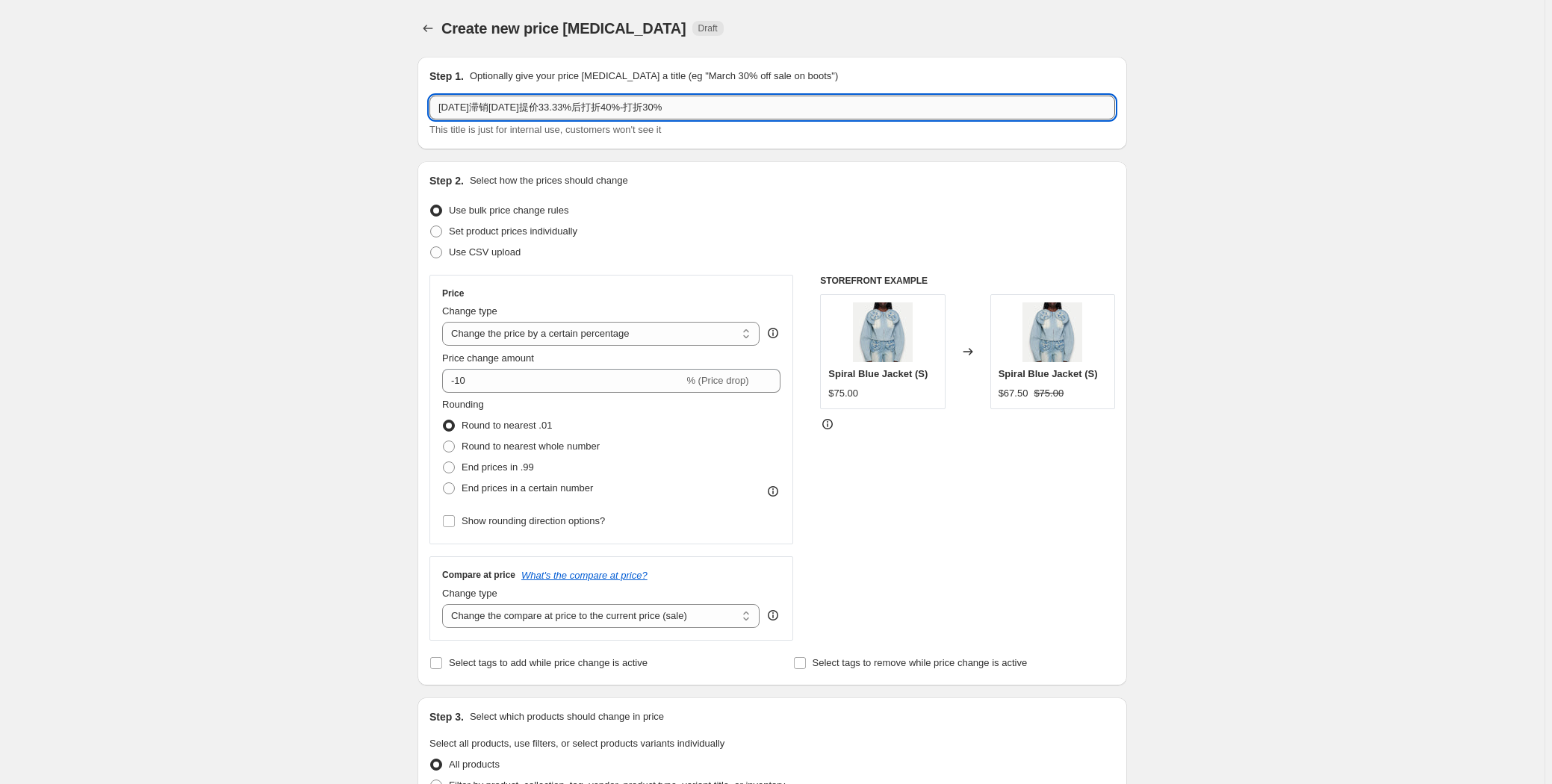
click at [545, 109] on input "[DATE]滞销[DATE]提价33.33%后打折40%-打折30%" at bounding box center [772, 107] width 686 height 24
click at [626, 98] on input "[DATE]滞销提价33.33%后打折40%-打折30%" at bounding box center [772, 107] width 686 height 24
type input "[DATE]滞销提价33.33%后打折40%-打折40%"
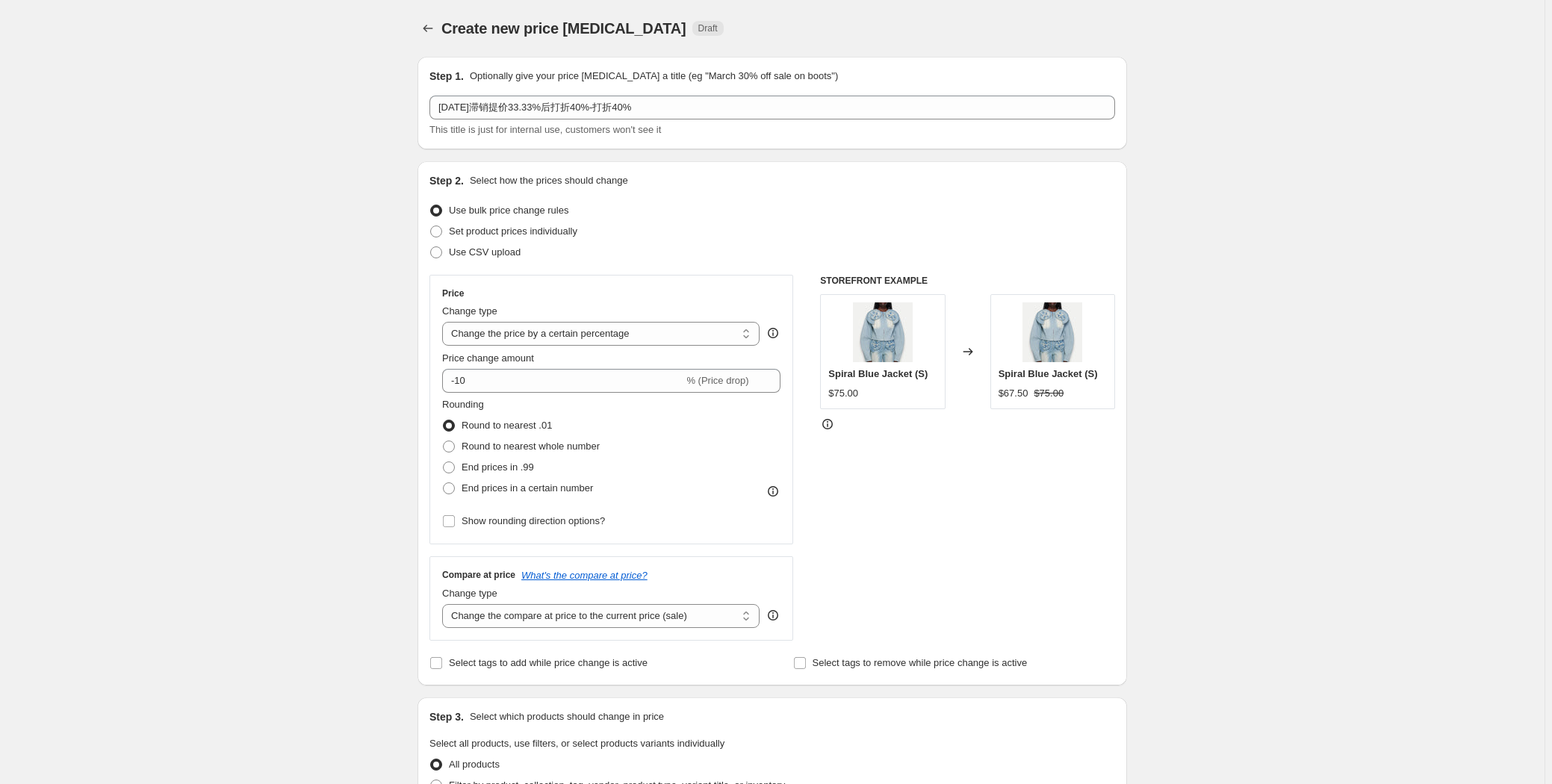
drag, startPoint x: 708, startPoint y: 180, endPoint x: 694, endPoint y: 178, distance: 14.1
click at [708, 180] on div "Step 2. Select how the prices should change" at bounding box center [772, 180] width 686 height 15
click at [498, 376] on input "-10" at bounding box center [562, 380] width 241 height 24
type input "-1"
type input "-40"
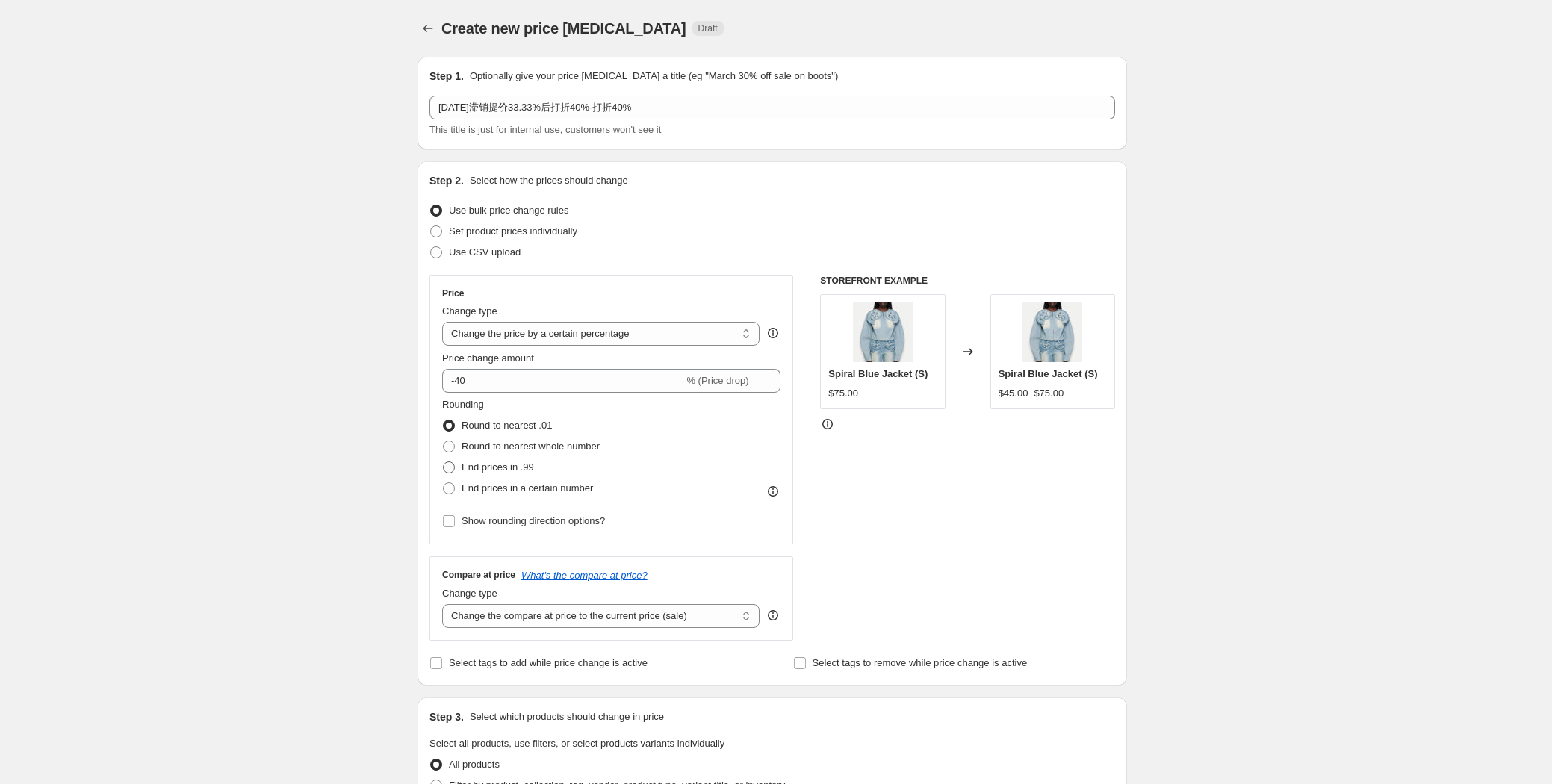
click at [497, 465] on span "End prices in .99" at bounding box center [498, 467] width 72 height 12
click at [443, 462] on input "End prices in .99" at bounding box center [442, 462] width 1 height 1
radio input "true"
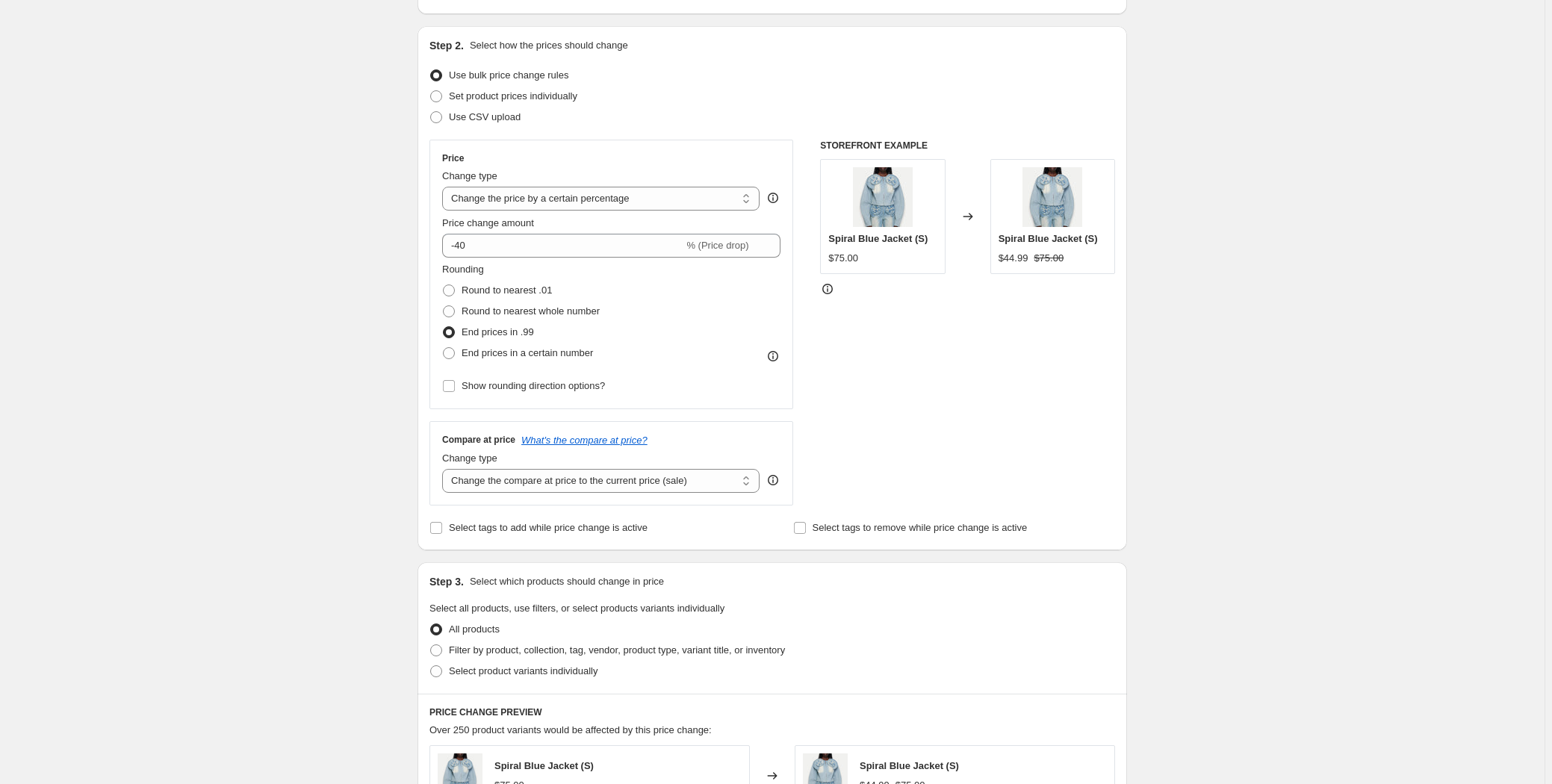
scroll to position [339, 0]
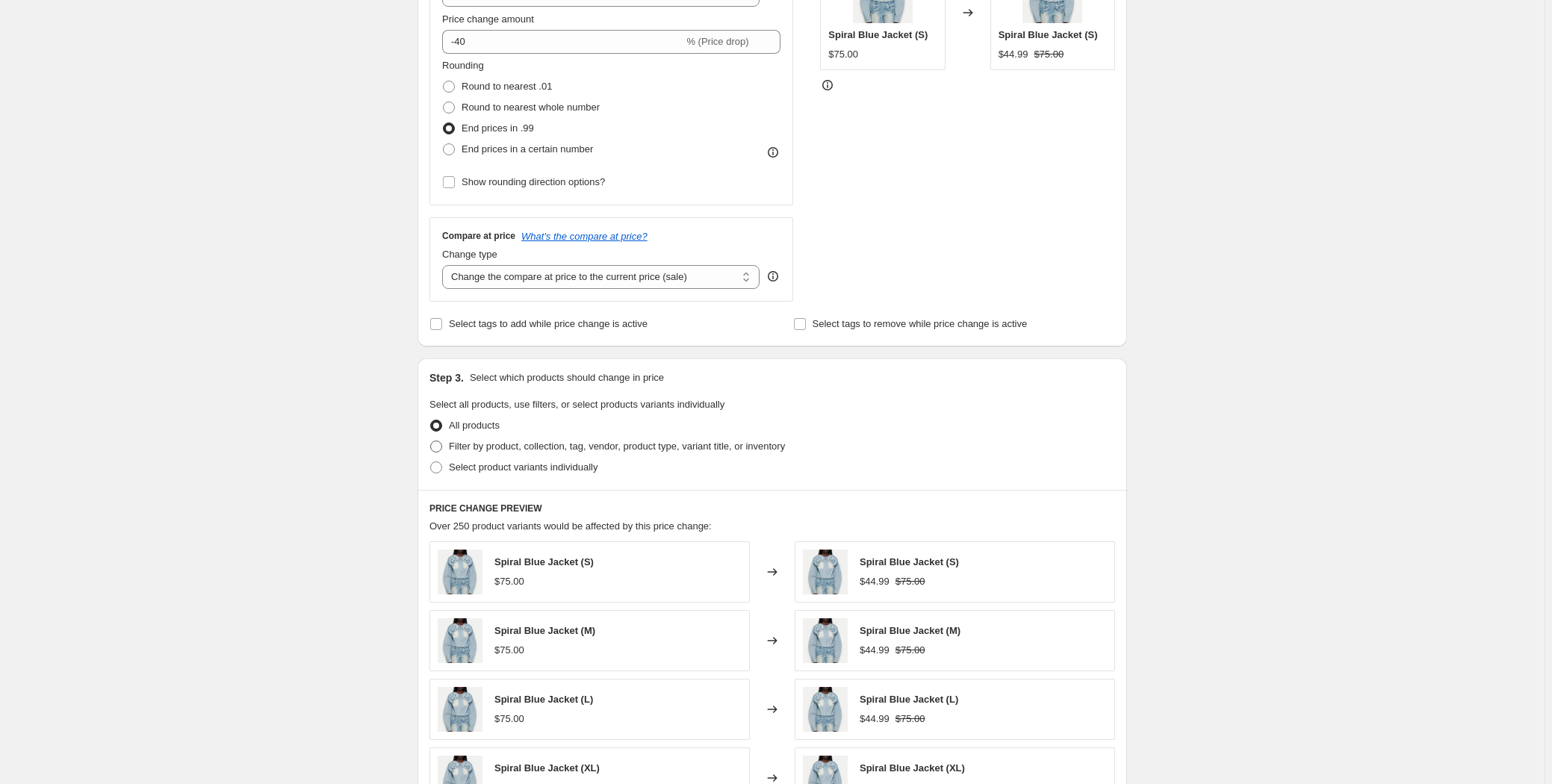
click at [499, 441] on span "Filter by product, collection, tag, vendor, product type, variant title, or inv…" at bounding box center [616, 446] width 336 height 12
click at [431, 441] on input "Filter by product, collection, tag, vendor, product type, variant title, or inv…" at bounding box center [430, 441] width 1 height 1
radio input "true"
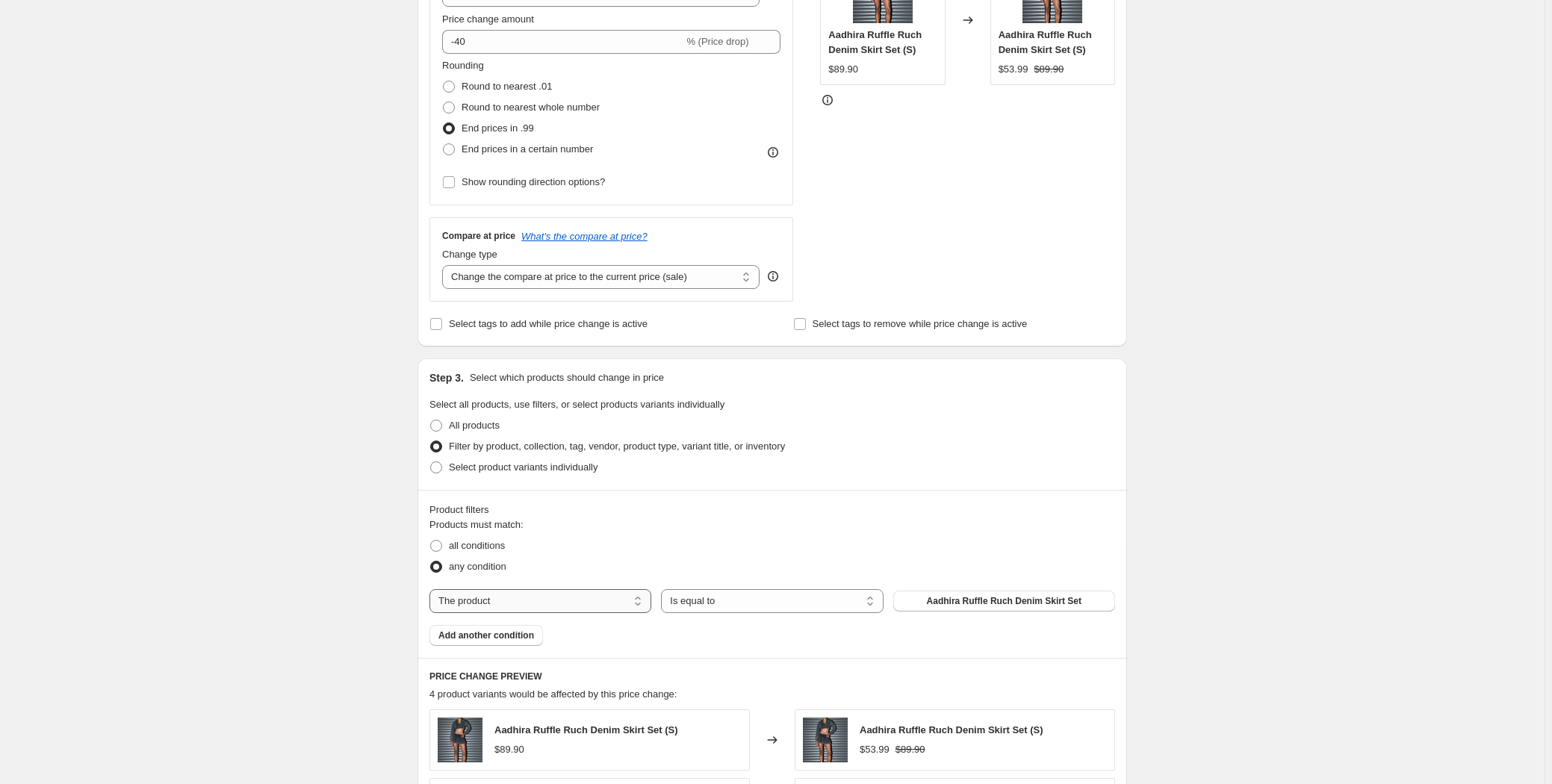
click at [516, 596] on select "The product The product's collection The product's tag The product's vendor The…" at bounding box center [540, 601] width 222 height 24
select select "tag"
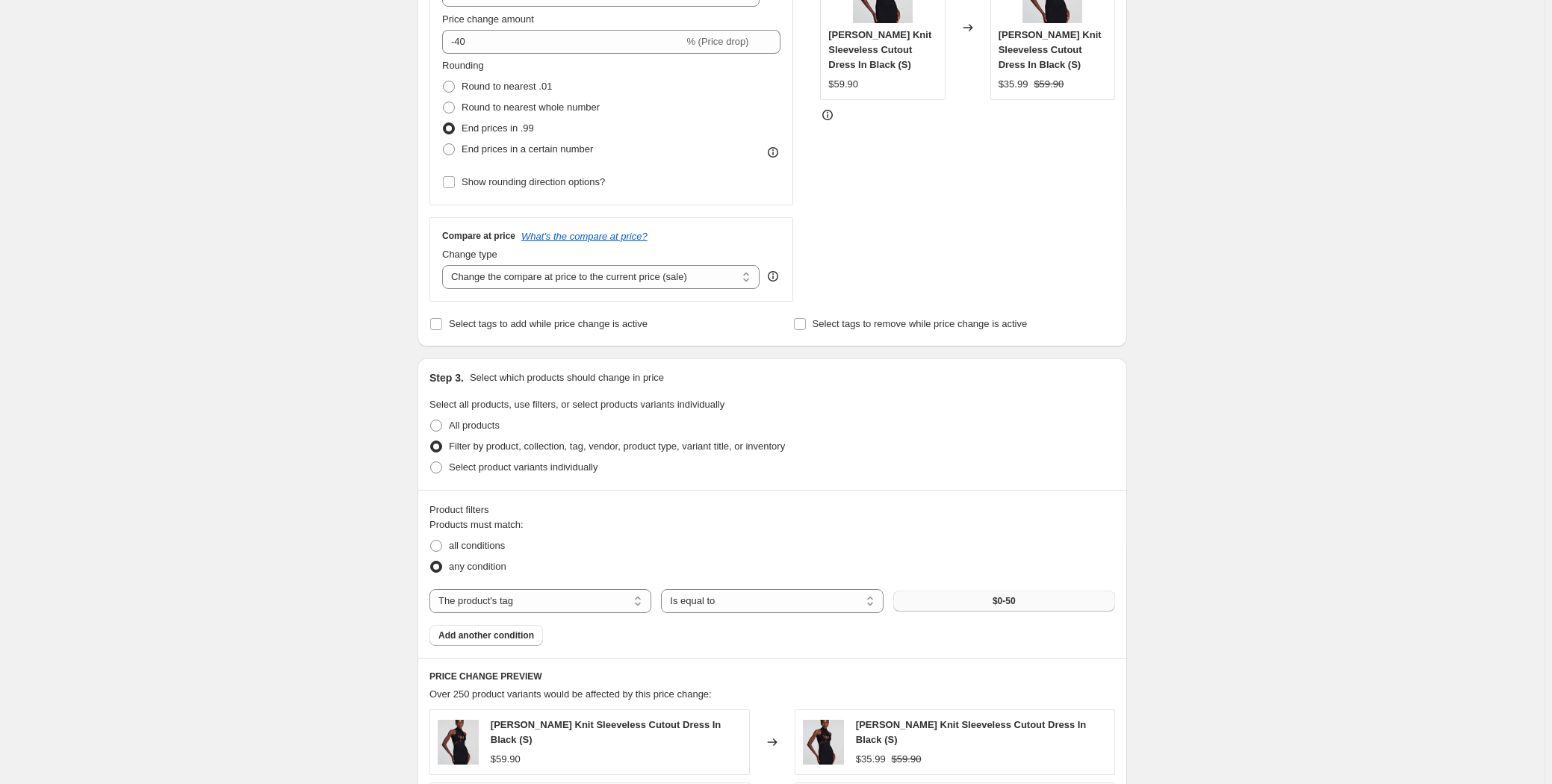
click at [951, 606] on button "$0-50" at bounding box center [1004, 601] width 222 height 21
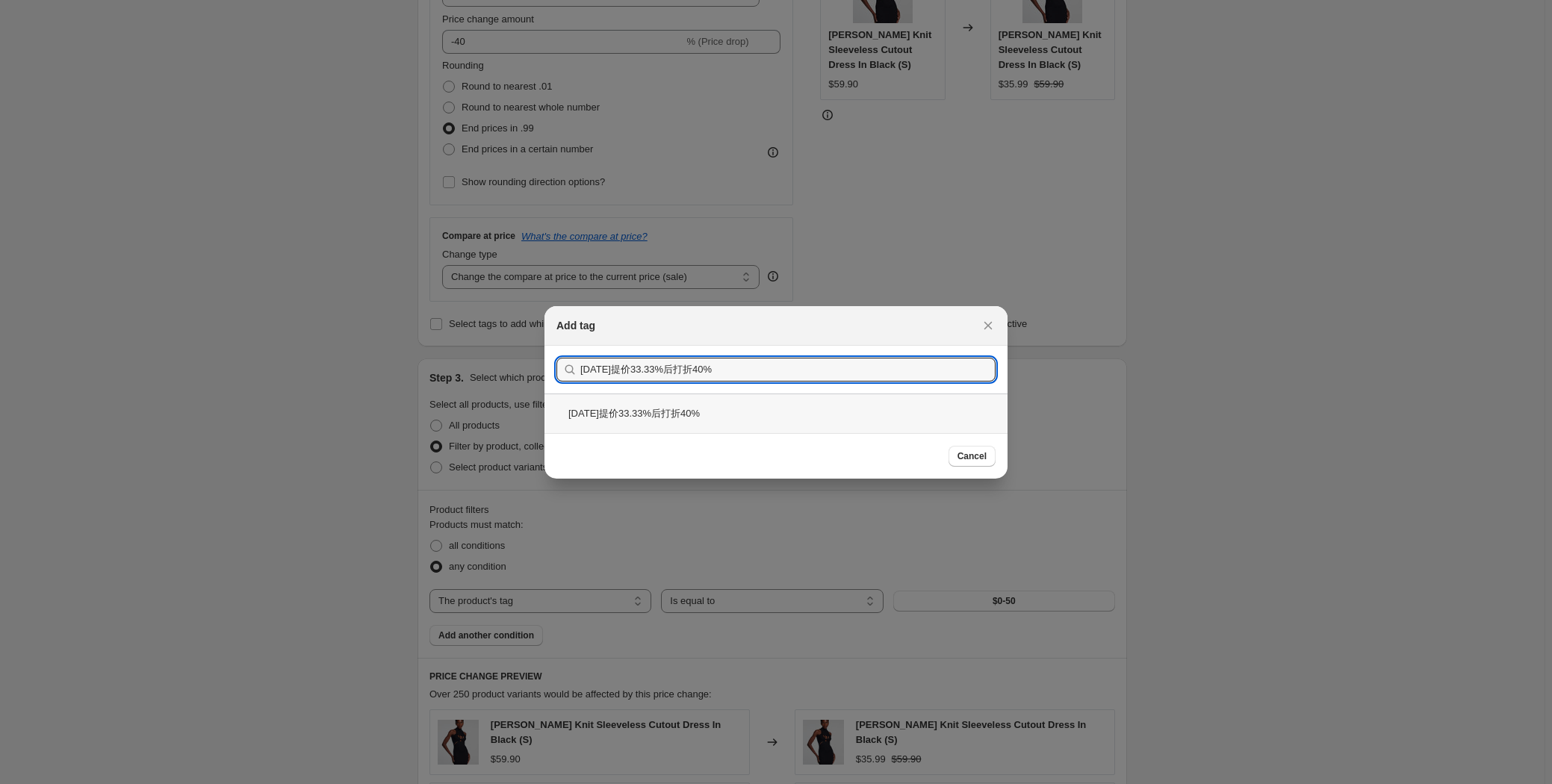
type input "[DATE]提价33.33%后打折40%"
click at [715, 410] on div "[DATE]提价33.33%后打折40%" at bounding box center [776, 412] width 463 height 39
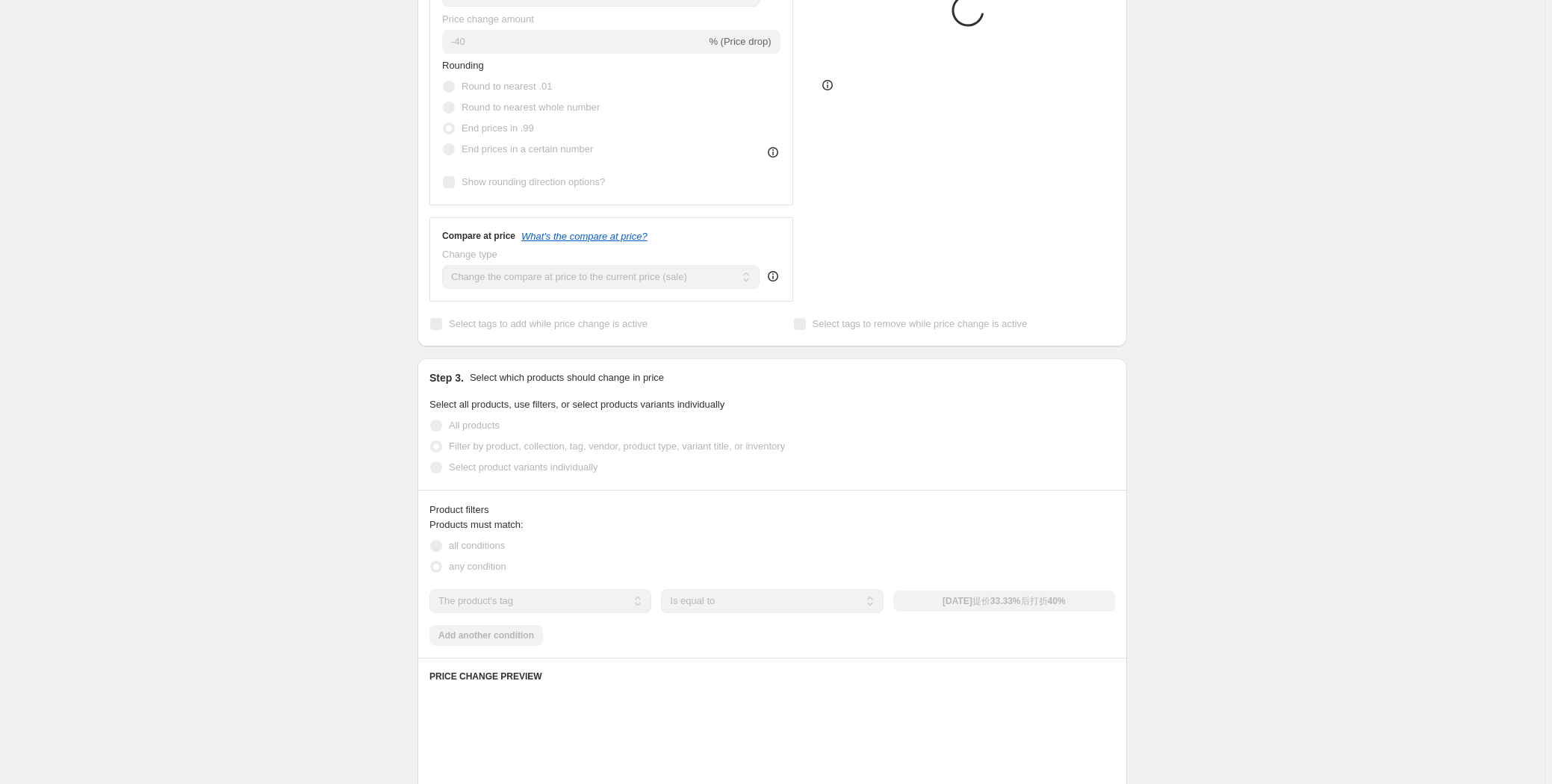
click at [715, 410] on span "Select all products, use filters, or select products variants individually" at bounding box center [576, 404] width 295 height 12
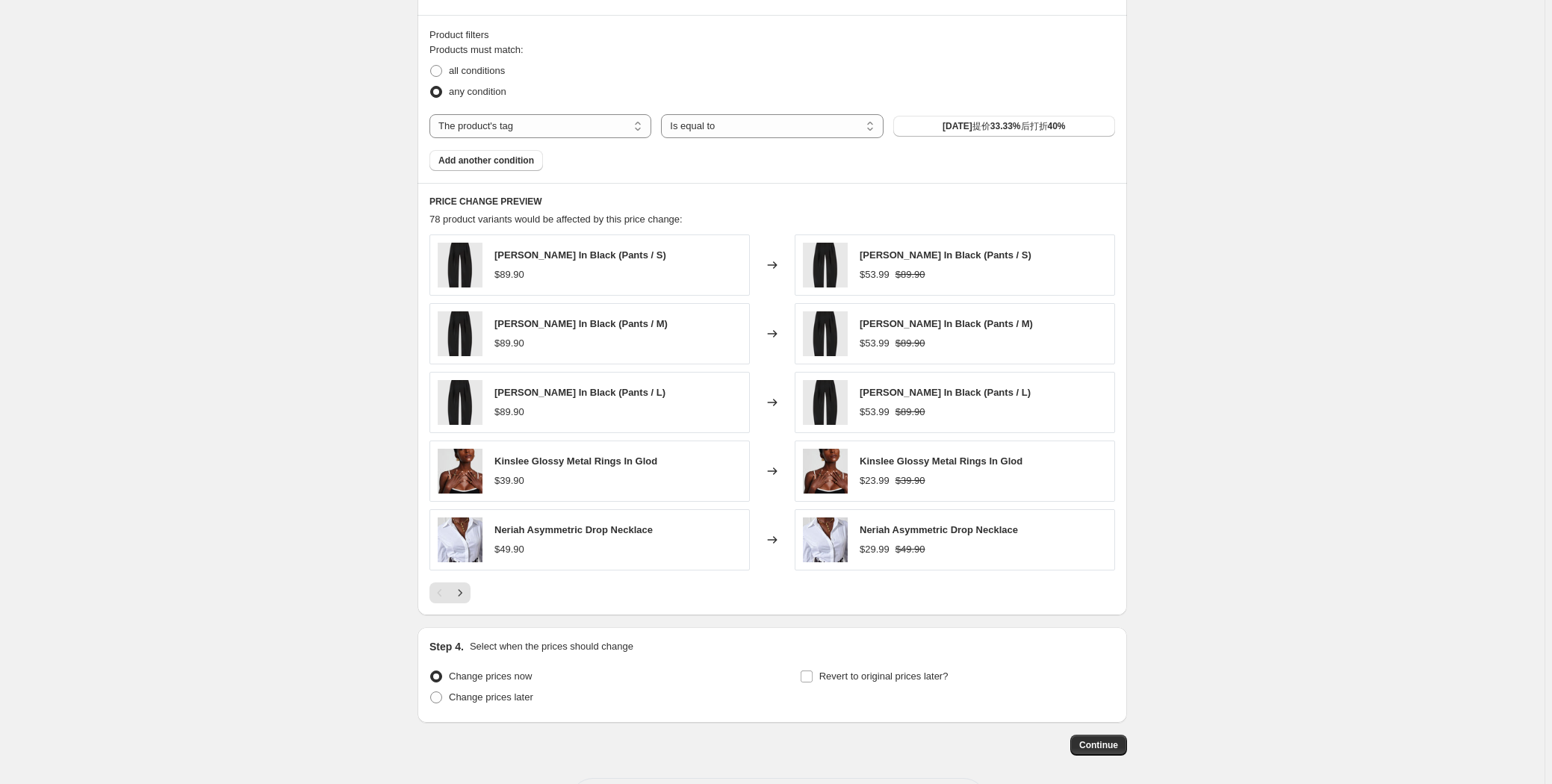
scroll to position [875, 0]
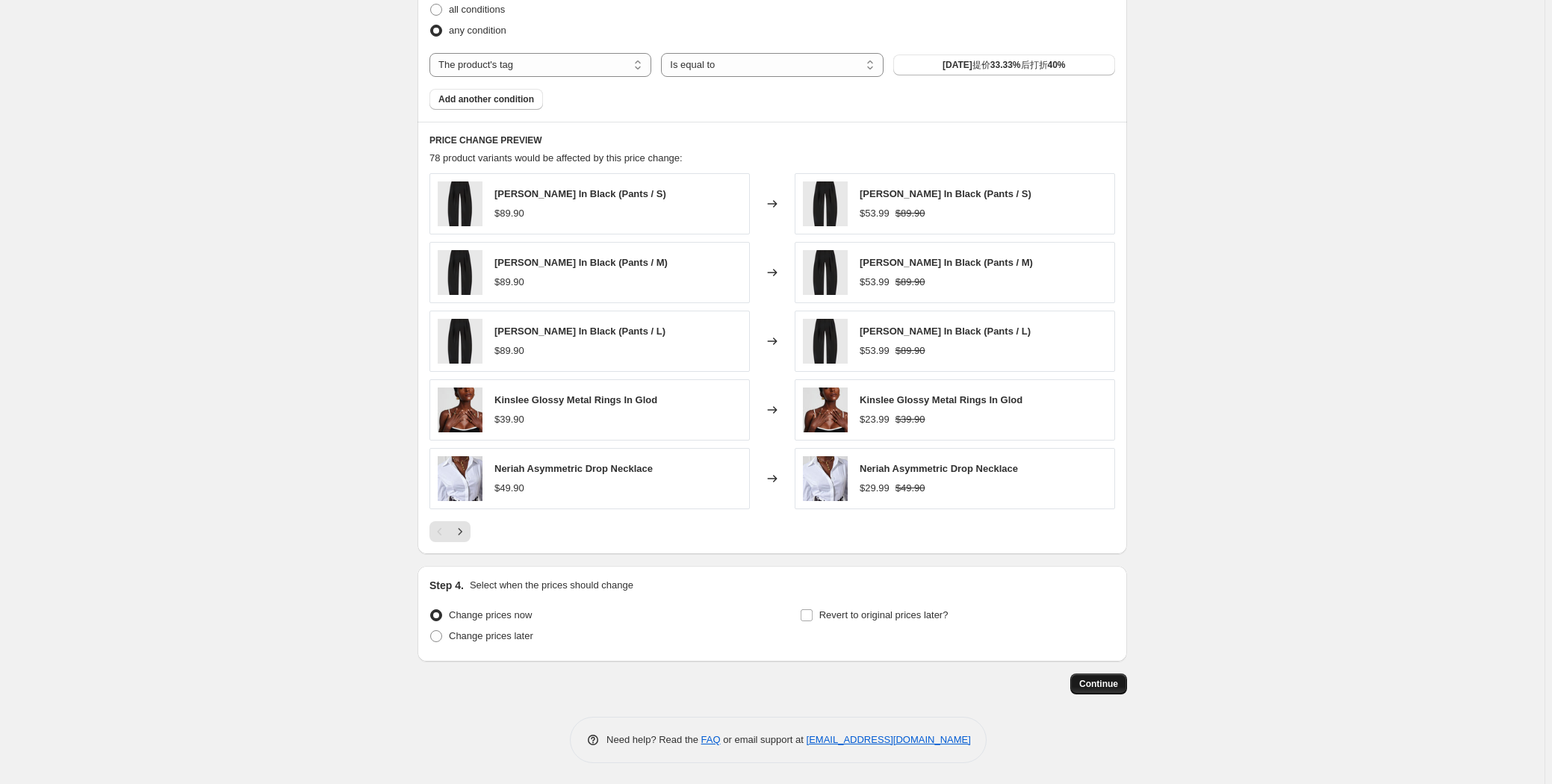
click at [1099, 686] on span "Continue" at bounding box center [1098, 684] width 38 height 12
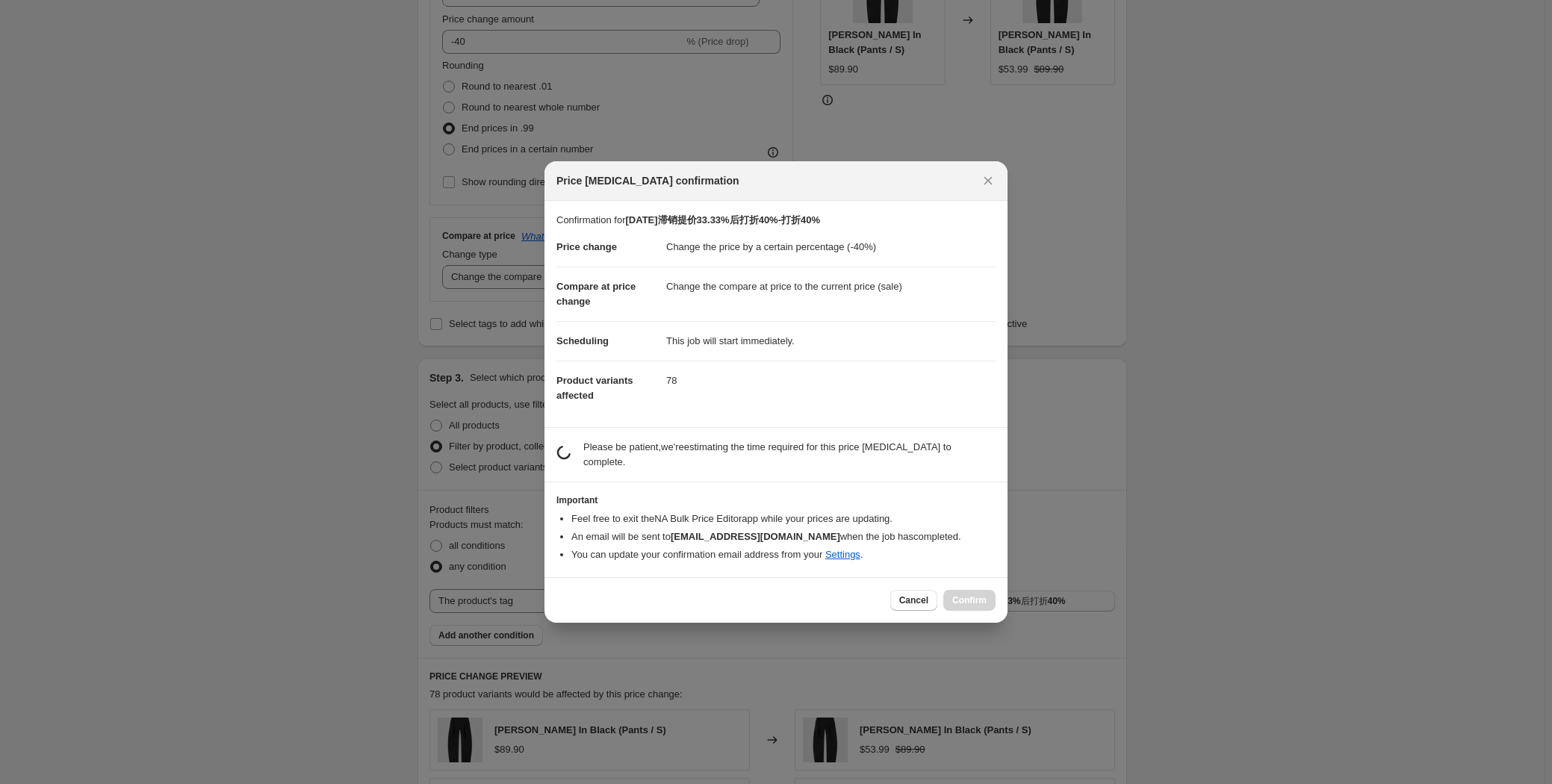
scroll to position [0, 0]
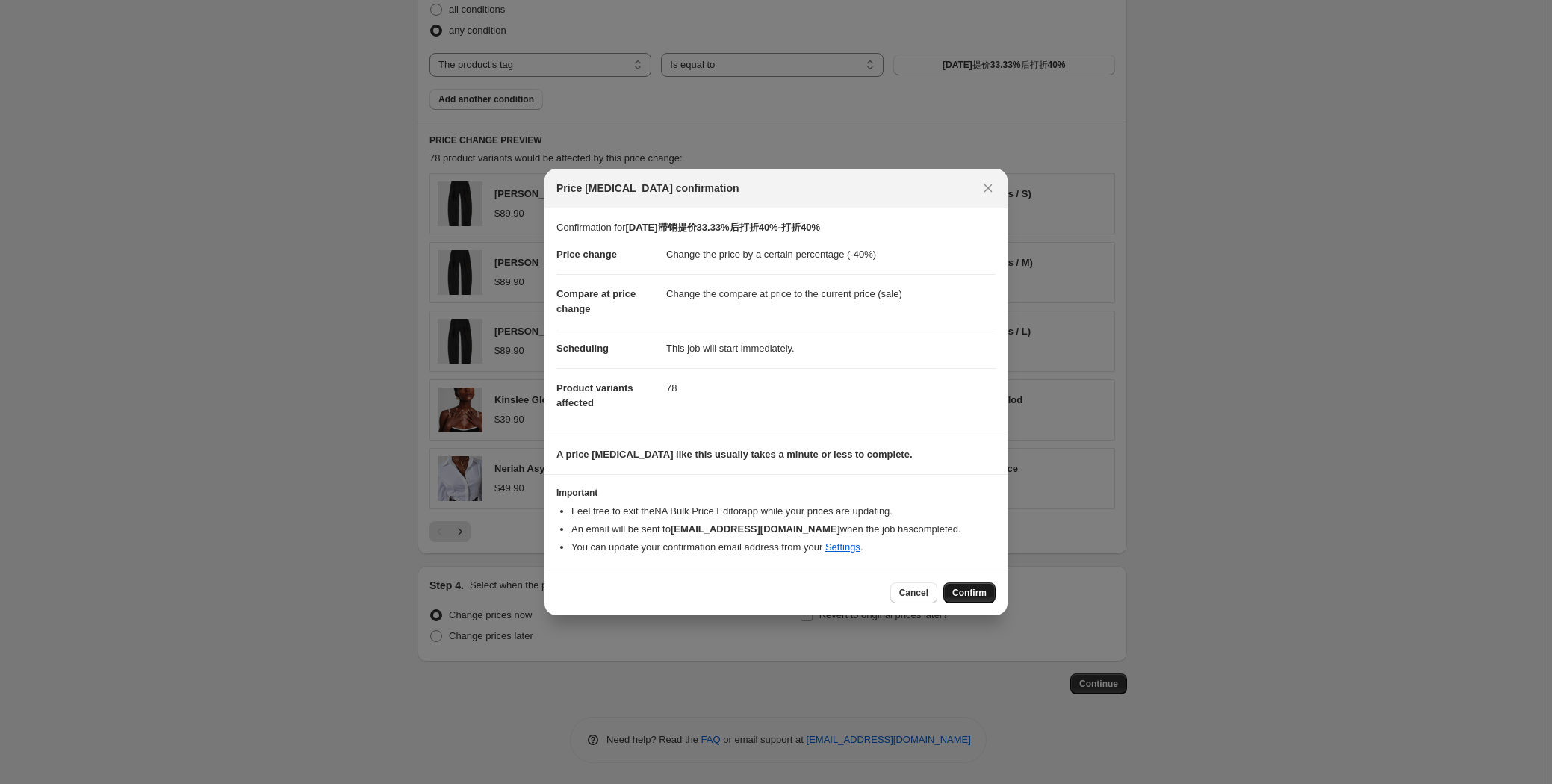
click at [976, 596] on span "Confirm" at bounding box center [969, 593] width 35 height 12
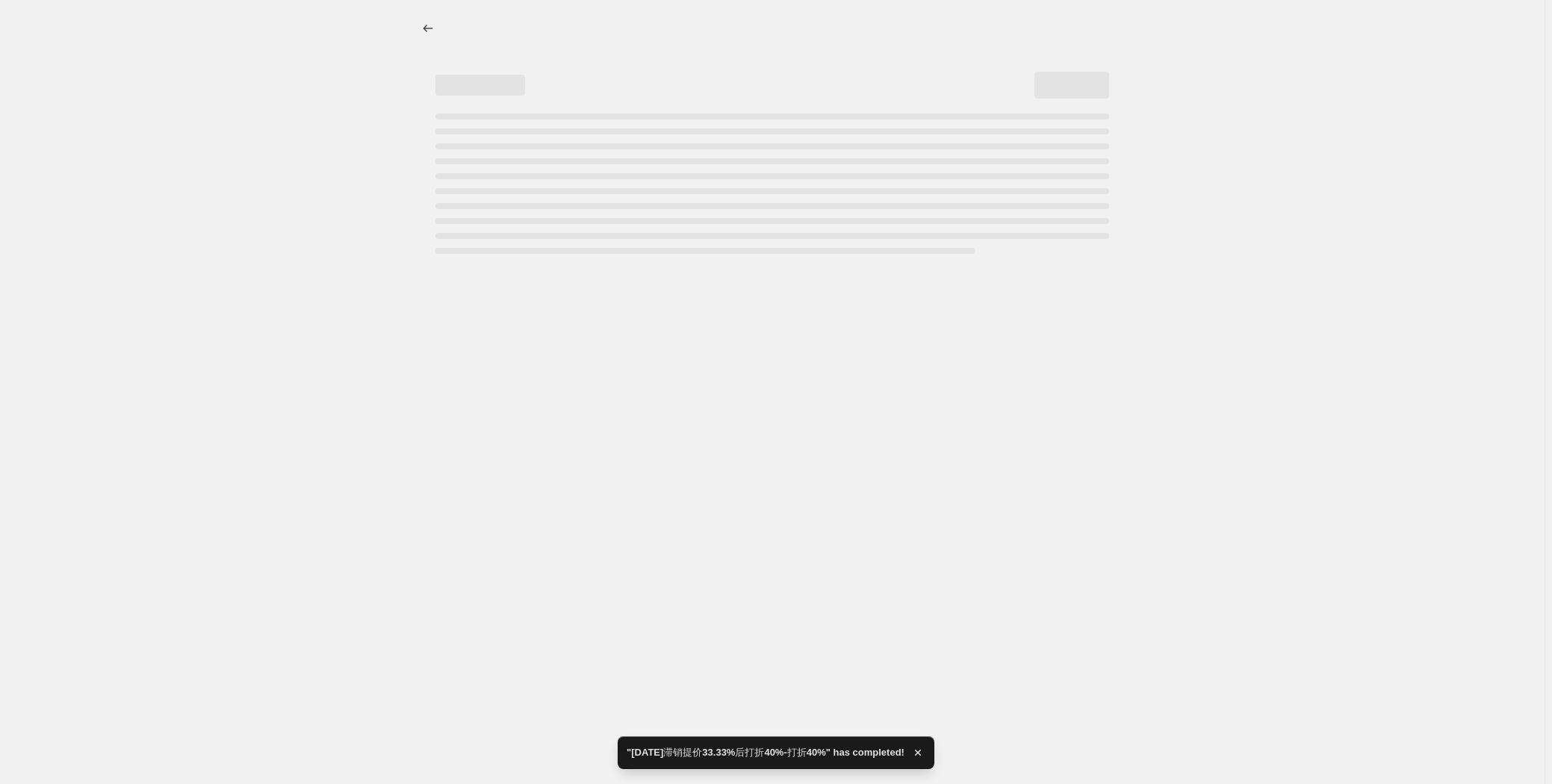
select select "percentage"
select select "tag"
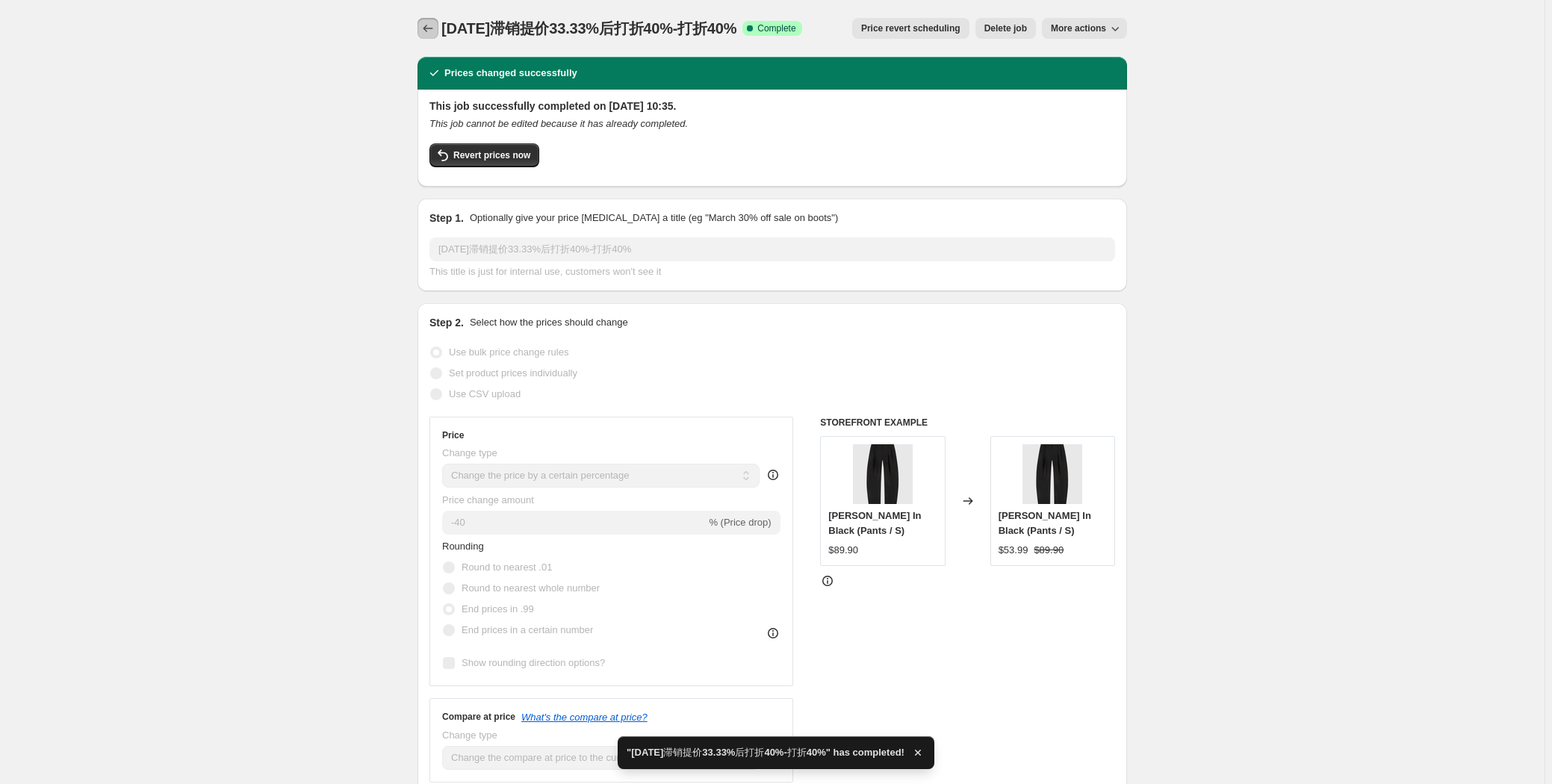
click at [432, 32] on icon "Price change jobs" at bounding box center [427, 28] width 15 height 15
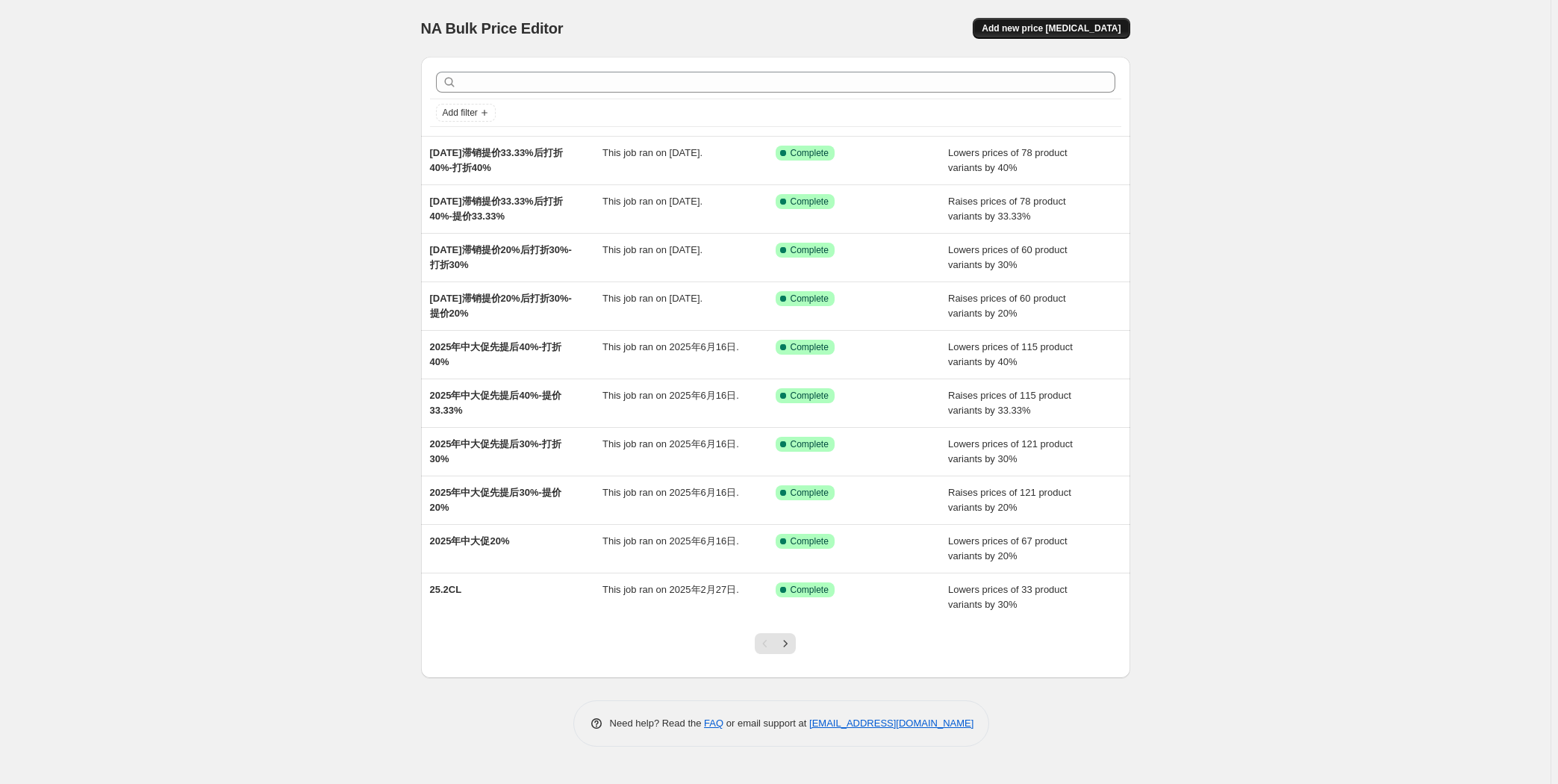
click at [1056, 21] on button "Add new price [MEDICAL_DATA]" at bounding box center [1052, 28] width 157 height 21
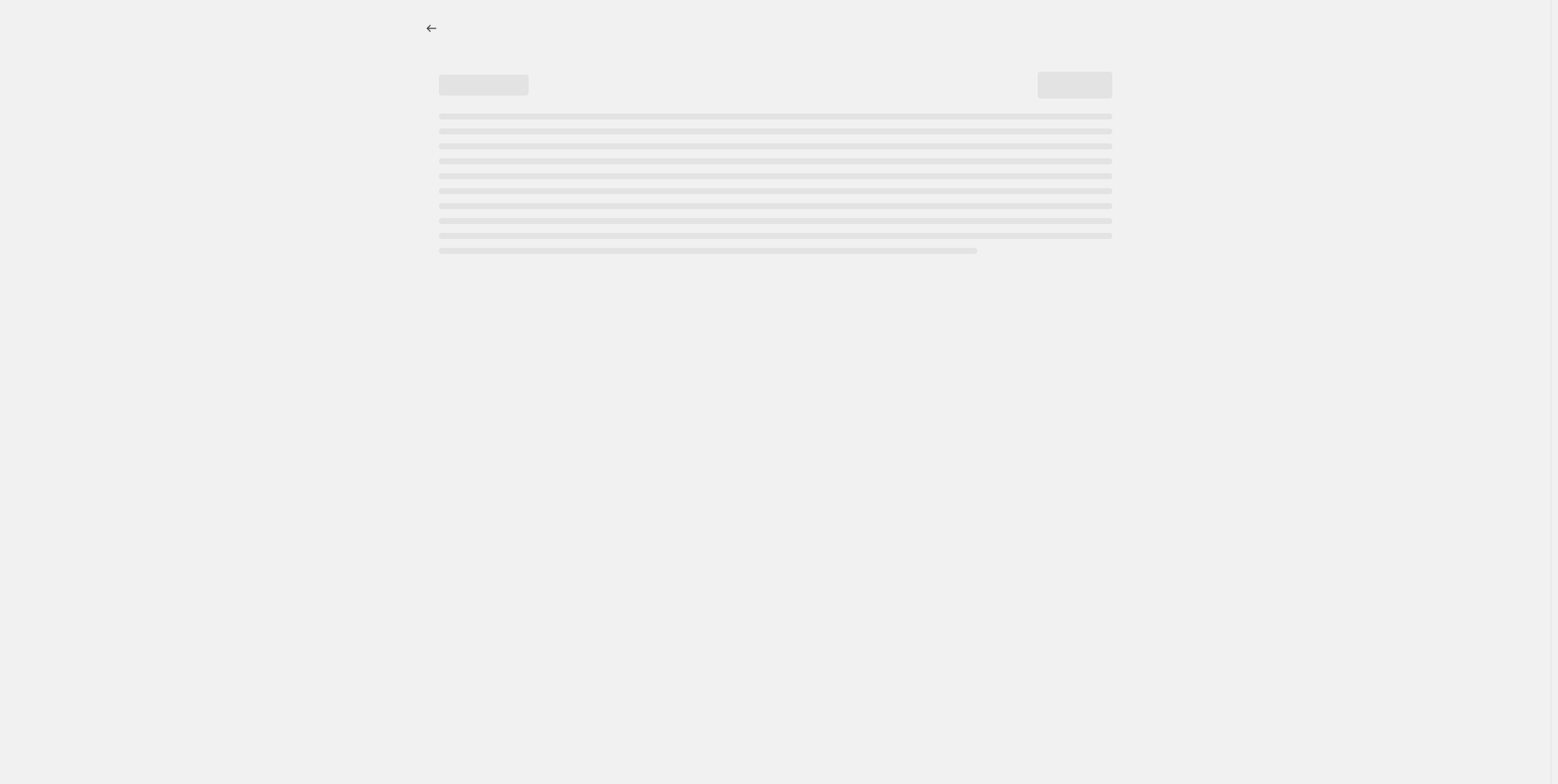
select select "percentage"
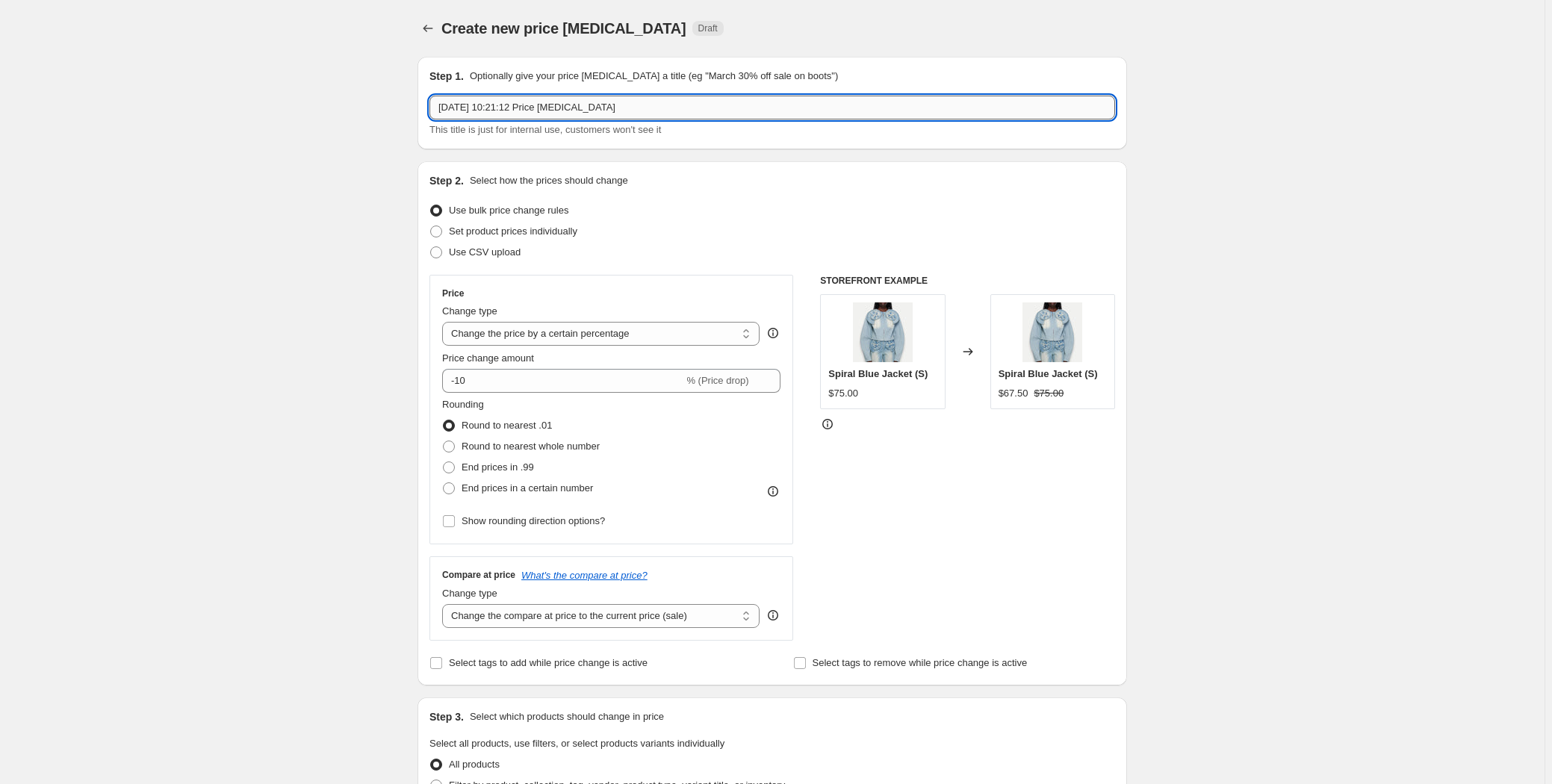
click at [683, 99] on input "[DATE] 10:21:12 Price [MEDICAL_DATA]" at bounding box center [772, 107] width 686 height 24
type input "[DATE]滞销打折20%"
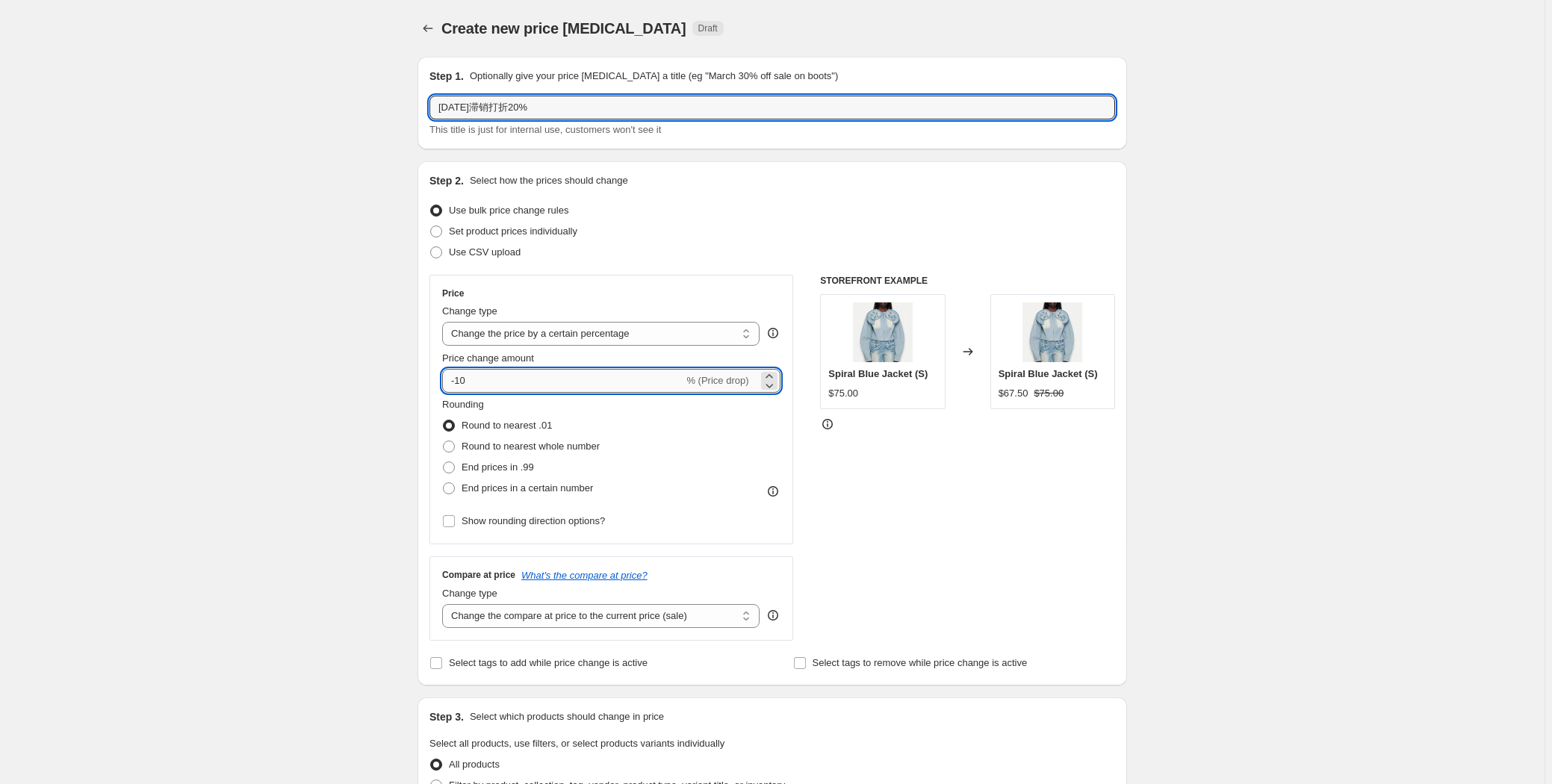
click at [470, 378] on input "-10" at bounding box center [562, 380] width 241 height 24
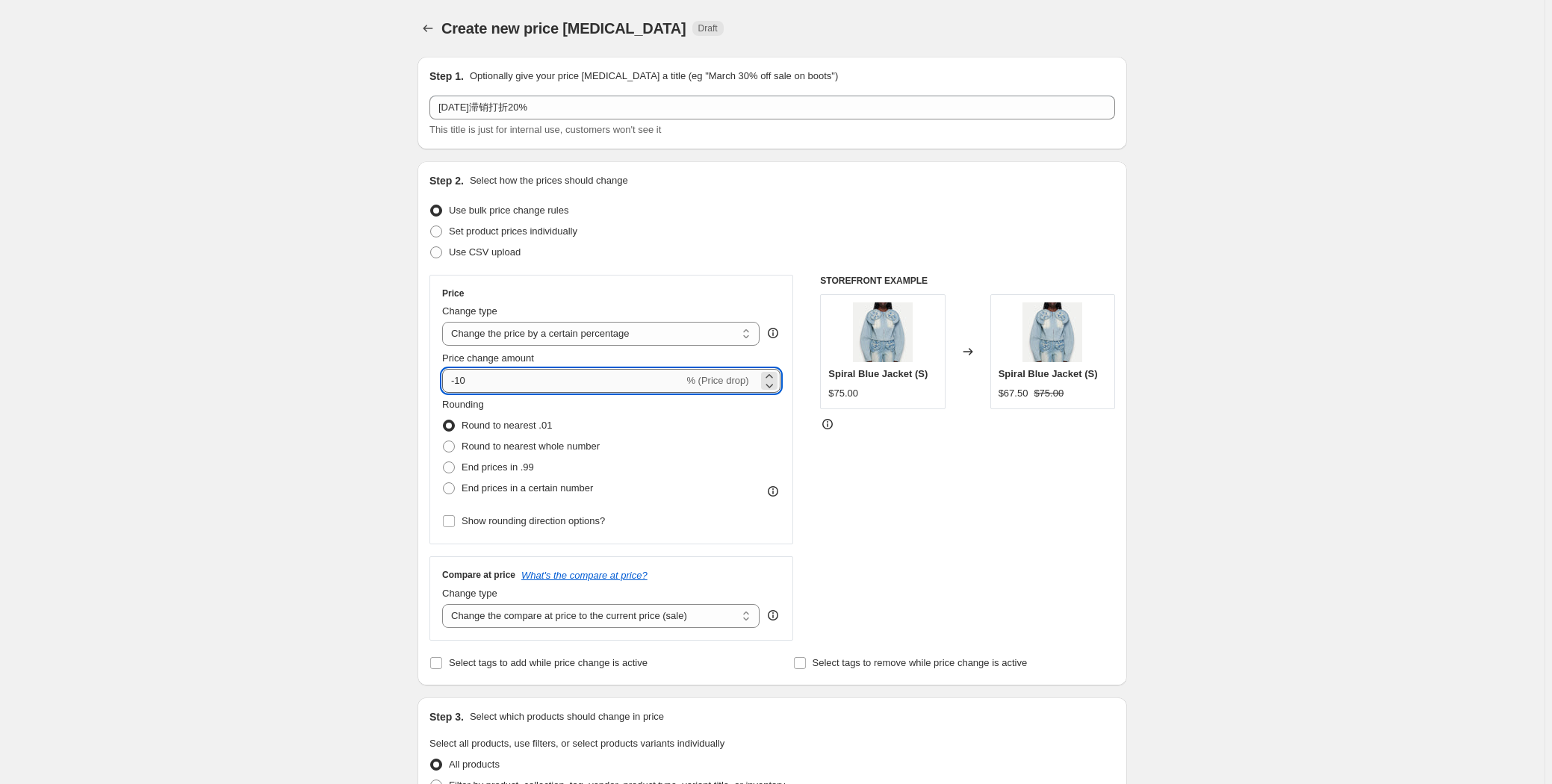
type input "-1"
type input "-20"
click at [501, 468] on span "End prices in .99" at bounding box center [498, 467] width 72 height 12
click at [443, 462] on input "End prices in .99" at bounding box center [442, 462] width 1 height 1
radio input "true"
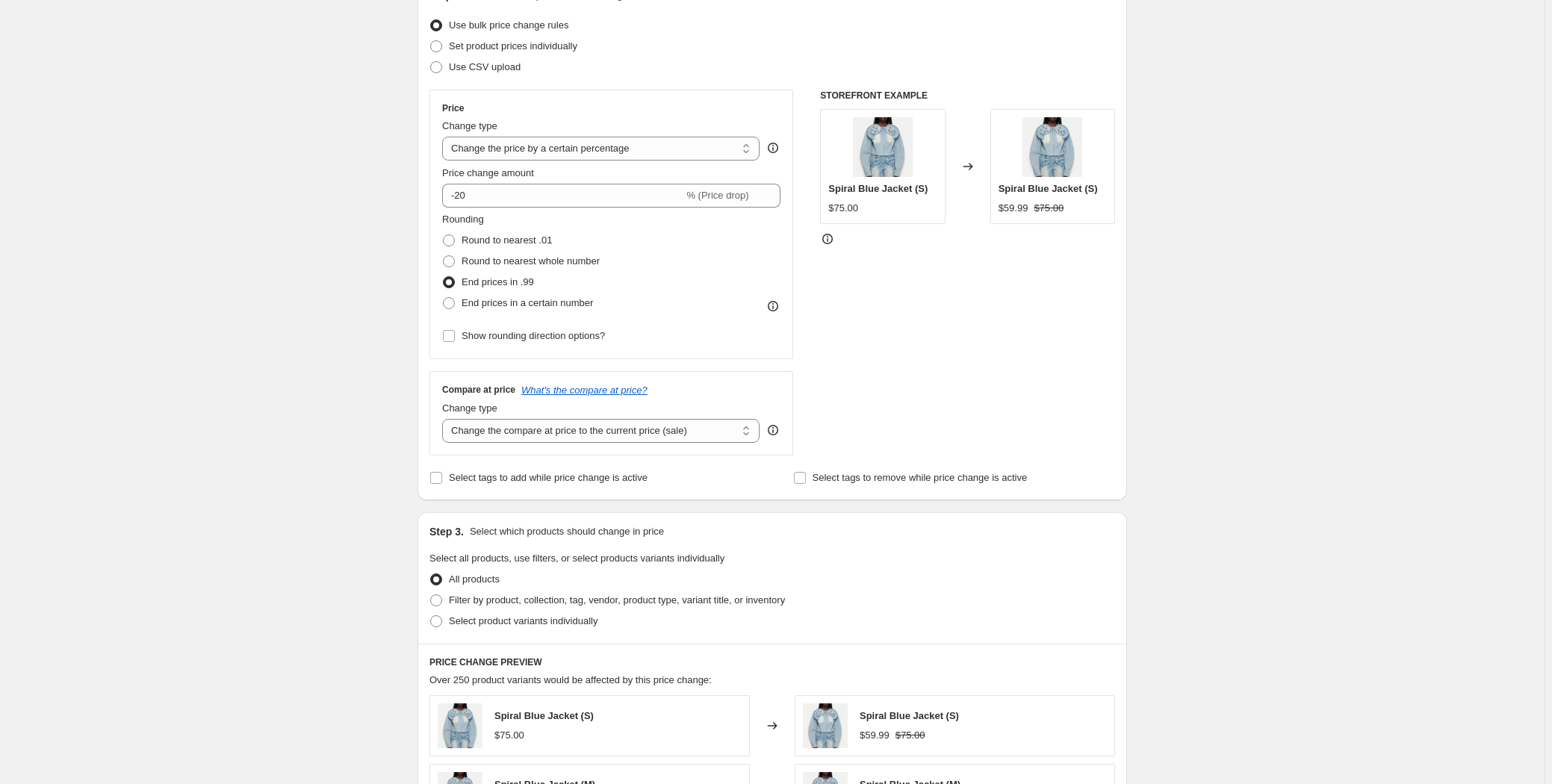
scroll to position [271, 0]
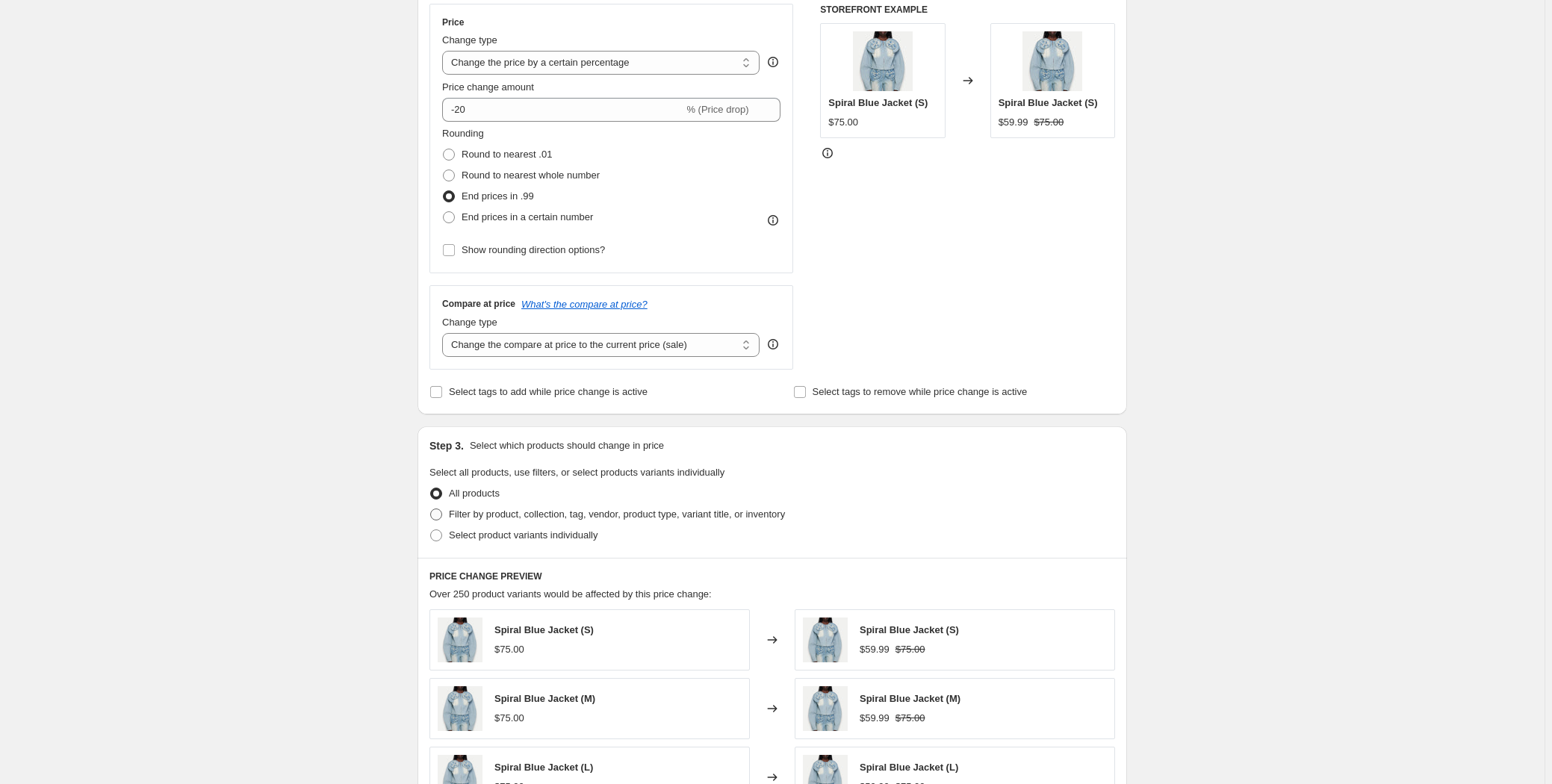
click at [492, 509] on span "Filter by product, collection, tag, vendor, product type, variant title, or inv…" at bounding box center [616, 514] width 336 height 12
click at [431, 509] on input "Filter by product, collection, tag, vendor, product type, variant title, or inv…" at bounding box center [430, 509] width 1 height 1
radio input "true"
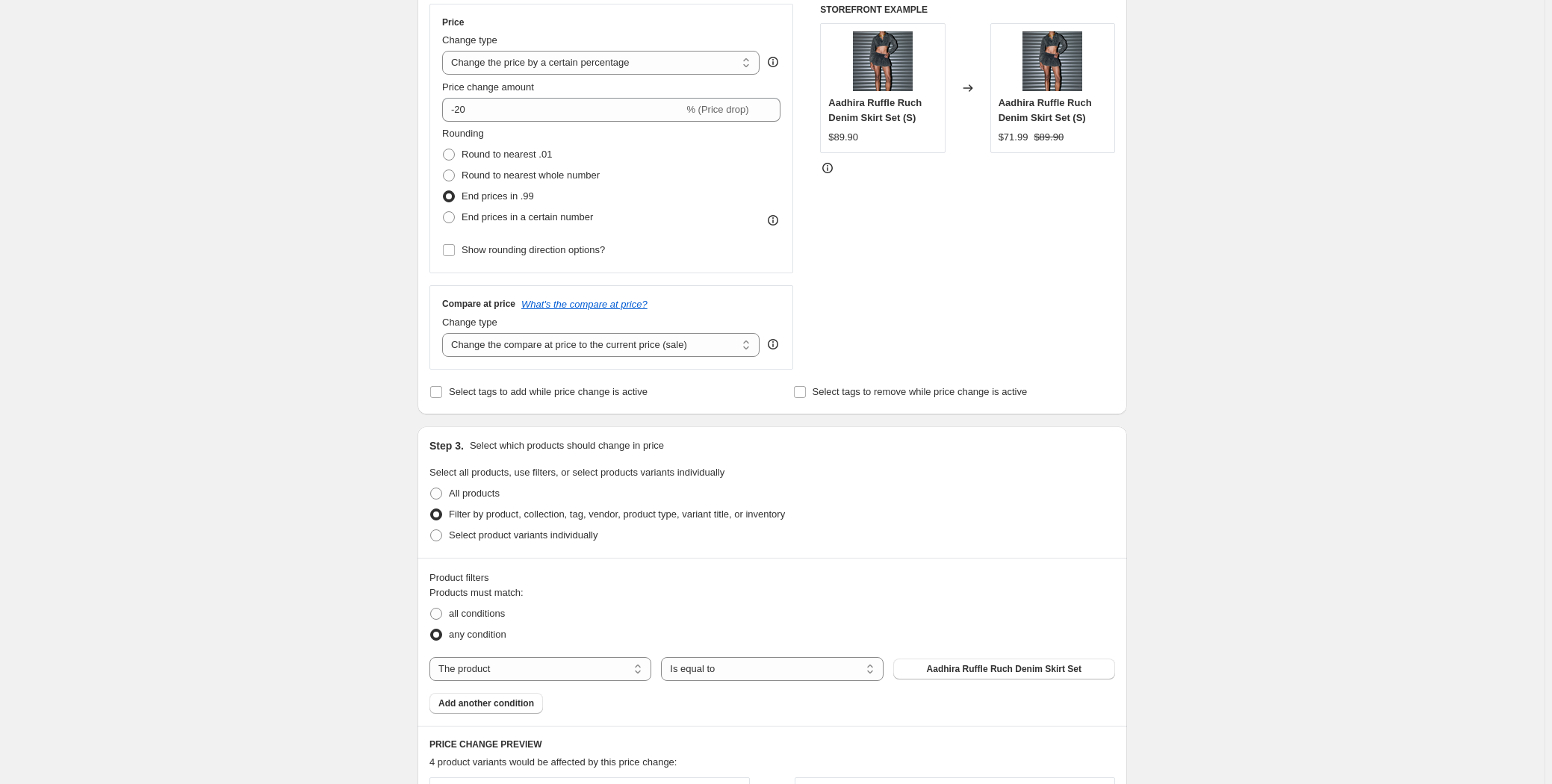
click at [285, 460] on div "Create new price [MEDICAL_DATA]. This page is ready Create new price [MEDICAL_D…" at bounding box center [772, 525] width 1544 height 1592
click at [544, 670] on select "The product The product's collection The product's tag The product's vendor The…" at bounding box center [540, 669] width 222 height 24
select select "tag"
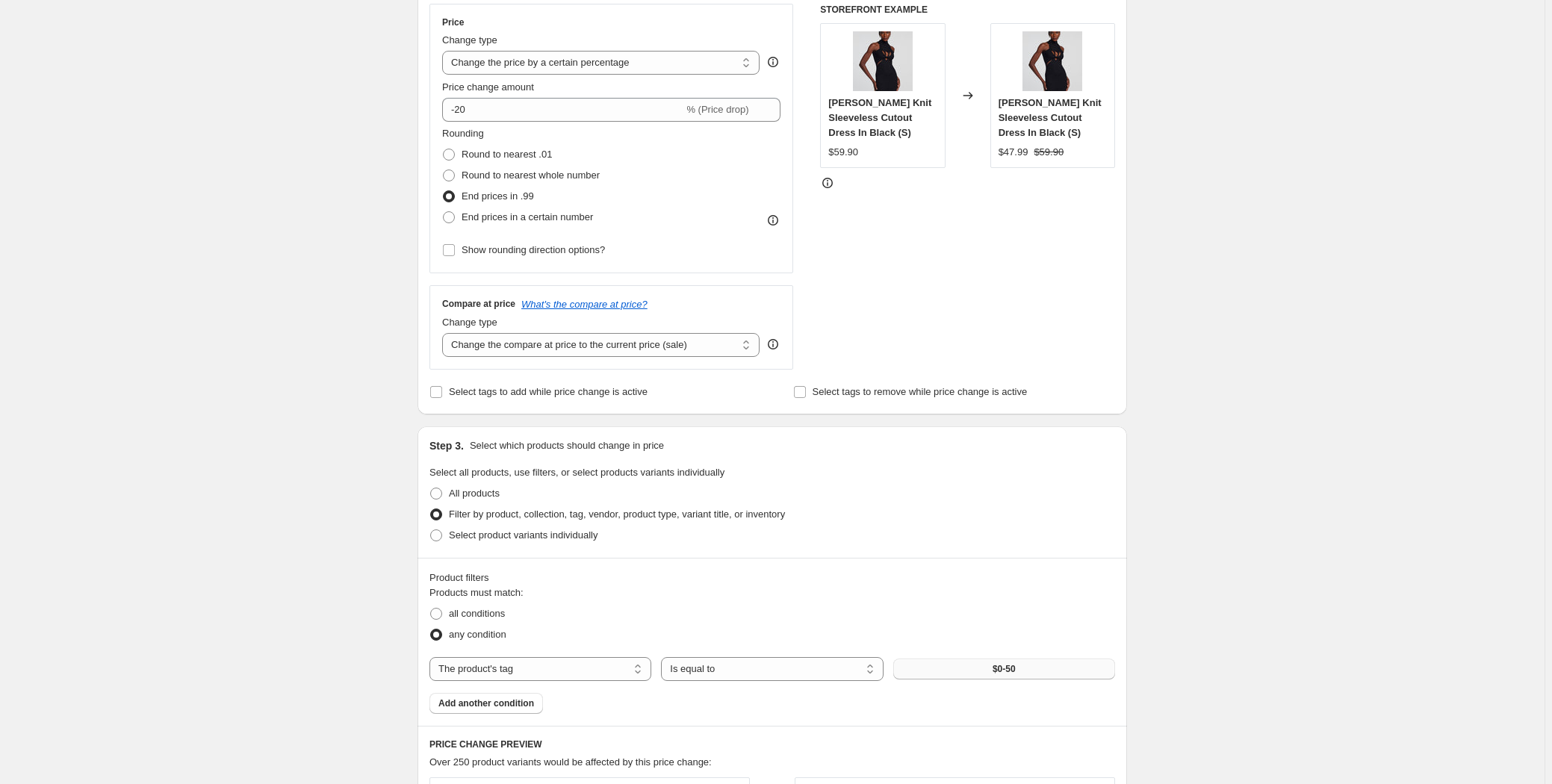
click at [983, 659] on button "$0-50" at bounding box center [1004, 669] width 222 height 21
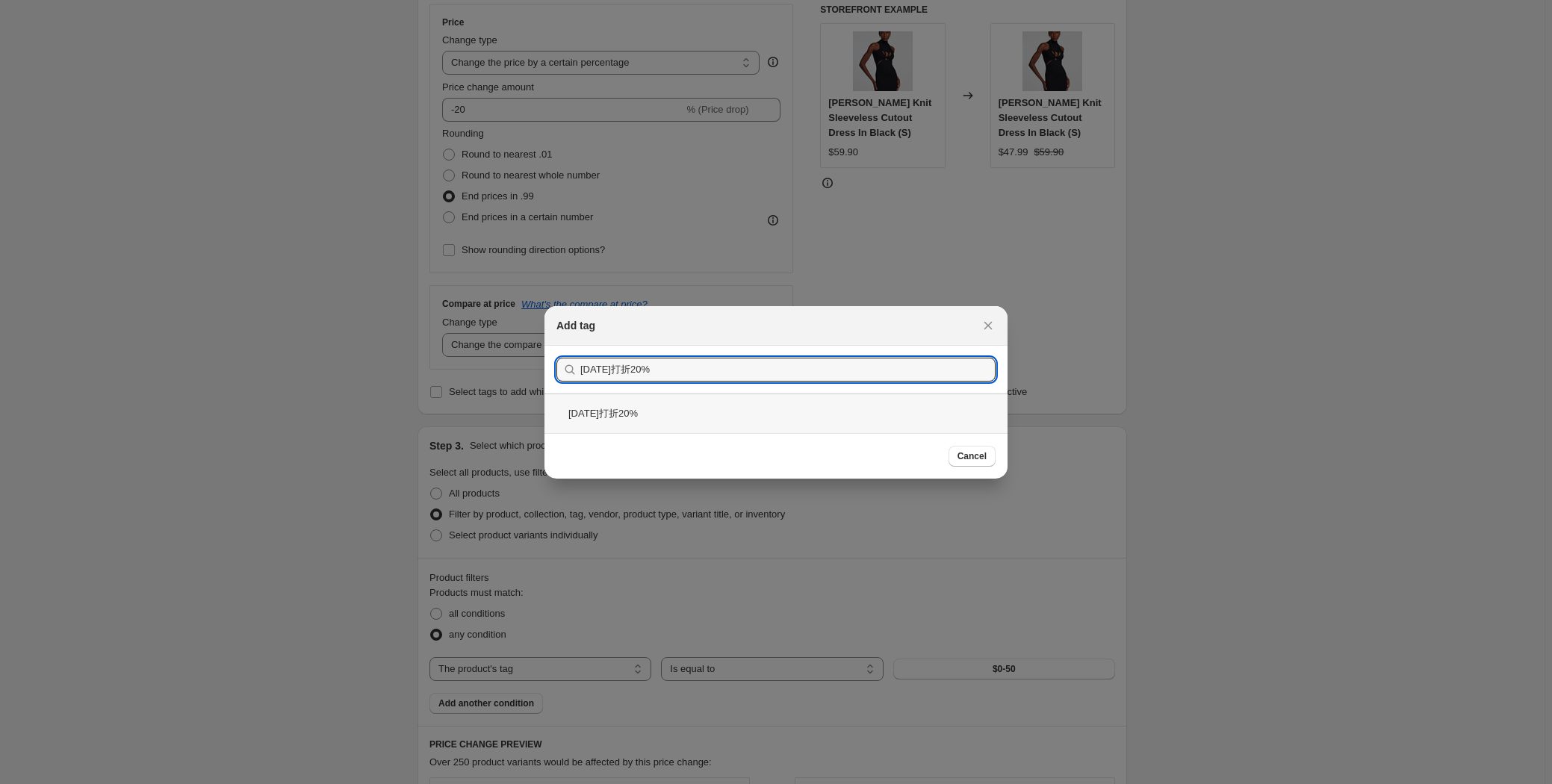
type input "[DATE]打折20%"
click at [642, 409] on div "[DATE]打折20%" at bounding box center [776, 412] width 463 height 39
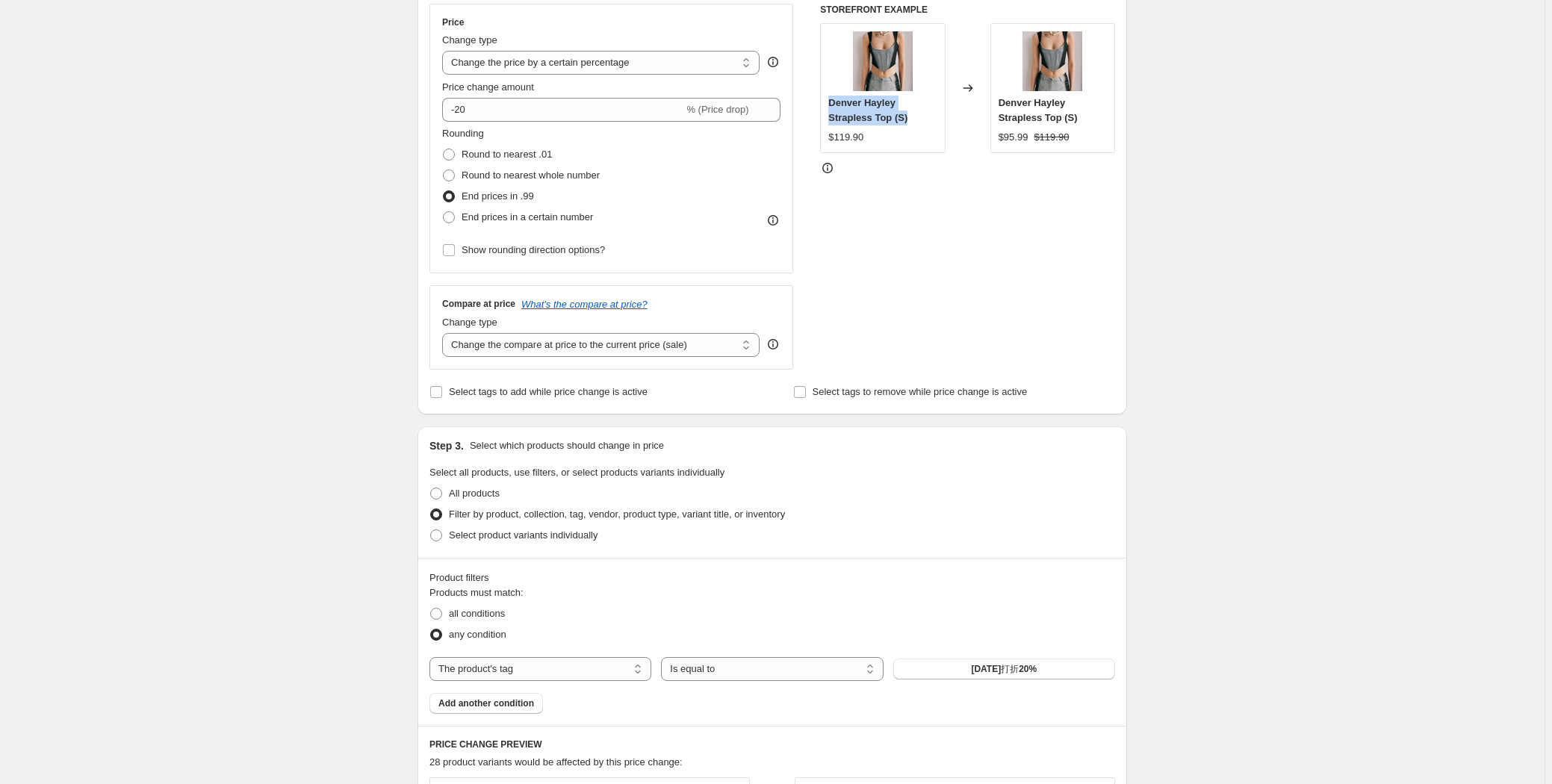
drag, startPoint x: 829, startPoint y: 102, endPoint x: 910, endPoint y: 113, distance: 81.7
click at [910, 113] on div "Denver Hayley Strapless Top (S) $119.90" at bounding box center [883, 88] width 125 height 130
copy span "Denver Hayley Strapless Top (S)"
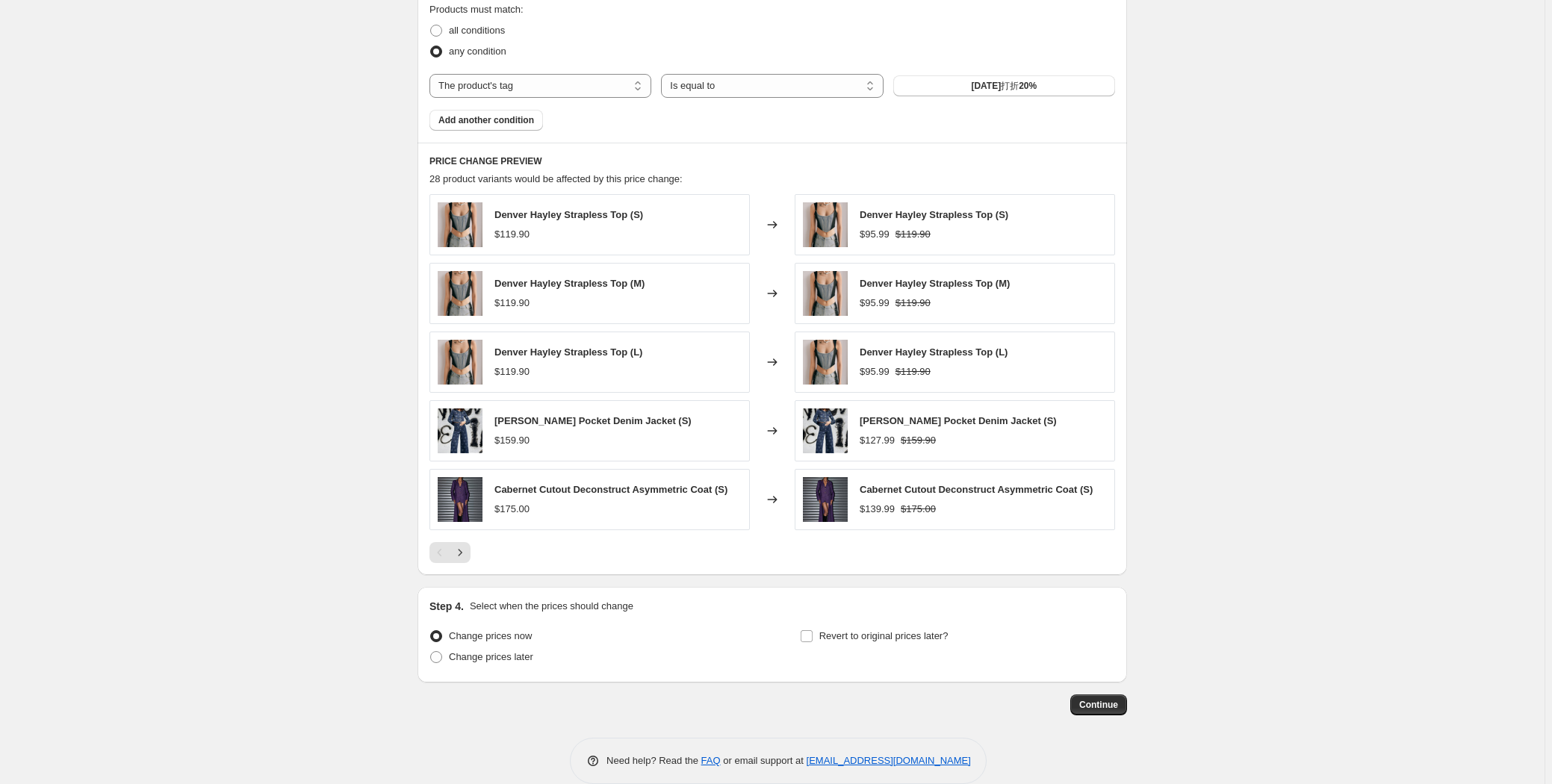
scroll to position [875, 0]
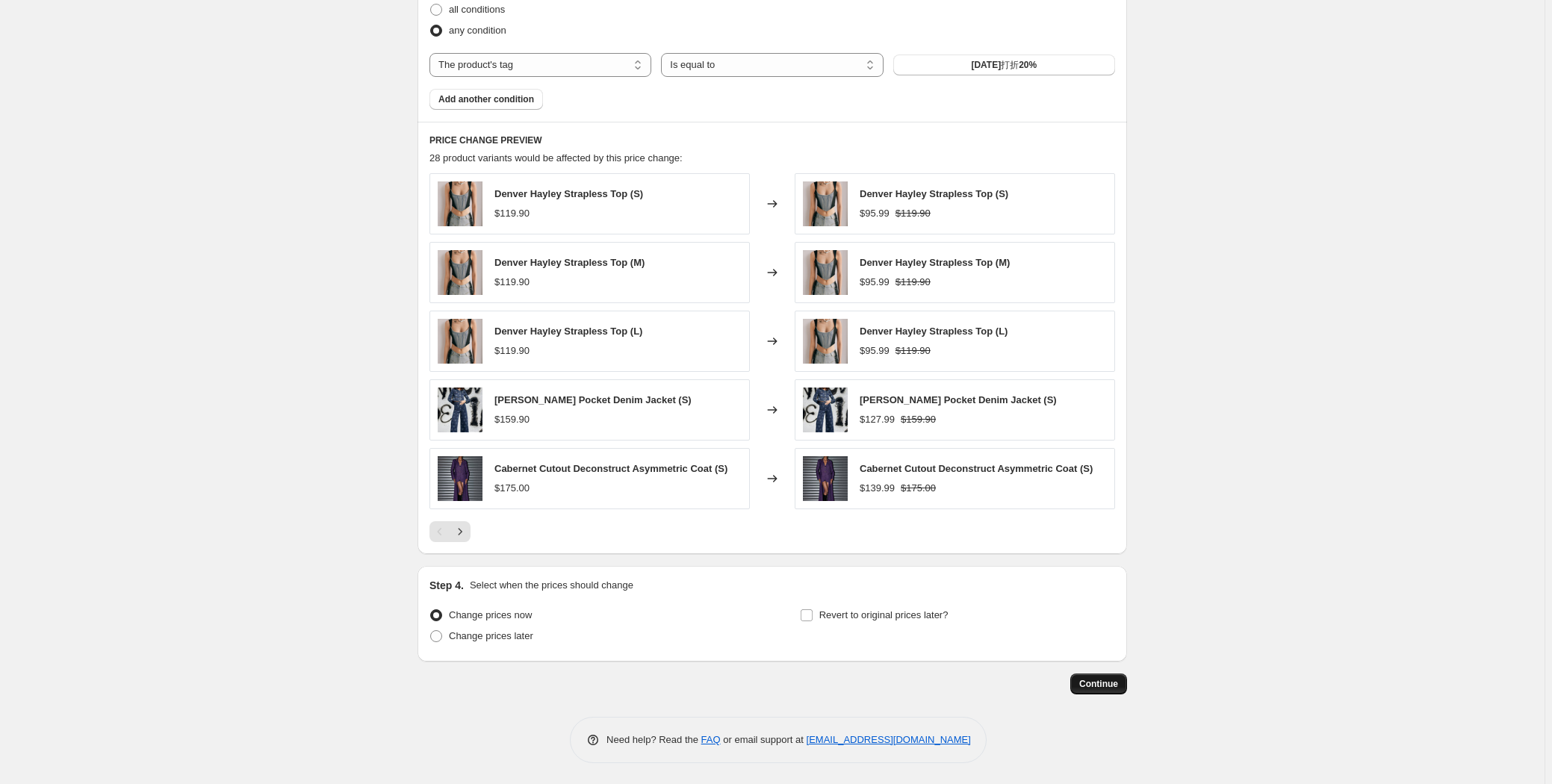
click at [1105, 676] on button "Continue" at bounding box center [1099, 683] width 57 height 21
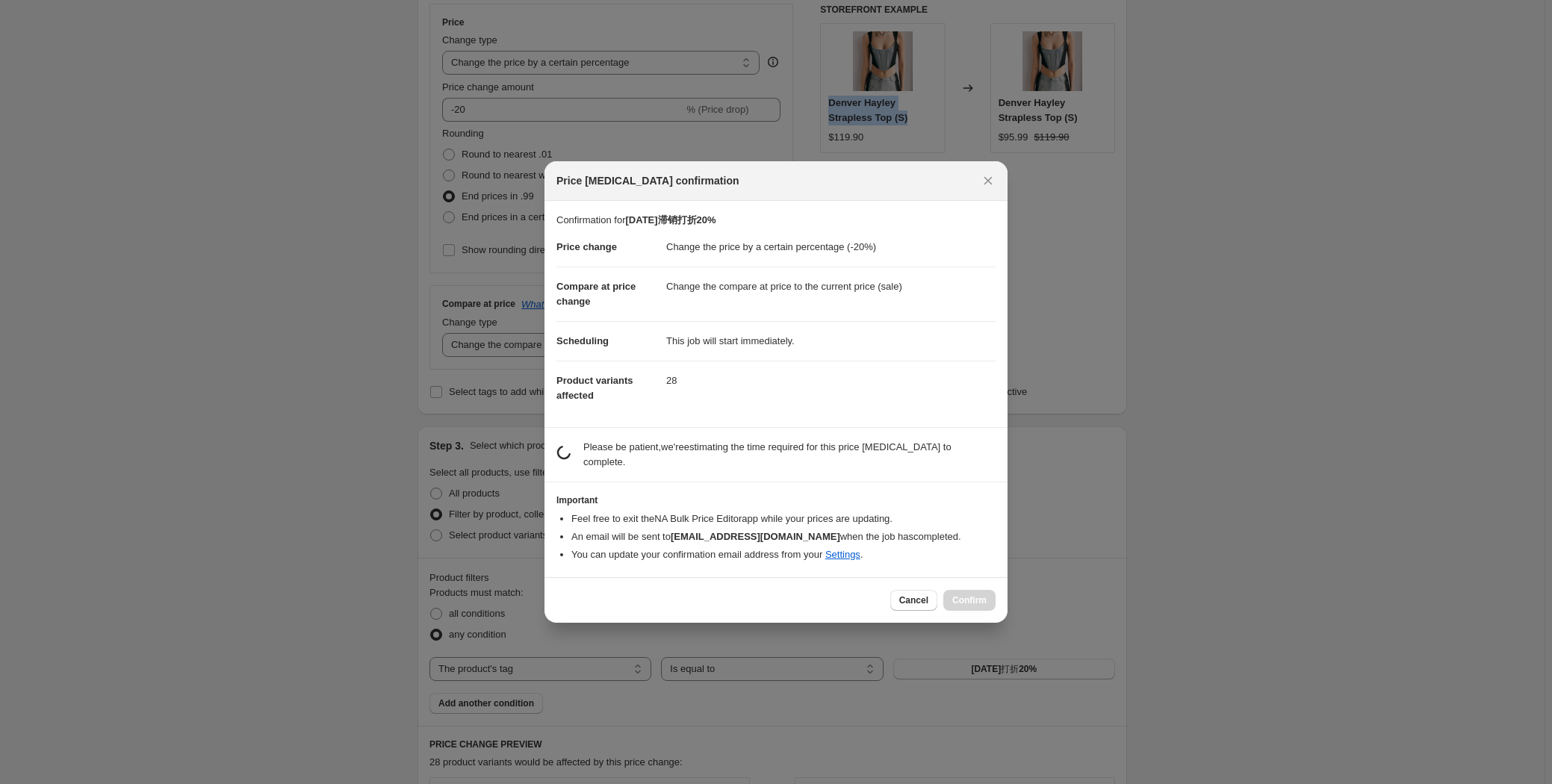
scroll to position [0, 0]
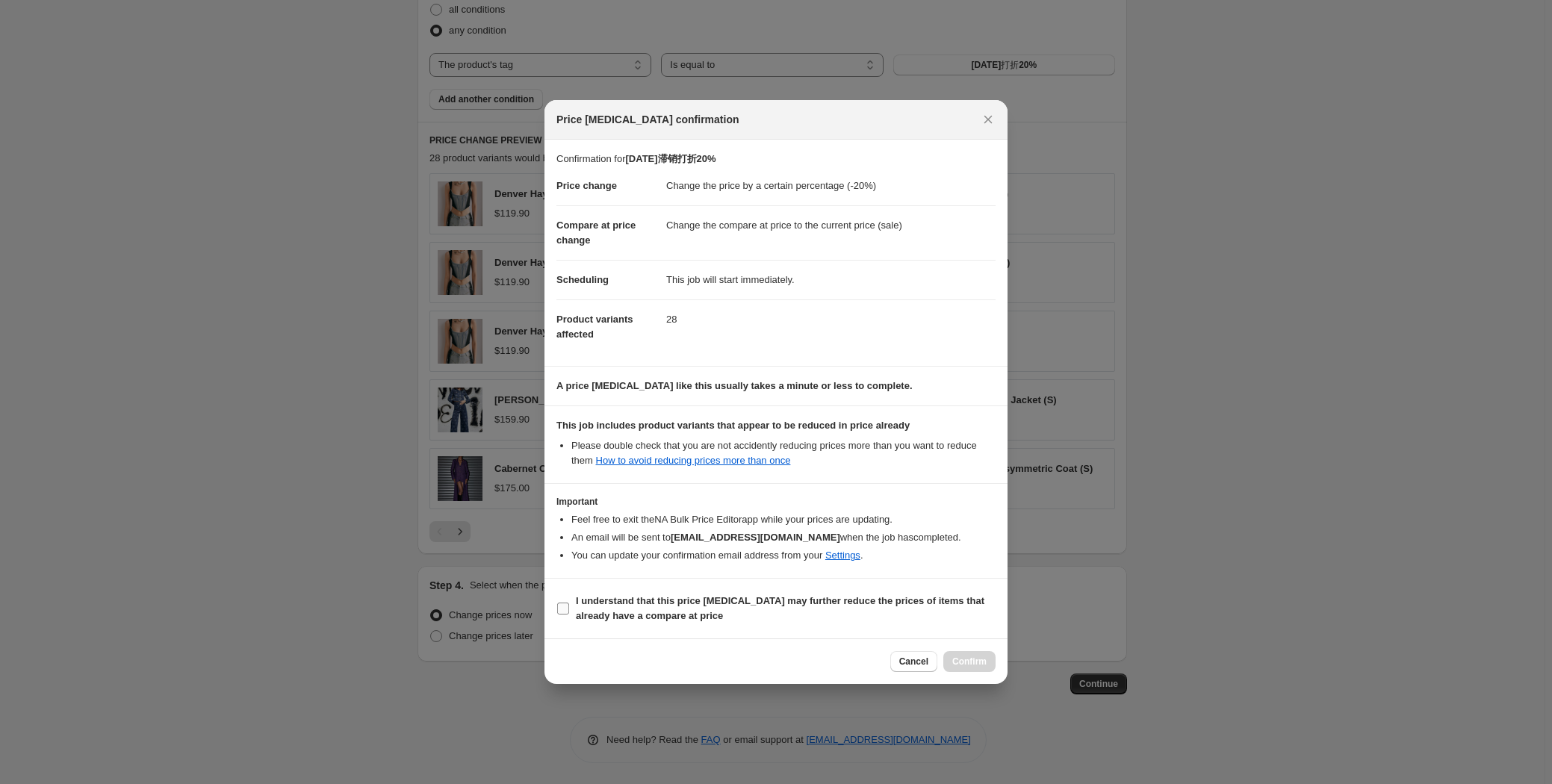
click at [569, 611] on input "I understand that this price [MEDICAL_DATA] may further reduce the prices of it…" at bounding box center [563, 609] width 12 height 12
checkbox input "true"
click at [976, 667] on button "Confirm" at bounding box center [970, 661] width 52 height 21
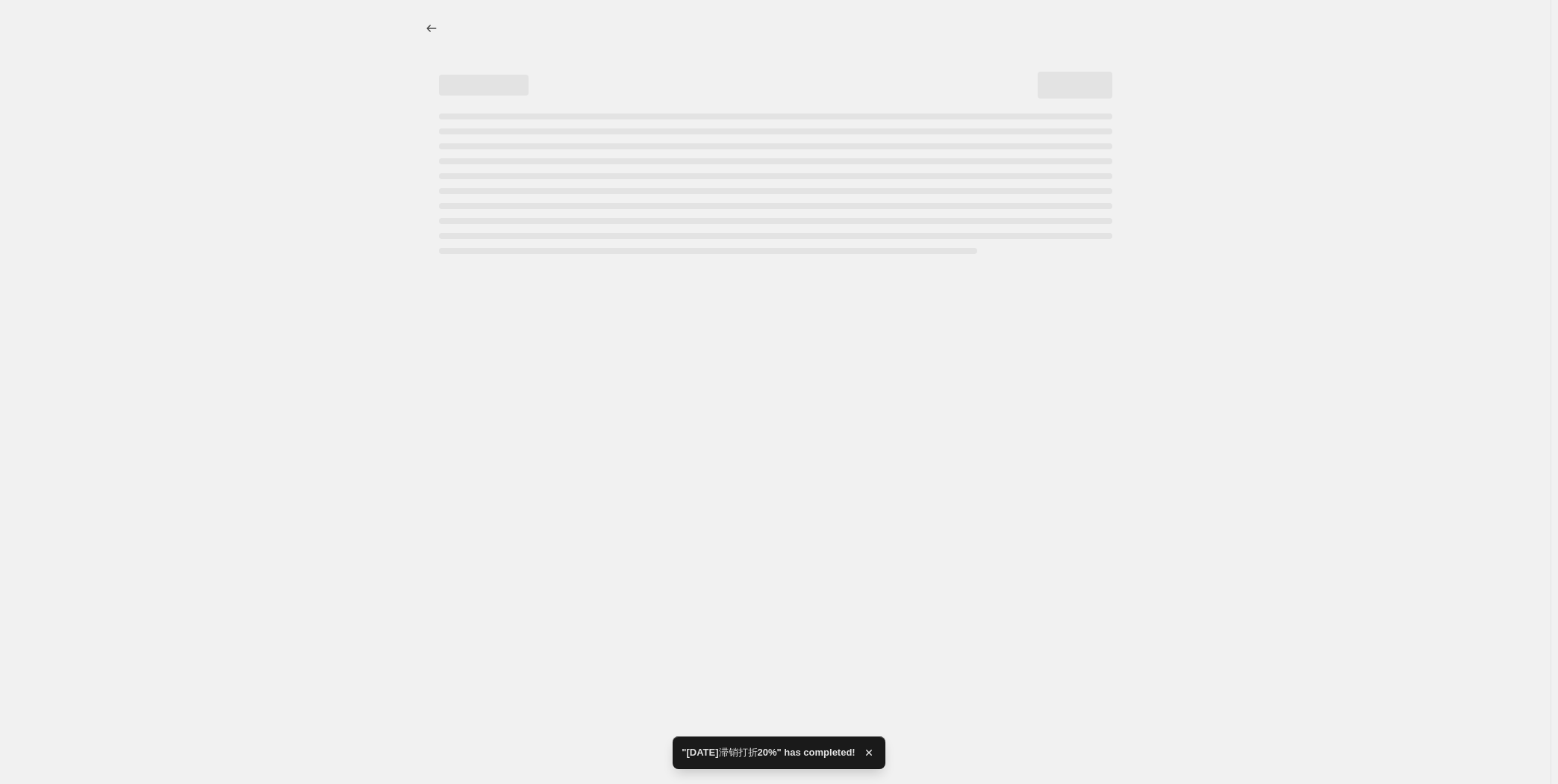
select select "percentage"
select select "tag"
